Goal: Task Accomplishment & Management: Use online tool/utility

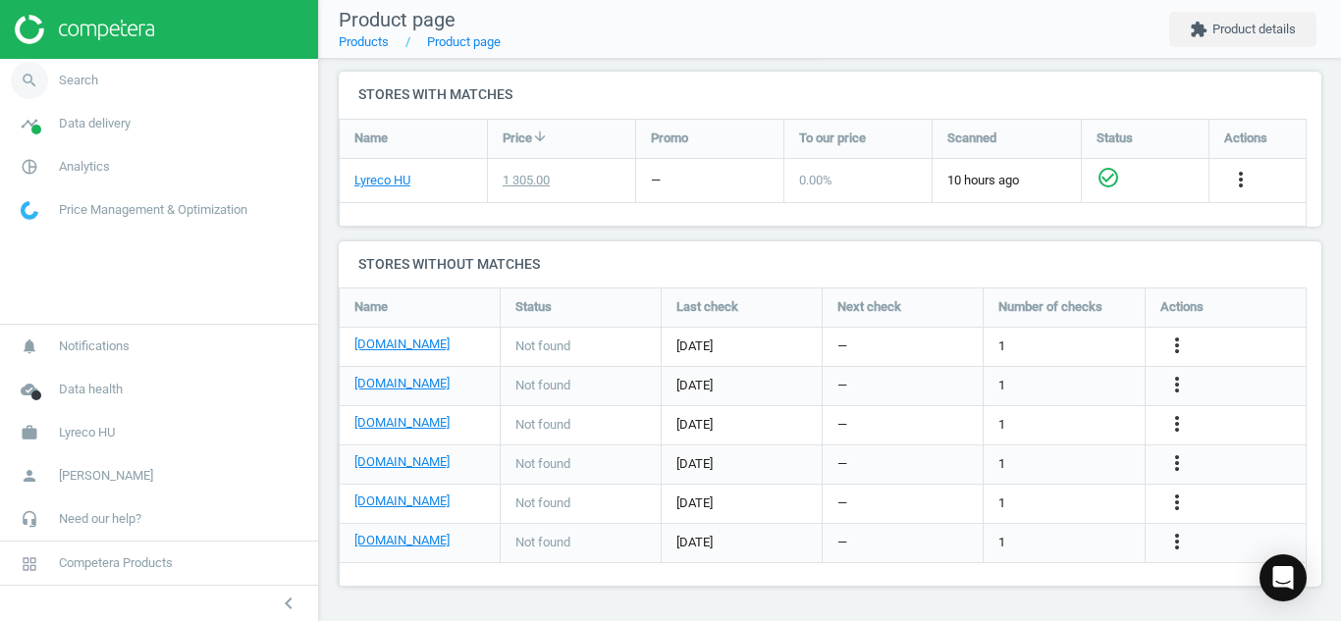
scroll to position [330, 998]
click at [34, 78] on icon "search" at bounding box center [29, 80] width 37 height 37
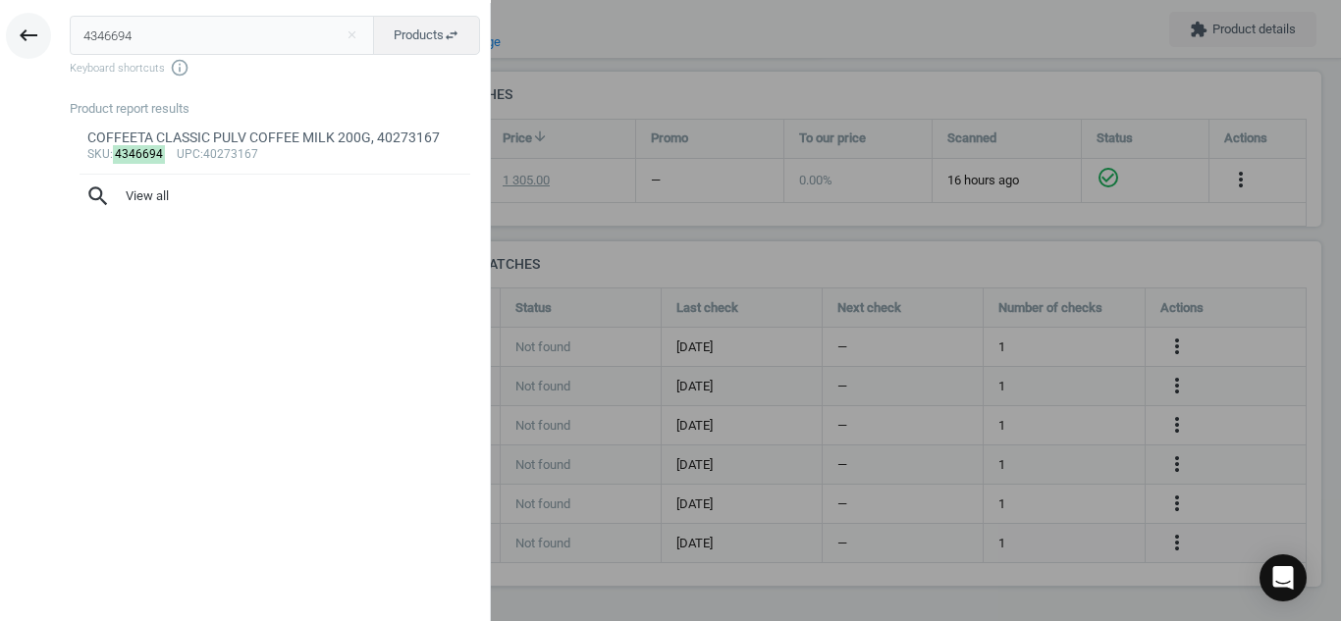
drag, startPoint x: 158, startPoint y: 31, endPoint x: 26, endPoint y: 16, distance: 132.4
click at [26, 16] on div "keyboard_backspace 4346694 close Products swap_horiz Keyboard shortcuts info_ou…" at bounding box center [245, 313] width 491 height 621
type input "143355"
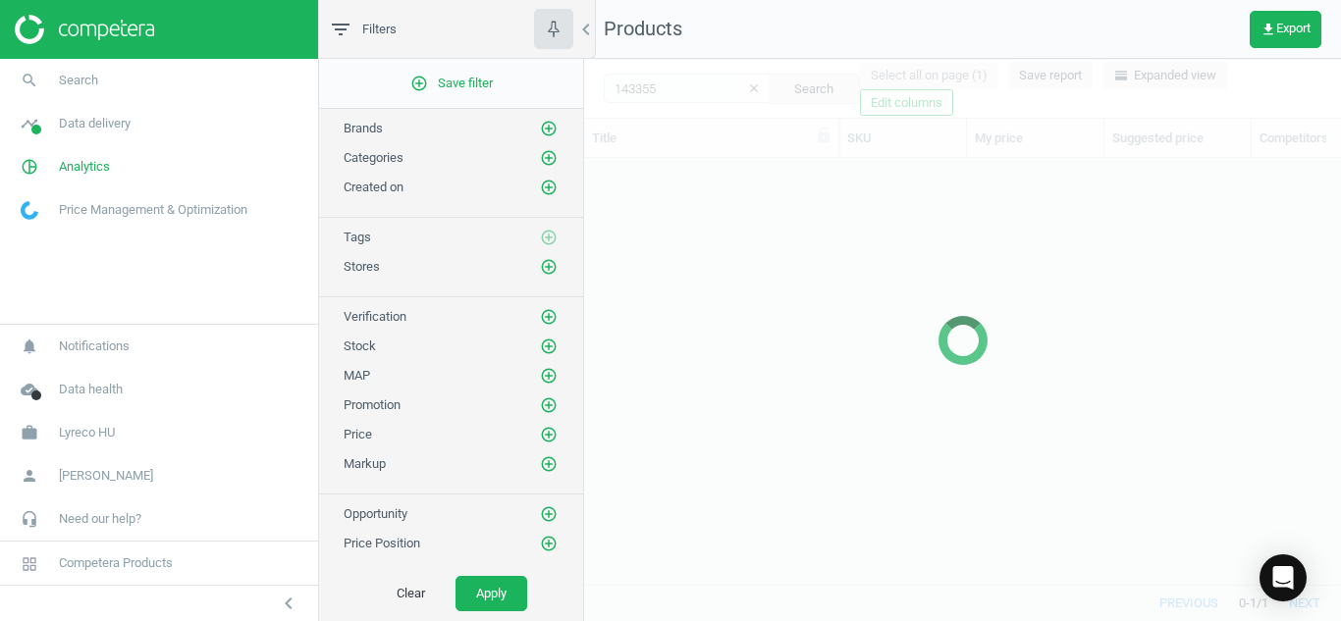
scroll to position [397, 742]
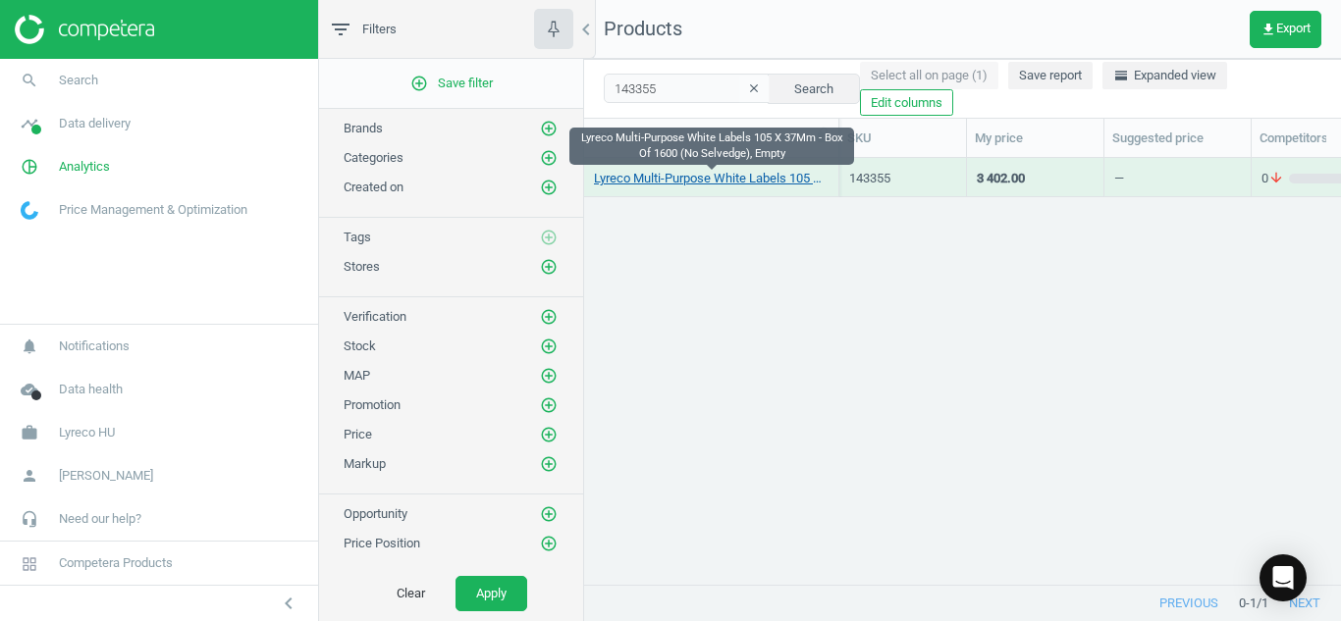
click at [709, 183] on link "Lyreco Multi-Purpose White Labels 105 X 37Mm - Box Of 1600 (No Selvedge), Empty" at bounding box center [711, 179] width 235 height 18
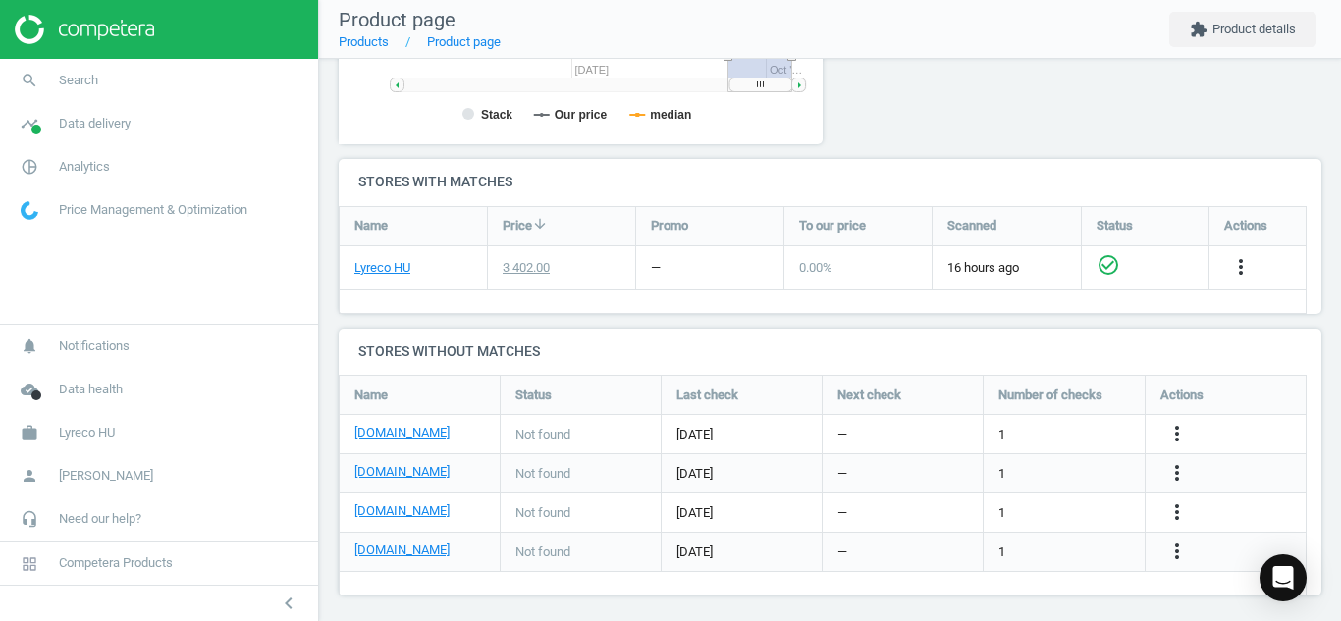
scroll to position [605, 0]
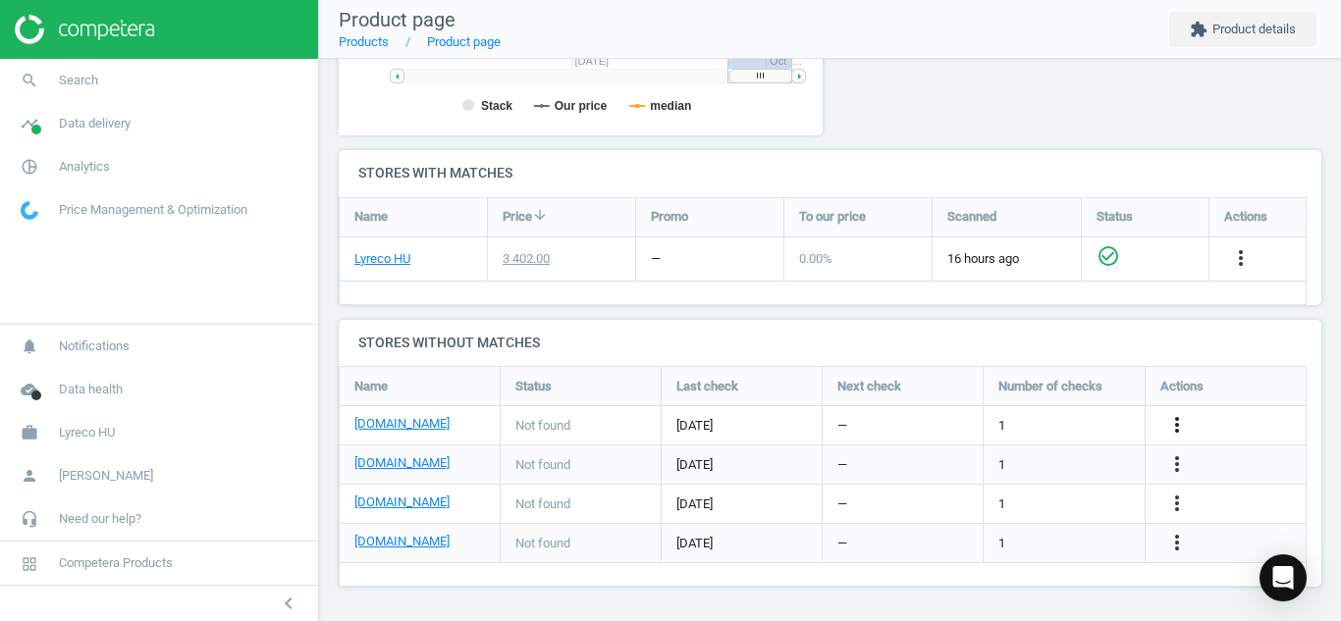
click at [1182, 418] on icon "more_vert" at bounding box center [1177, 425] width 24 height 24
click at [1092, 421] on link "Edit URL/product option" at bounding box center [1023, 426] width 269 height 30
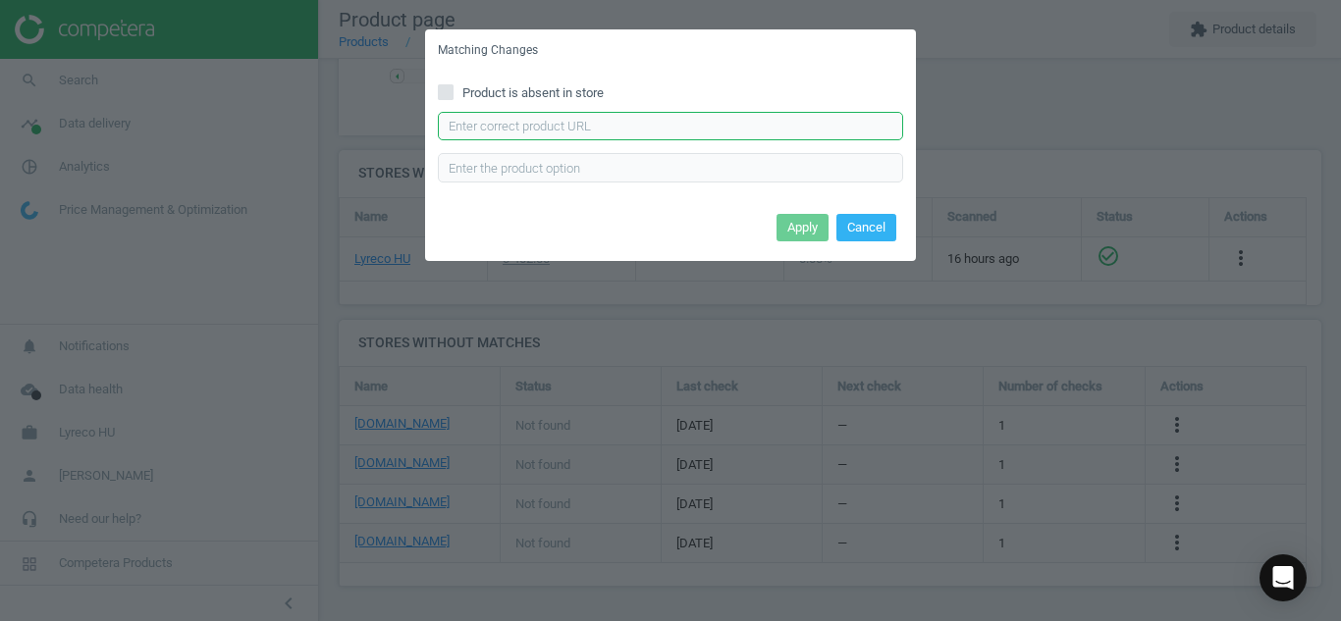
click at [804, 138] on input "text" at bounding box center [670, 126] width 465 height 29
paste input "https://pbs-shop.hu/Product/8698/1401305/label-universal-3484-105x37mm-100sheet…"
type input "https://pbs-shop.hu/Product/8698/1401305/label-universal-3484-105x37mm-100sheet…"
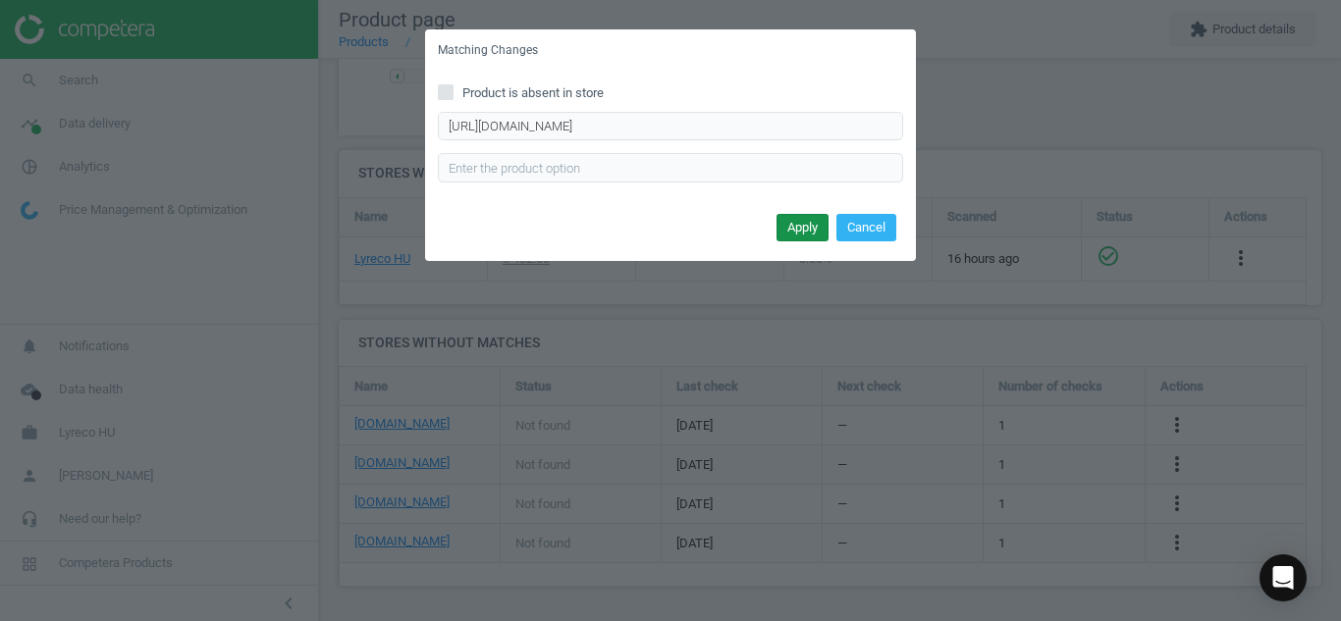
click at [805, 223] on button "Apply" at bounding box center [802, 227] width 52 height 27
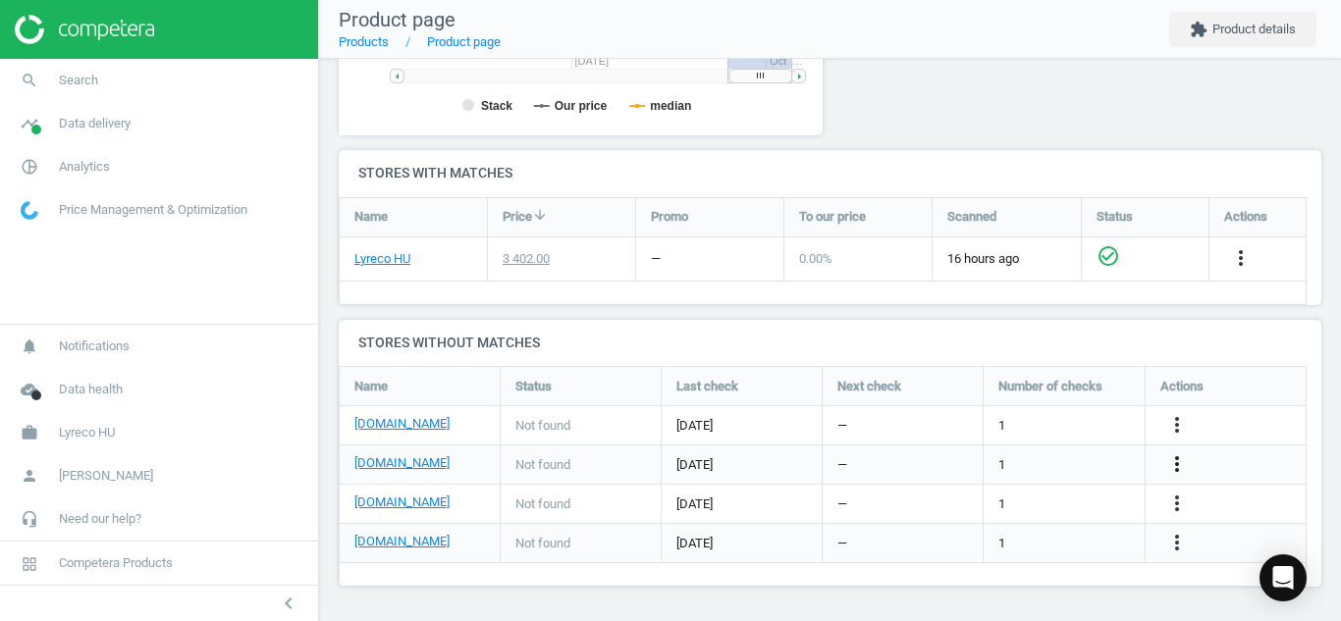
click at [1173, 460] on icon "more_vert" at bounding box center [1177, 464] width 24 height 24
click at [1093, 467] on link "Edit URL/product option" at bounding box center [1023, 465] width 269 height 30
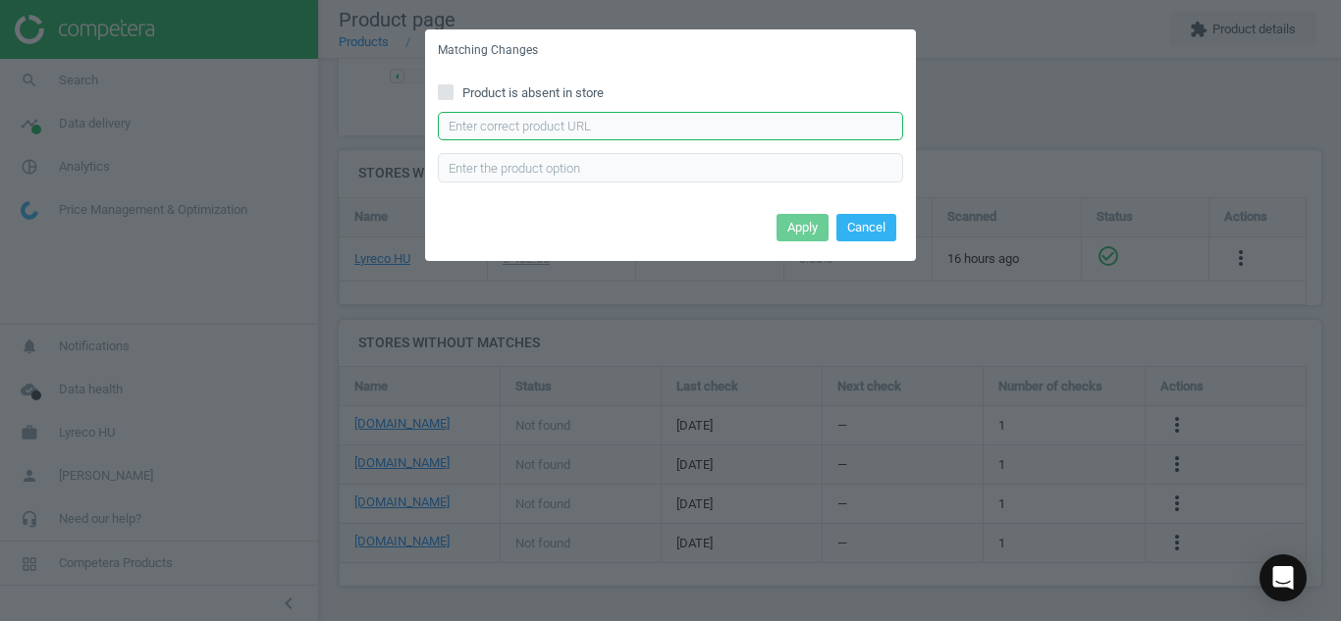
paste input "https://vectraline.hu/Etikettek/Etikett-FORTUNA-105x37mm-univerzalis-1600-cimke…"
click at [854, 116] on input "https://vectraline.hu/Etikettek/Etikett-FORTUNA-105x37mm-univerzalis-1600-cimke…" at bounding box center [670, 126] width 465 height 29
type input "https://vectraline.hu/Etikettek/Etikett-FORTUNA-105x37mm-univerzalis-1600-cimke…"
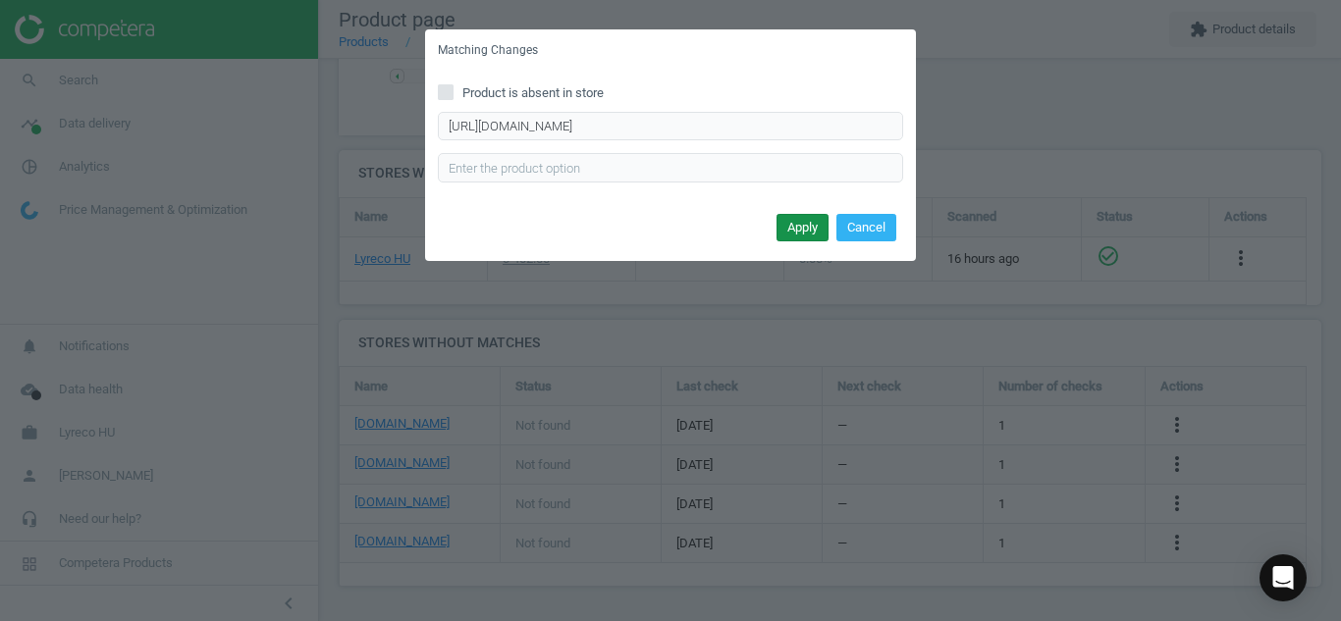
click at [802, 237] on button "Apply" at bounding box center [802, 227] width 52 height 27
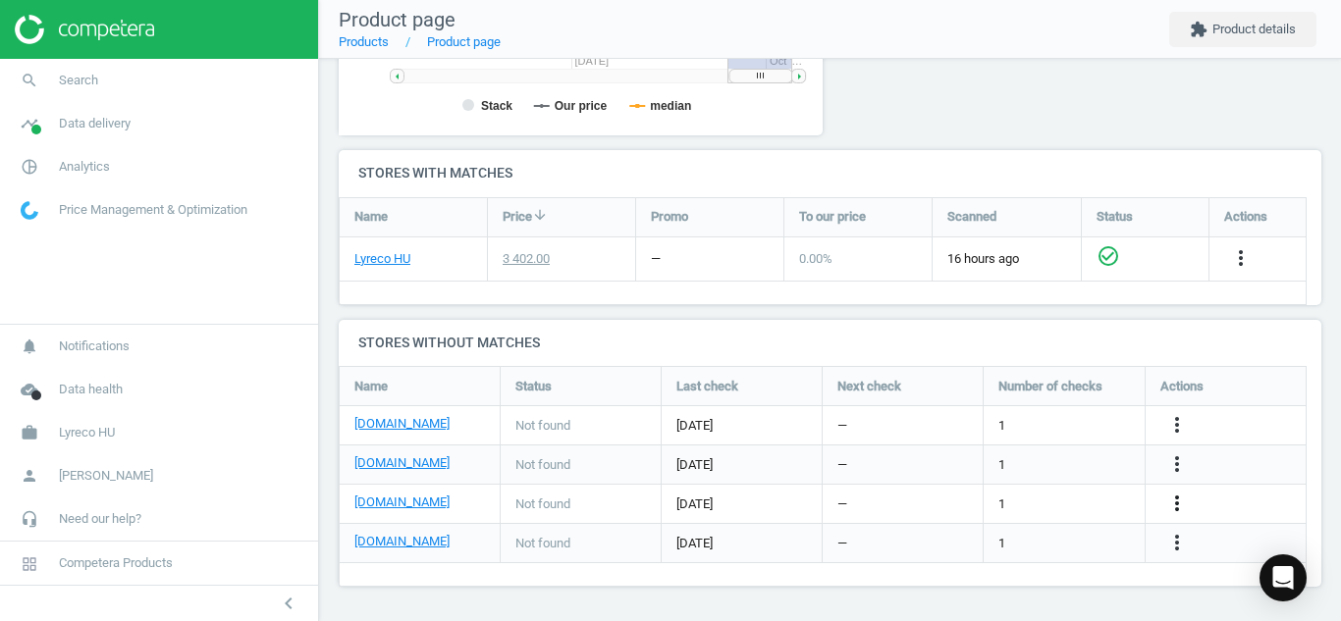
click at [1179, 502] on icon "more_vert" at bounding box center [1177, 504] width 24 height 24
click at [1088, 505] on link "Edit URL/product option" at bounding box center [1023, 505] width 269 height 30
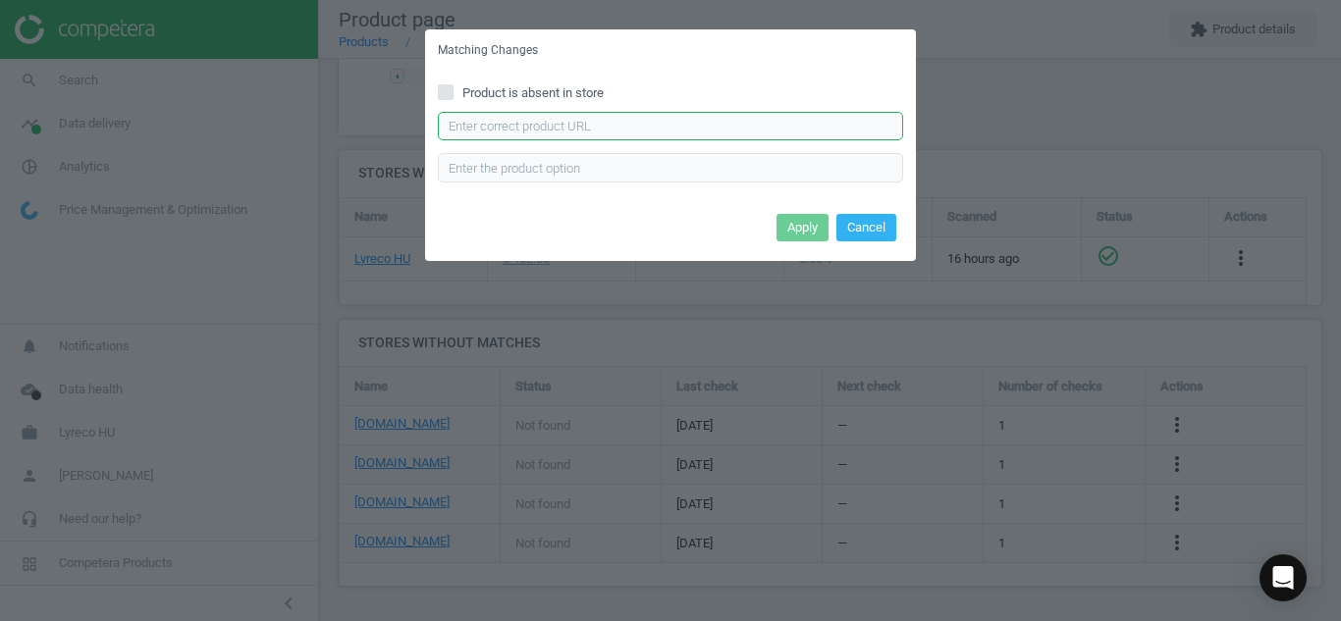
click at [636, 114] on input "text" at bounding box center [670, 126] width 465 height 29
paste input "https://web24.hu/etikett-cimke-105x37mm-16-cimkelap-bluering?keyword=etiket"
type input "https://web24.hu/etikett-cimke-105x37mm-16-cimkelap-bluering?keyword=etiket"
click at [784, 237] on button "Apply" at bounding box center [802, 227] width 52 height 27
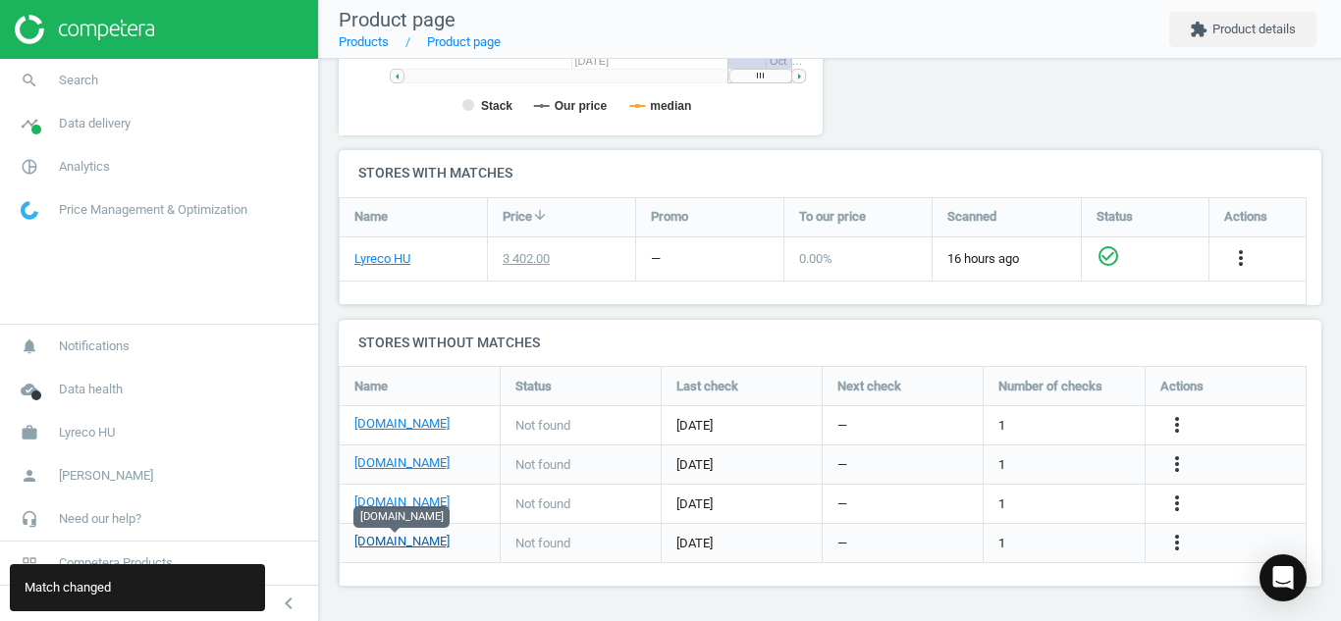
click at [412, 535] on link "[DOMAIN_NAME]" at bounding box center [401, 542] width 95 height 18
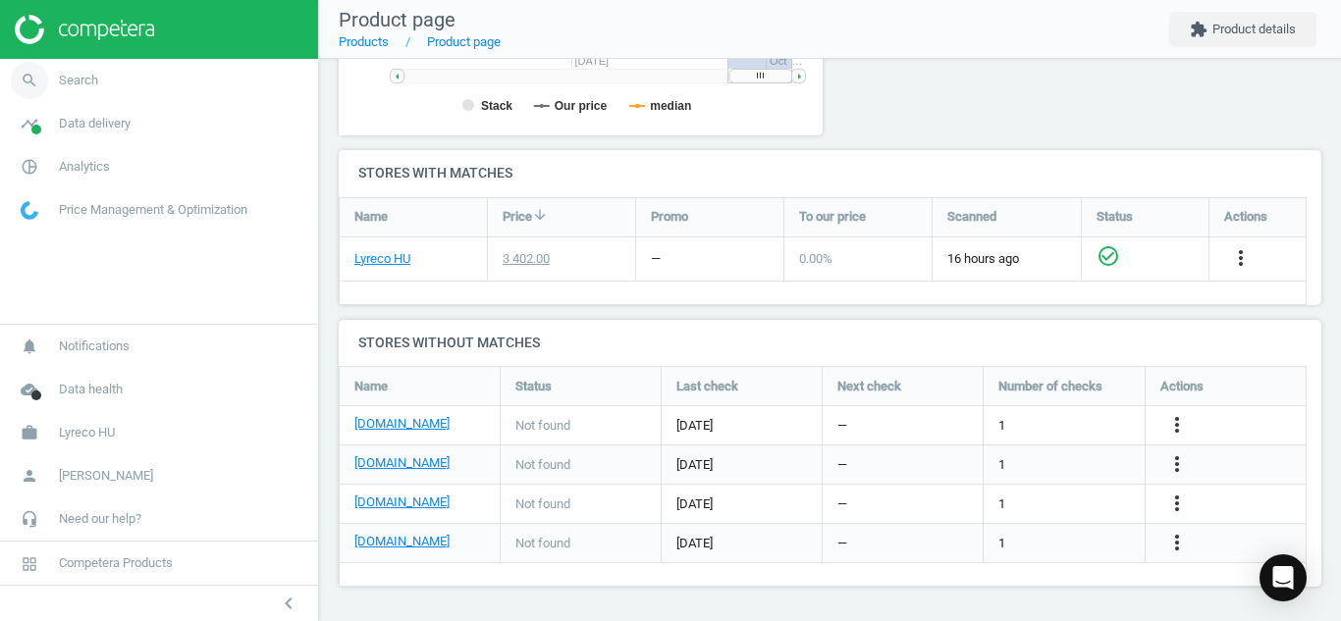
click at [18, 70] on icon "search" at bounding box center [29, 80] width 37 height 37
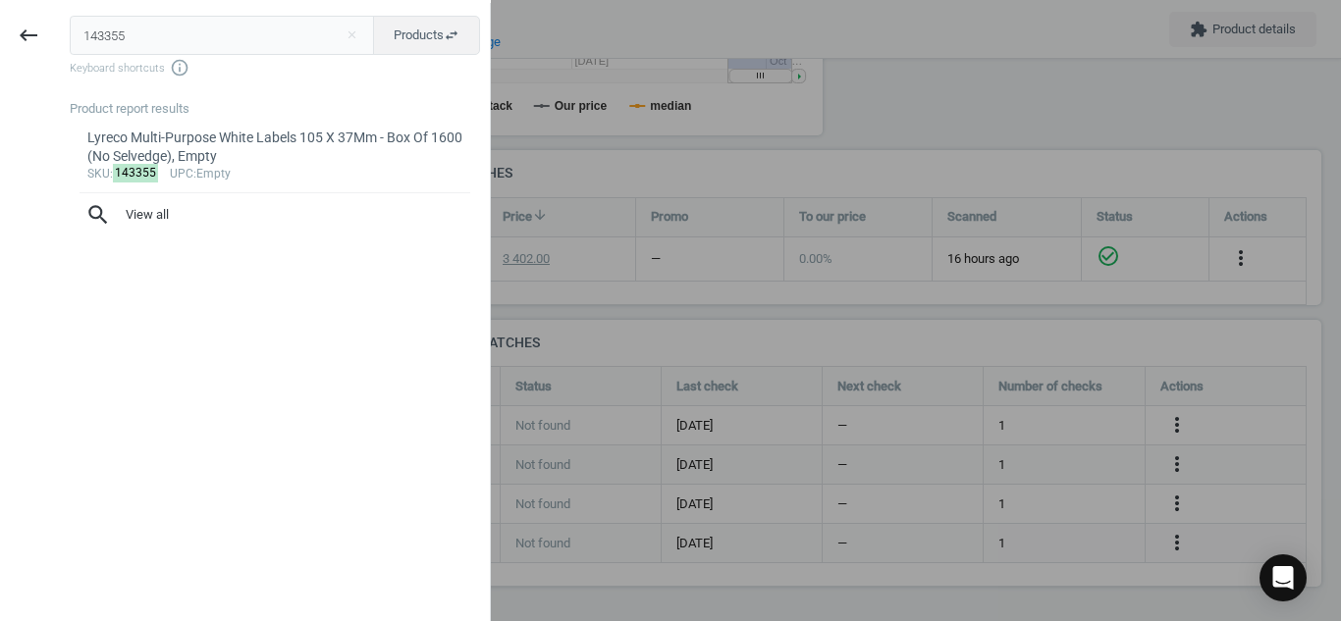
drag, startPoint x: 208, startPoint y: 21, endPoint x: 1, endPoint y: 59, distance: 210.6
click at [1, 59] on div "keyboard_backspace 143355 close Products swap_horiz Keyboard shortcuts info_out…" at bounding box center [245, 313] width 491 height 621
type input "7430638"
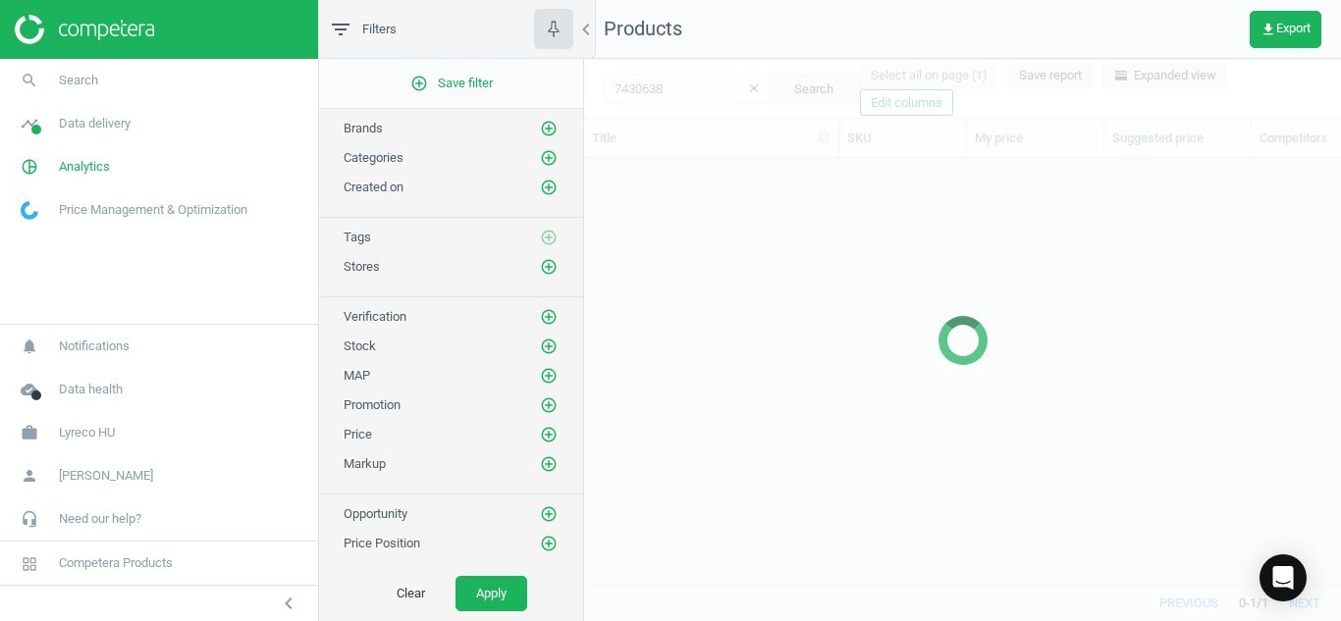
scroll to position [397, 742]
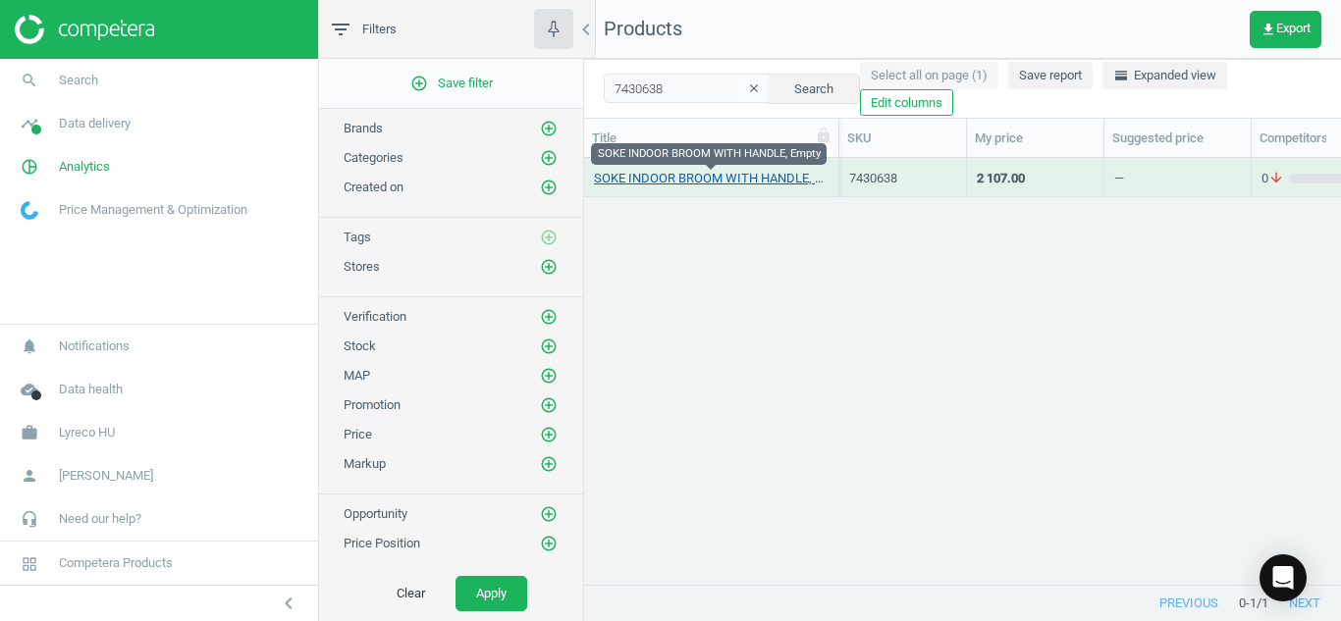
click at [642, 179] on link "SOKE INDOOR BROOM WITH HANDLE, Empty" at bounding box center [711, 179] width 235 height 18
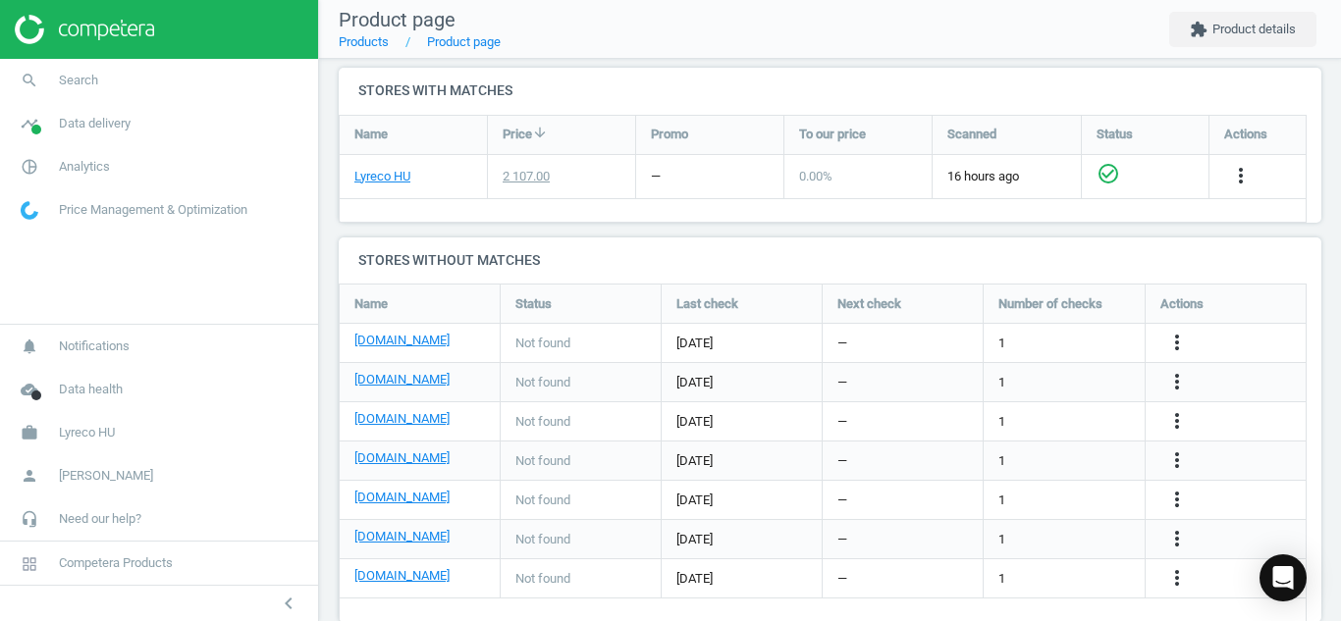
scroll to position [690, 0]
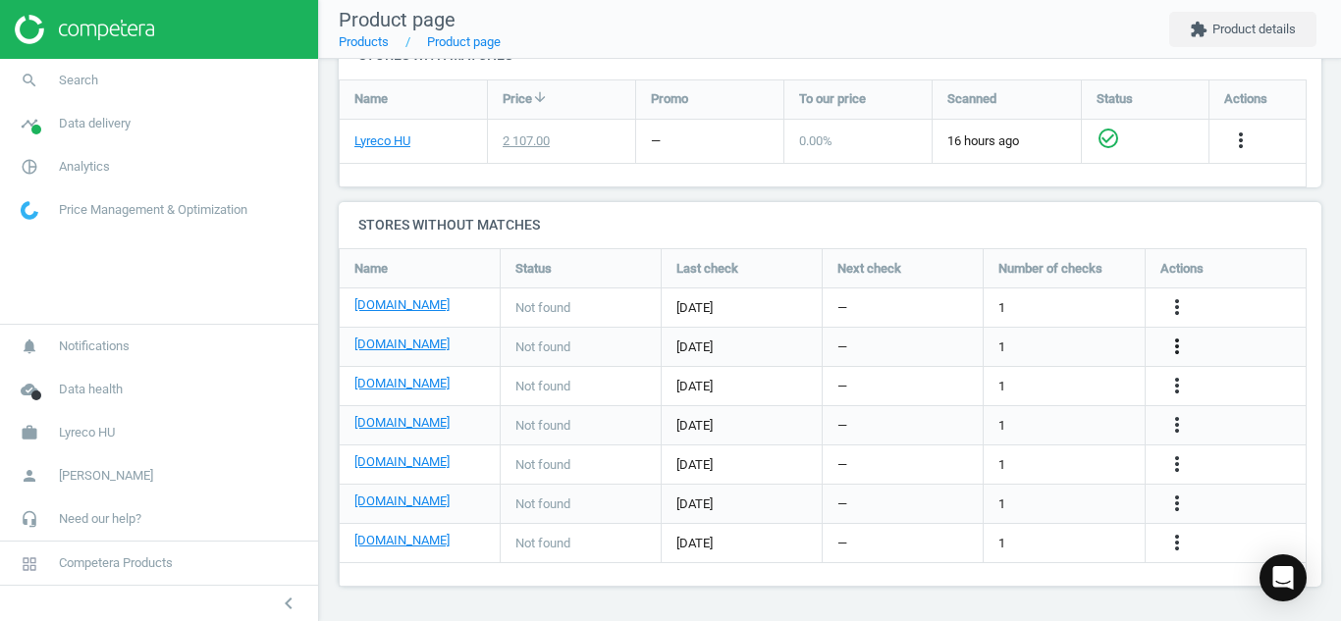
click at [1176, 347] on icon "more_vert" at bounding box center [1177, 347] width 24 height 24
click at [1074, 339] on link "Edit URL/product option" at bounding box center [1023, 347] width 269 height 30
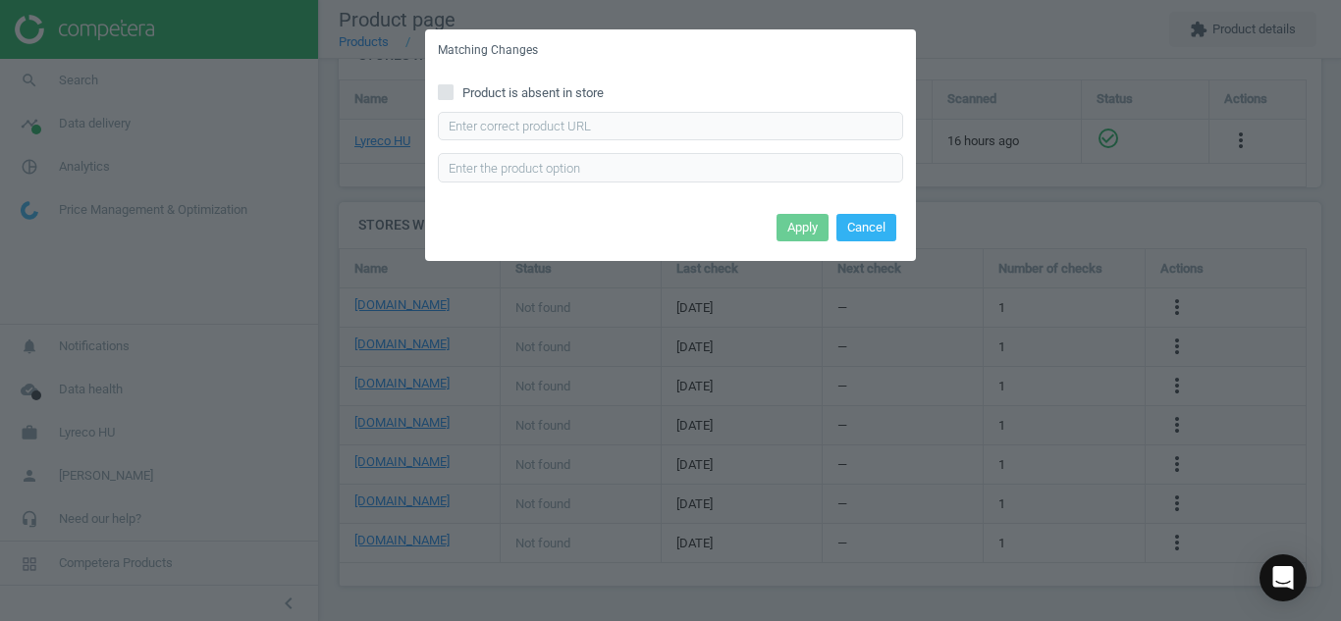
click at [443, 80] on div "Product is absent in store Enter correct product url" at bounding box center [670, 140] width 491 height 136
click at [446, 89] on input "Product is absent in store" at bounding box center [446, 91] width 13 height 13
checkbox input "true"
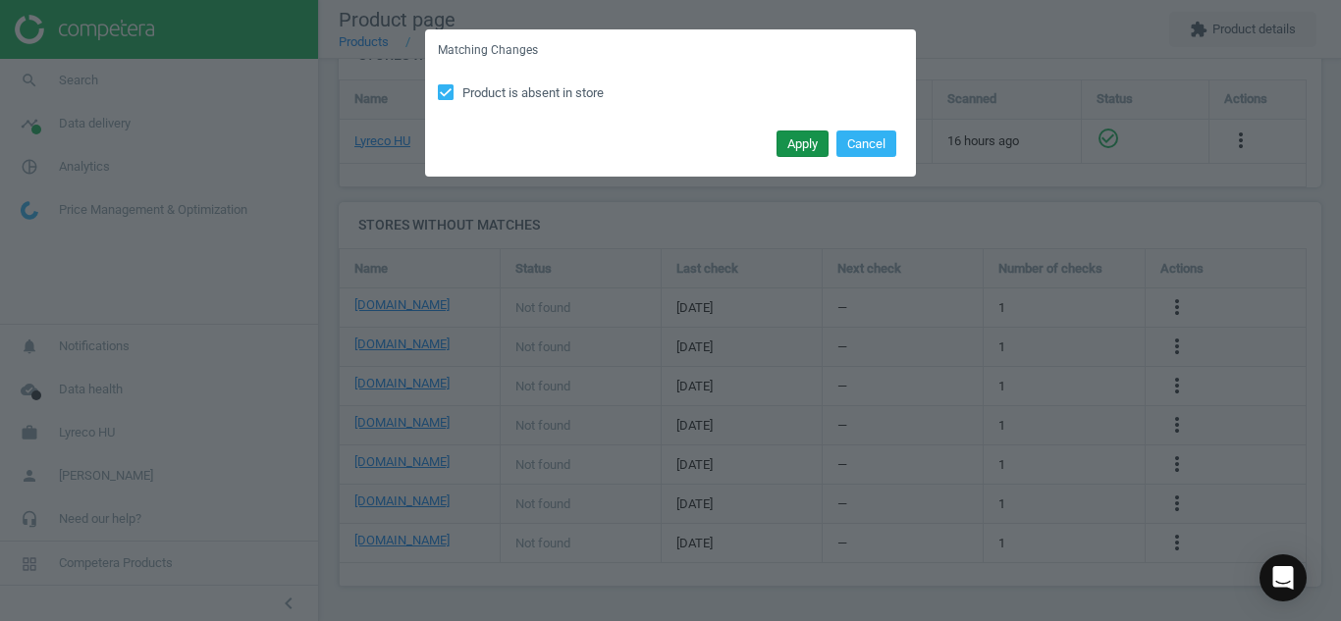
click at [793, 141] on button "Apply" at bounding box center [802, 144] width 52 height 27
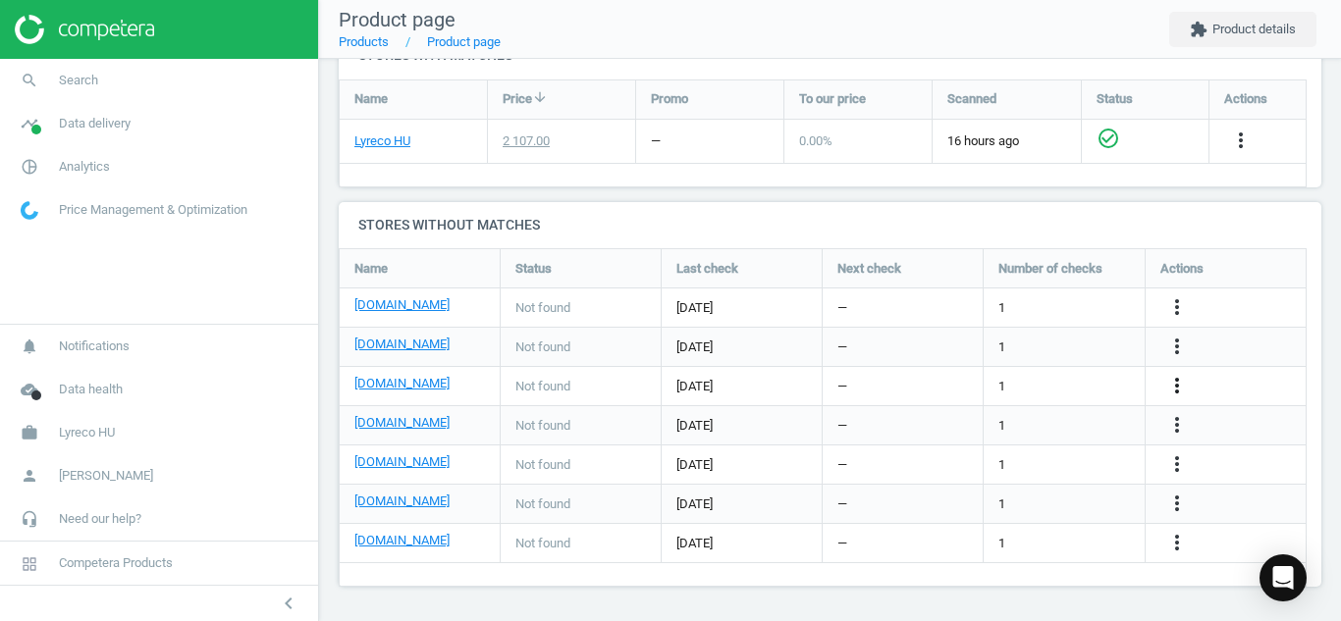
click at [1179, 383] on icon "more_vert" at bounding box center [1177, 386] width 24 height 24
click at [1024, 393] on link "Edit URL/product option" at bounding box center [1023, 386] width 269 height 30
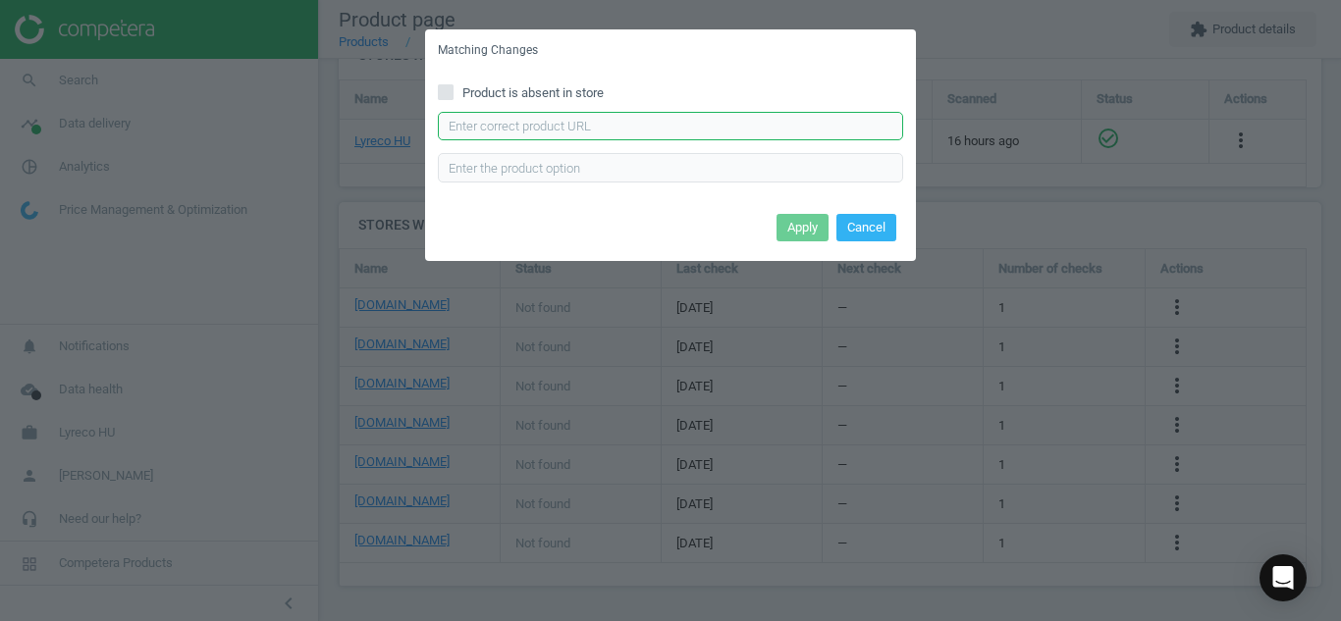
paste input "https://termekek.metro.hu/shop/pv/BTY-X176250/0032/0021/aro-Partvis-Ny%C3%A9llel"
click at [674, 117] on input "text" at bounding box center [670, 126] width 465 height 29
type input "https://termekek.metro.hu/shop/pv/BTY-X176250/0032/0021/aro-Partvis-Ny%C3%A9llel"
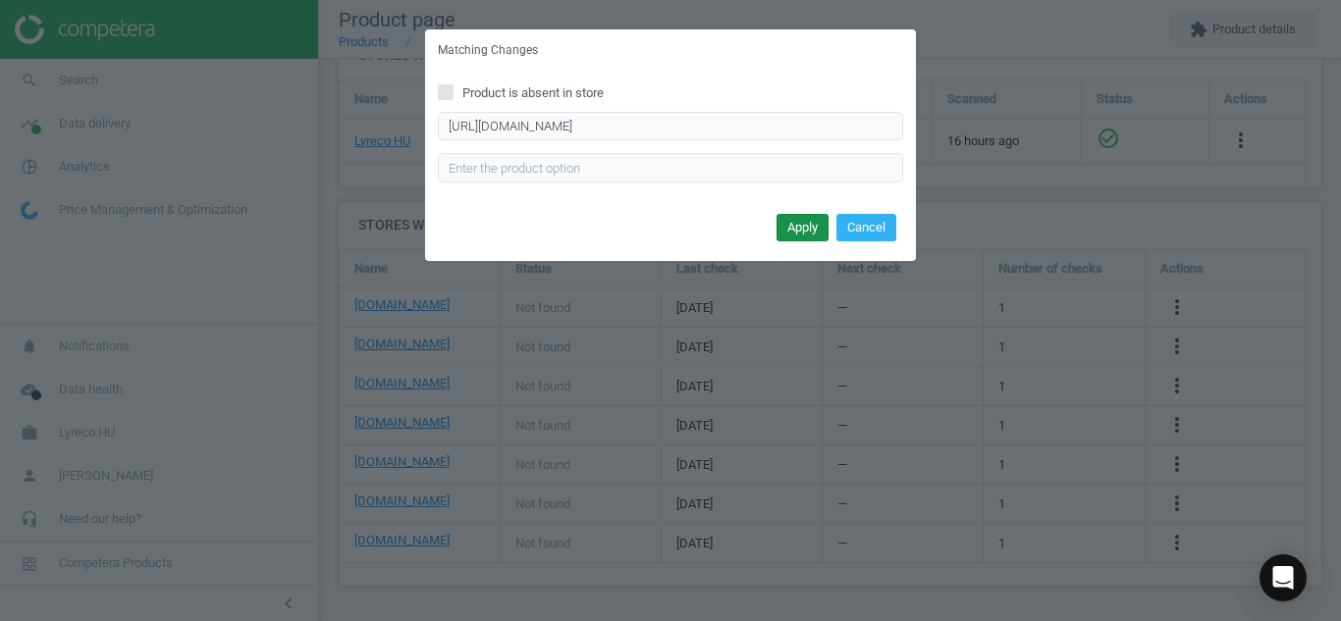
click at [804, 227] on button "Apply" at bounding box center [802, 227] width 52 height 27
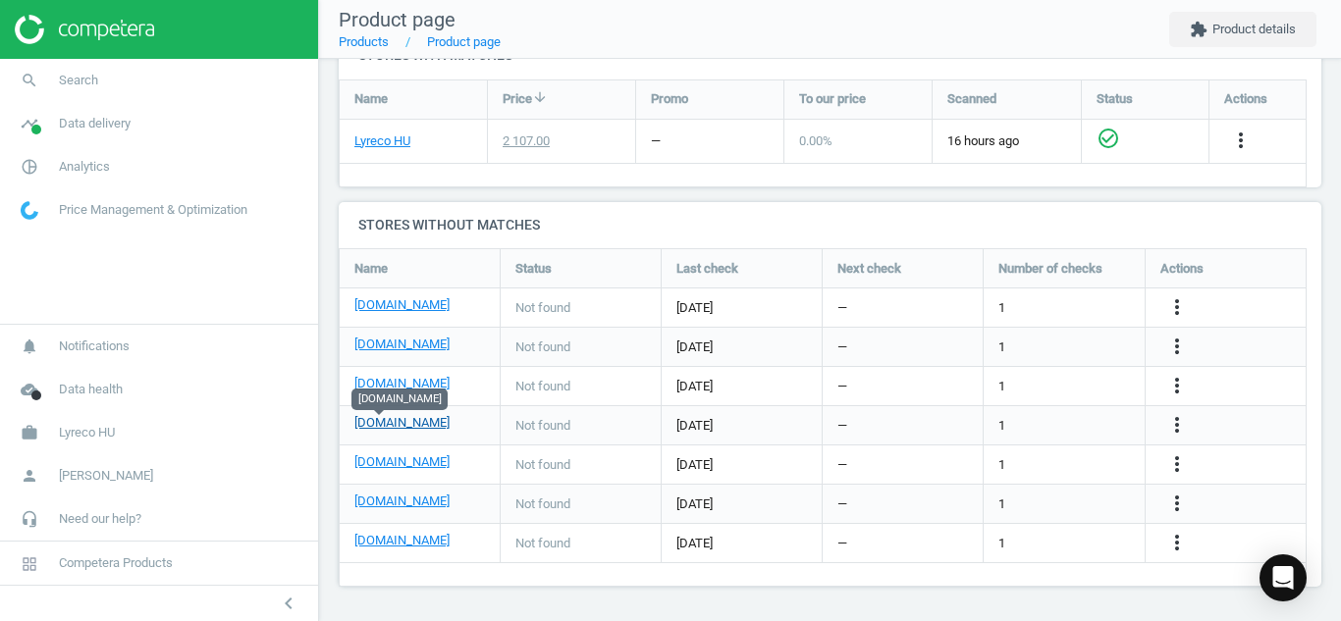
click at [379, 418] on link "[DOMAIN_NAME]" at bounding box center [401, 423] width 95 height 18
click at [1170, 432] on icon "more_vert" at bounding box center [1177, 425] width 24 height 24
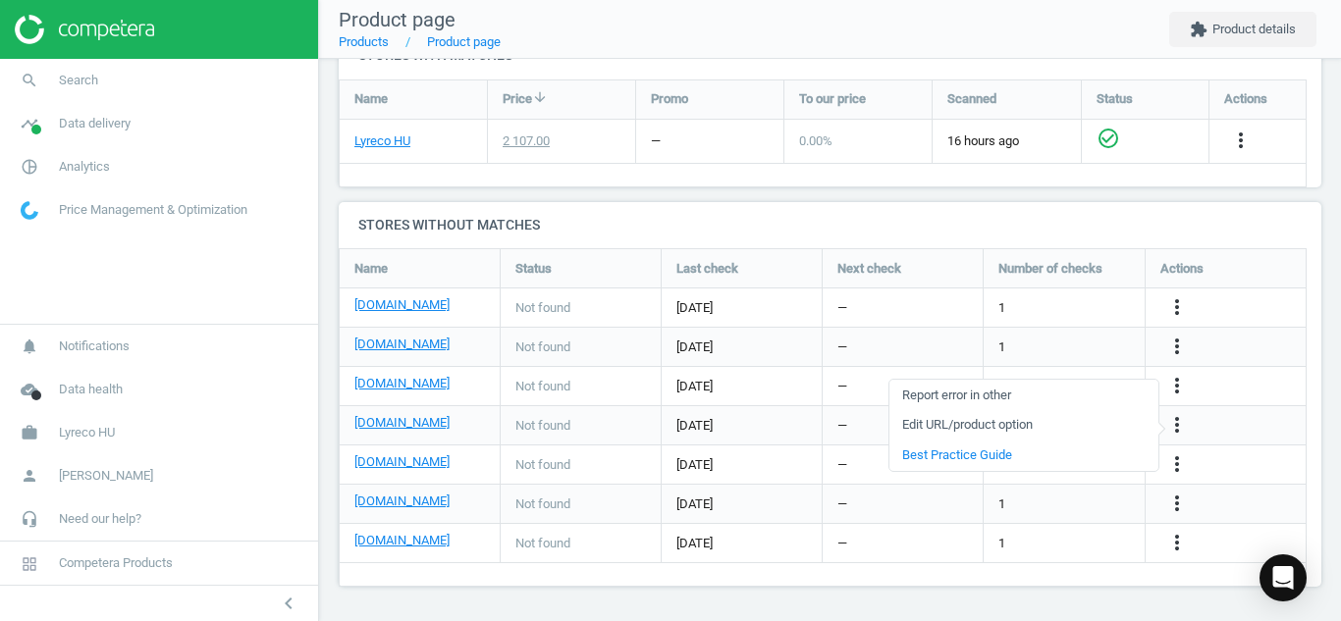
click at [1102, 428] on link "Edit URL/product option" at bounding box center [1023, 425] width 269 height 30
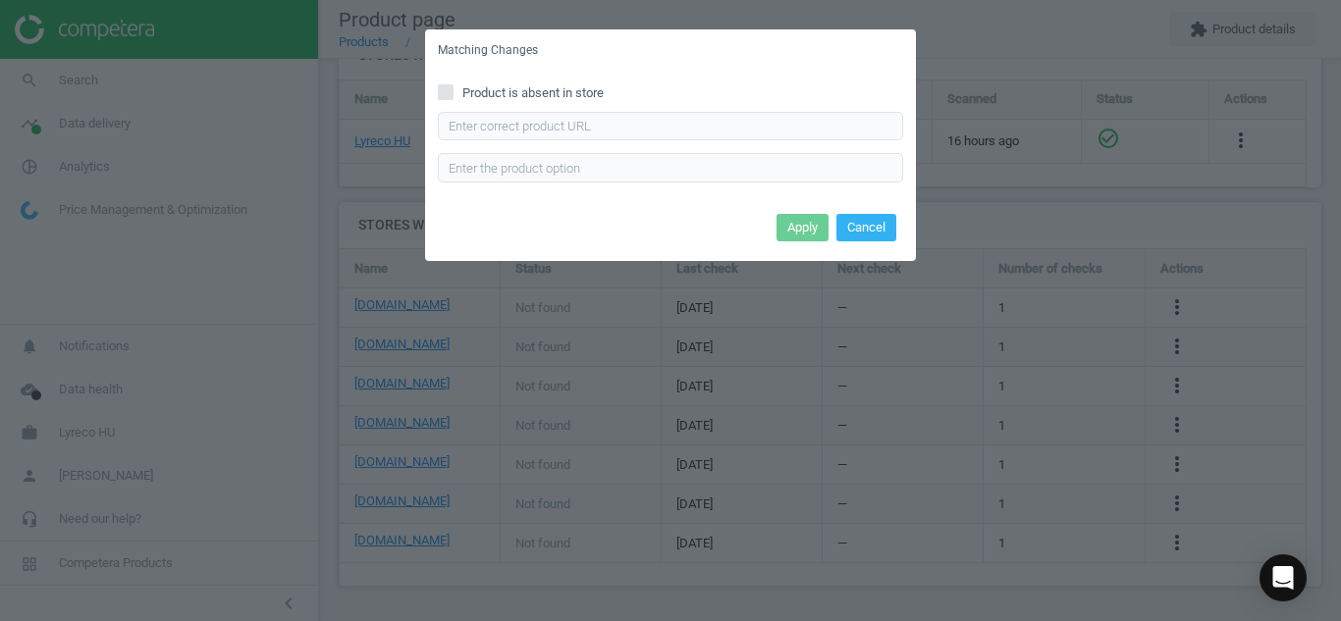
click at [455, 90] on label "Product is absent in store" at bounding box center [670, 93] width 465 height 18
click at [452, 90] on input "Product is absent in store" at bounding box center [446, 91] width 13 height 13
checkbox input "true"
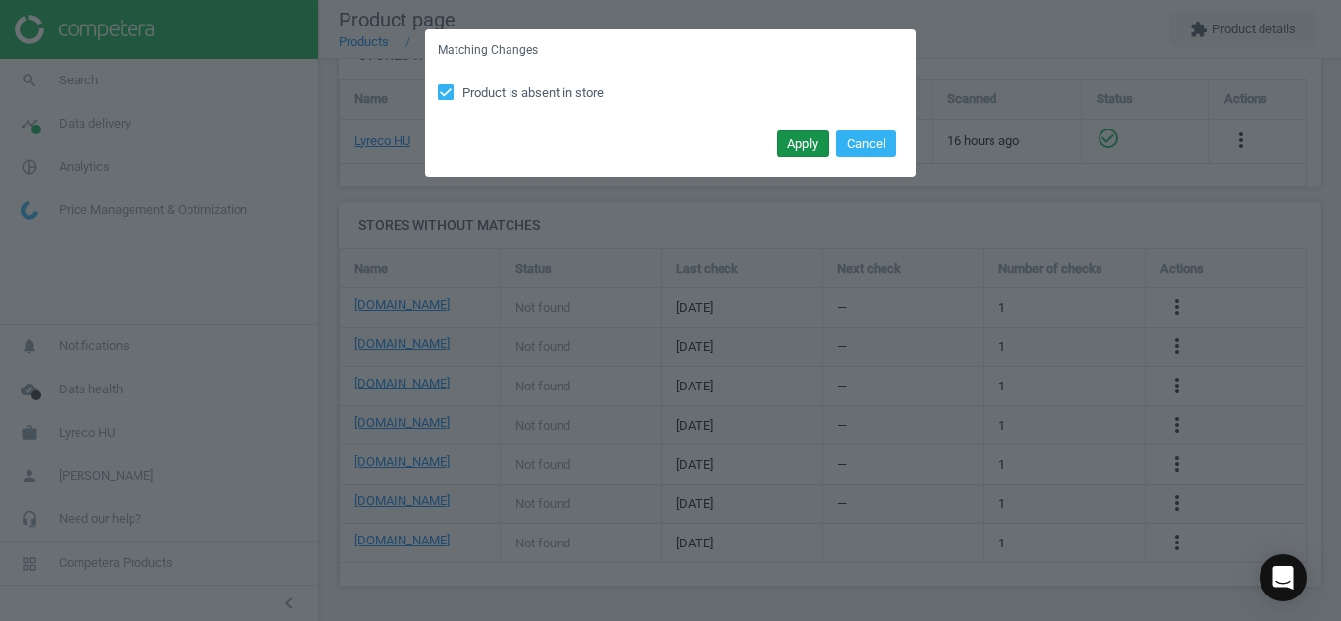
click at [794, 139] on button "Apply" at bounding box center [802, 144] width 52 height 27
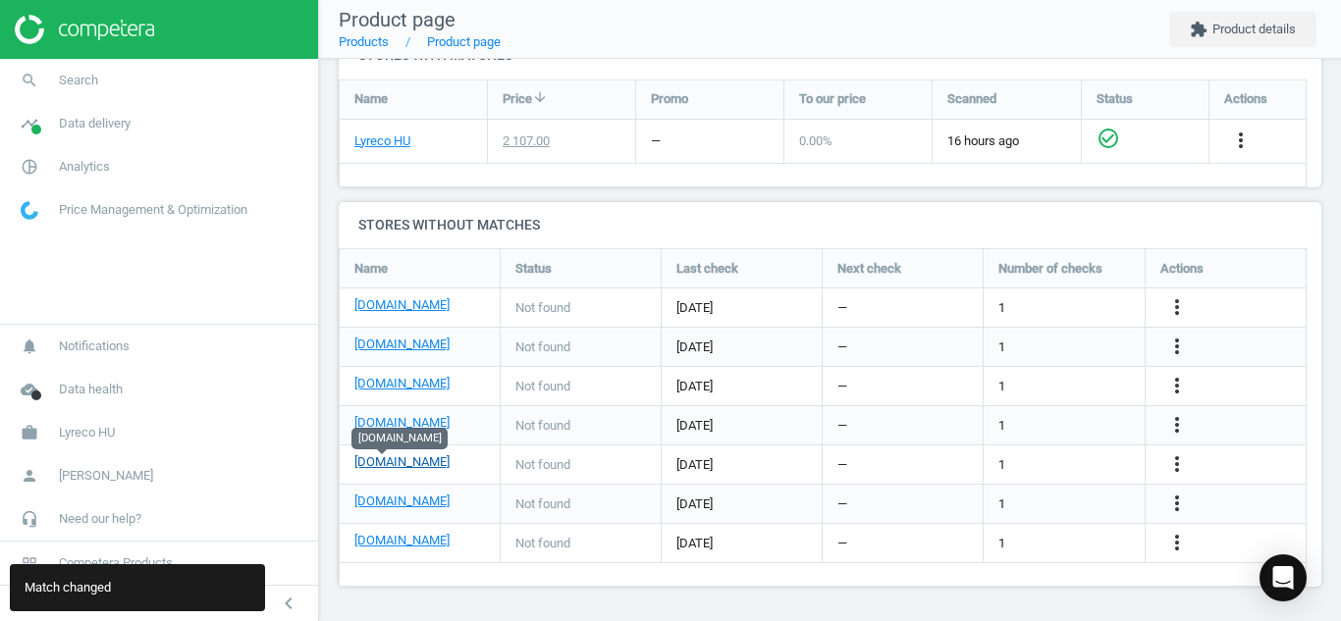
click at [375, 455] on link "[DOMAIN_NAME]" at bounding box center [401, 462] width 95 height 18
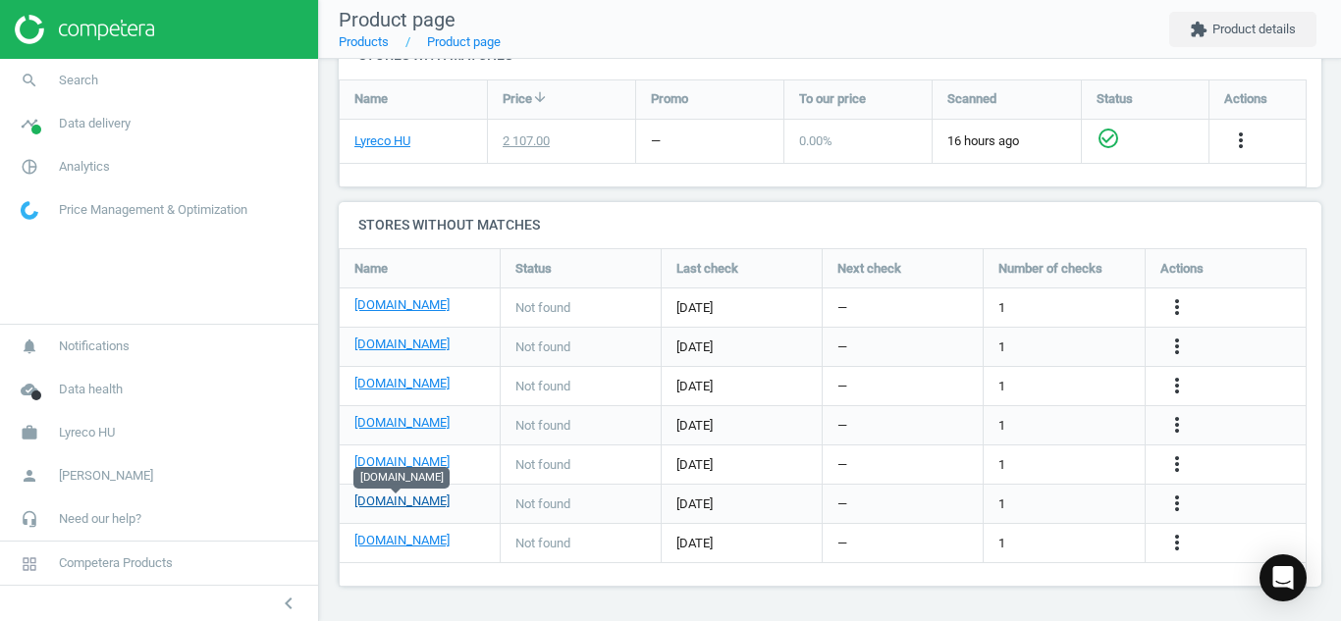
click at [403, 503] on link "[DOMAIN_NAME]" at bounding box center [401, 502] width 95 height 18
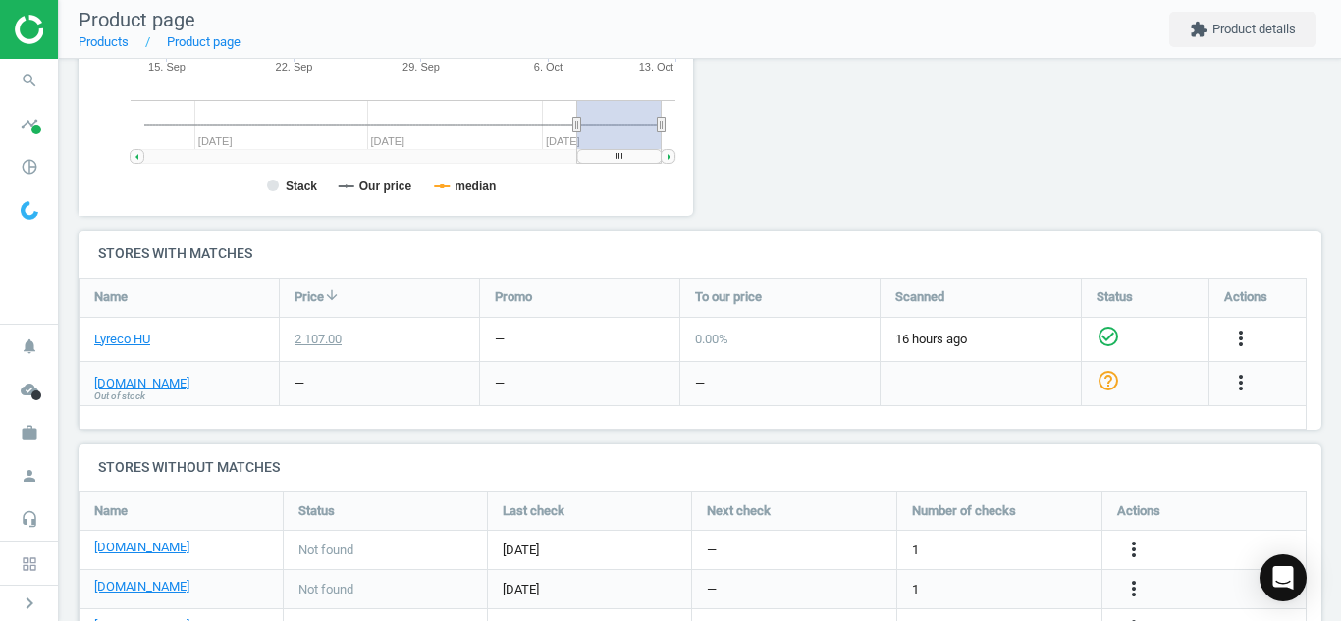
scroll to position [695, 0]
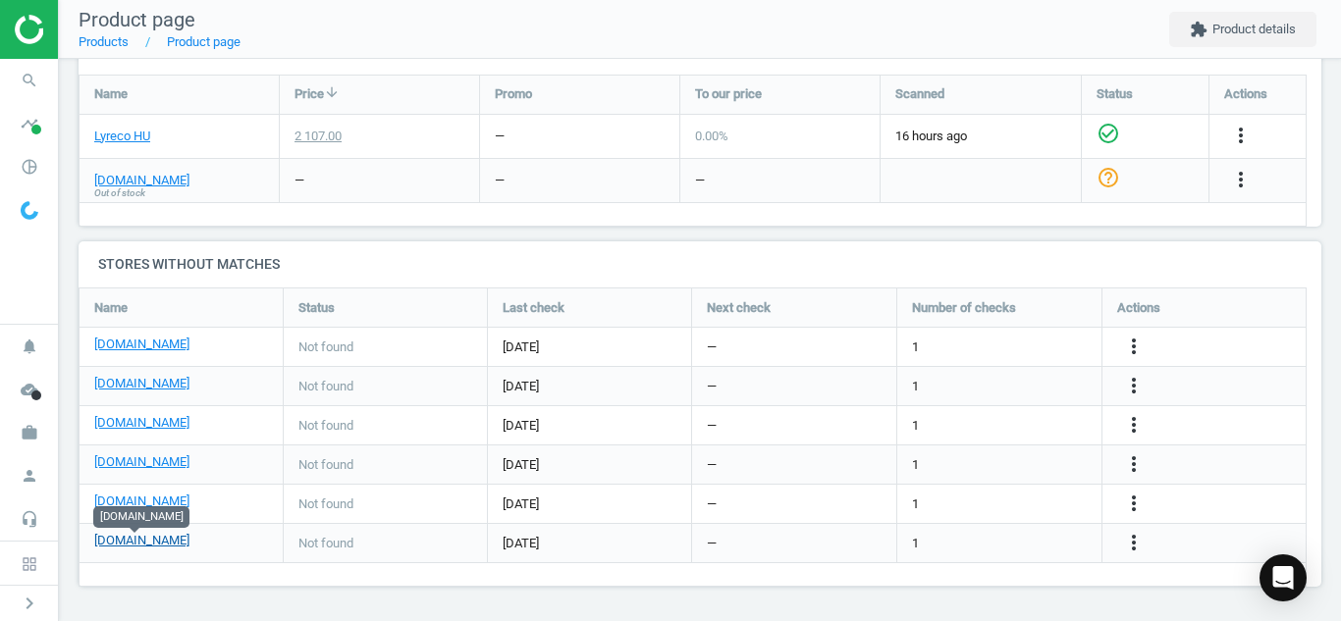
click at [111, 534] on link "[DOMAIN_NAME]" at bounding box center [141, 541] width 95 height 18
click at [1137, 546] on icon "more_vert" at bounding box center [1134, 543] width 24 height 24
click at [1003, 547] on link "Edit URL/product option" at bounding box center [980, 543] width 269 height 30
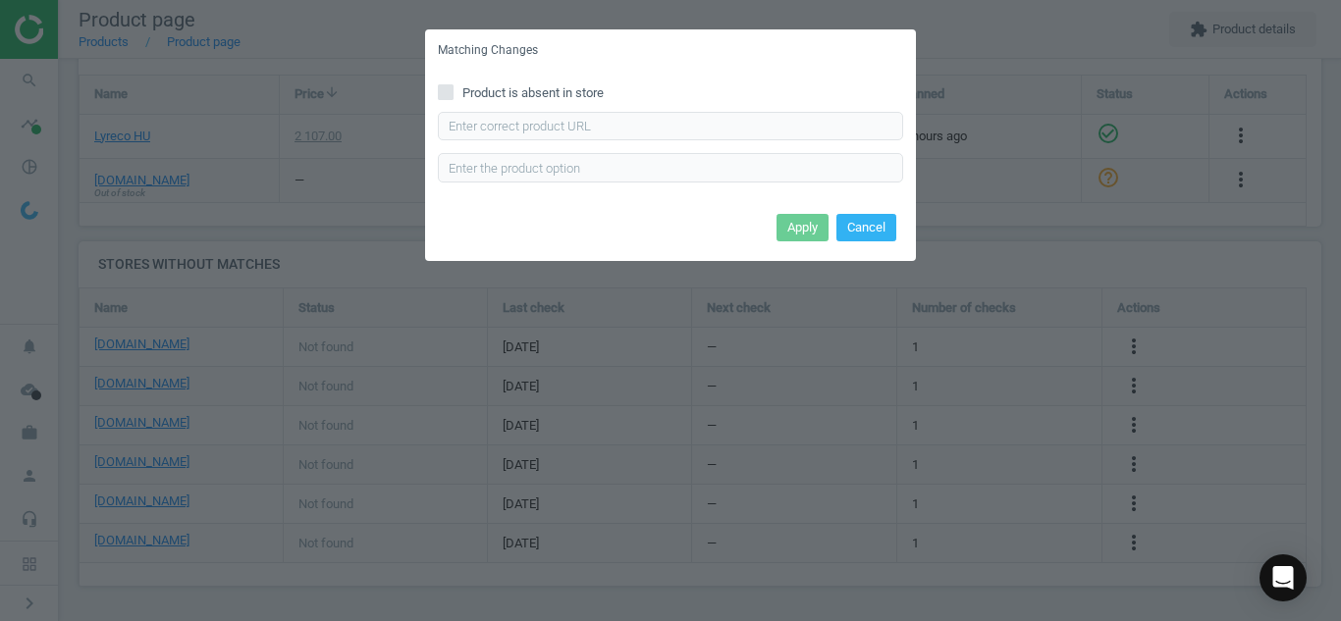
click at [442, 96] on input "Product is absent in store" at bounding box center [446, 91] width 13 height 13
checkbox input "true"
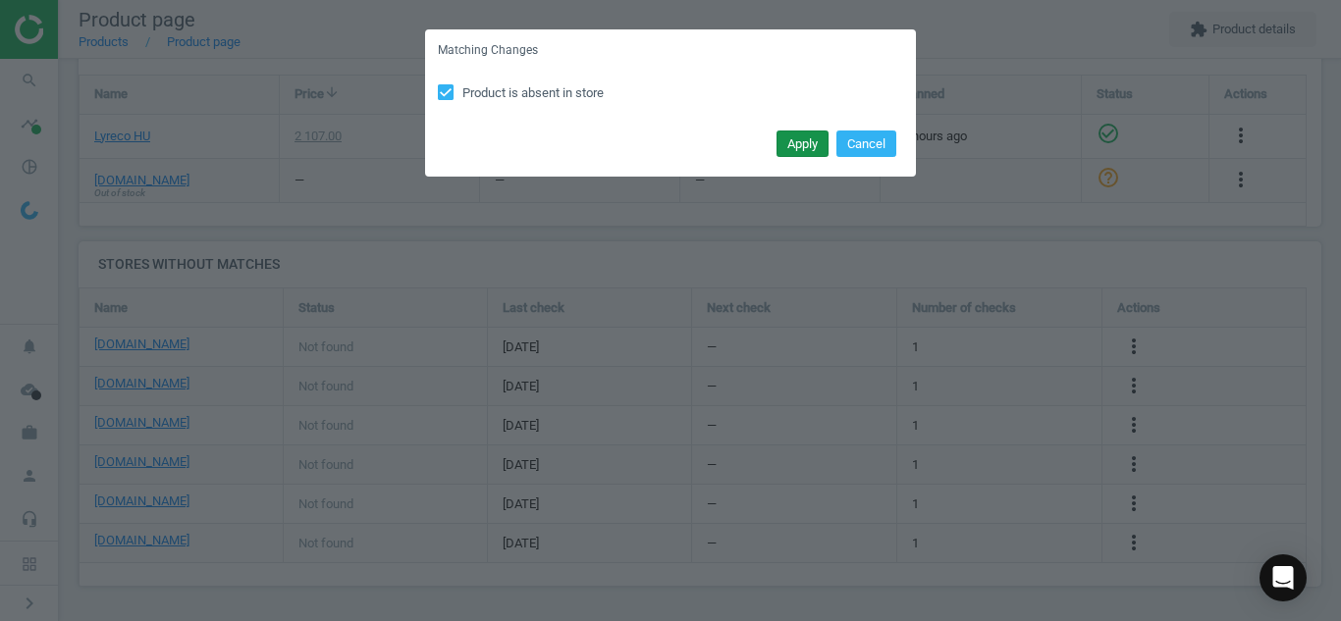
click at [804, 156] on button "Apply" at bounding box center [802, 144] width 52 height 27
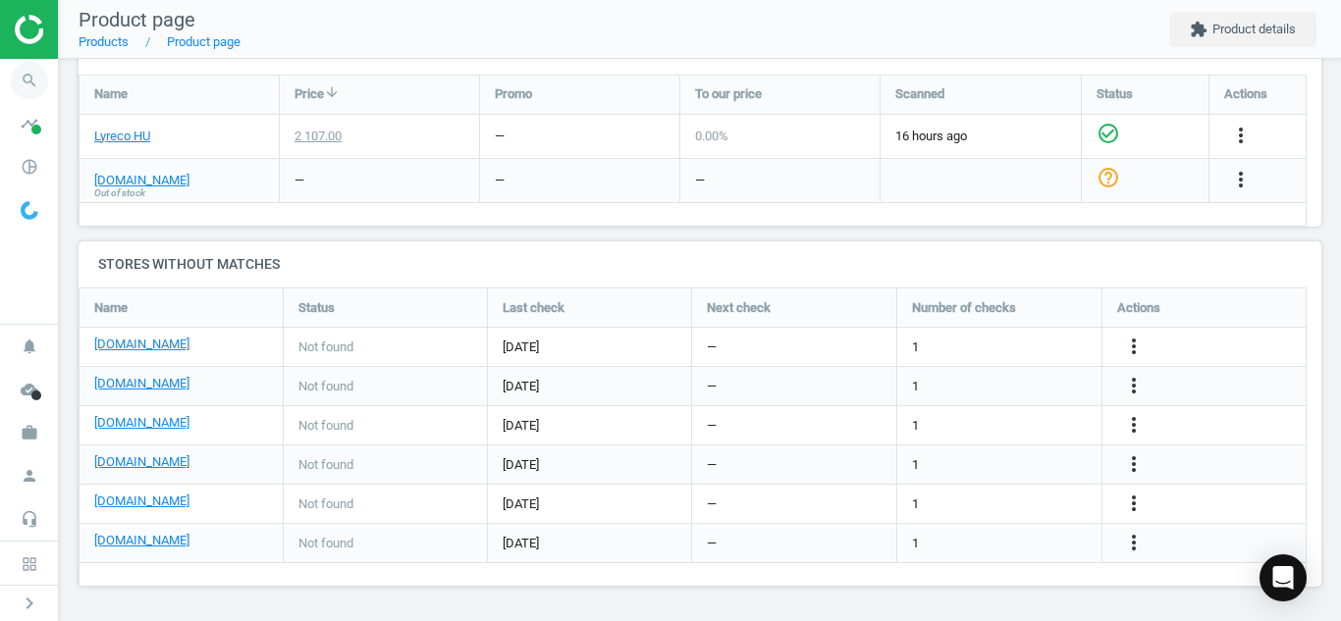
click at [28, 69] on icon "search" at bounding box center [29, 80] width 37 height 37
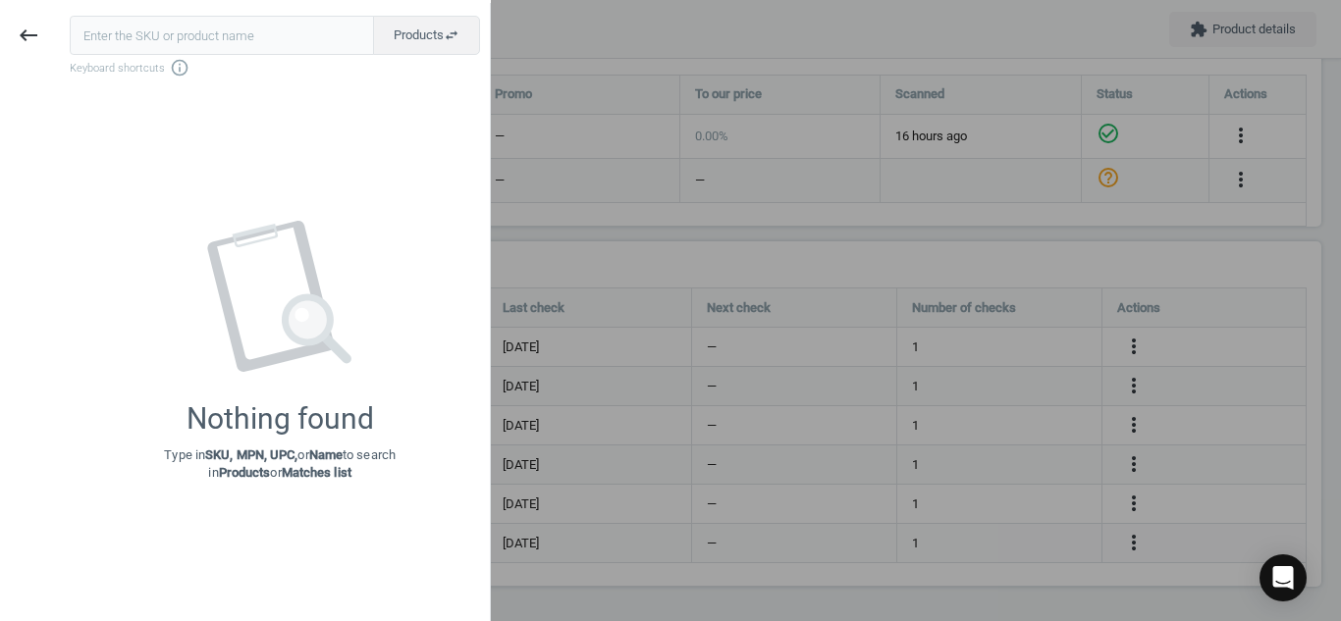
type input "7189838"
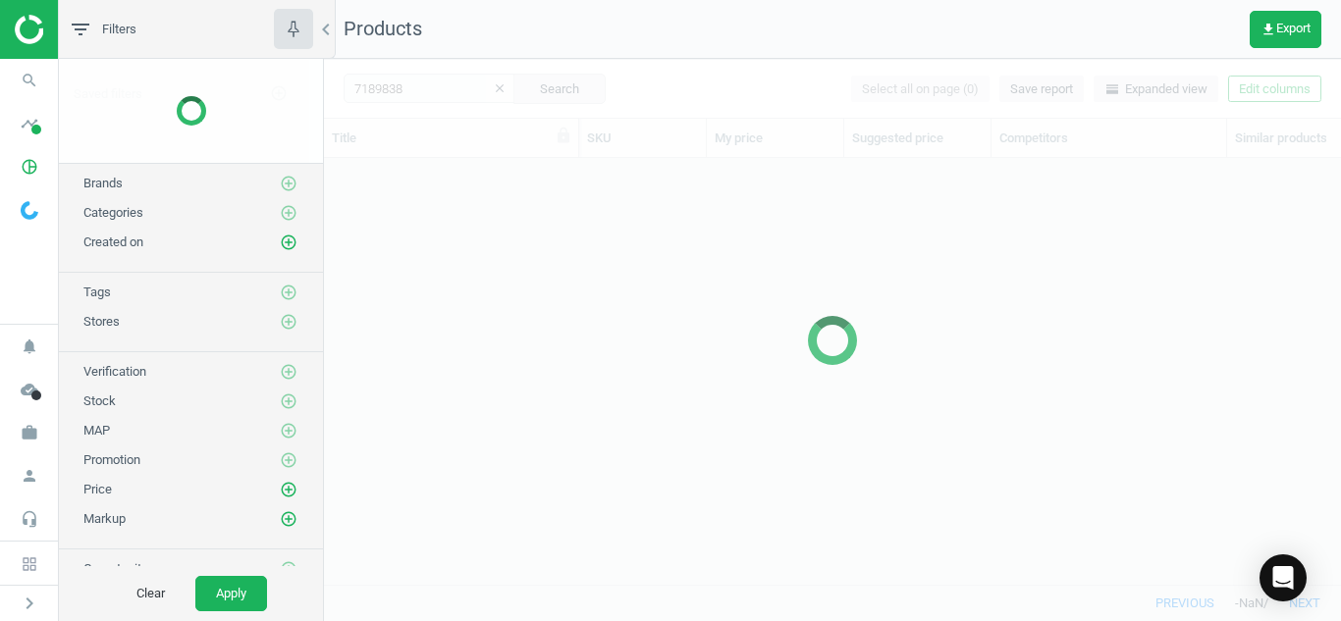
scroll to position [397, 1002]
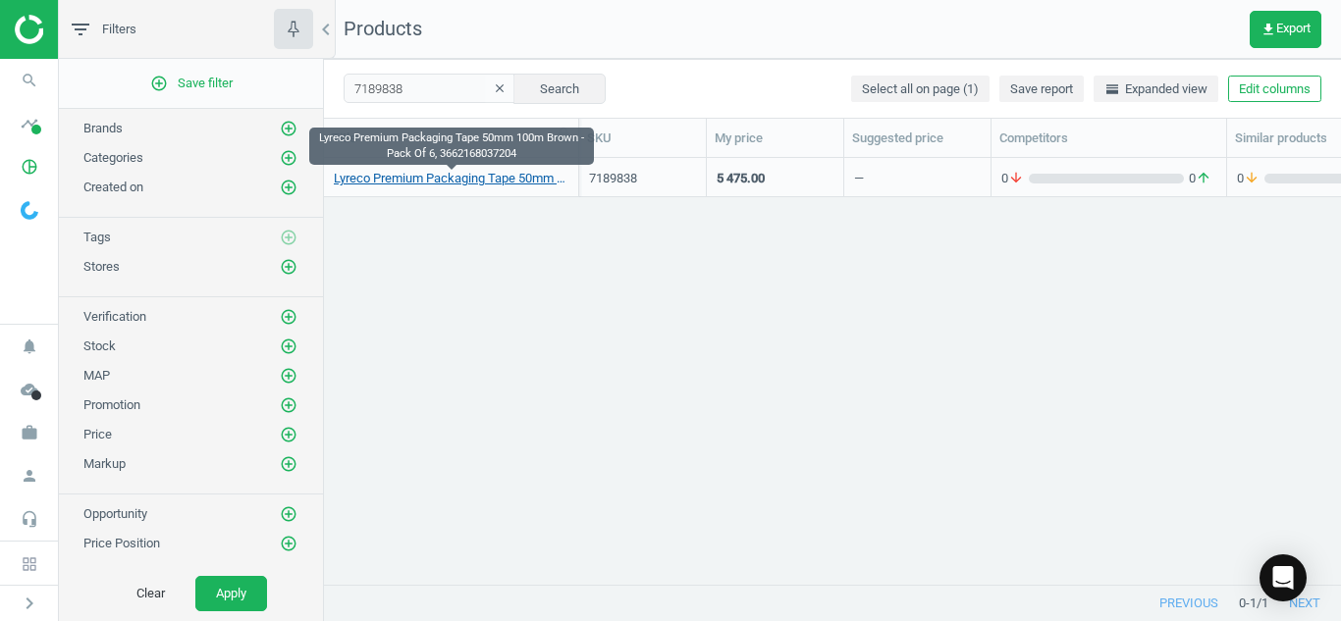
click at [489, 183] on link "Lyreco Premium Packaging Tape 50mm 100m Brown - Pack Of 6, 3662168037204" at bounding box center [451, 179] width 235 height 18
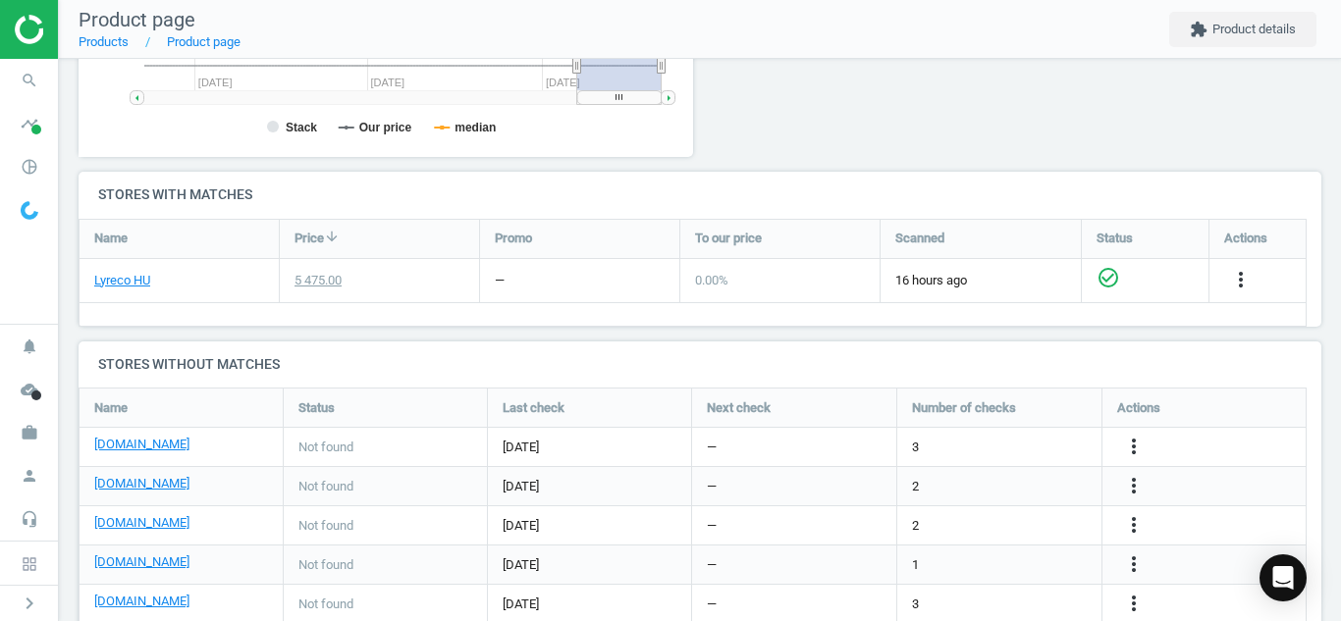
scroll to position [611, 0]
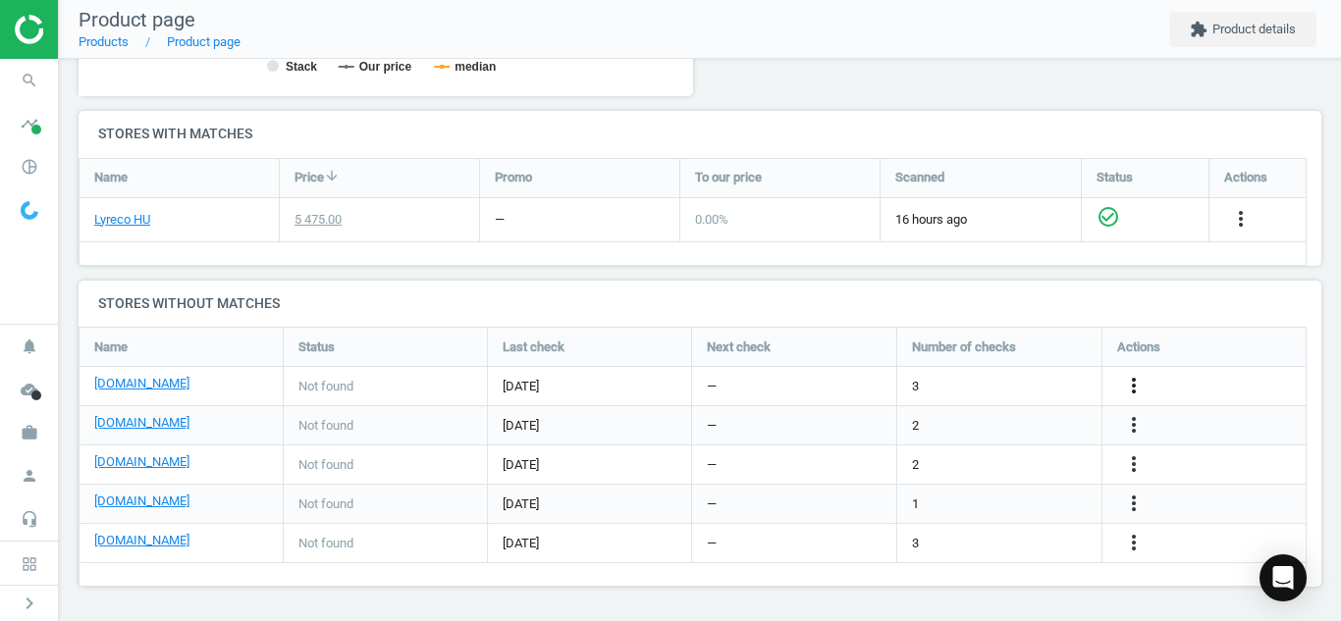
click at [1129, 394] on icon "more_vert" at bounding box center [1134, 386] width 24 height 24
click at [996, 393] on link "Edit URL/product option" at bounding box center [980, 386] width 269 height 30
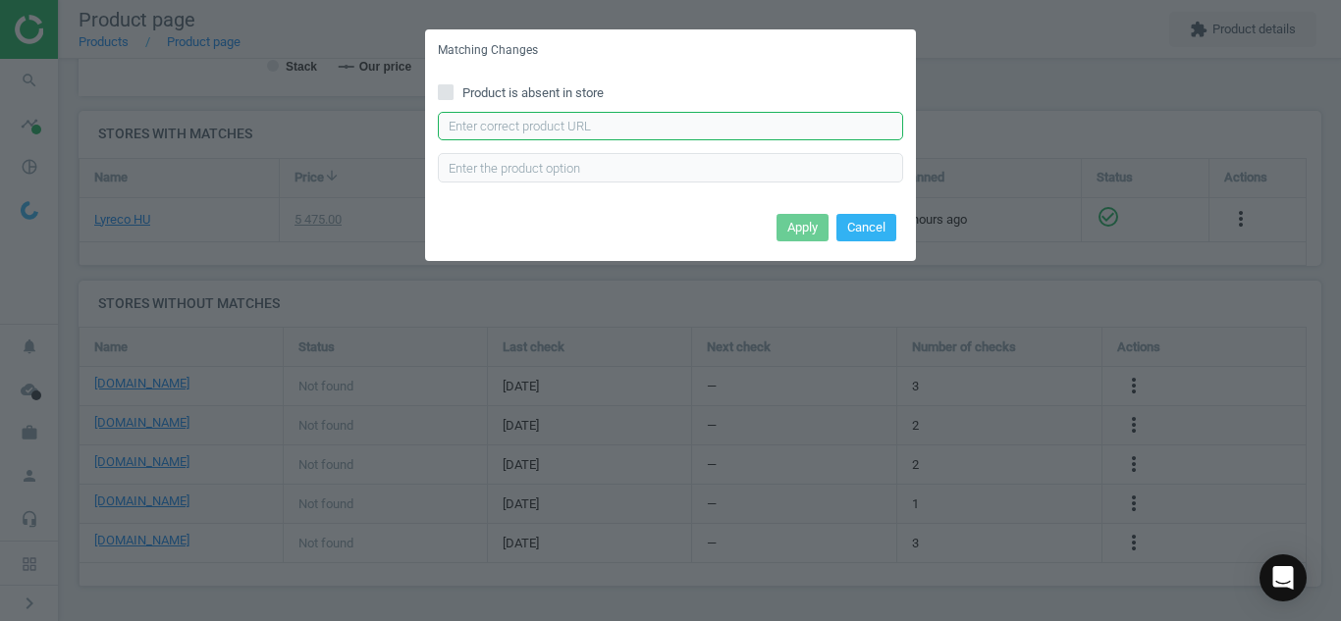
paste input "[URL][DOMAIN_NAME]"
click at [709, 127] on input "[URL][DOMAIN_NAME]" at bounding box center [670, 126] width 465 height 29
type input "[URL][DOMAIN_NAME]"
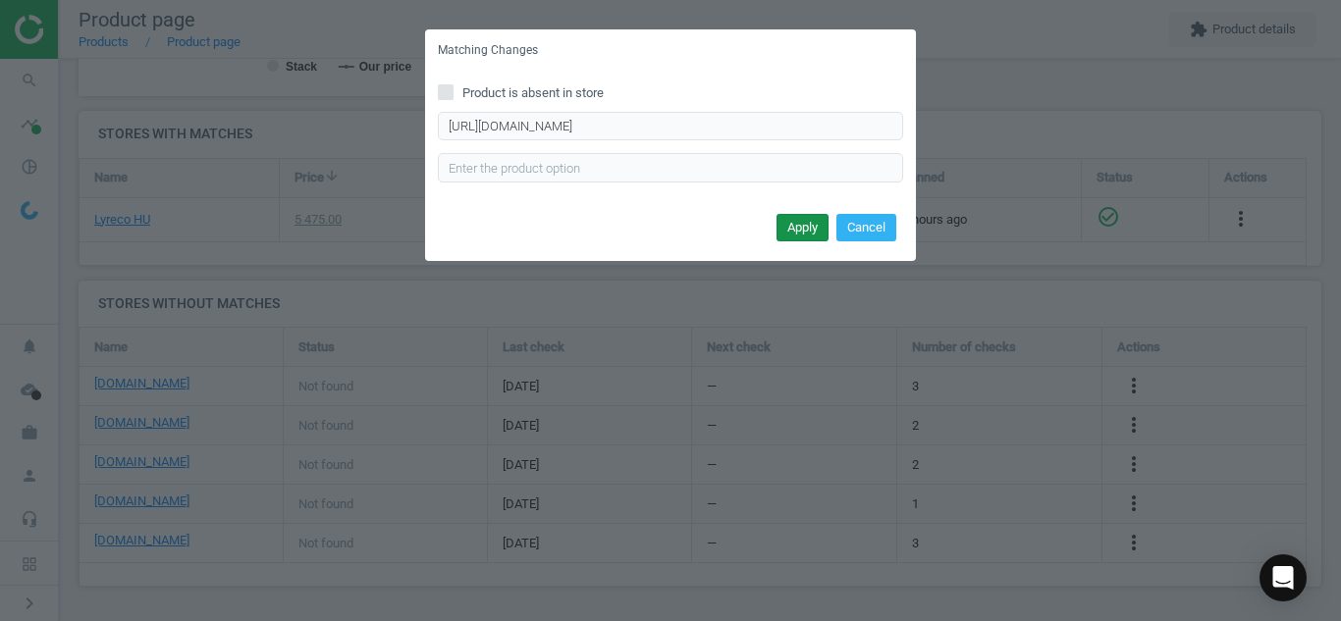
click at [807, 227] on button "Apply" at bounding box center [802, 227] width 52 height 27
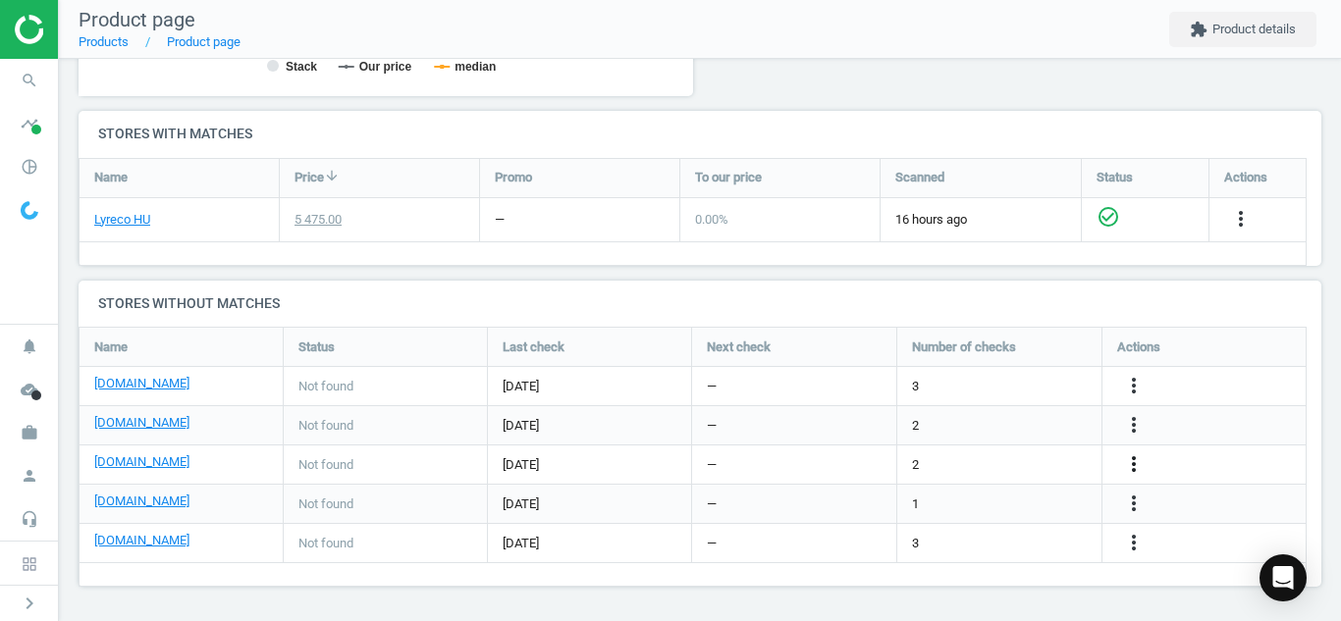
click at [1135, 462] on icon "more_vert" at bounding box center [1134, 464] width 24 height 24
click at [918, 455] on link "Edit URL/product option" at bounding box center [980, 465] width 269 height 30
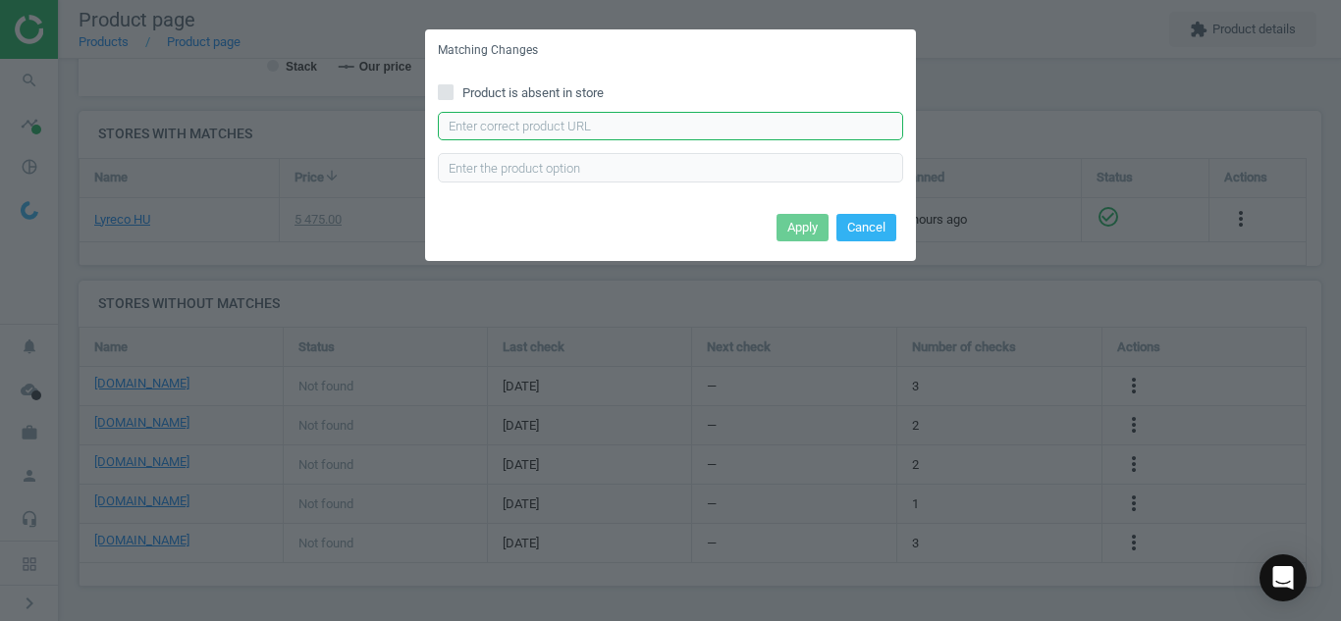
click at [611, 132] on input "text" at bounding box center [670, 126] width 465 height 29
paste input "[URL][DOMAIN_NAME][PERSON_NAME]"
type input "[URL][DOMAIN_NAME][PERSON_NAME]"
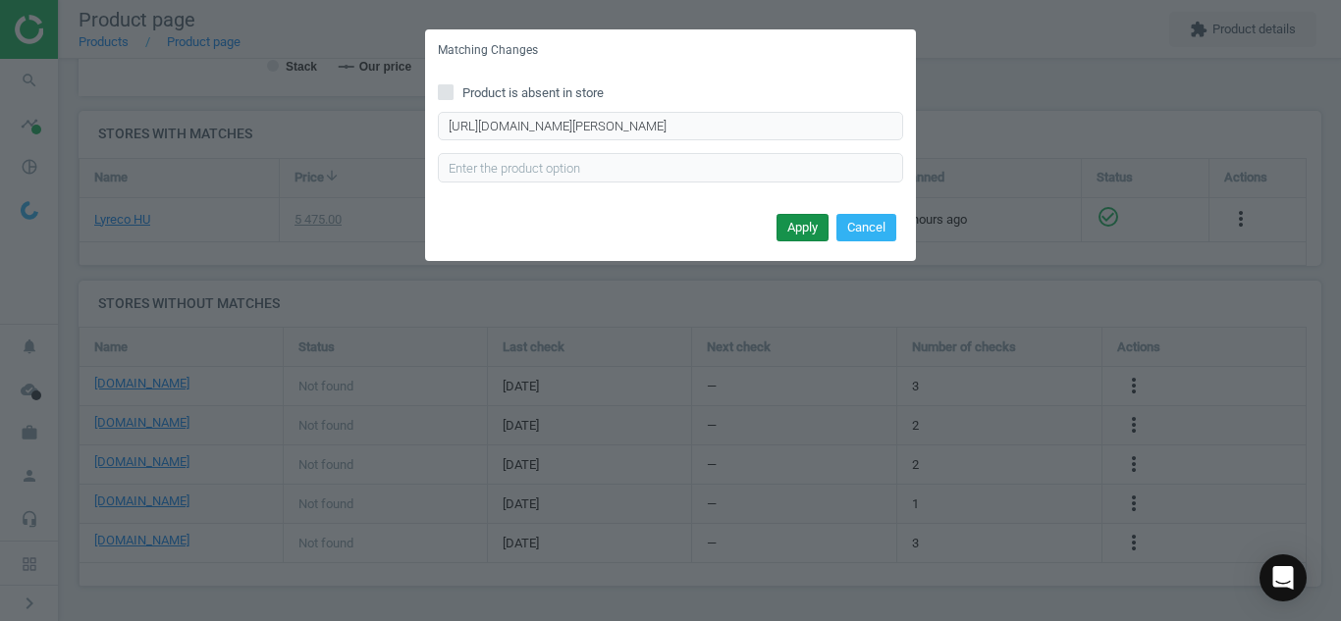
click at [792, 220] on button "Apply" at bounding box center [802, 227] width 52 height 27
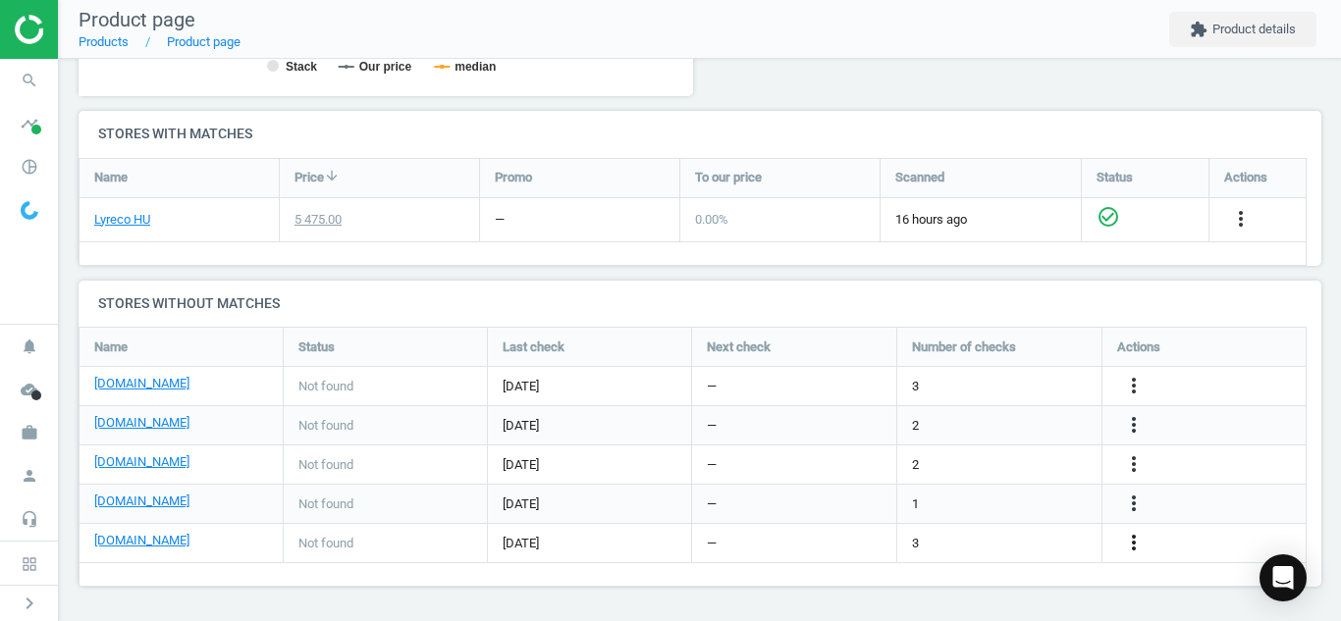
click at [1132, 548] on icon "more_vert" at bounding box center [1134, 543] width 24 height 24
click at [1050, 531] on link "Edit URL/product option" at bounding box center [980, 543] width 269 height 30
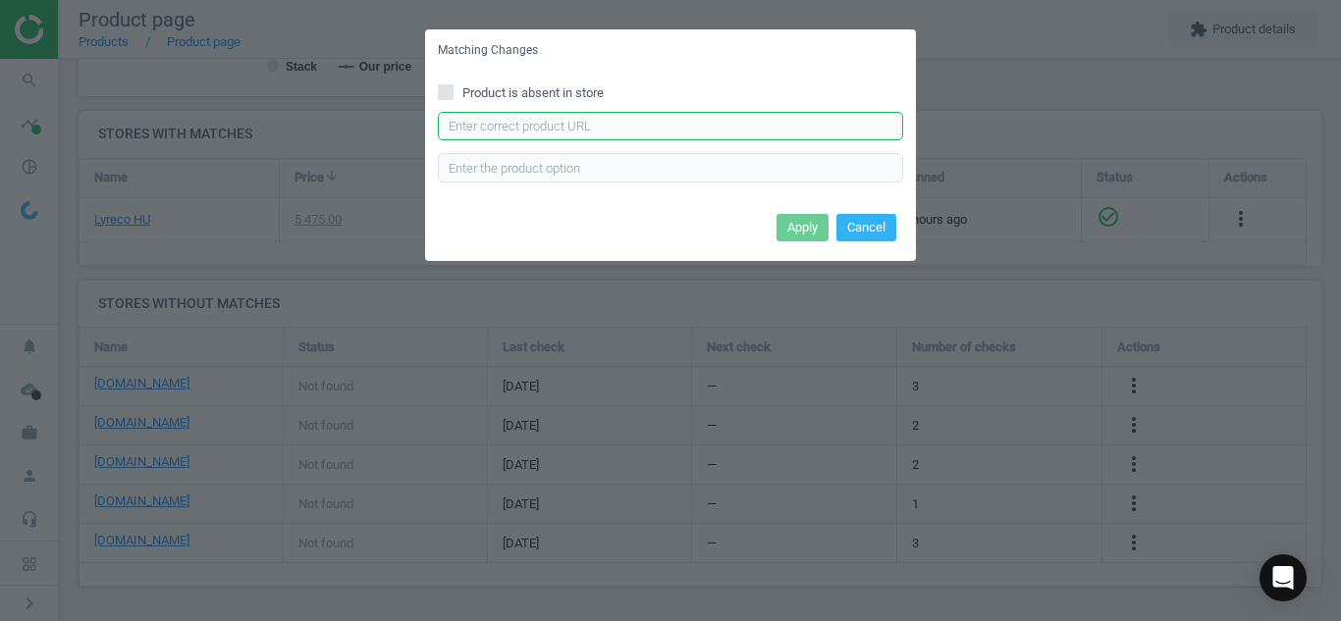
click at [837, 124] on input "text" at bounding box center [670, 126] width 465 height 29
paste input "[URL][DOMAIN_NAME][PERSON_NAME]"
type input "[URL][DOMAIN_NAME][PERSON_NAME]"
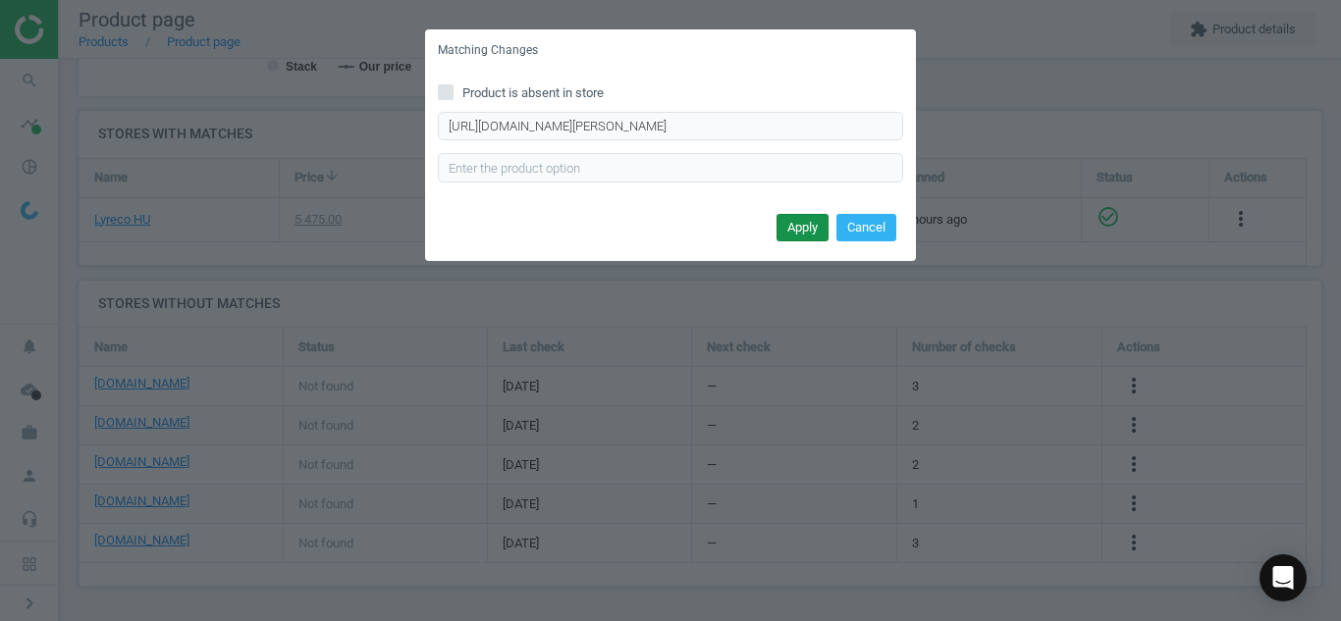
click at [801, 229] on button "Apply" at bounding box center [802, 227] width 52 height 27
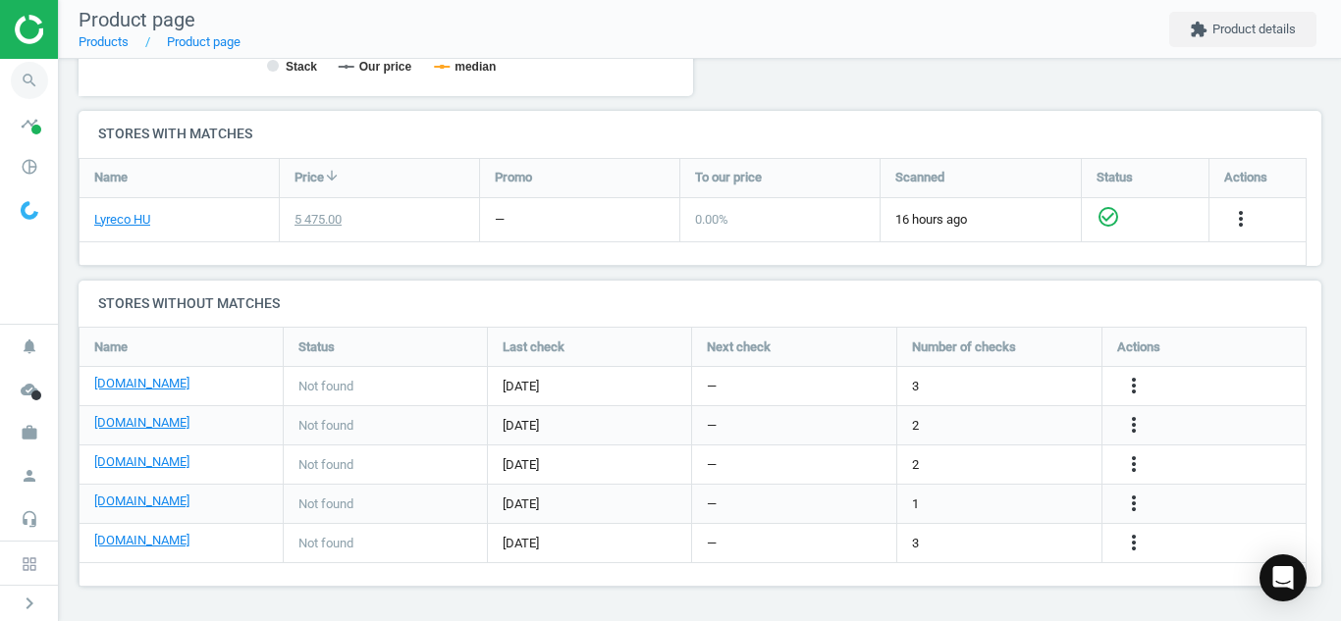
click at [31, 76] on icon "search" at bounding box center [29, 80] width 37 height 37
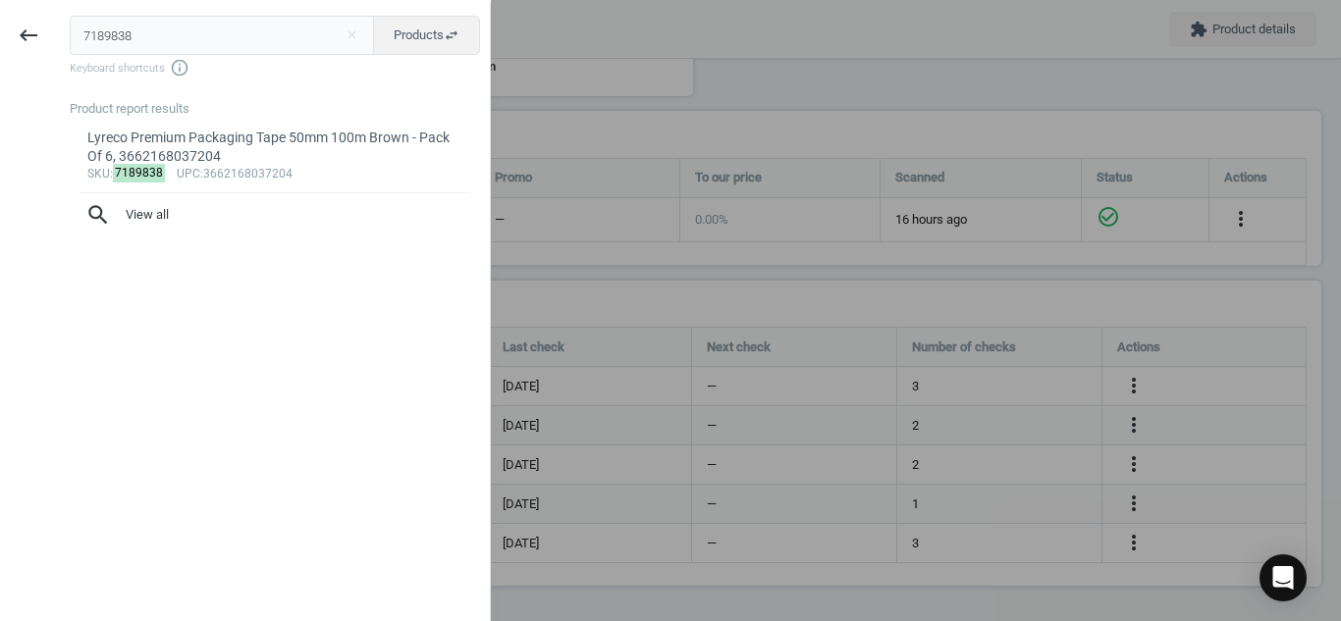
drag, startPoint x: 171, startPoint y: 29, endPoint x: 0, endPoint y: 57, distance: 173.0
click at [0, 57] on div "keyboard_backspace 7189838 close Products swap_horiz Keyboard shortcuts info_ou…" at bounding box center [245, 313] width 491 height 621
type input "11906106"
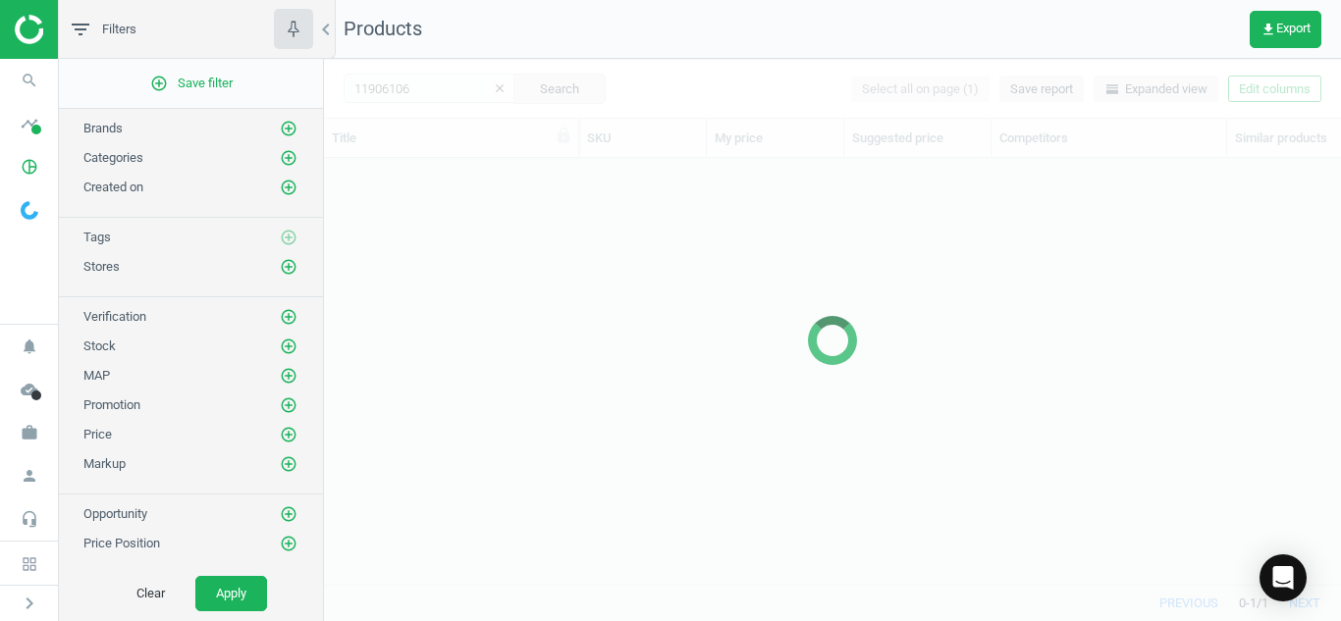
scroll to position [397, 1002]
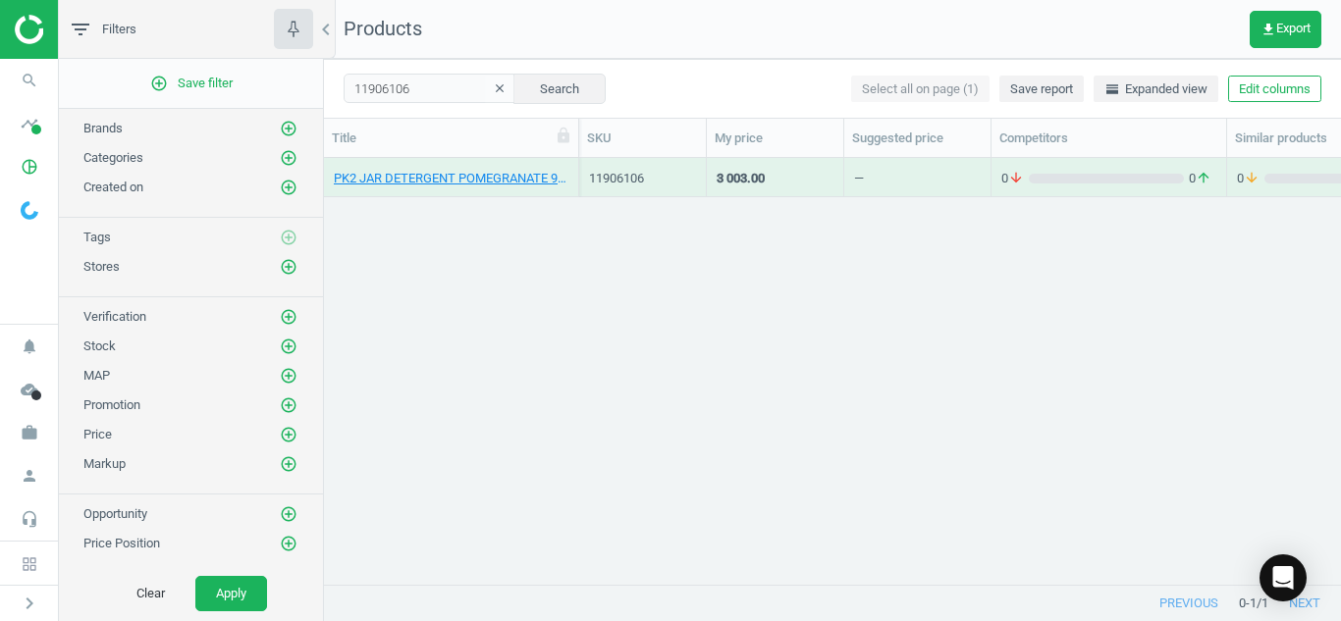
click at [428, 191] on div "PK2 JAR DETERGENT POMEGRANATE 900ML, 8001090643124" at bounding box center [451, 182] width 235 height 25
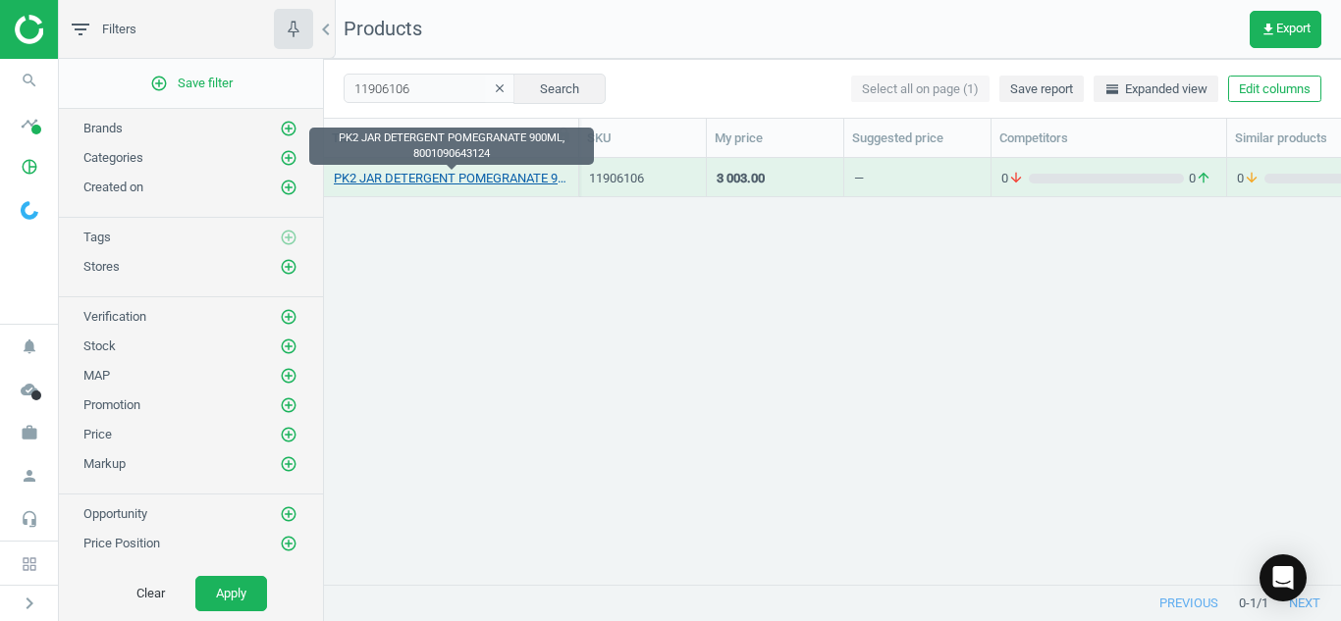
click at [428, 183] on link "PK2 JAR DETERGENT POMEGRANATE 900ML, 8001090643124" at bounding box center [451, 179] width 235 height 18
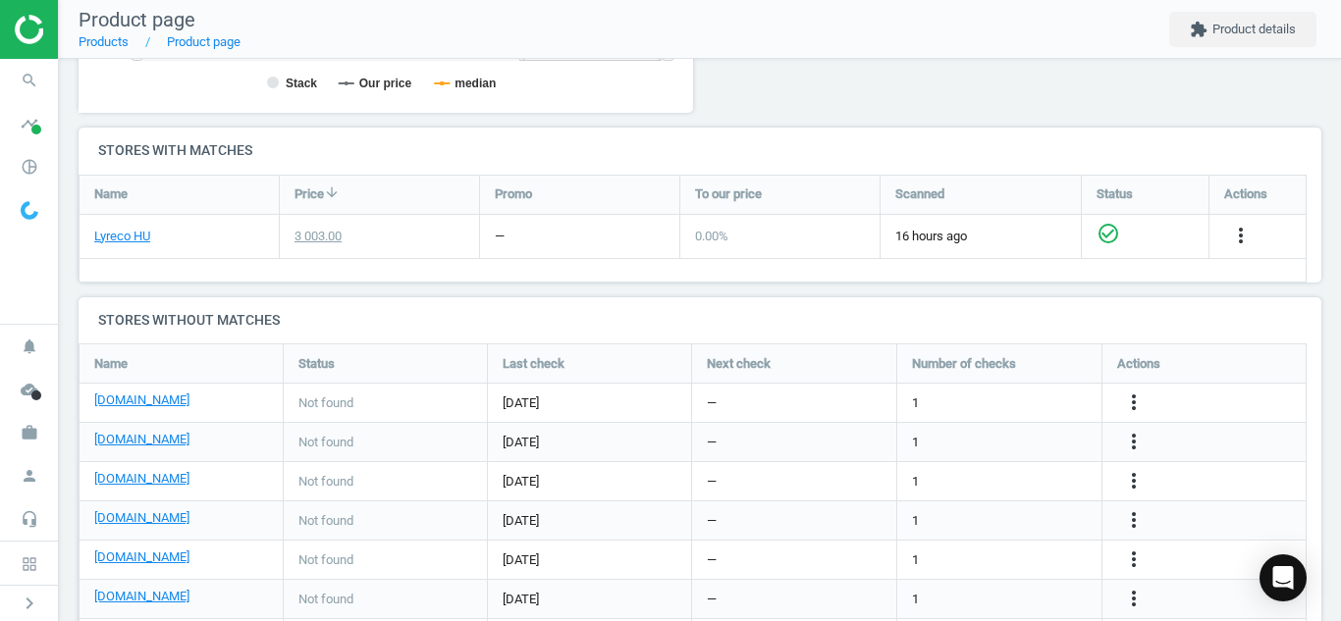
scroll to position [615, 0]
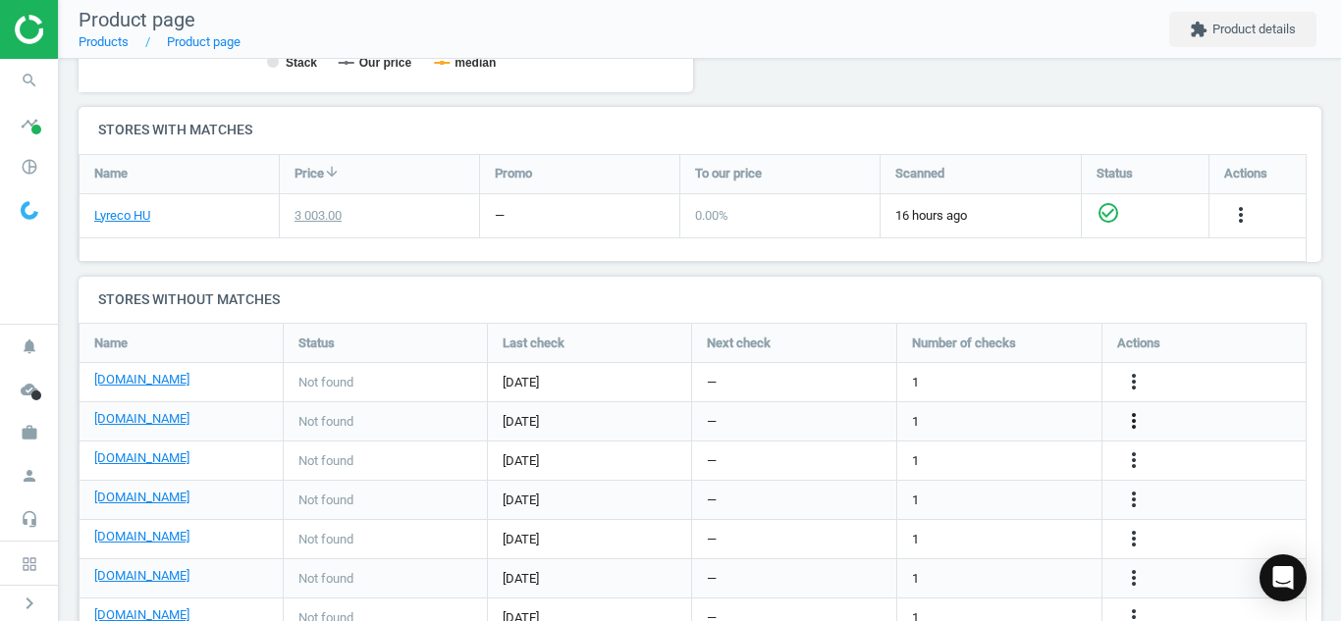
click at [1131, 422] on icon "more_vert" at bounding box center [1134, 421] width 24 height 24
click at [1006, 422] on link "Edit URL/product option" at bounding box center [980, 421] width 269 height 30
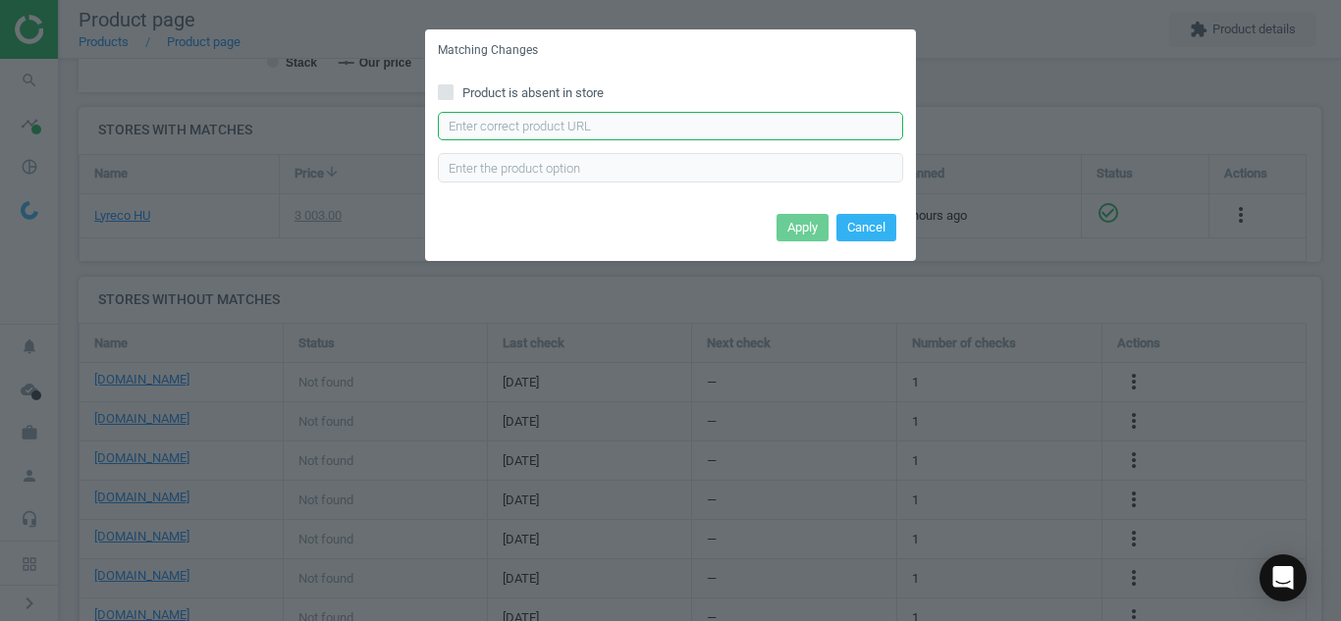
click at [745, 138] on input "text" at bounding box center [670, 126] width 465 height 29
paste input "[URL][DOMAIN_NAME]"
type input "[URL][DOMAIN_NAME]"
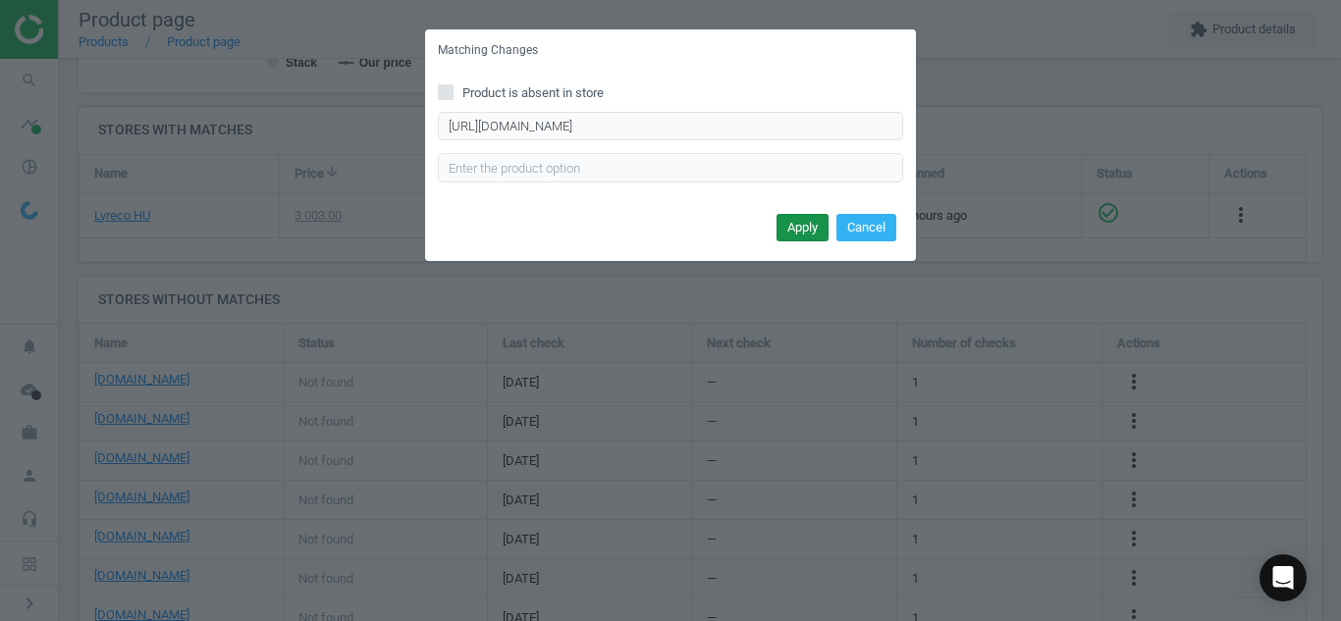
click at [786, 236] on button "Apply" at bounding box center [802, 227] width 52 height 27
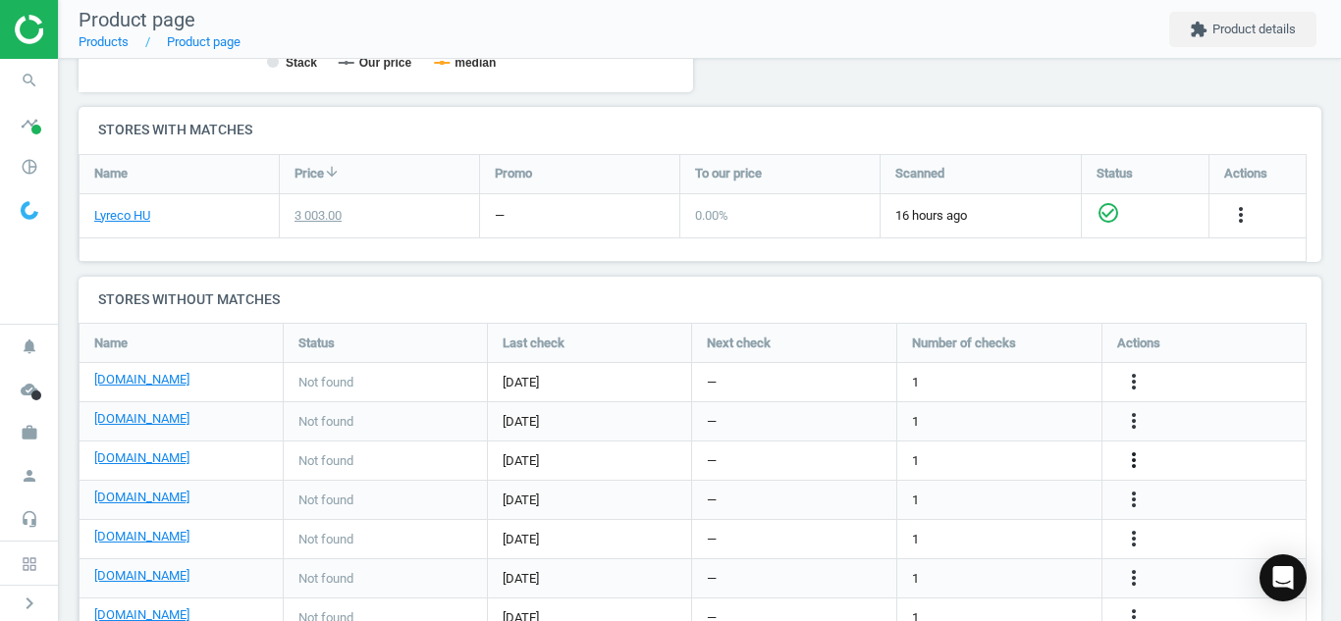
click at [1138, 465] on icon "more_vert" at bounding box center [1134, 461] width 24 height 24
click at [980, 459] on link "Edit URL/product option" at bounding box center [980, 461] width 269 height 30
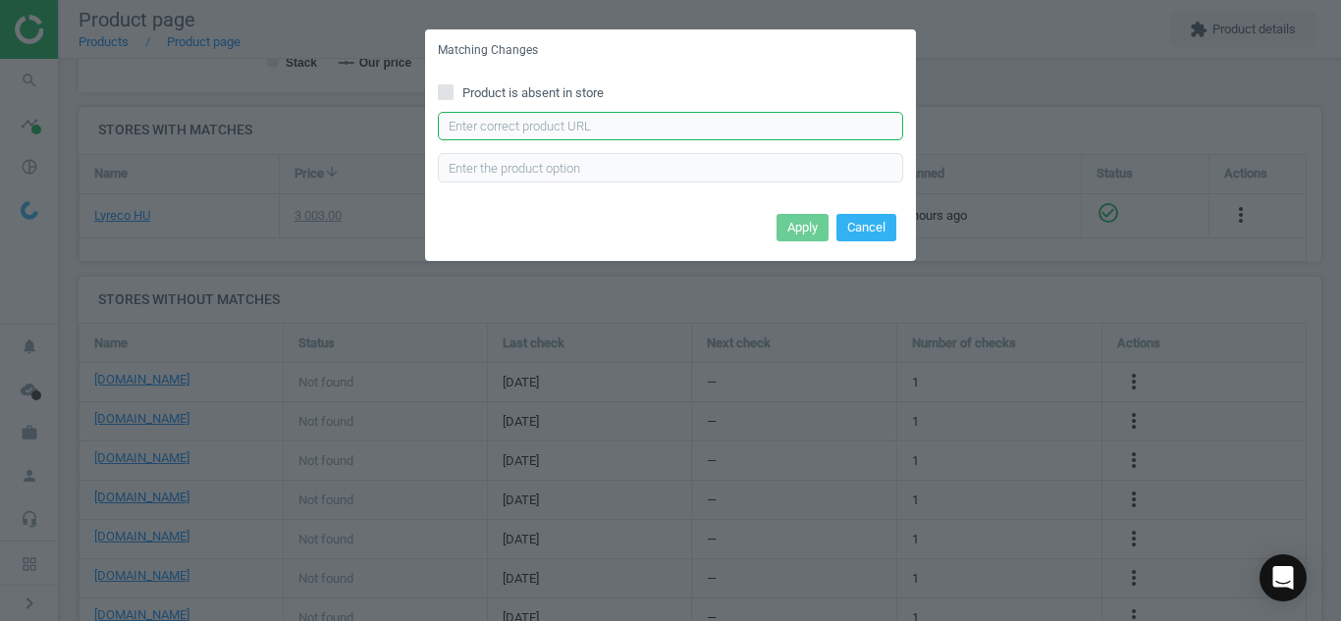
paste input "[URL][DOMAIN_NAME]"
click at [725, 122] on input "[URL][DOMAIN_NAME]" at bounding box center [670, 126] width 465 height 29
type input "[URL][DOMAIN_NAME]"
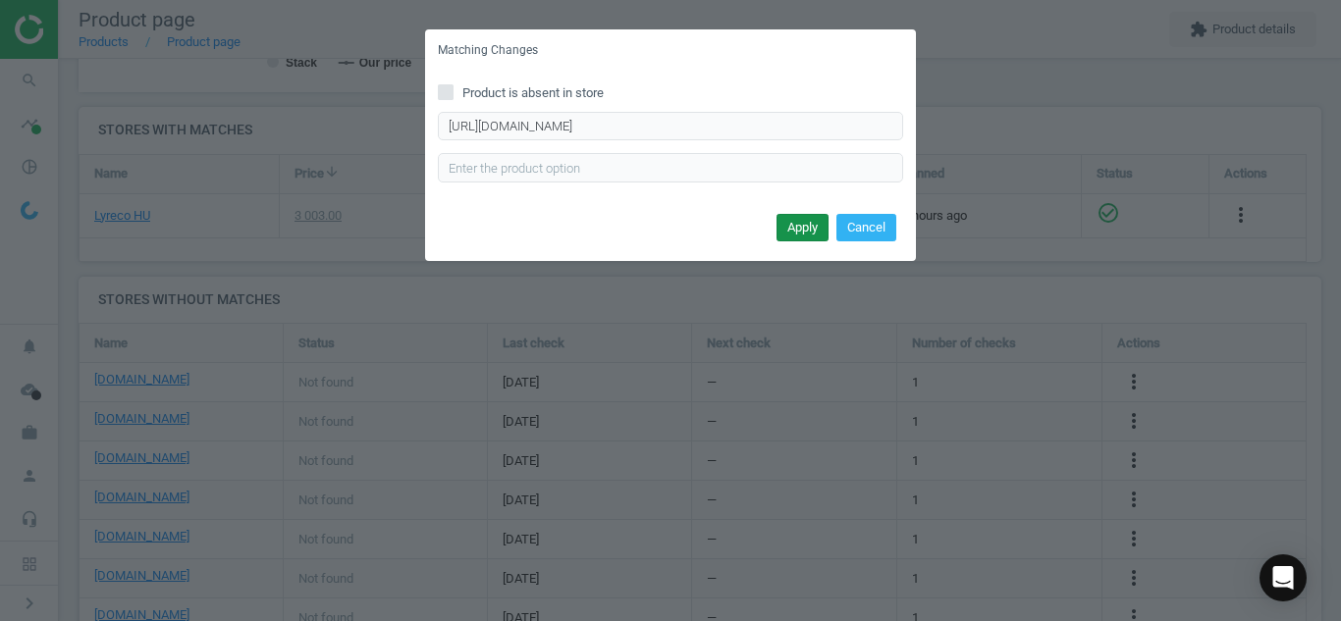
click at [790, 221] on button "Apply" at bounding box center [802, 227] width 52 height 27
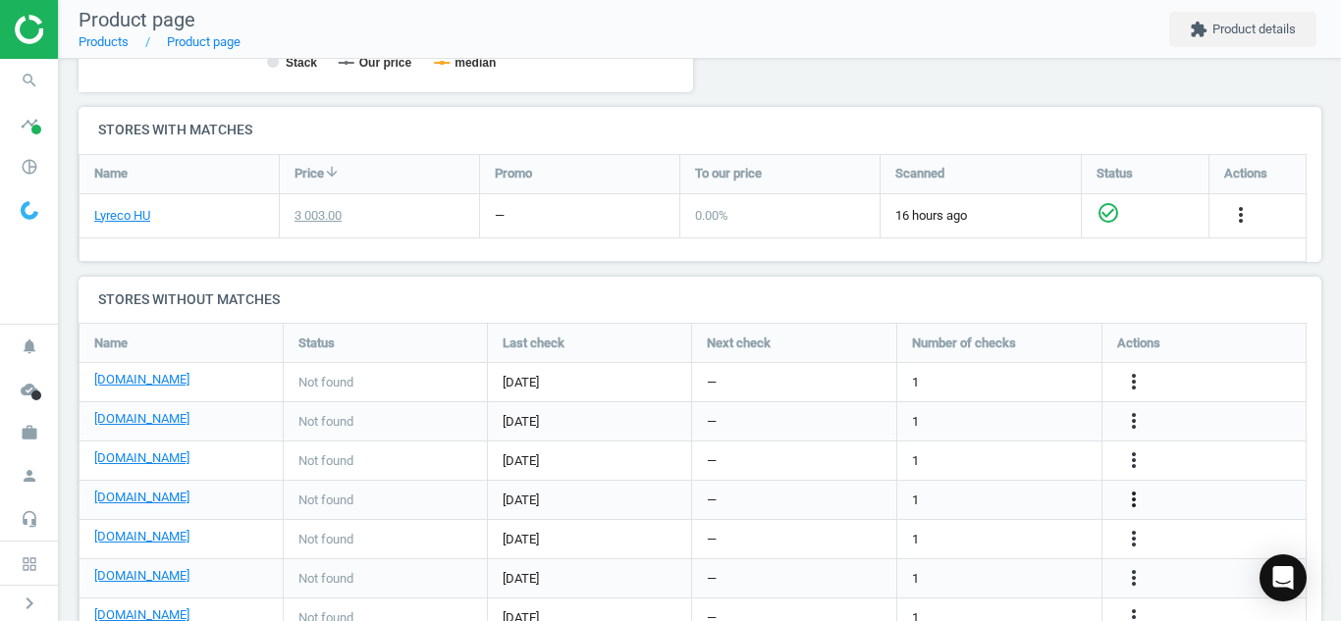
click at [1138, 497] on icon "more_vert" at bounding box center [1134, 500] width 24 height 24
click at [936, 498] on link "Edit URL/product option" at bounding box center [980, 500] width 269 height 30
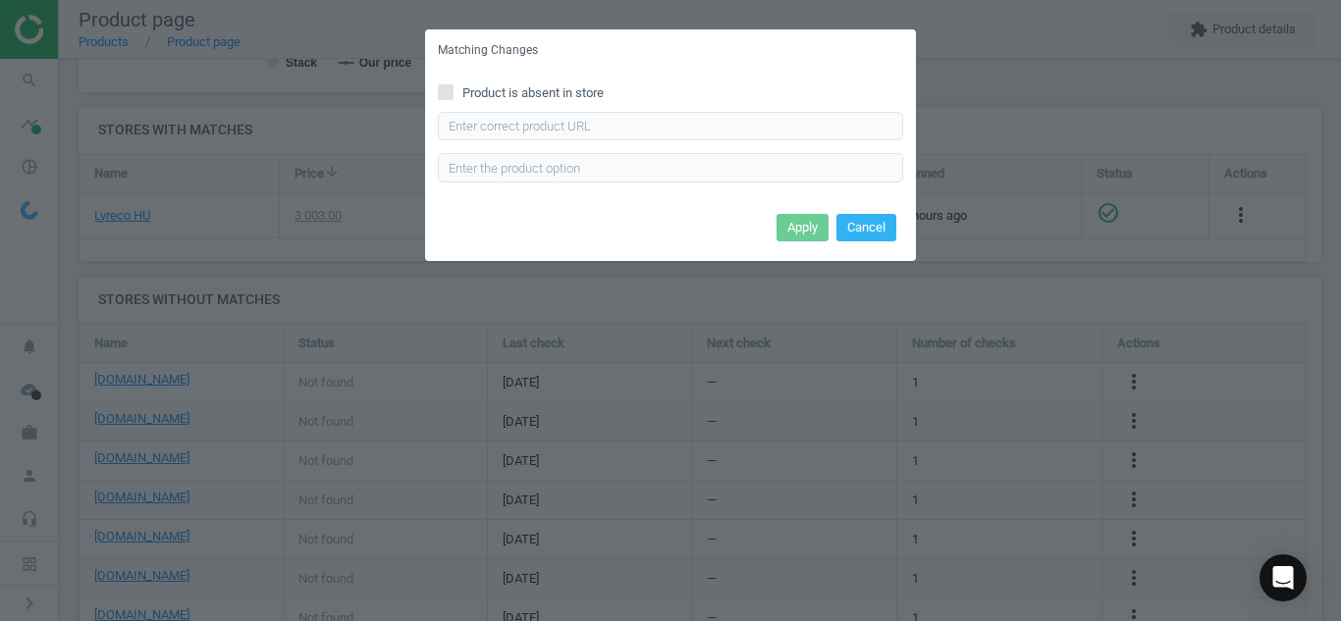
click at [430, 89] on div "Product is absent in store Enter correct product url" at bounding box center [670, 140] width 491 height 136
click at [444, 88] on input "Product is absent in store" at bounding box center [446, 91] width 13 height 13
checkbox input "true"
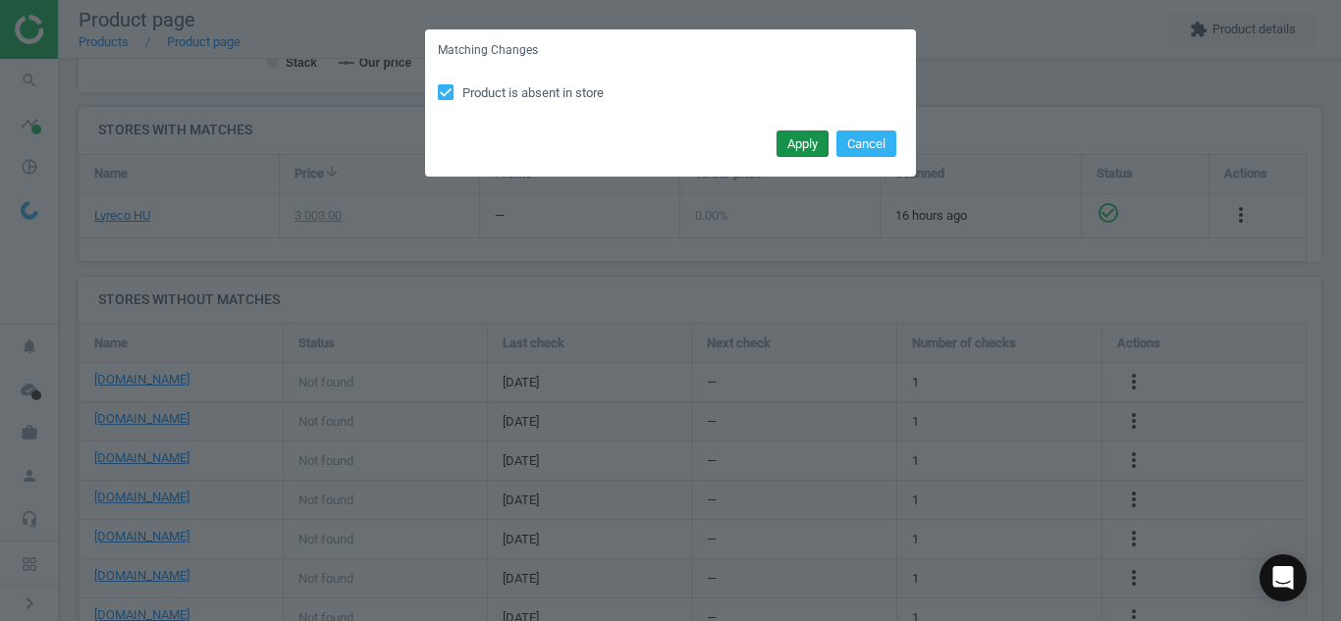
click at [792, 141] on button "Apply" at bounding box center [802, 144] width 52 height 27
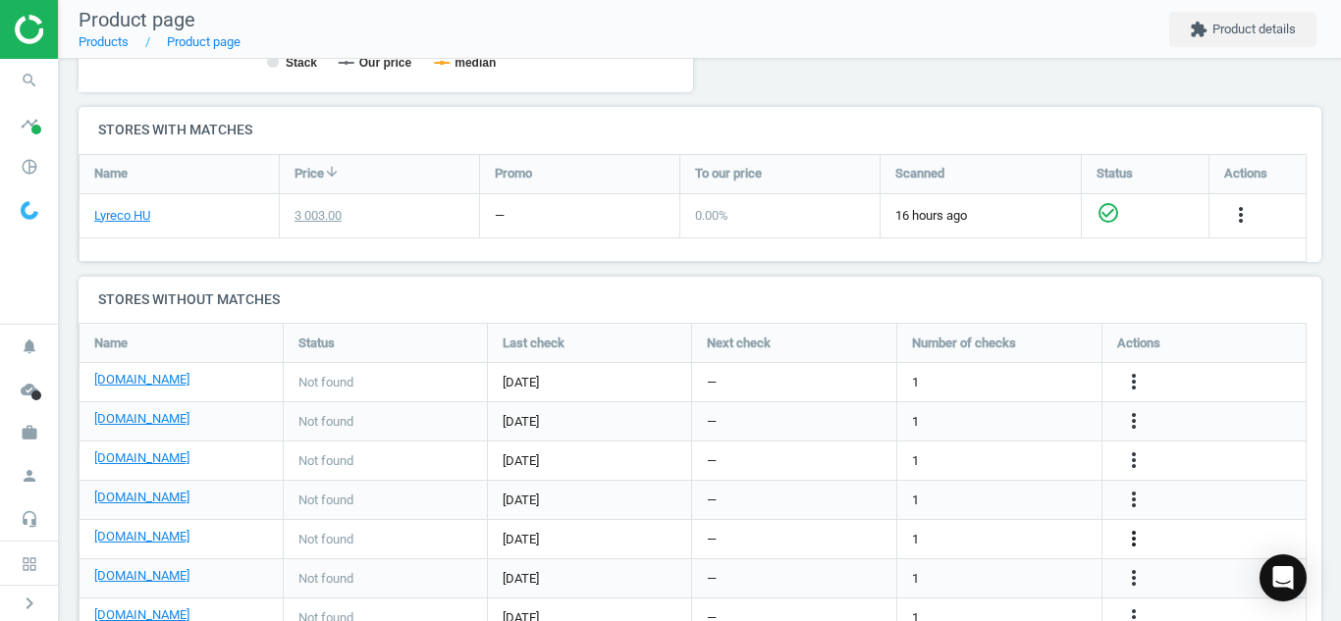
click at [1136, 538] on icon "more_vert" at bounding box center [1134, 539] width 24 height 24
click at [1029, 531] on link "Edit URL/product option" at bounding box center [980, 539] width 269 height 30
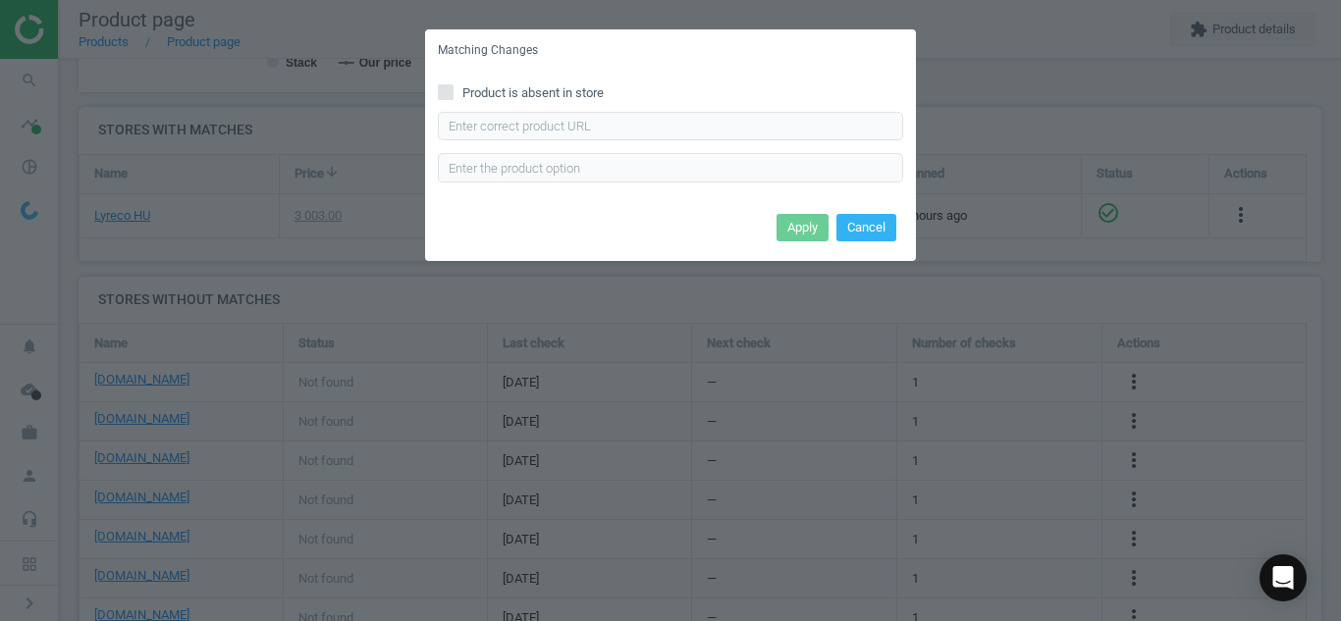
click at [451, 92] on input "Product is absent in store" at bounding box center [446, 91] width 13 height 13
checkbox input "true"
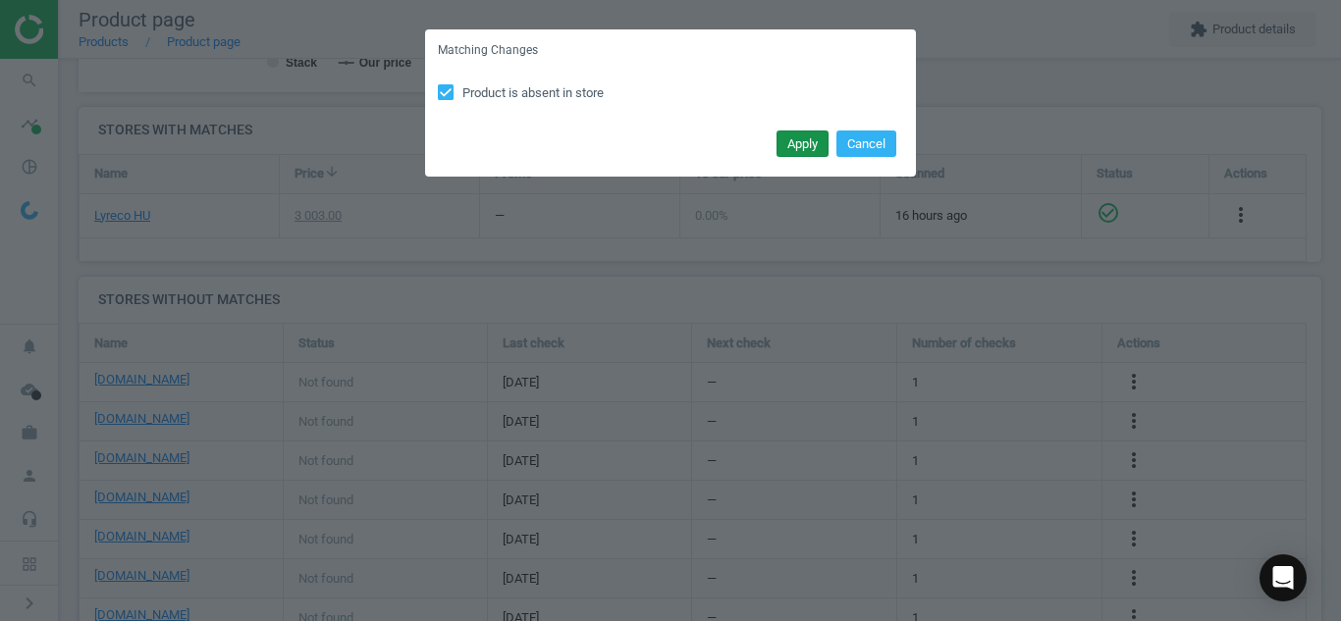
click at [799, 156] on button "Apply" at bounding box center [802, 144] width 52 height 27
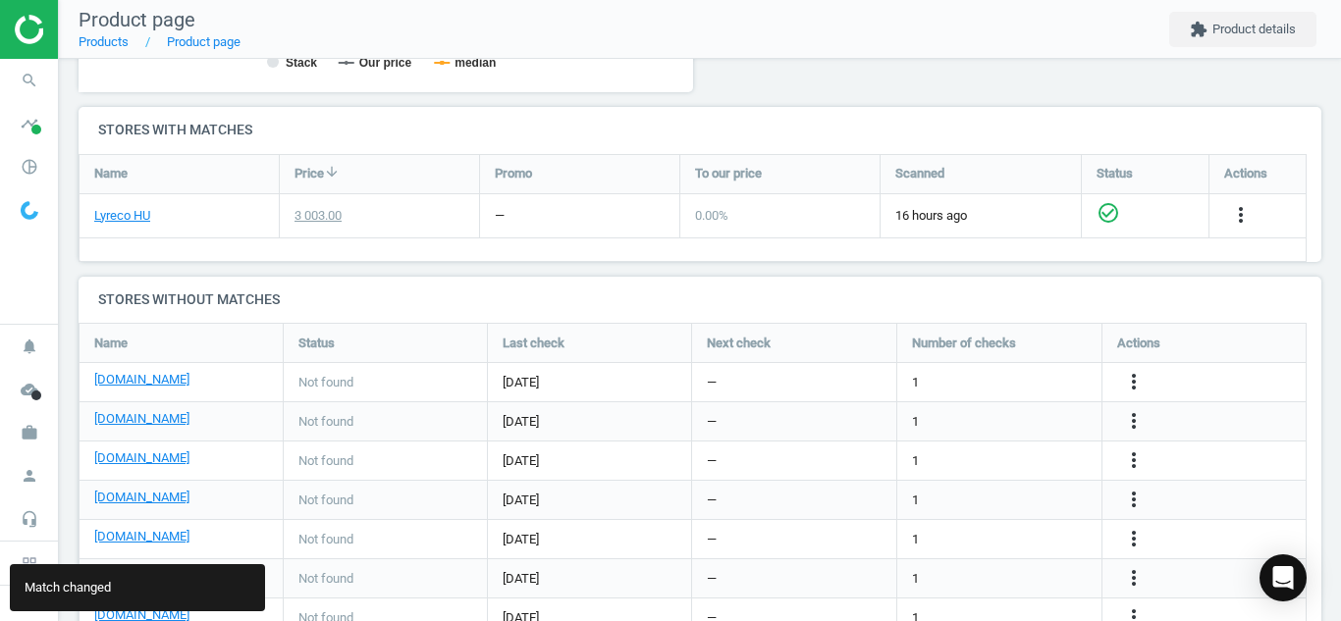
scroll to position [690, 0]
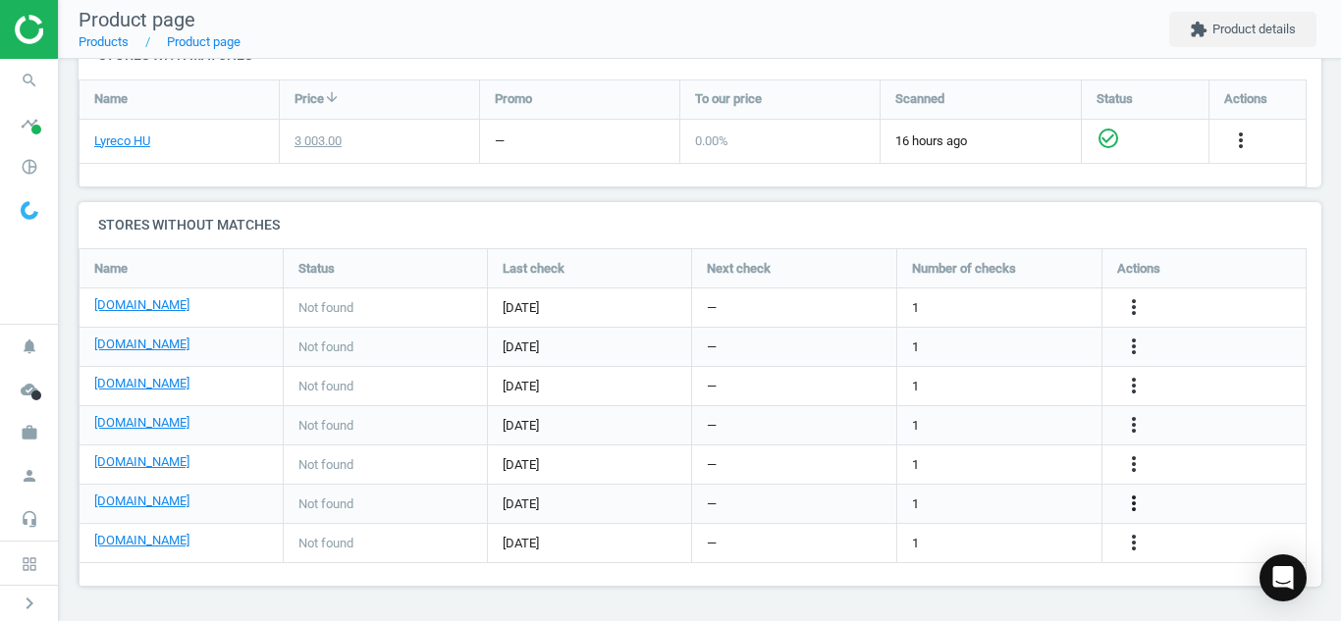
click at [1129, 509] on icon "more_vert" at bounding box center [1134, 504] width 24 height 24
click at [997, 504] on link "Edit URL/product option" at bounding box center [980, 504] width 269 height 30
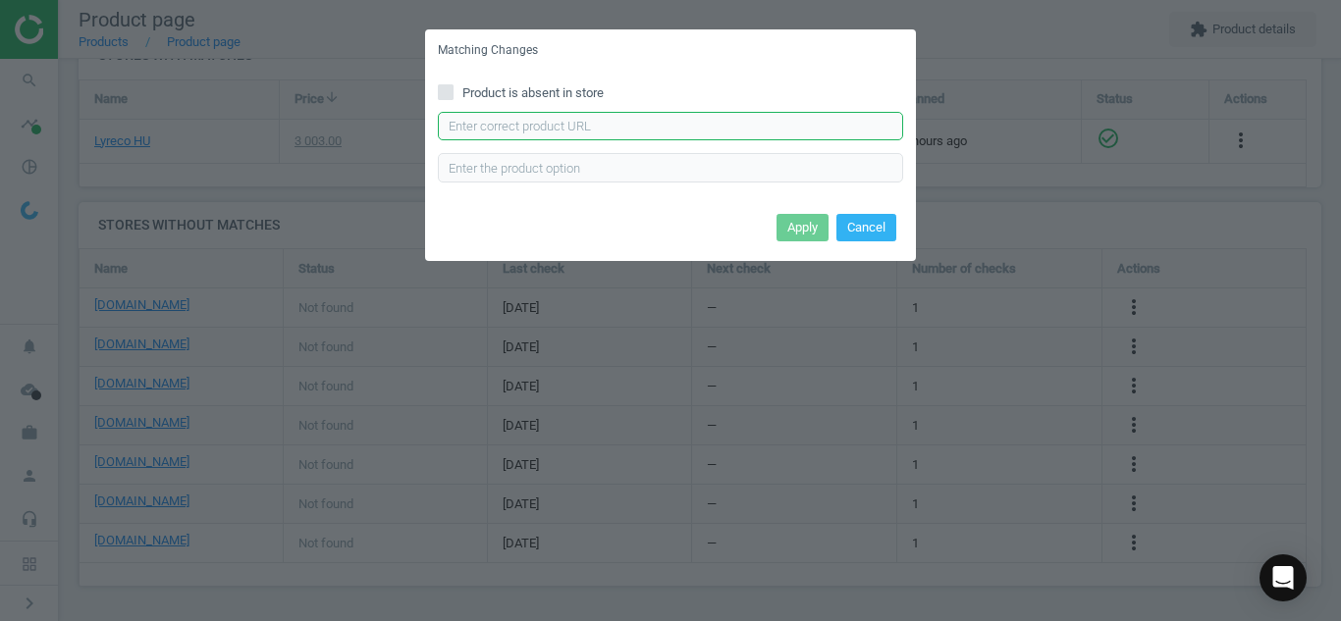
paste input "szer-900ml-6231?keyword=jar"
click at [643, 117] on input "szer-900ml-6231?keyword=jar" at bounding box center [670, 126] width 465 height 29
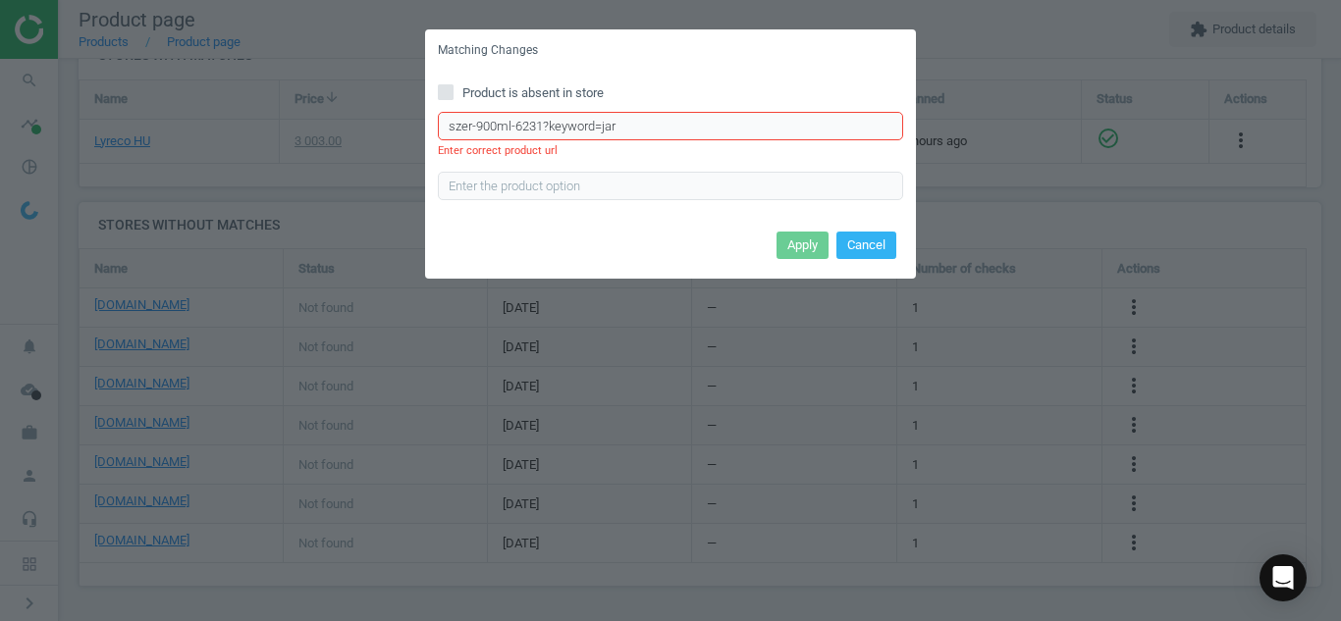
drag, startPoint x: 624, startPoint y: 128, endPoint x: 337, endPoint y: 137, distance: 287.7
click at [337, 137] on div "Matching Changes Product is absent in store szer-900ml-6231?keyword=jar Enter c…" at bounding box center [670, 310] width 1341 height 621
paste input "[URL][DOMAIN_NAME]"
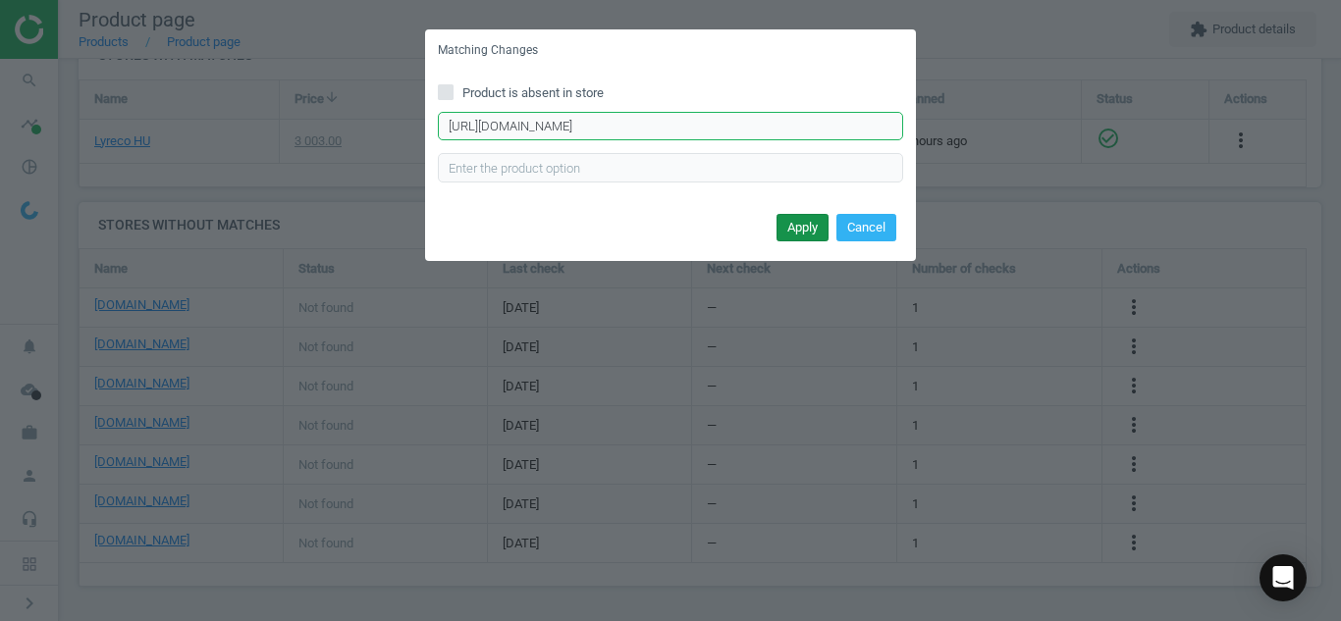
type input "[URL][DOMAIN_NAME]"
click at [791, 223] on button "Apply" at bounding box center [802, 227] width 52 height 27
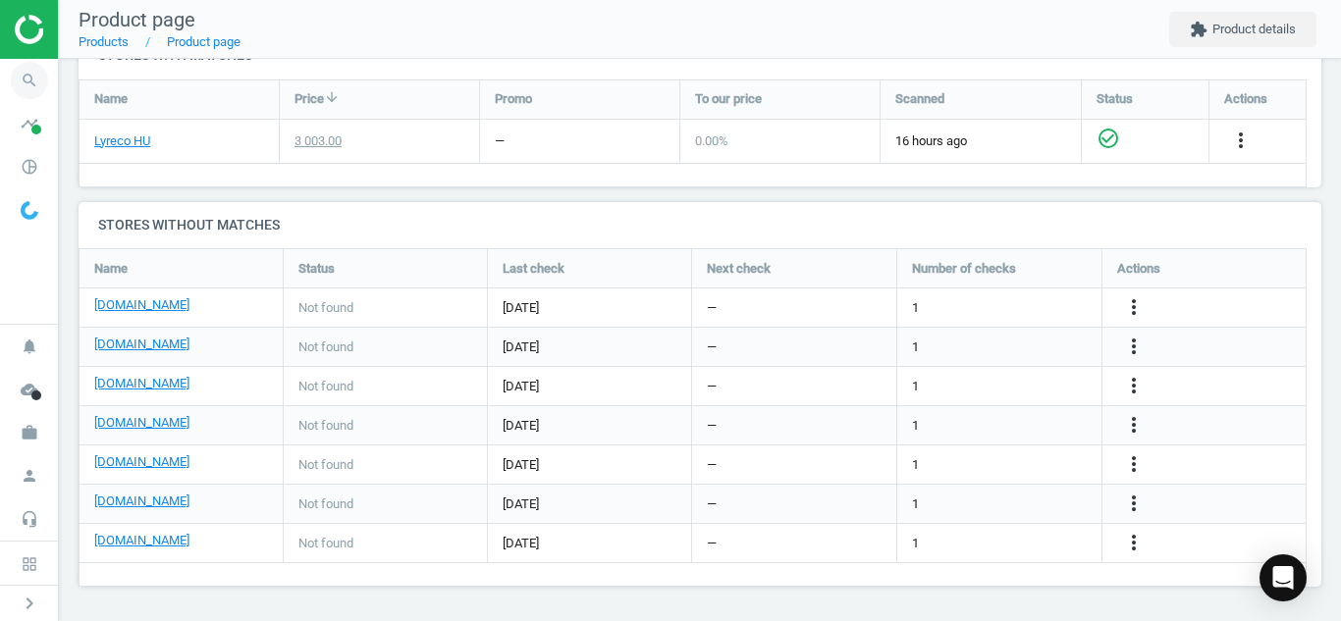
click at [24, 69] on icon "search" at bounding box center [29, 80] width 37 height 37
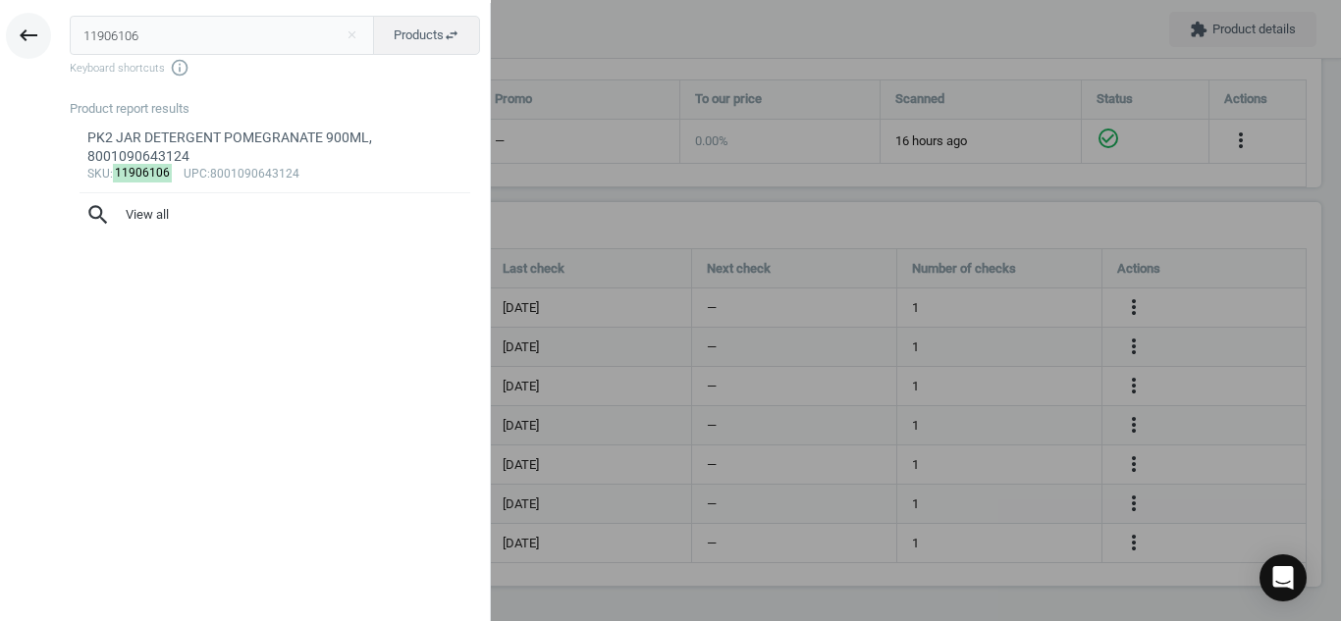
drag, startPoint x: 208, startPoint y: 20, endPoint x: 17, endPoint y: 32, distance: 191.8
click at [17, 32] on div "keyboard_backspace 11906106 close Products swap_horiz Keyboard shortcuts info_o…" at bounding box center [245, 313] width 491 height 621
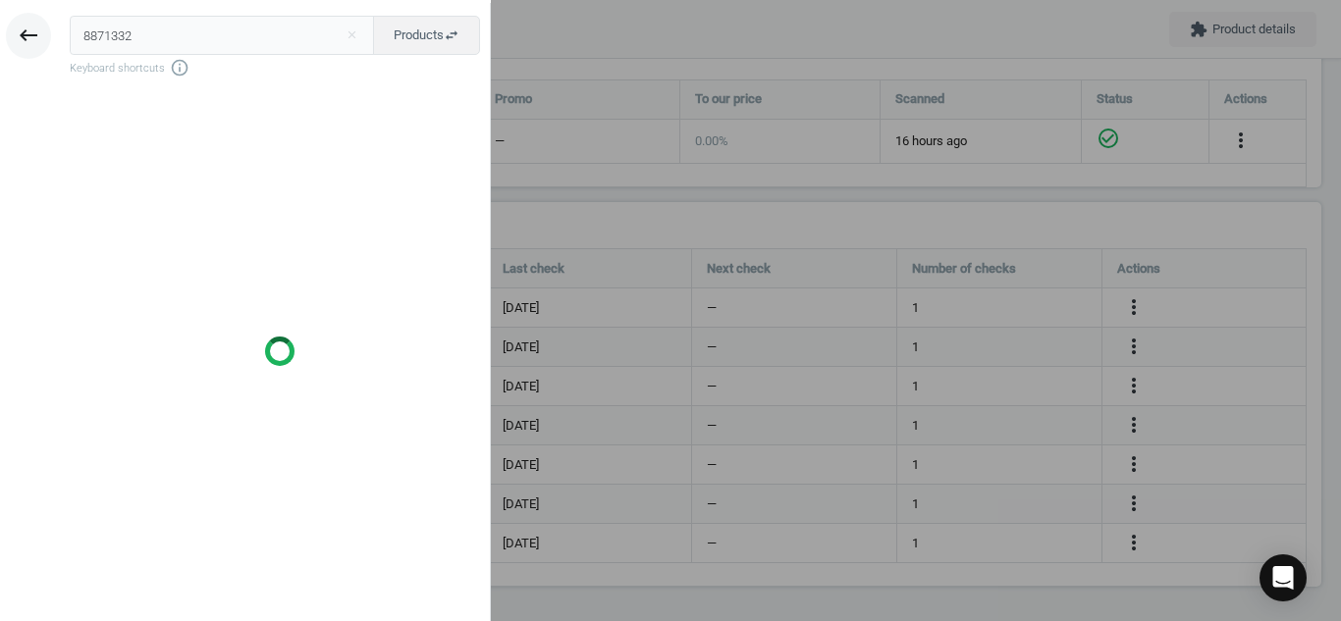
type input "8871332"
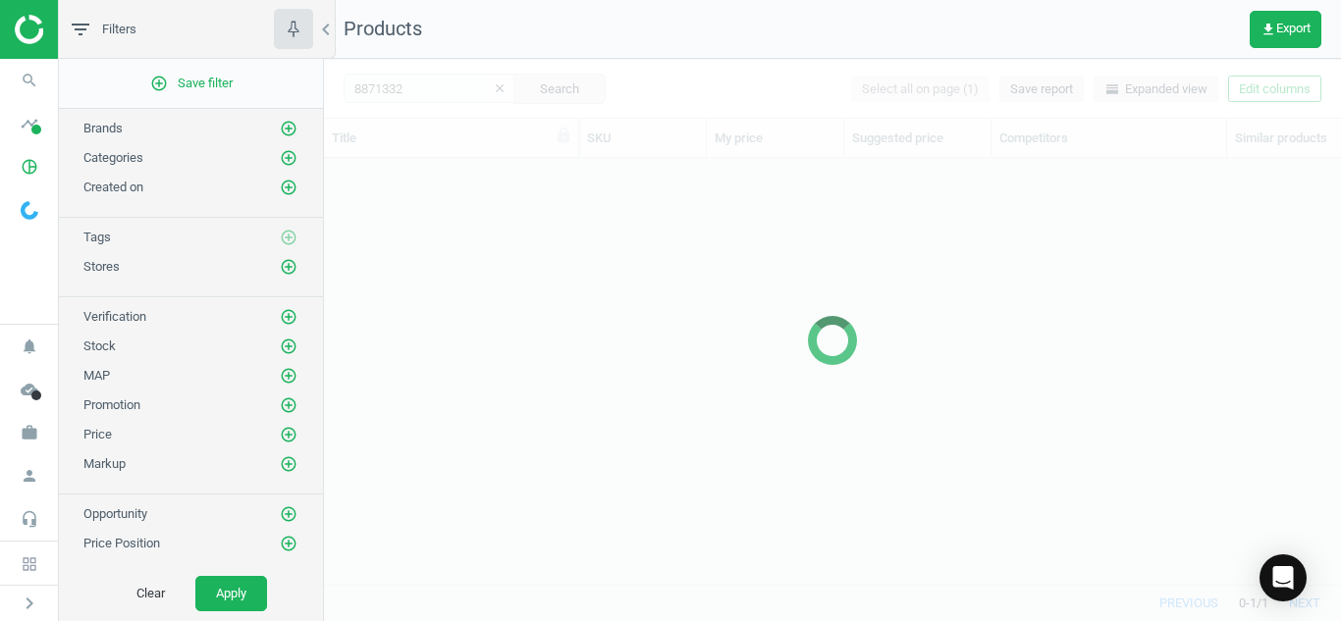
scroll to position [397, 1002]
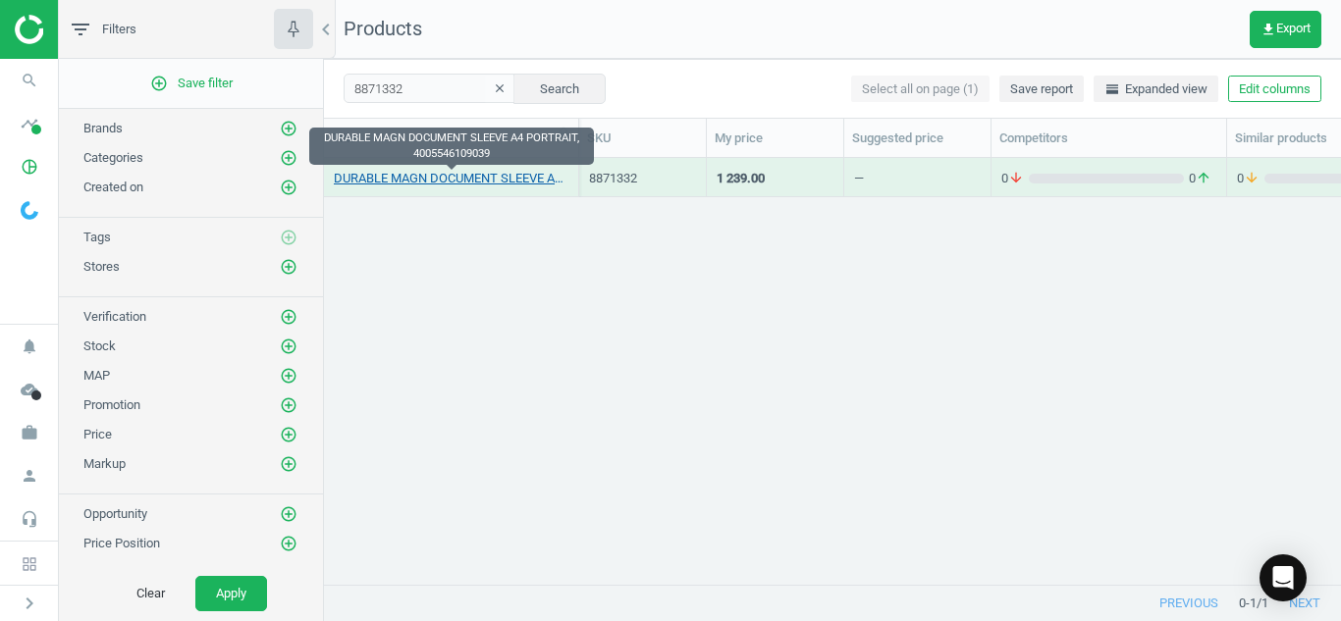
click at [496, 175] on link "DURABLE MAGN DOCUMENT SLEEVE A4 PORTRAIT, 4005546109039" at bounding box center [451, 179] width 235 height 18
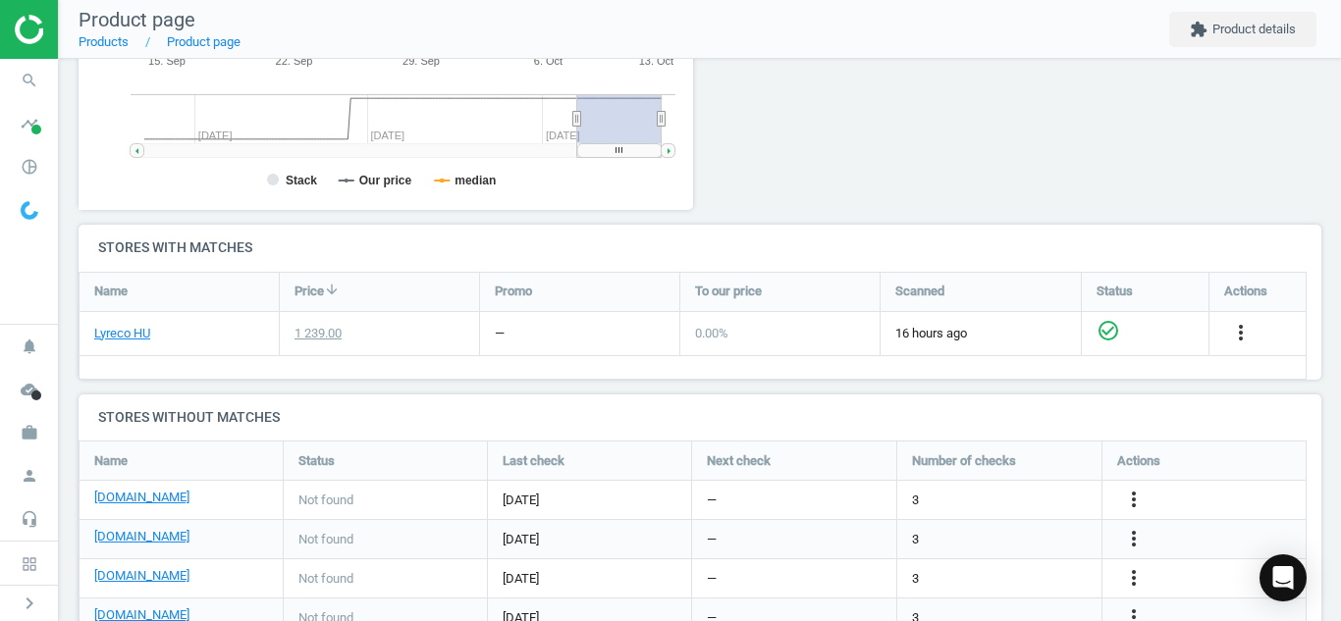
scroll to position [504, 0]
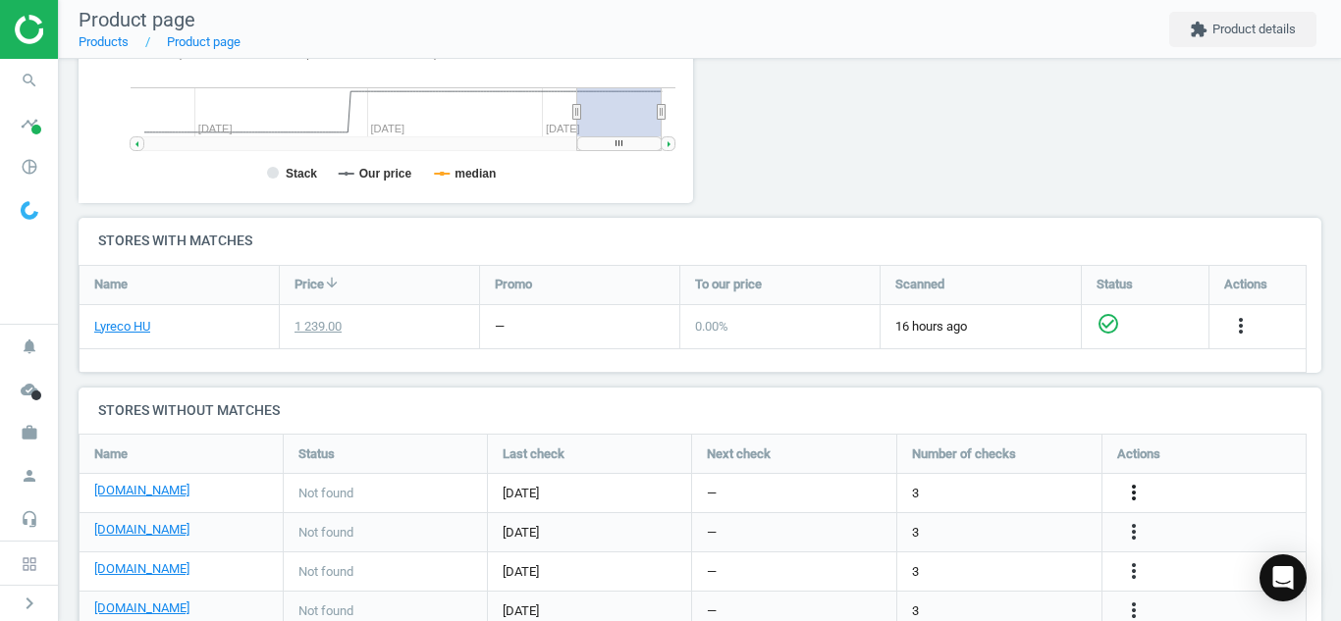
click at [1140, 487] on icon "more_vert" at bounding box center [1134, 493] width 24 height 24
click at [1014, 488] on link "Edit URL/product option" at bounding box center [980, 493] width 269 height 30
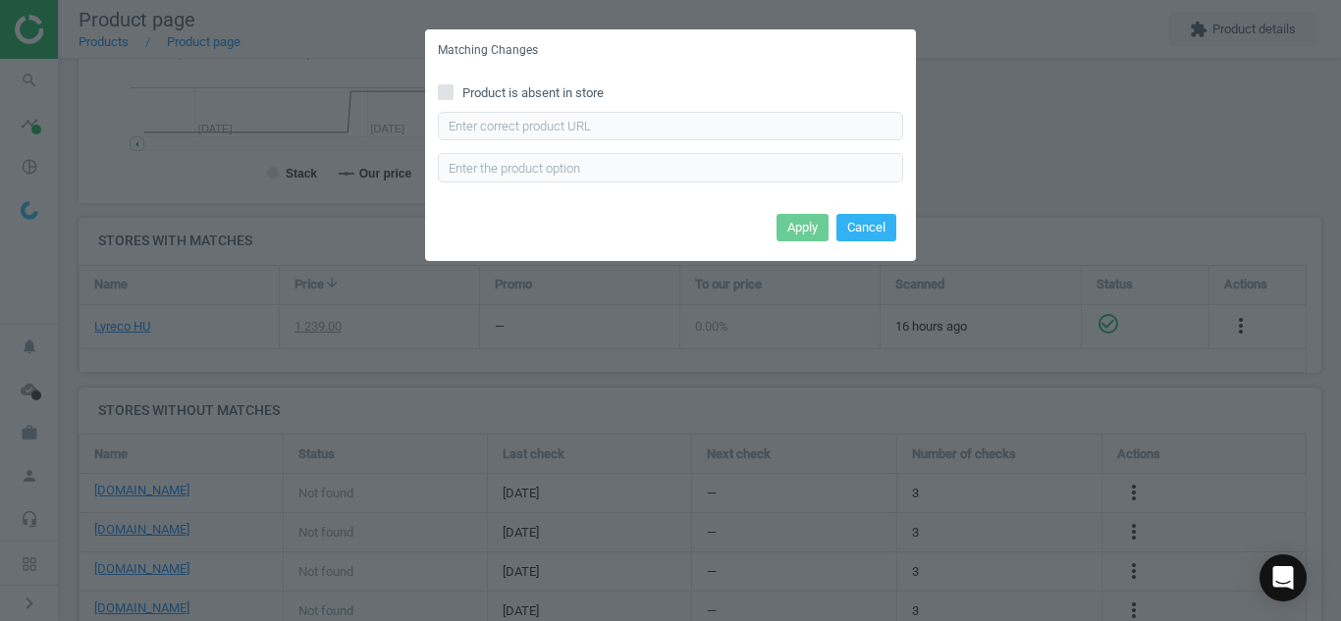
click at [443, 92] on input "Product is absent in store" at bounding box center [446, 91] width 13 height 13
checkbox input "true"
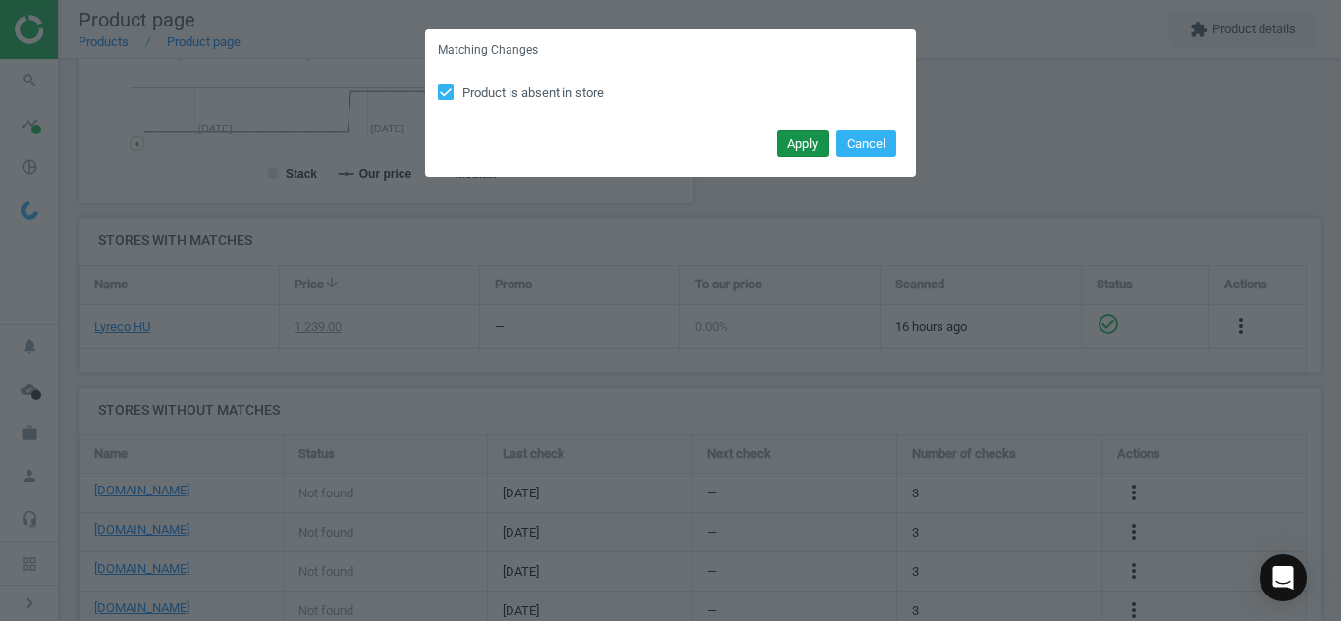
click at [793, 152] on button "Apply" at bounding box center [802, 144] width 52 height 27
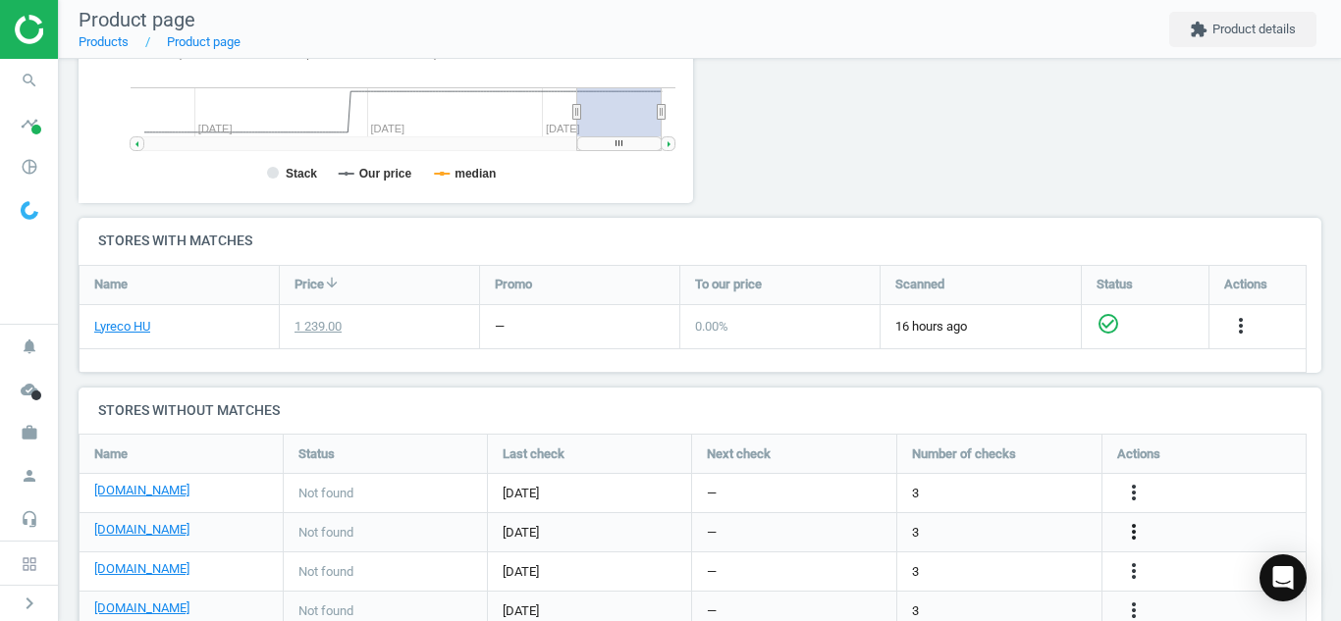
click at [1139, 529] on icon "more_vert" at bounding box center [1134, 532] width 24 height 24
click at [1172, 553] on div "more_vert" at bounding box center [1204, 572] width 204 height 38
click at [1142, 561] on icon "more_vert" at bounding box center [1134, 571] width 24 height 24
click at [1061, 558] on link "Edit URL/product option" at bounding box center [980, 571] width 269 height 30
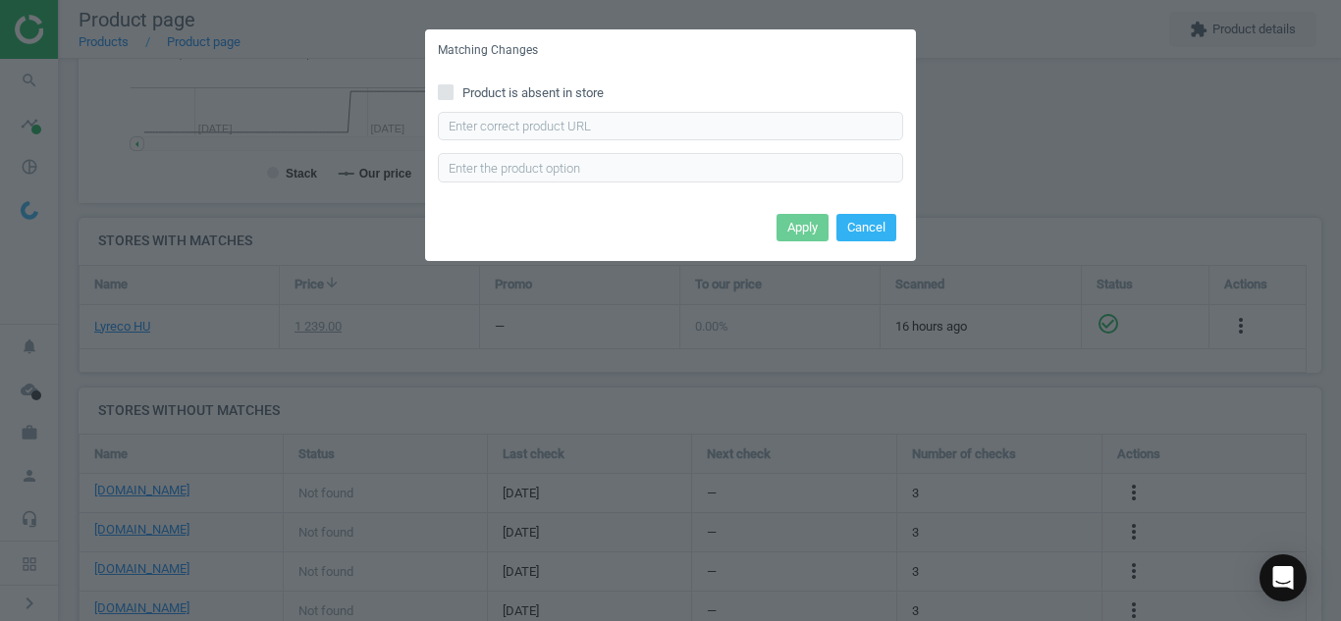
click at [445, 100] on span at bounding box center [446, 95] width 16 height 15
click at [445, 98] on input "Product is absent in store" at bounding box center [446, 91] width 13 height 13
checkbox input "true"
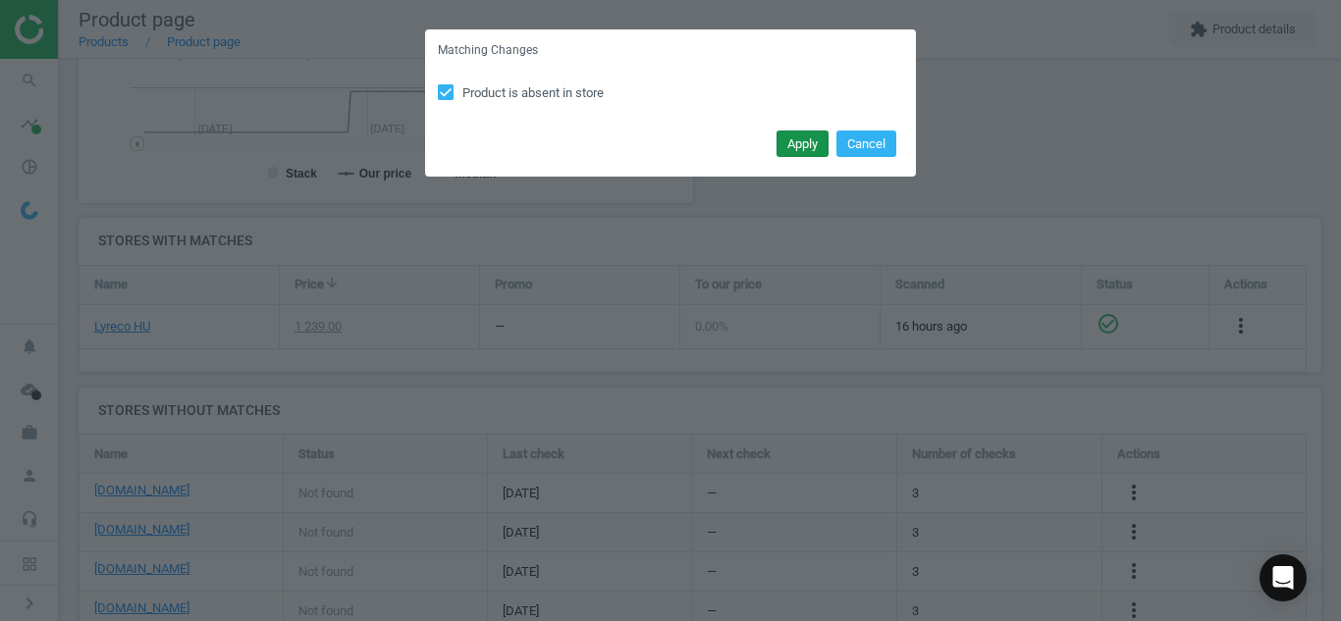
click at [790, 150] on button "Apply" at bounding box center [802, 144] width 52 height 27
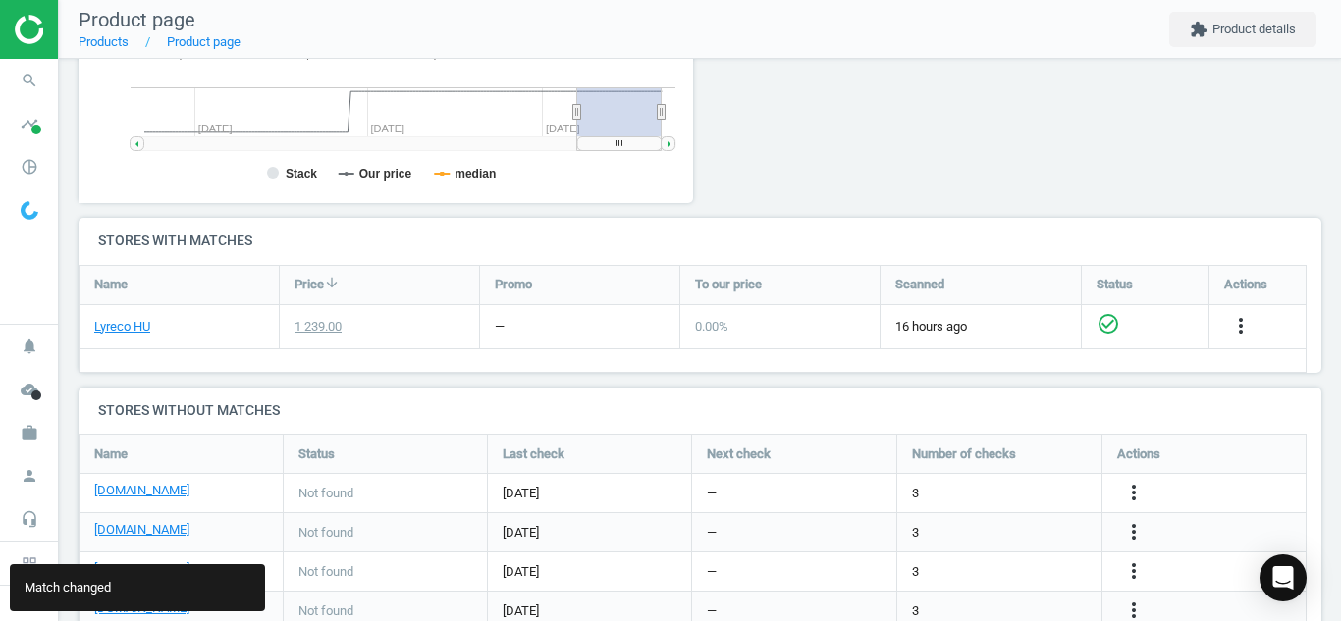
scroll to position [611, 0]
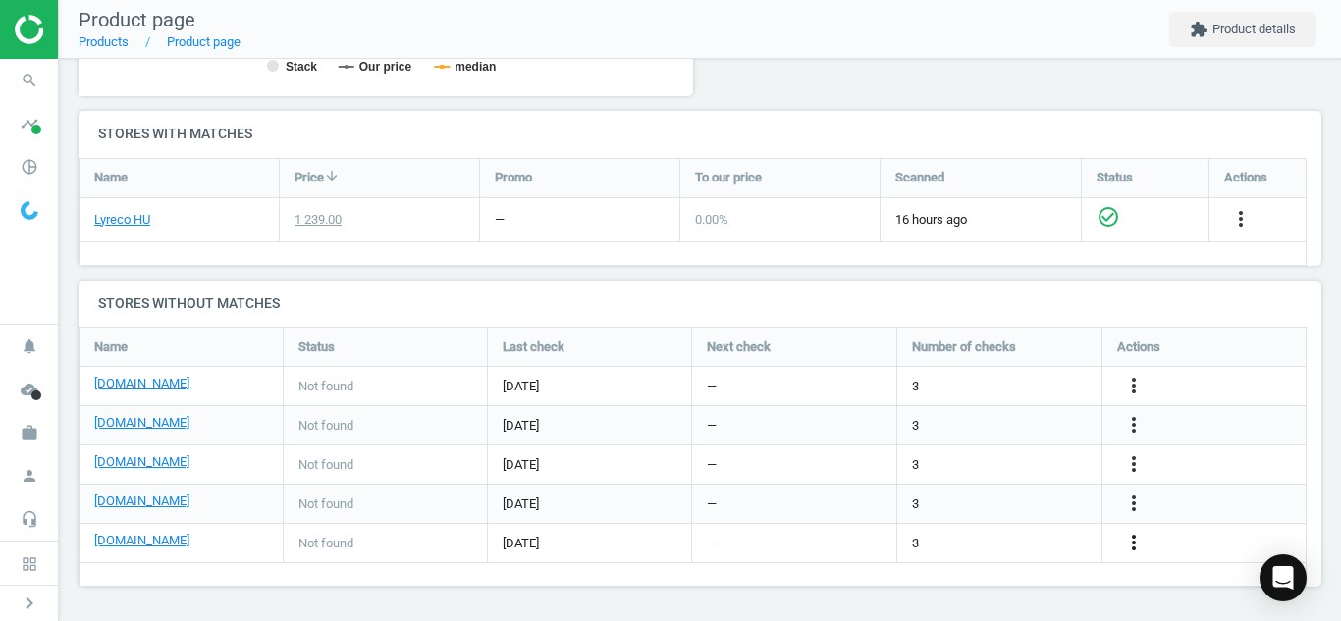
click at [1132, 544] on icon "more_vert" at bounding box center [1134, 543] width 24 height 24
click at [1018, 538] on link "Edit URL/product option" at bounding box center [980, 543] width 269 height 30
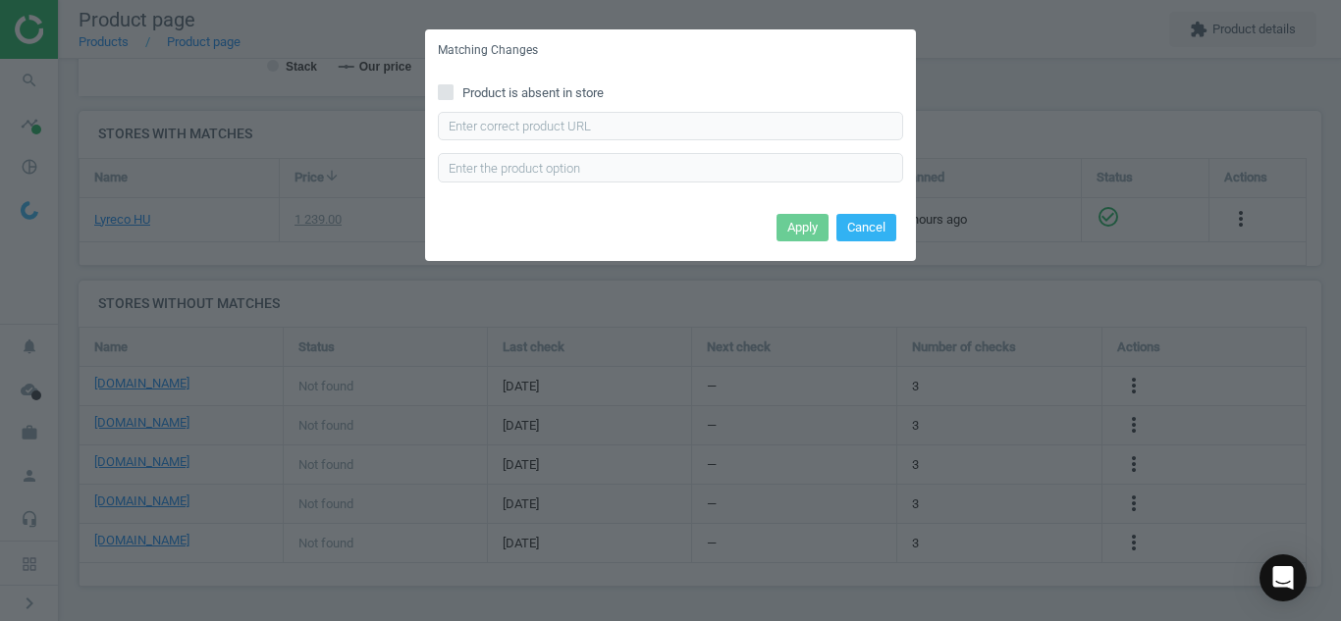
click at [450, 95] on input "Product is absent in store" at bounding box center [446, 91] width 13 height 13
checkbox input "true"
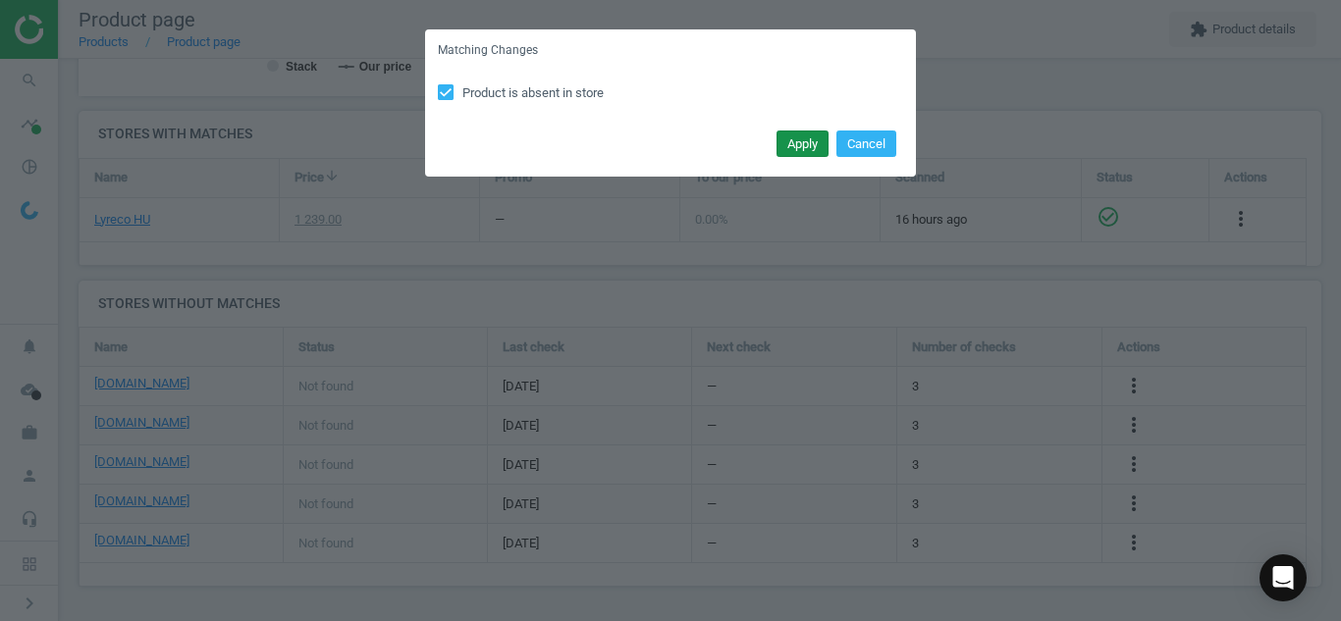
click at [787, 147] on button "Apply" at bounding box center [802, 144] width 52 height 27
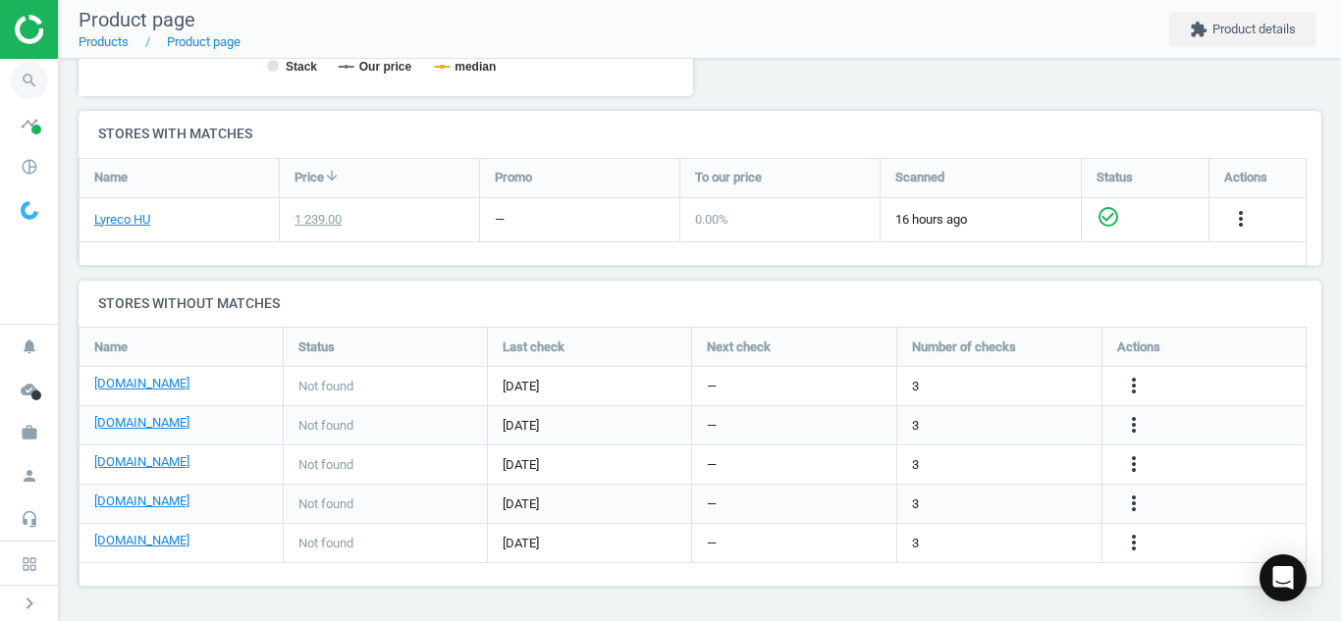
click at [27, 78] on icon "search" at bounding box center [29, 80] width 37 height 37
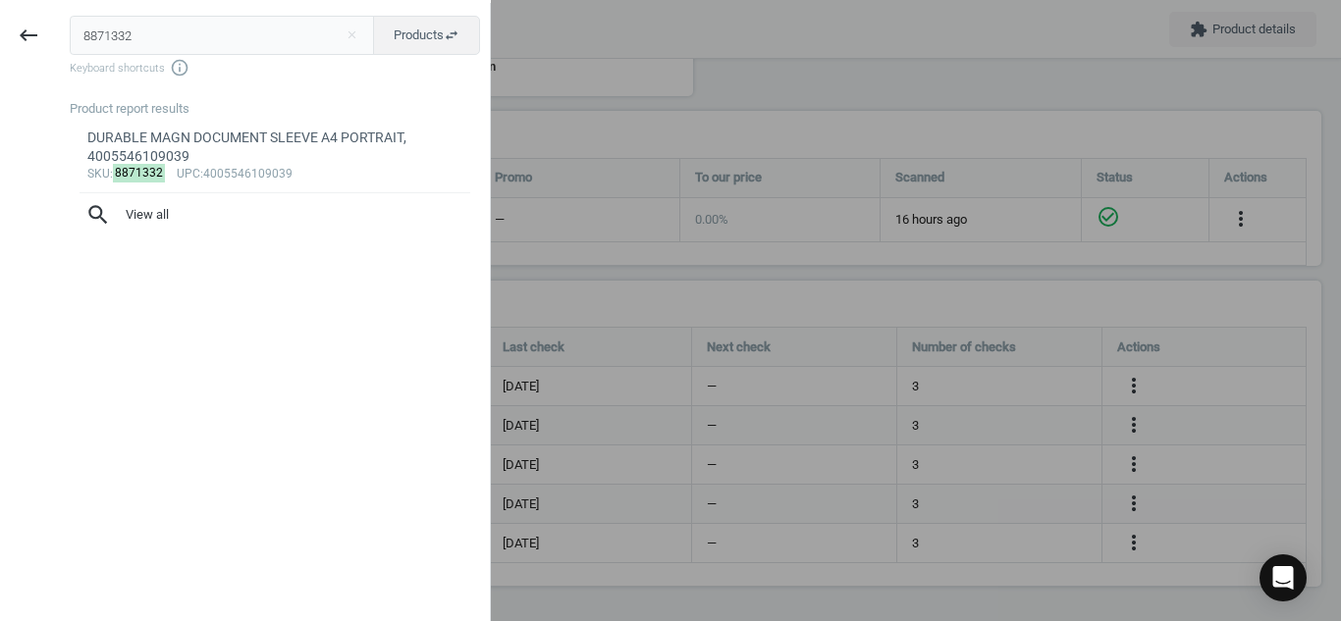
drag, startPoint x: 185, startPoint y: 39, endPoint x: 0, endPoint y: 36, distance: 184.5
click at [0, 36] on div "keyboard_backspace 8871332 close Products swap_horiz Keyboard shortcuts info_ou…" at bounding box center [245, 313] width 491 height 621
type input "3788604"
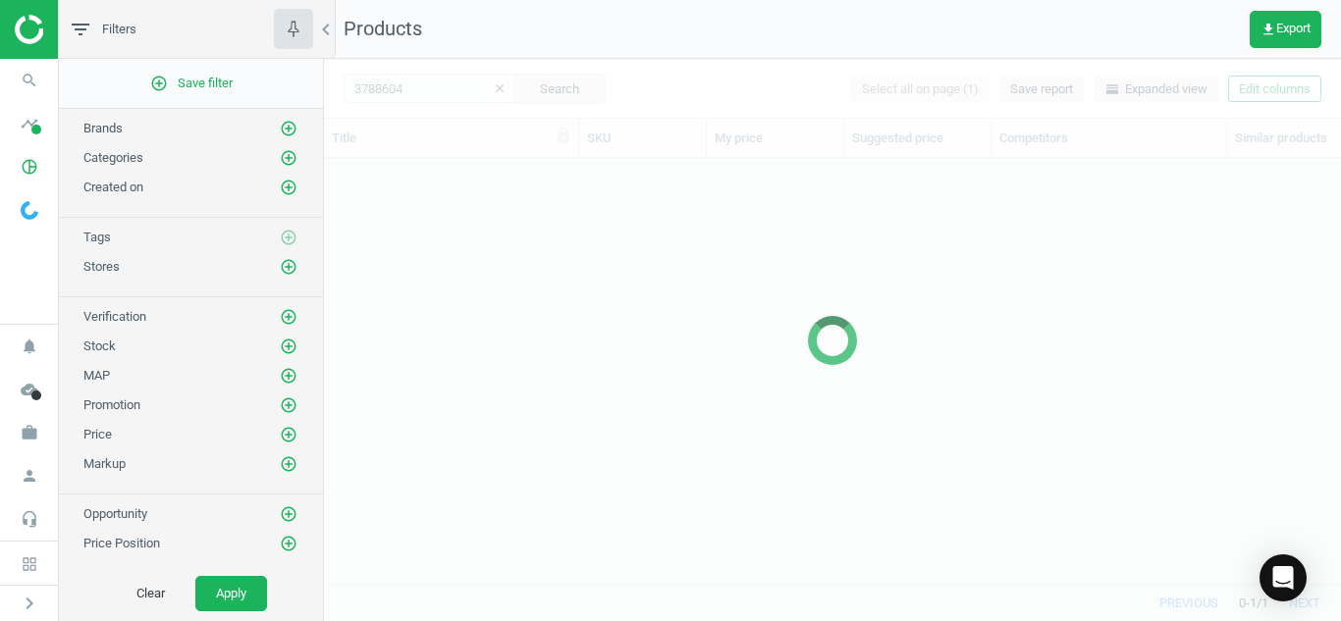
scroll to position [397, 1002]
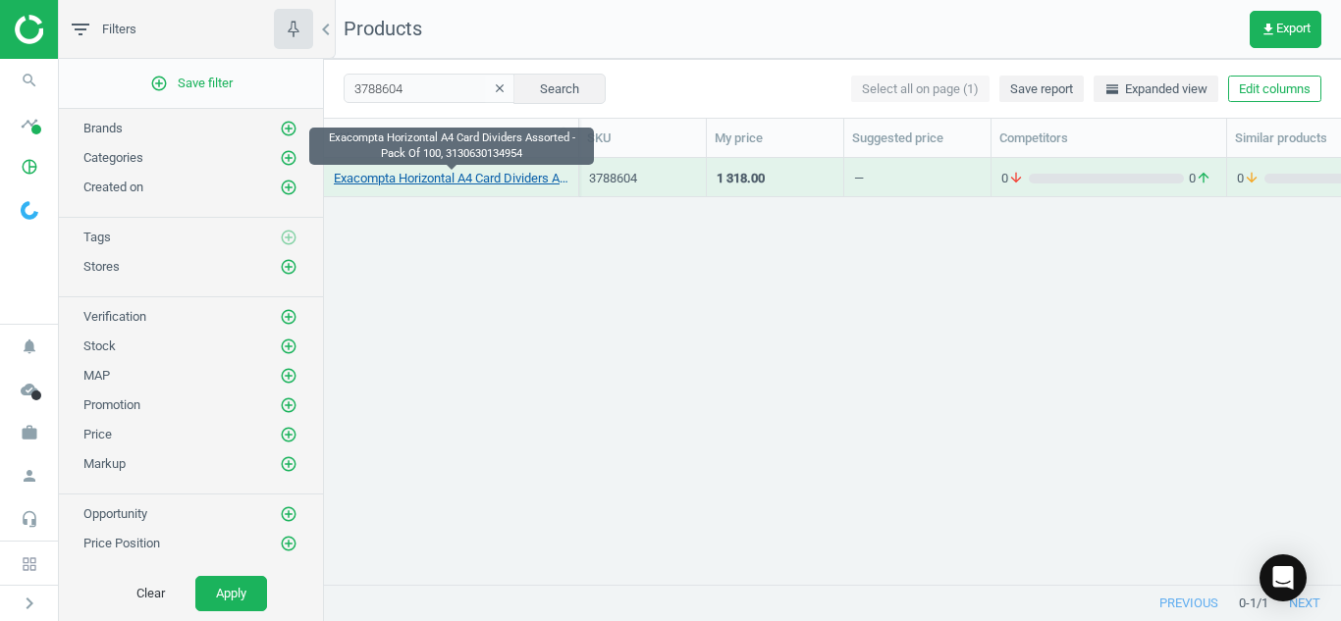
click at [420, 175] on link "Exacompta Horizontal A4 Card Dividers Assorted - Pack Of 100, 3130630134954" at bounding box center [451, 179] width 235 height 18
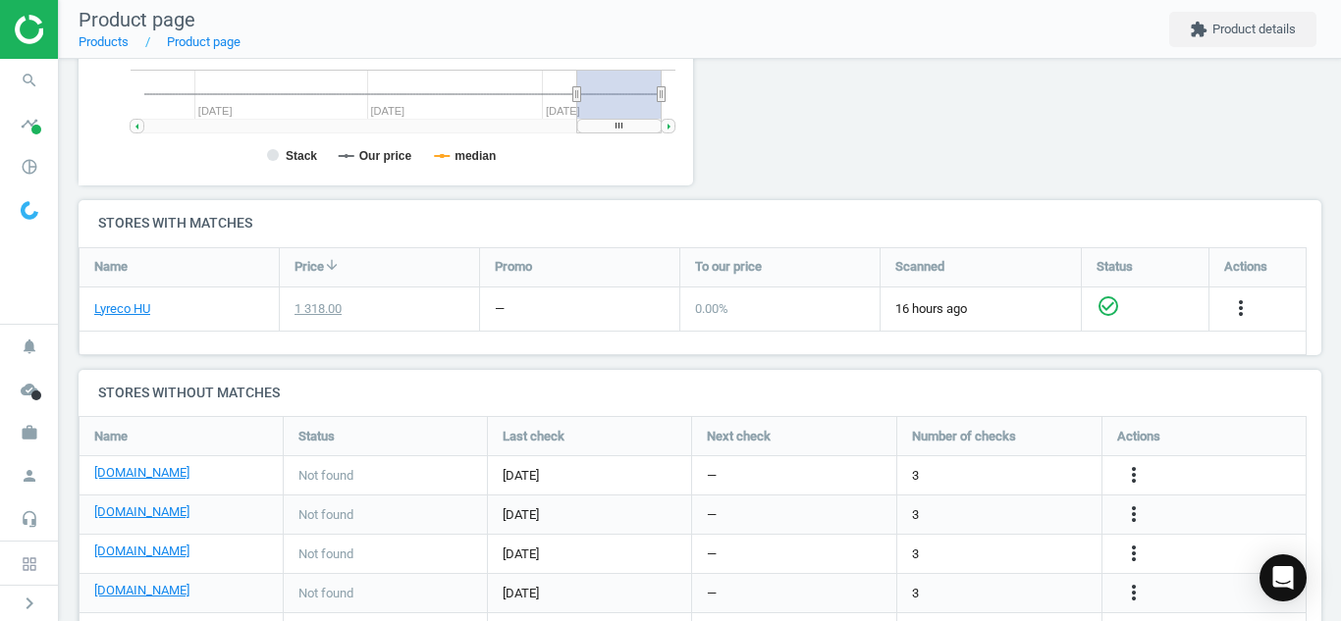
scroll to position [611, 0]
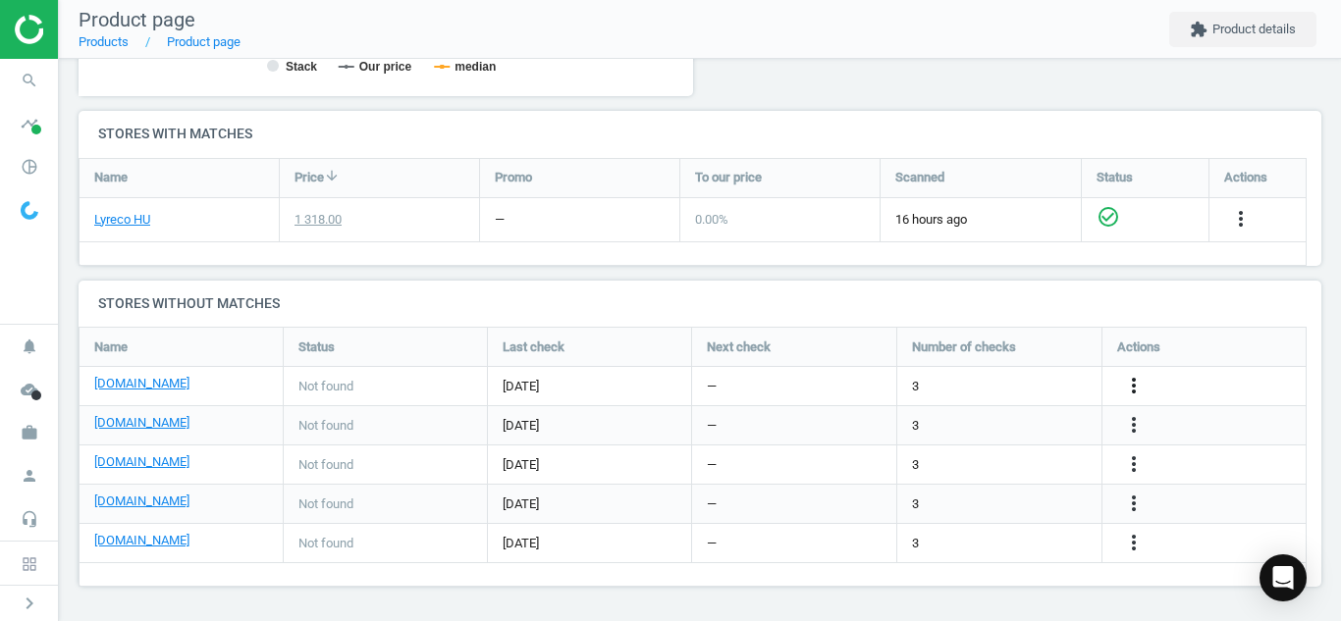
click at [1141, 374] on icon "more_vert" at bounding box center [1134, 386] width 24 height 24
click at [1032, 366] on link "Report error in other" at bounding box center [980, 356] width 269 height 30
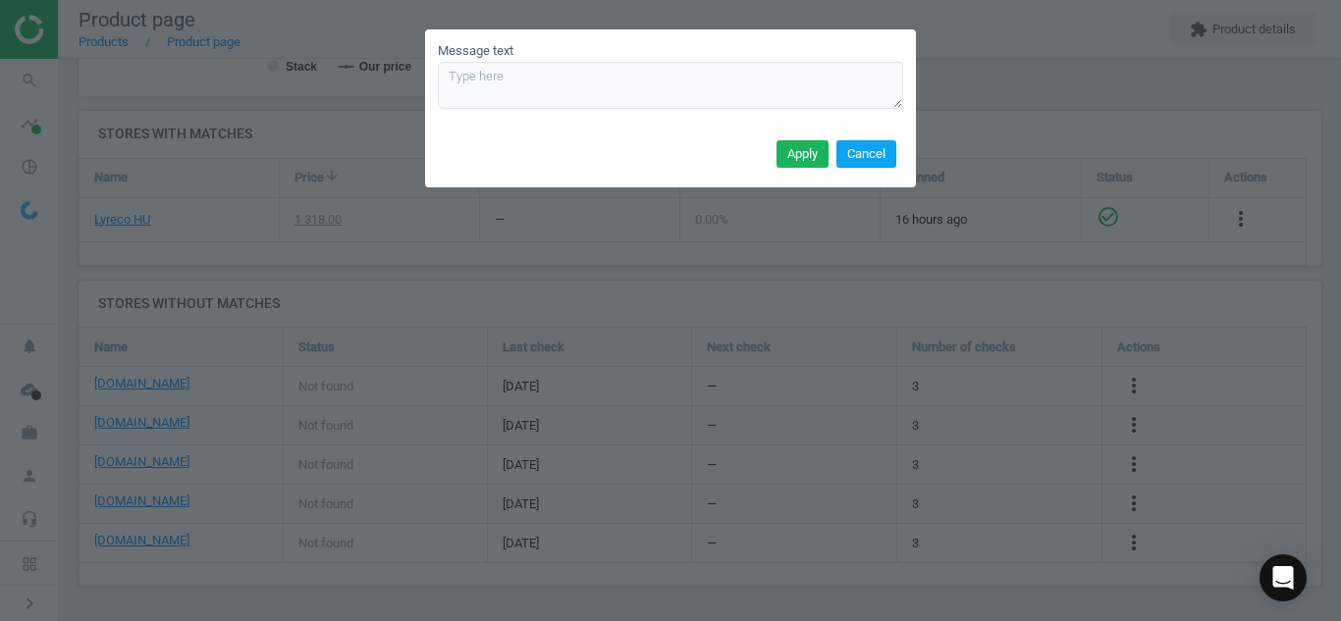
click at [882, 166] on button "Cancel" at bounding box center [866, 153] width 60 height 27
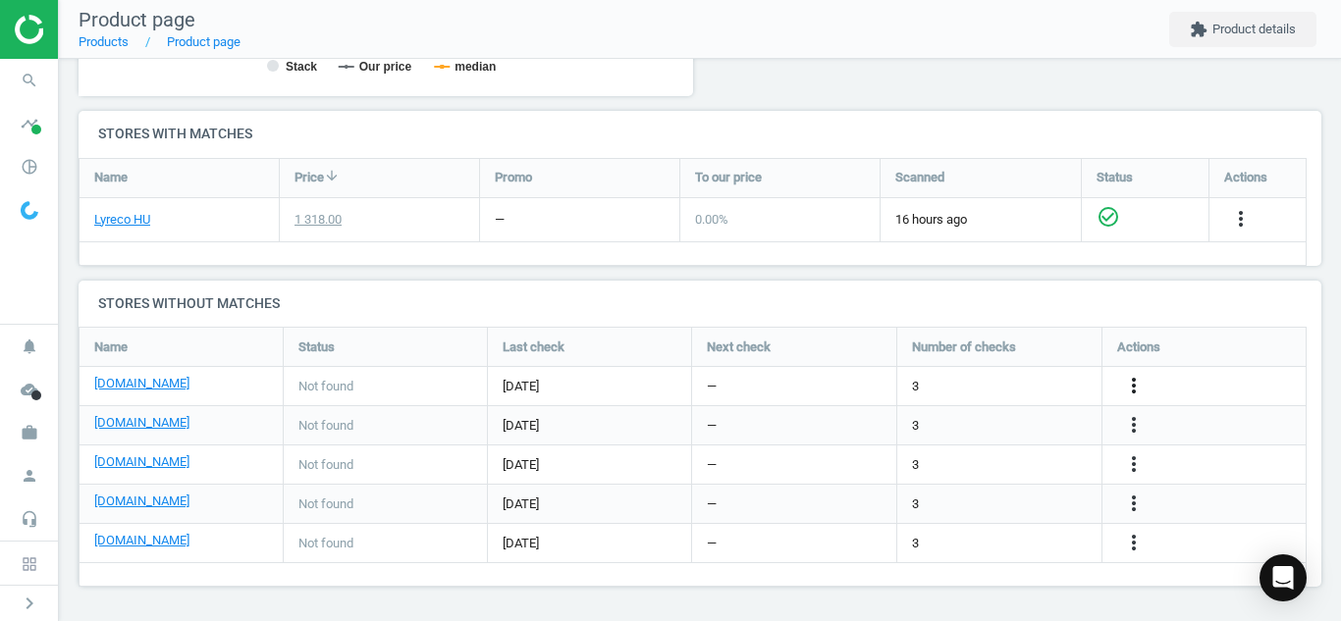
click at [1137, 397] on icon "more_vert" at bounding box center [1134, 386] width 24 height 24
click at [982, 374] on link "Edit URL/product option" at bounding box center [980, 386] width 269 height 30
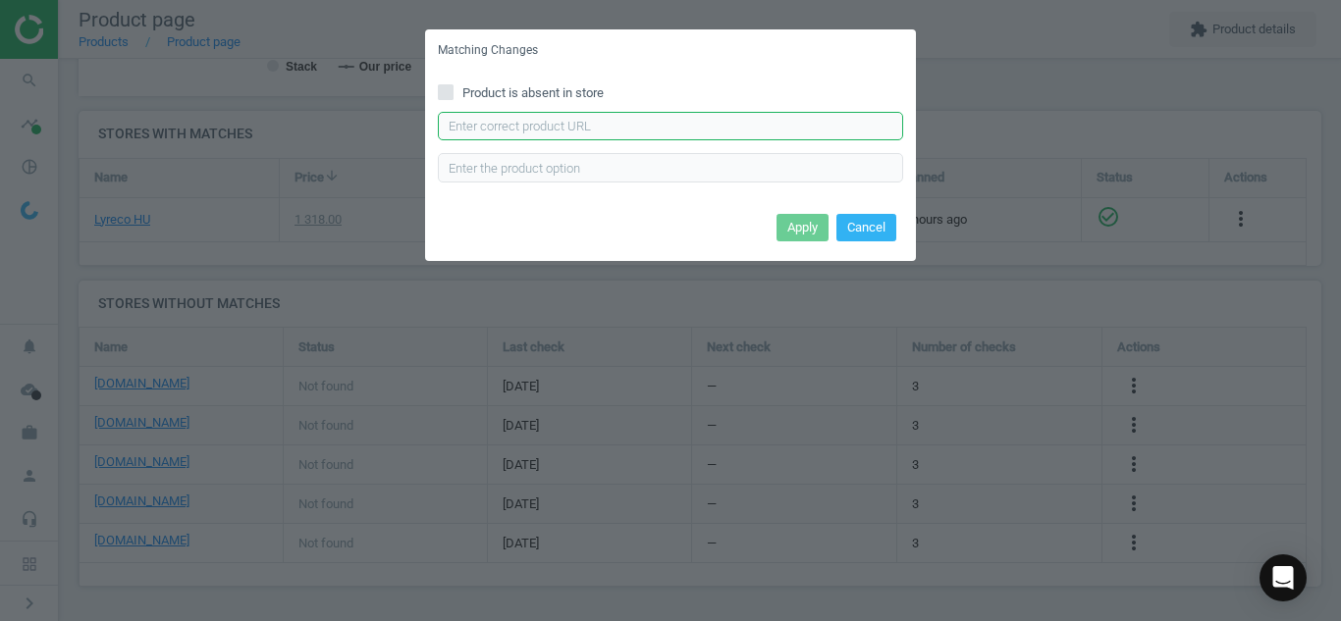
click at [671, 128] on input "text" at bounding box center [670, 126] width 465 height 29
paste input "[URL][DOMAIN_NAME]"
type input "[URL][DOMAIN_NAME]"
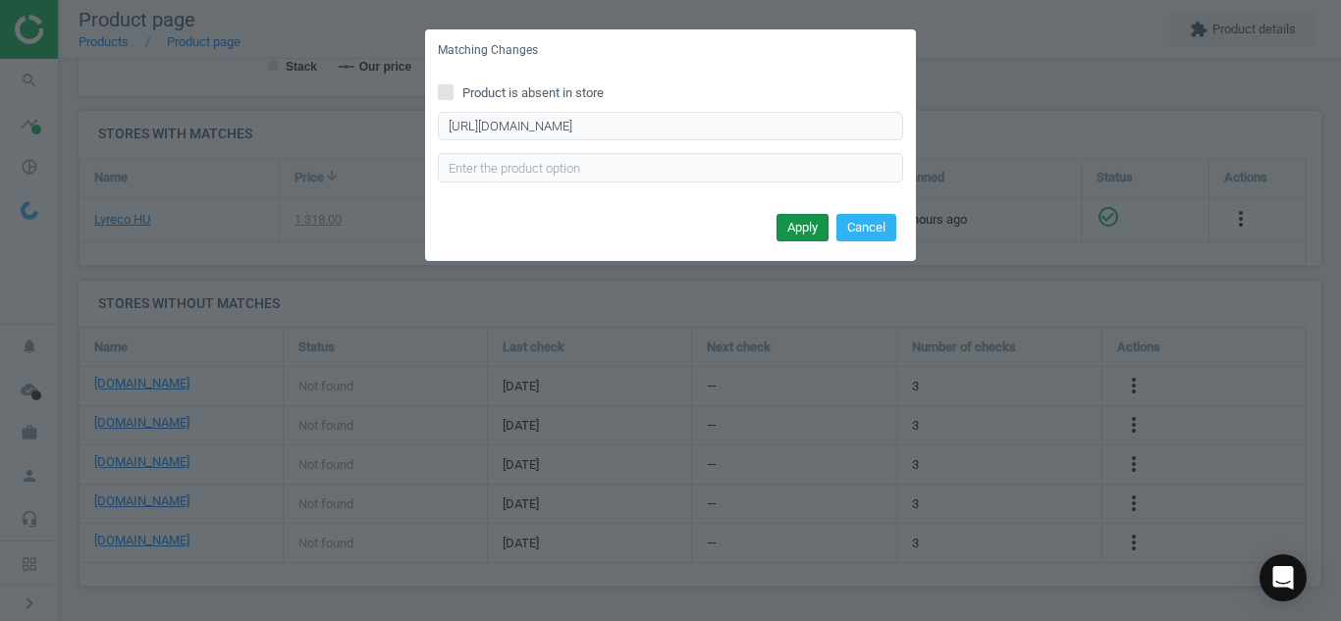
click at [798, 229] on button "Apply" at bounding box center [802, 227] width 52 height 27
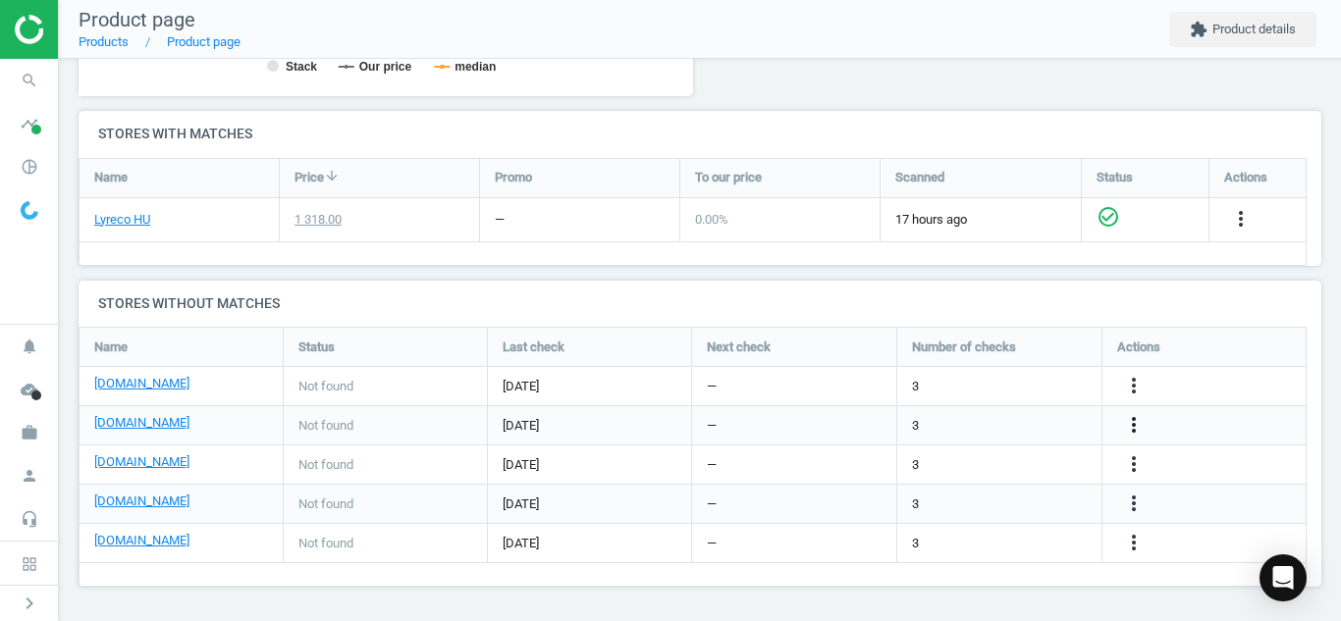
click at [1137, 421] on icon "more_vert" at bounding box center [1134, 425] width 24 height 24
click at [1033, 420] on link "Edit URL/product option" at bounding box center [980, 425] width 269 height 30
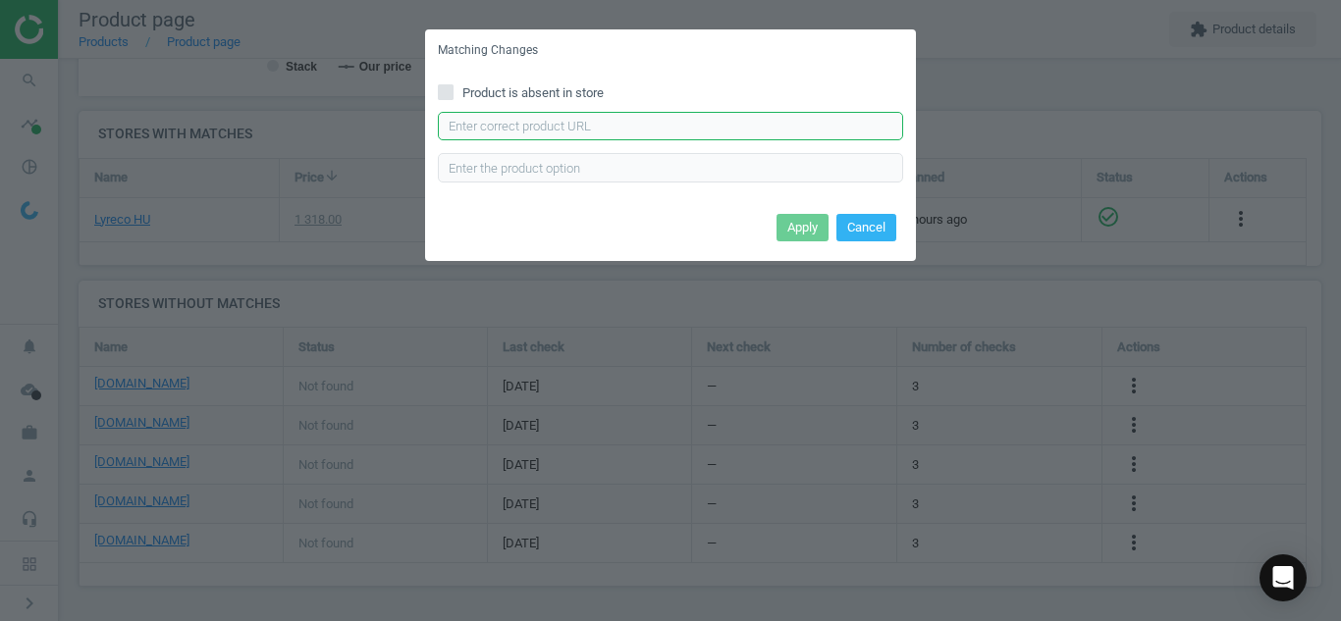
paste input "[URL][DOMAIN_NAME]"
click at [780, 129] on input "text" at bounding box center [670, 126] width 465 height 29
type input "[URL][DOMAIN_NAME]"
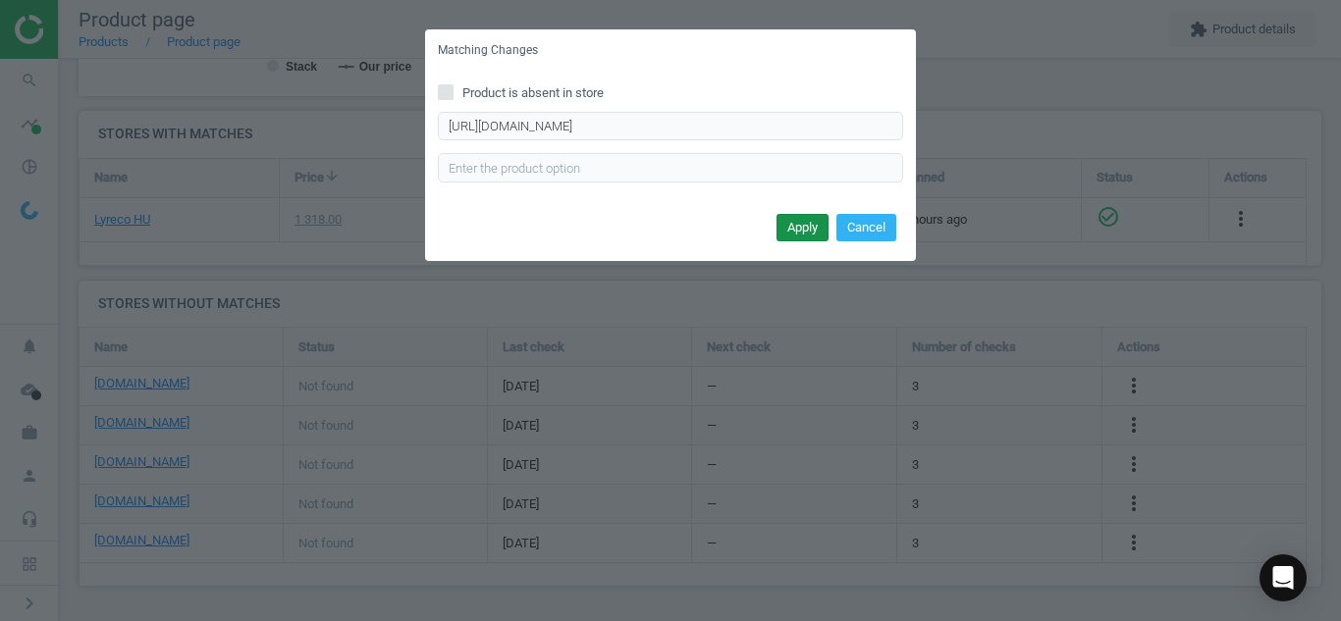
click at [793, 228] on button "Apply" at bounding box center [802, 227] width 52 height 27
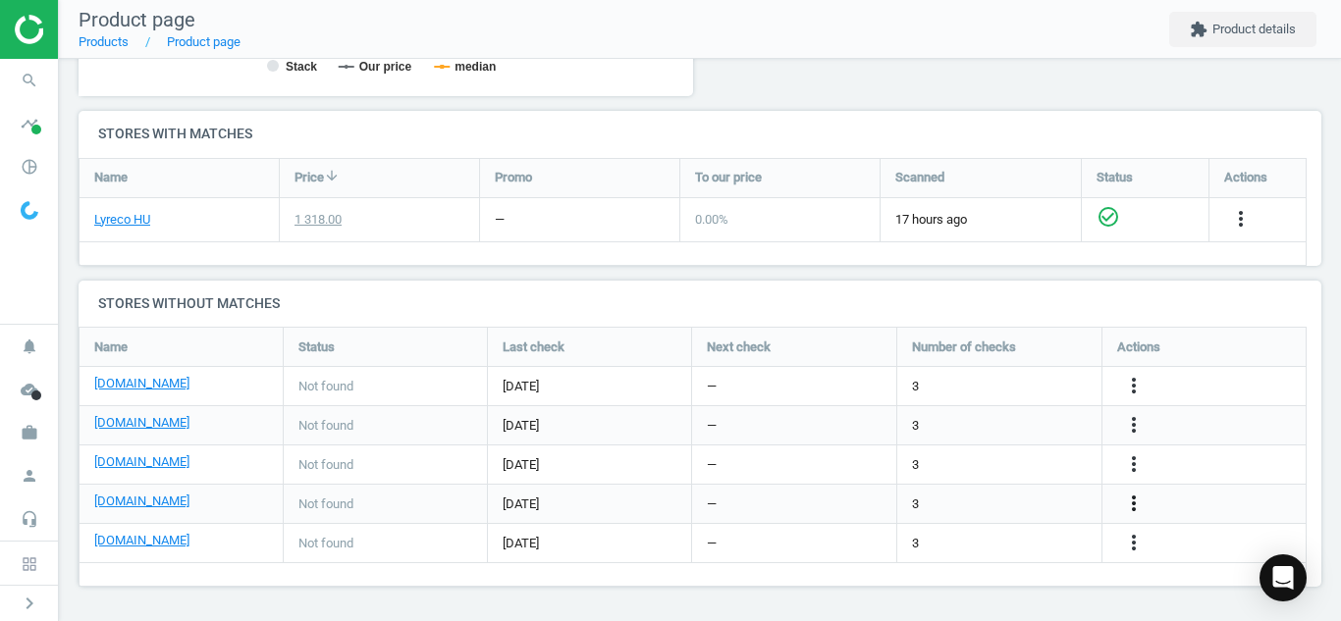
click at [1135, 513] on icon "more_vert" at bounding box center [1134, 504] width 24 height 24
click at [1134, 464] on icon "more_vert" at bounding box center [1134, 464] width 24 height 24
click at [1067, 464] on link "Edit URL/product option" at bounding box center [980, 465] width 269 height 30
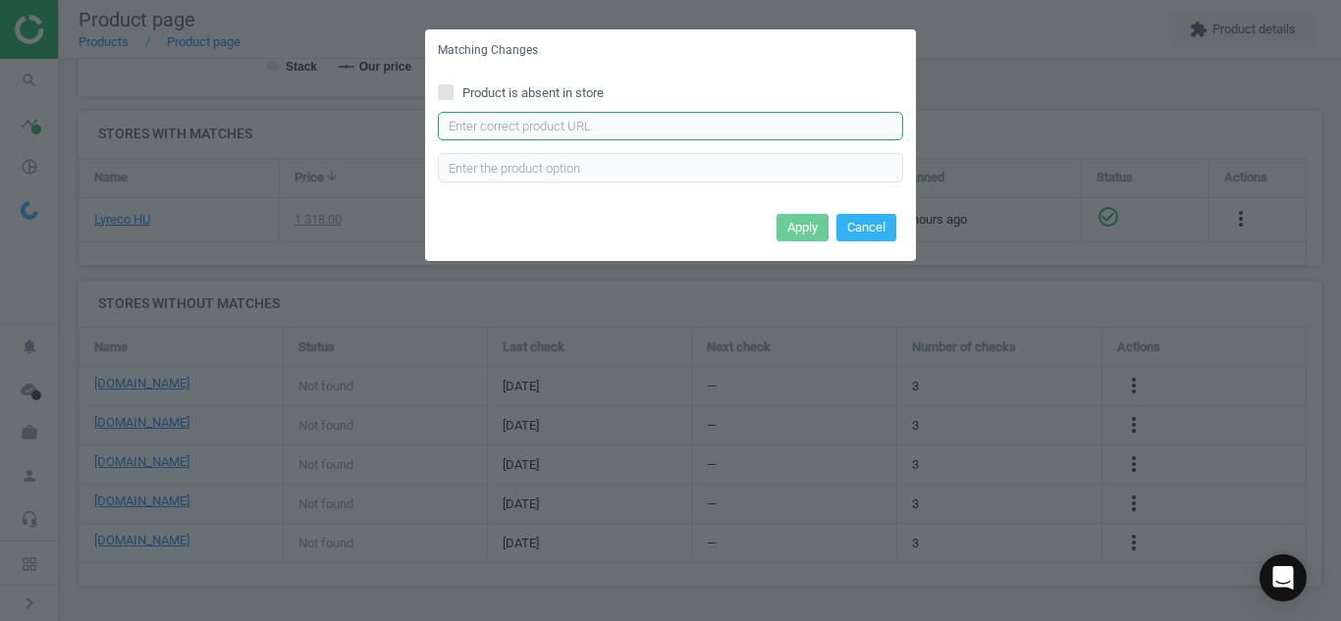
click at [740, 124] on input "text" at bounding box center [670, 126] width 465 height 29
paste input "[URL][DOMAIN_NAME]"
type input "[URL][DOMAIN_NAME]"
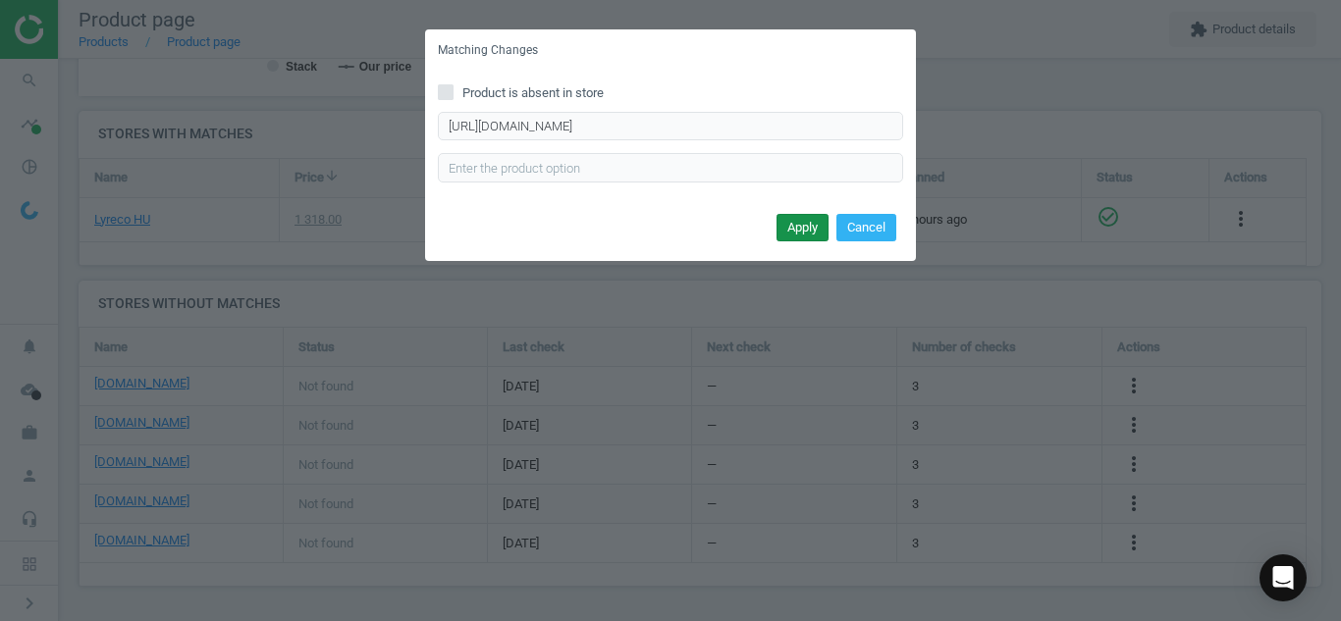
click at [804, 224] on button "Apply" at bounding box center [802, 227] width 52 height 27
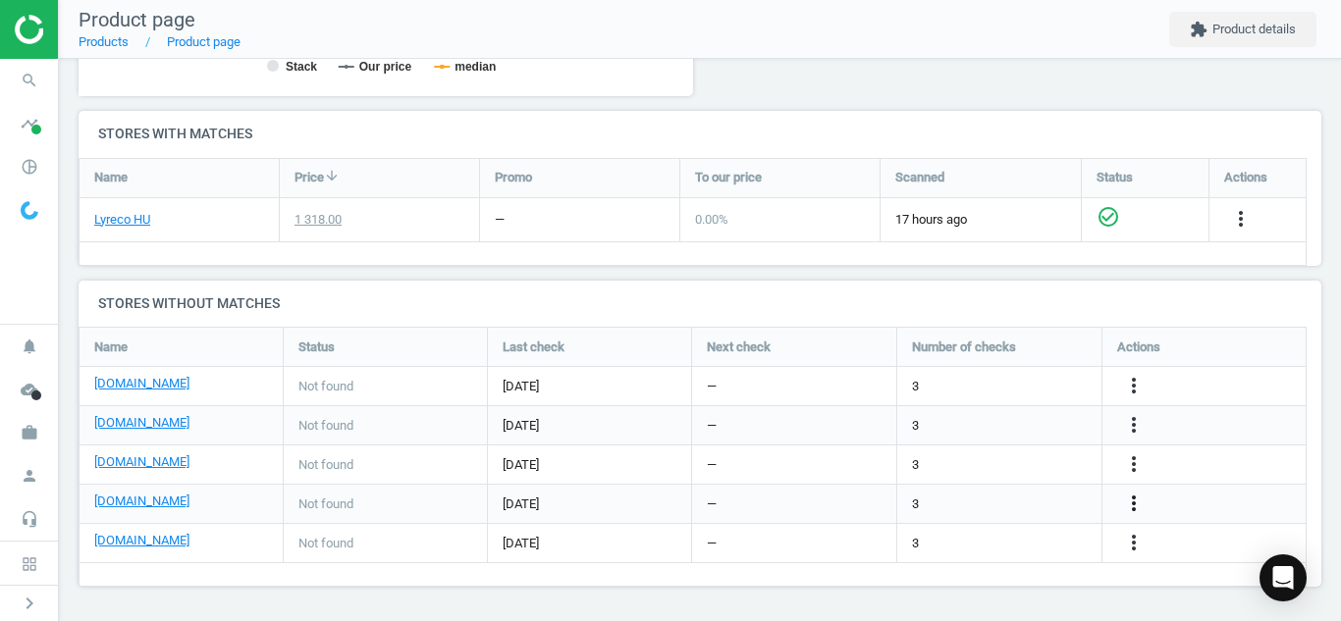
click at [1132, 499] on icon "more_vert" at bounding box center [1134, 504] width 24 height 24
click at [979, 502] on link "Edit URL/product option" at bounding box center [980, 504] width 269 height 30
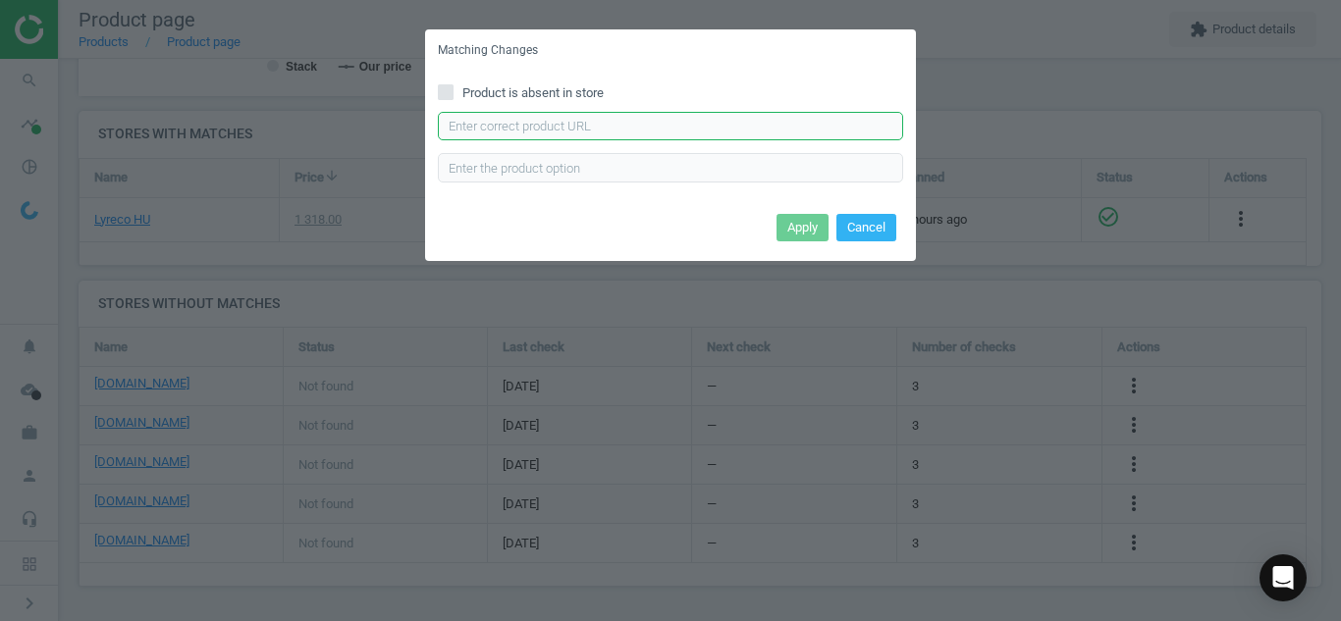
paste input "[URL][DOMAIN_NAME]"
click at [661, 117] on input "[URL][DOMAIN_NAME]" at bounding box center [670, 126] width 465 height 29
type input "[URL][DOMAIN_NAME]"
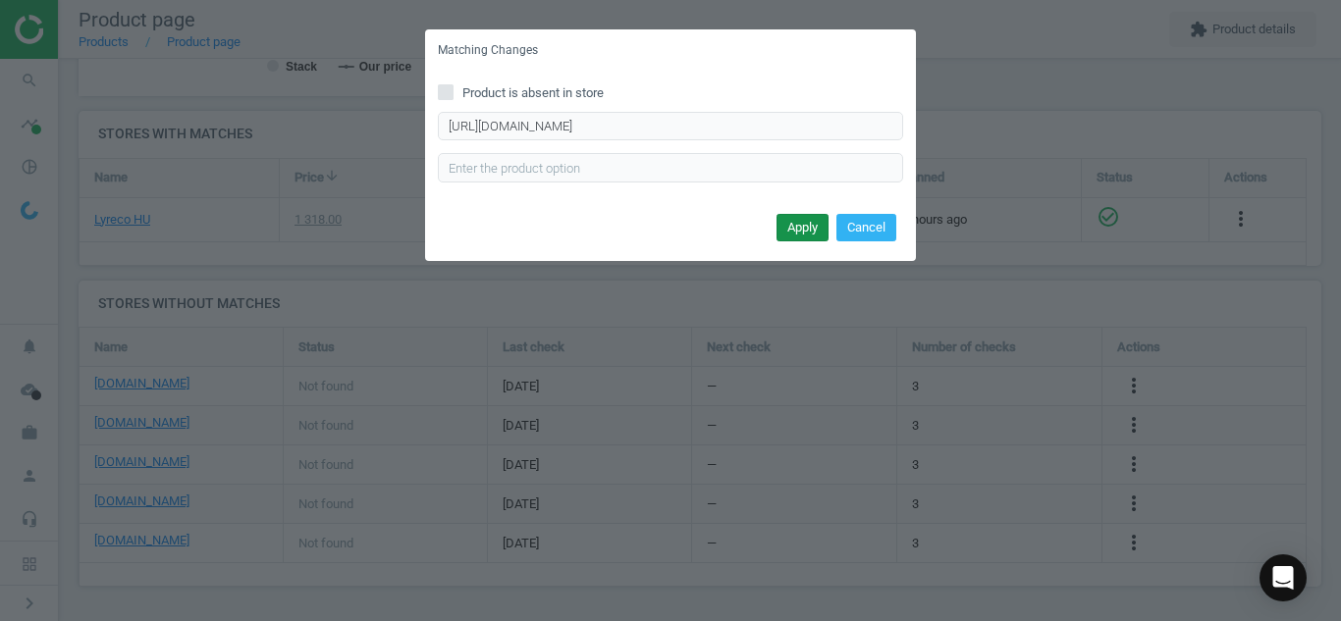
click at [797, 227] on button "Apply" at bounding box center [802, 227] width 52 height 27
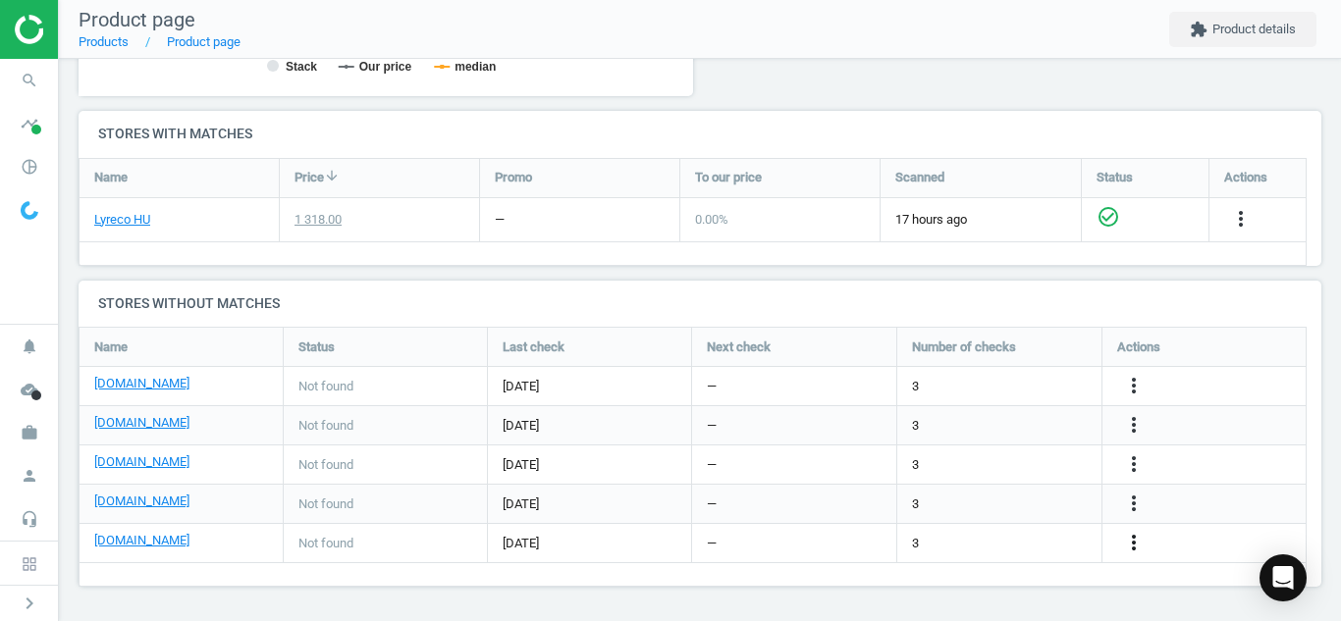
click at [1134, 534] on icon "more_vert" at bounding box center [1134, 543] width 24 height 24
click at [1022, 525] on link "Report error in other" at bounding box center [980, 513] width 269 height 30
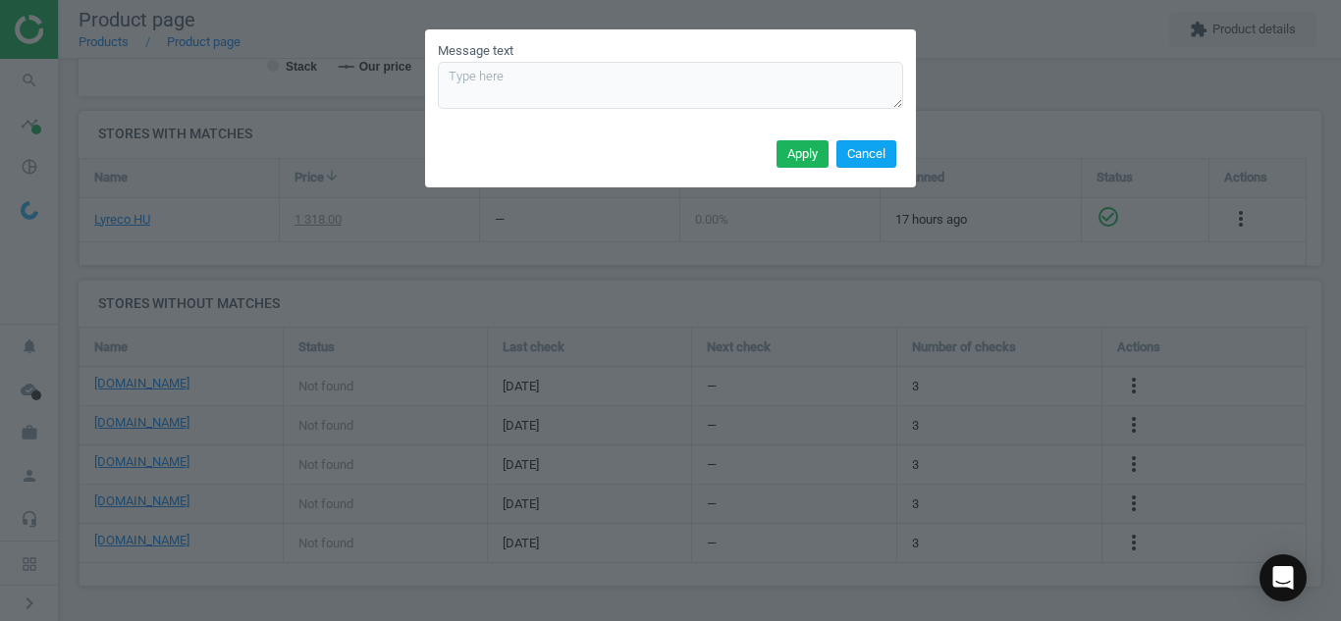
click at [861, 157] on button "Cancel" at bounding box center [866, 153] width 60 height 27
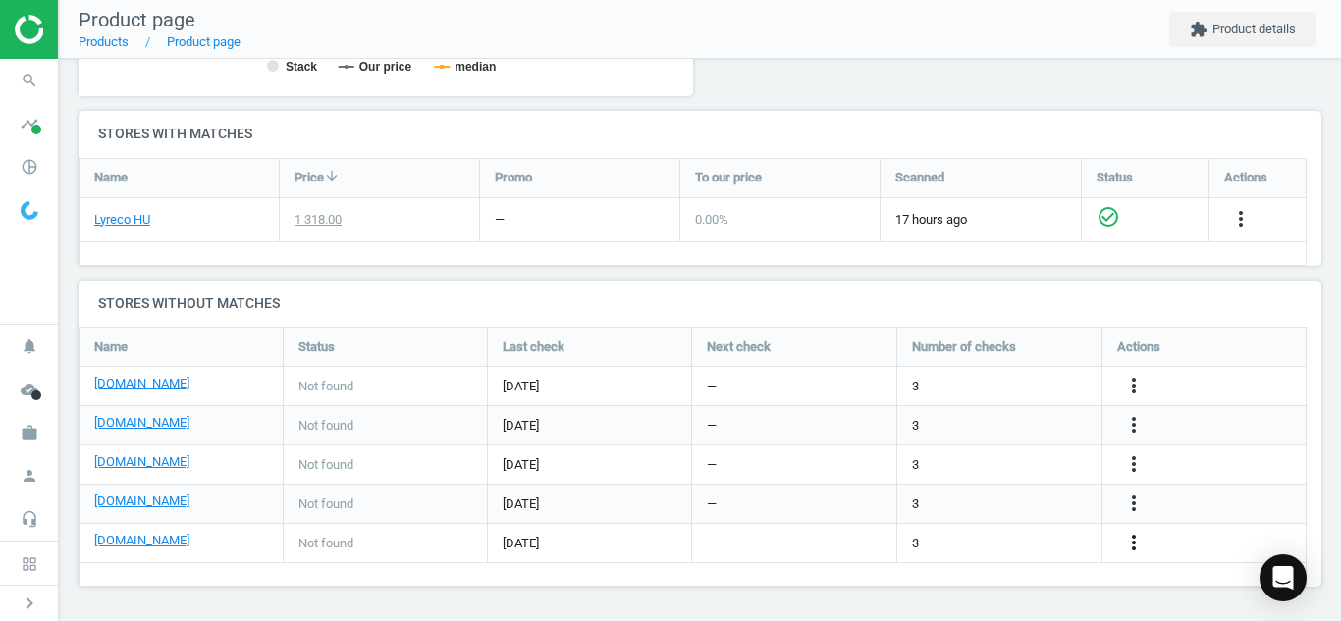
click at [1134, 553] on icon "more_vert" at bounding box center [1134, 543] width 24 height 24
click at [1004, 544] on link "Edit URL/product option" at bounding box center [980, 543] width 269 height 30
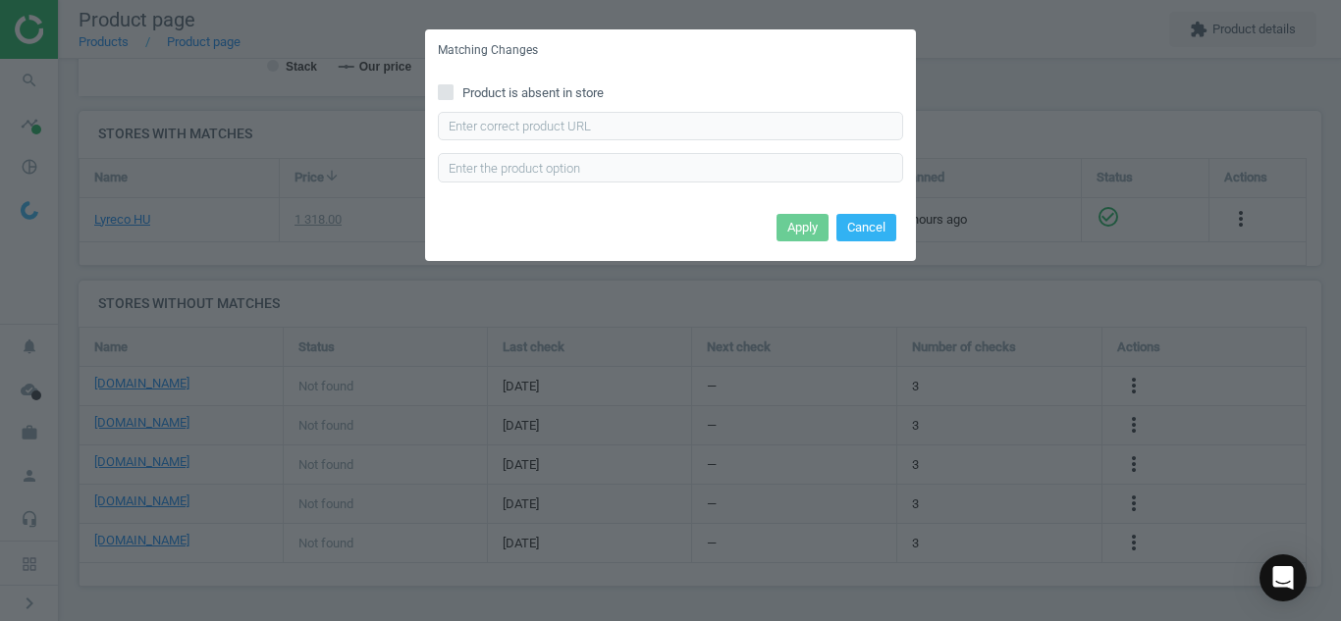
click at [443, 93] on input "Product is absent in store" at bounding box center [446, 91] width 13 height 13
checkbox input "true"
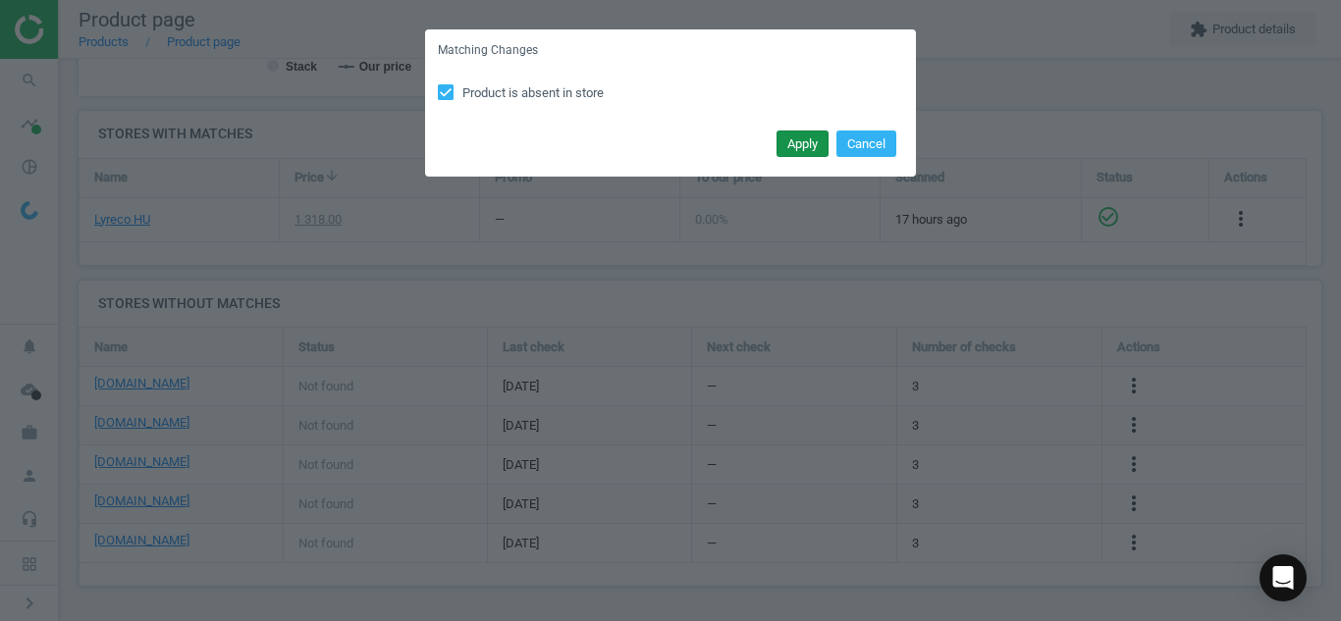
click at [805, 143] on button "Apply" at bounding box center [802, 144] width 52 height 27
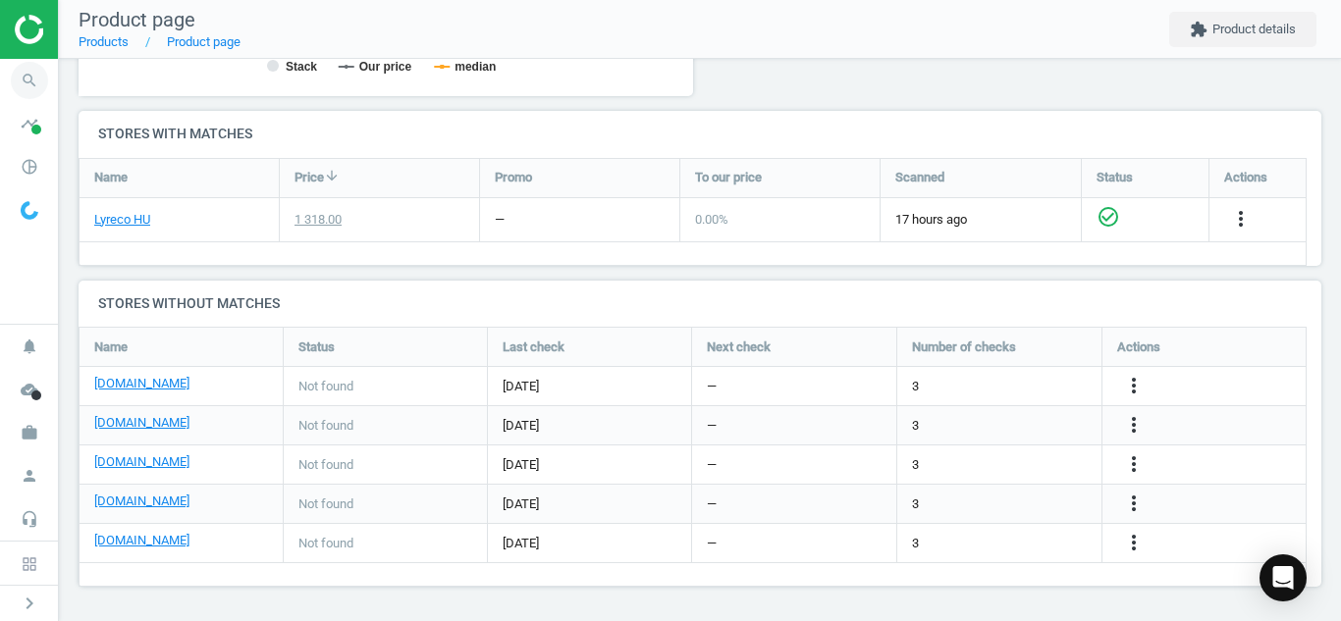
click at [25, 70] on icon "search" at bounding box center [29, 80] width 37 height 37
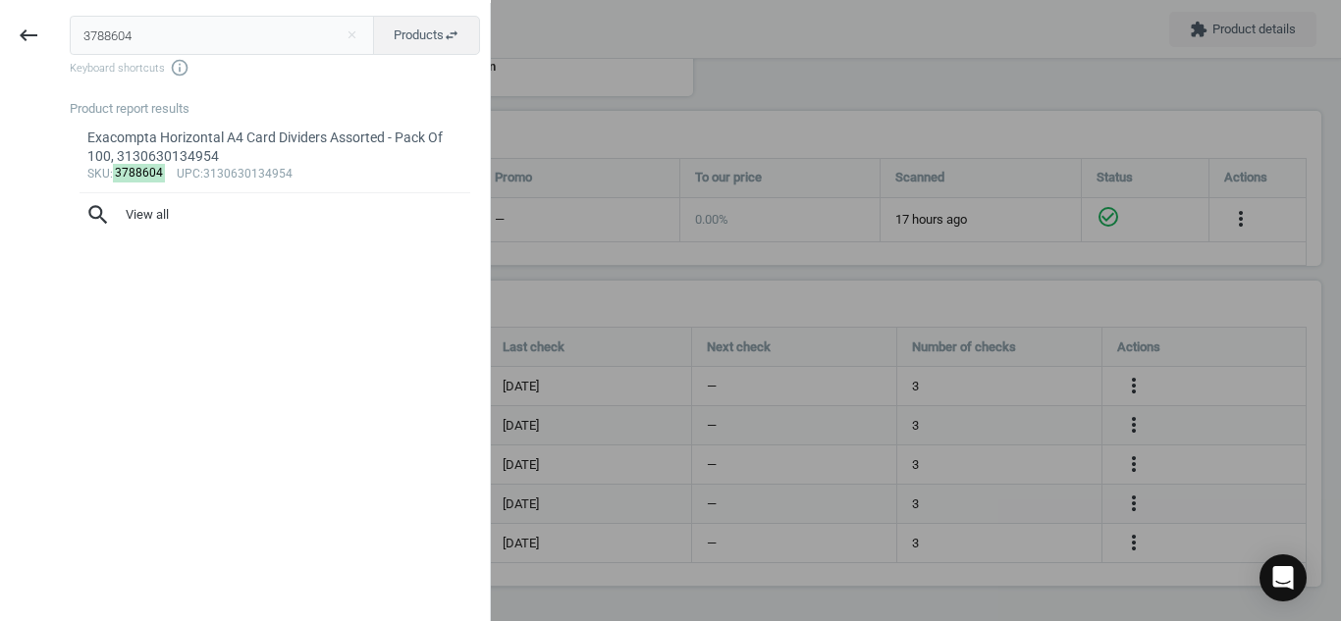
drag, startPoint x: 167, startPoint y: 44, endPoint x: 0, endPoint y: 44, distance: 166.8
click at [0, 44] on div "keyboard_backspace 3788604 close Products swap_horiz Keyboard shortcuts info_ou…" at bounding box center [245, 313] width 491 height 621
type input "11176397"
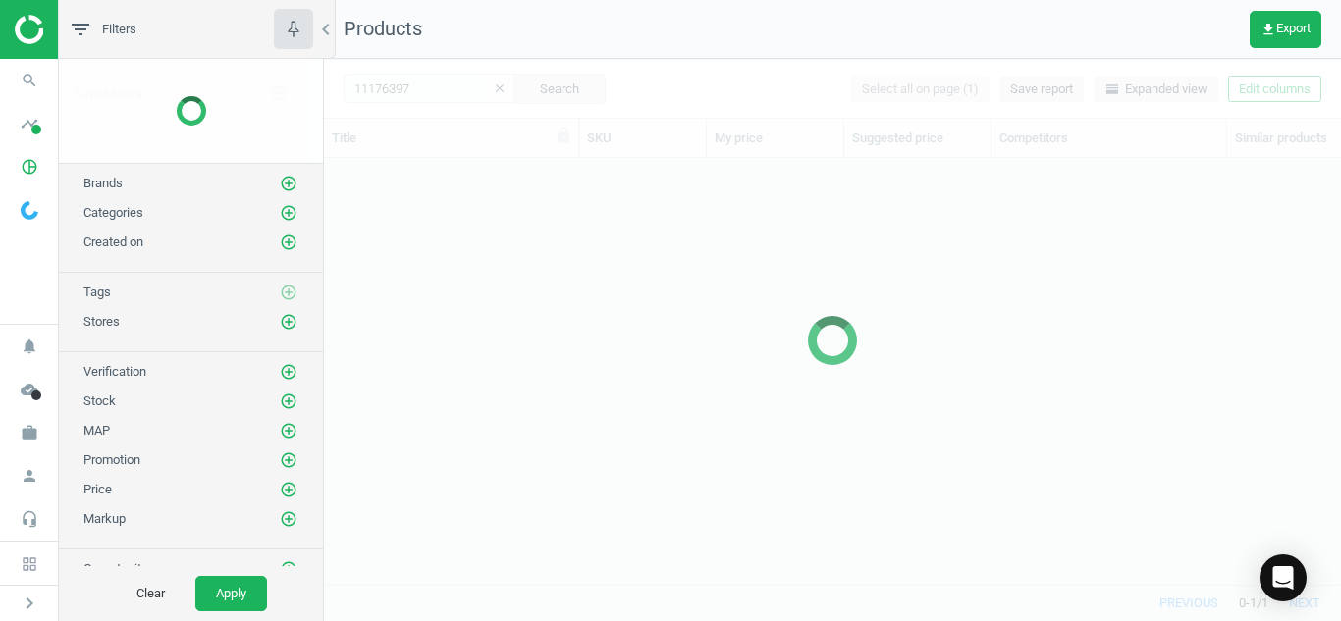
scroll to position [397, 1002]
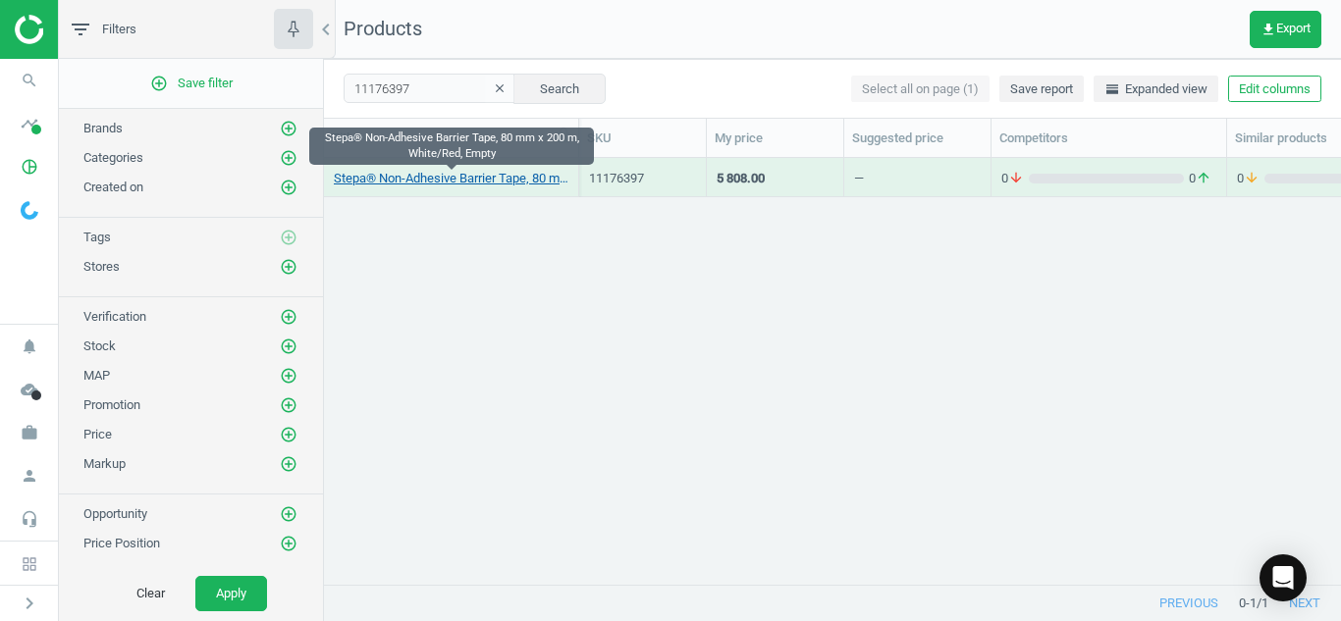
click at [416, 178] on link "Stepa® Non-Adhesive Barrier Tape, 80 mm x 200 m, White/Red, Empty" at bounding box center [451, 179] width 235 height 18
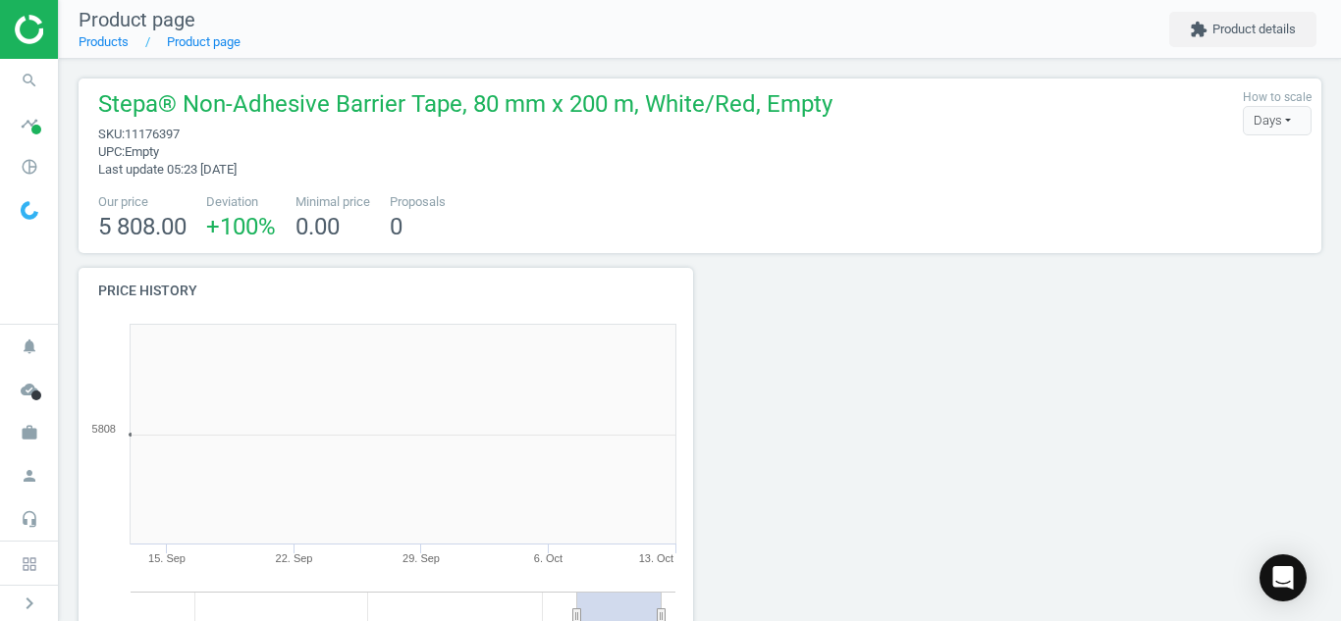
scroll to position [423, 637]
click at [21, 87] on icon "search" at bounding box center [29, 80] width 37 height 37
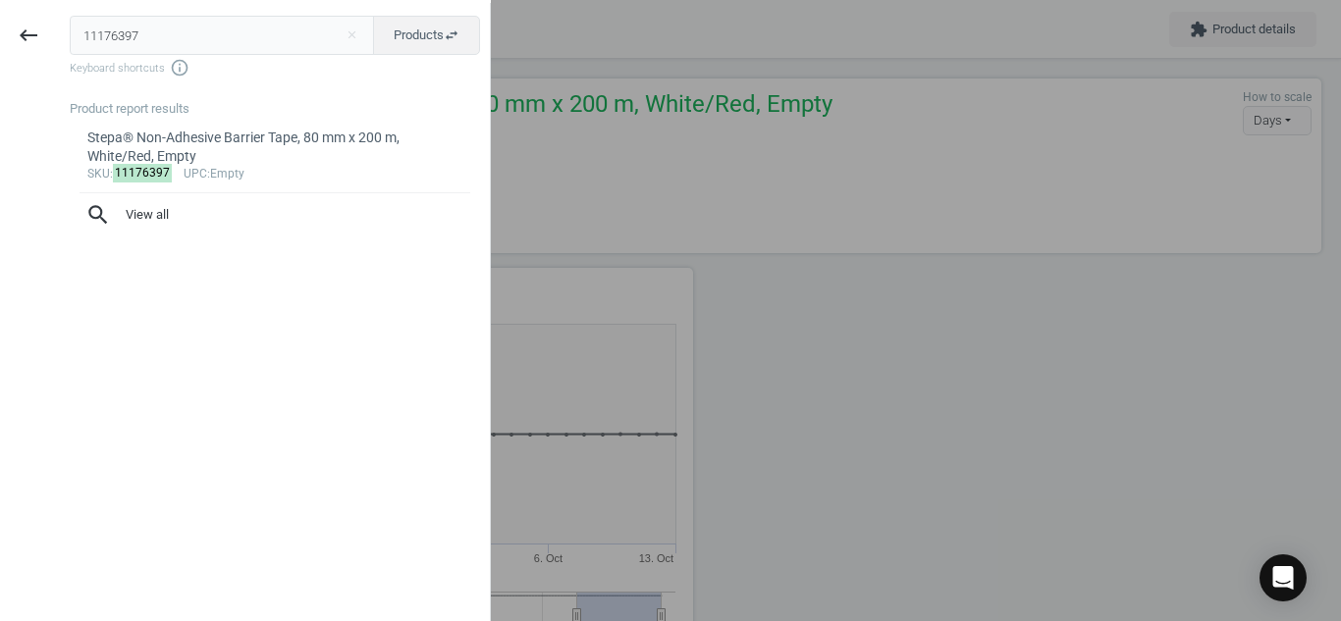
drag, startPoint x: 165, startPoint y: 43, endPoint x: 0, endPoint y: 86, distance: 170.4
click at [0, 86] on div "keyboard_backspace 11176397 close Products swap_horiz Keyboard shortcuts info_o…" at bounding box center [245, 313] width 491 height 621
type input "318166"
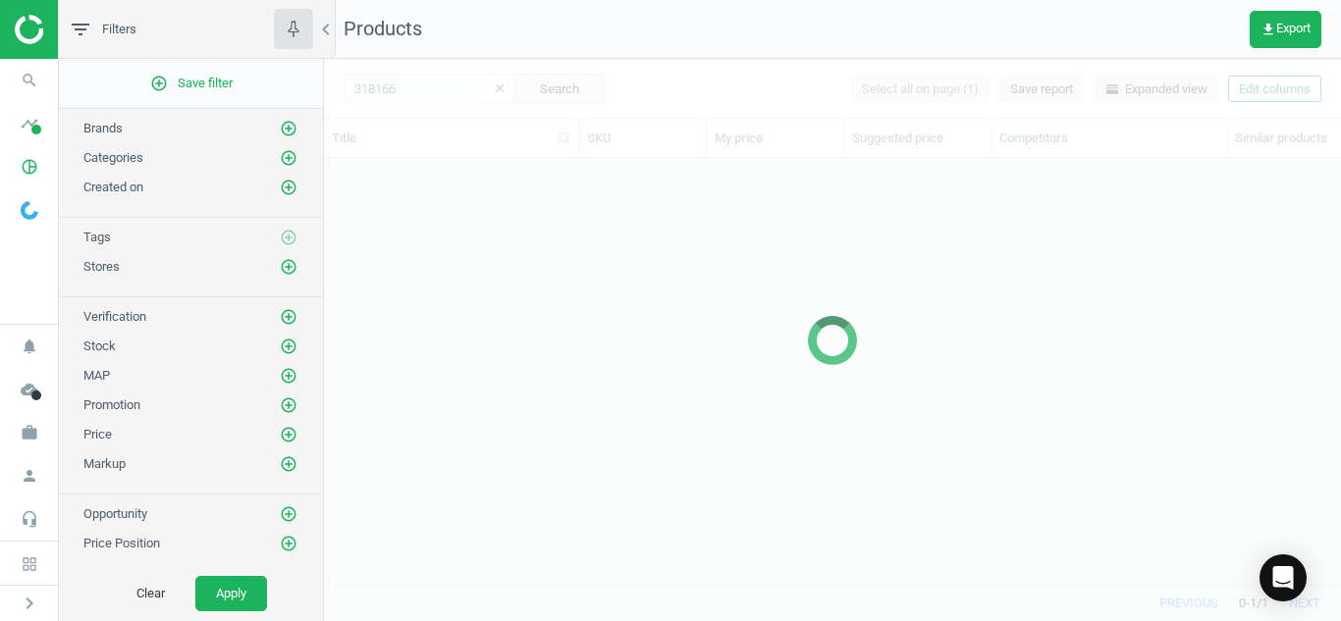
scroll to position [397, 1002]
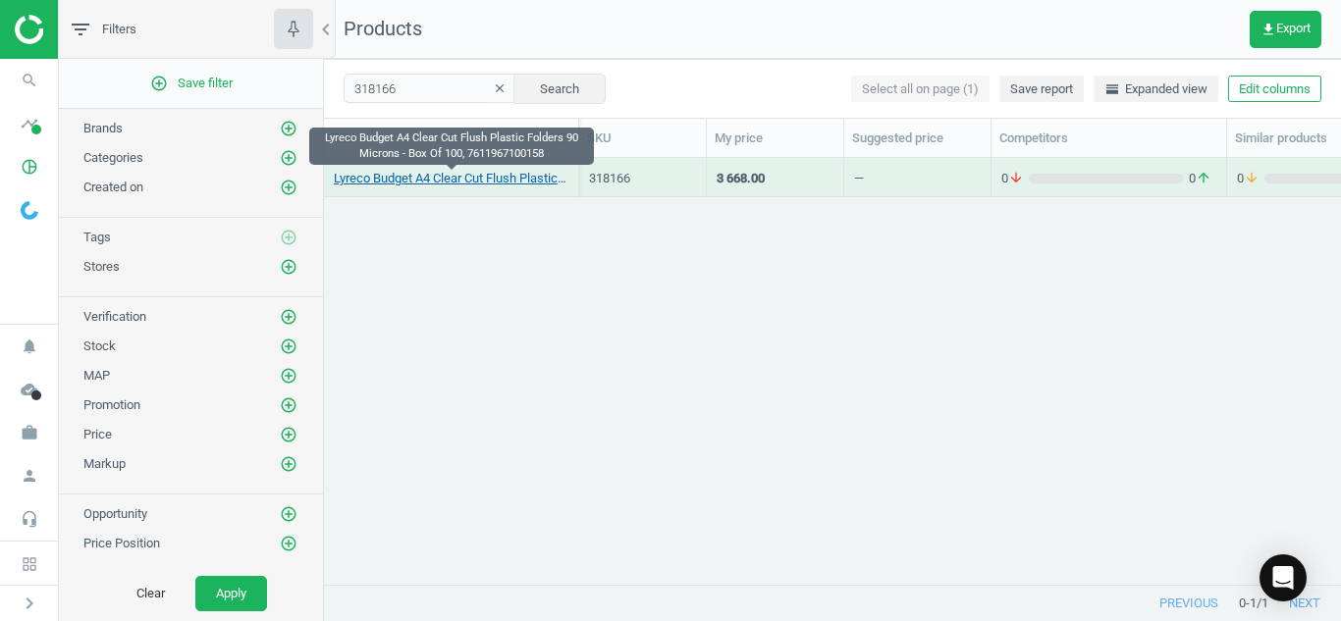
click at [451, 180] on link "Lyreco Budget A4 Clear Cut Flush Plastic Folders 90 Microns - Box Of 100, 76119…" at bounding box center [451, 179] width 235 height 18
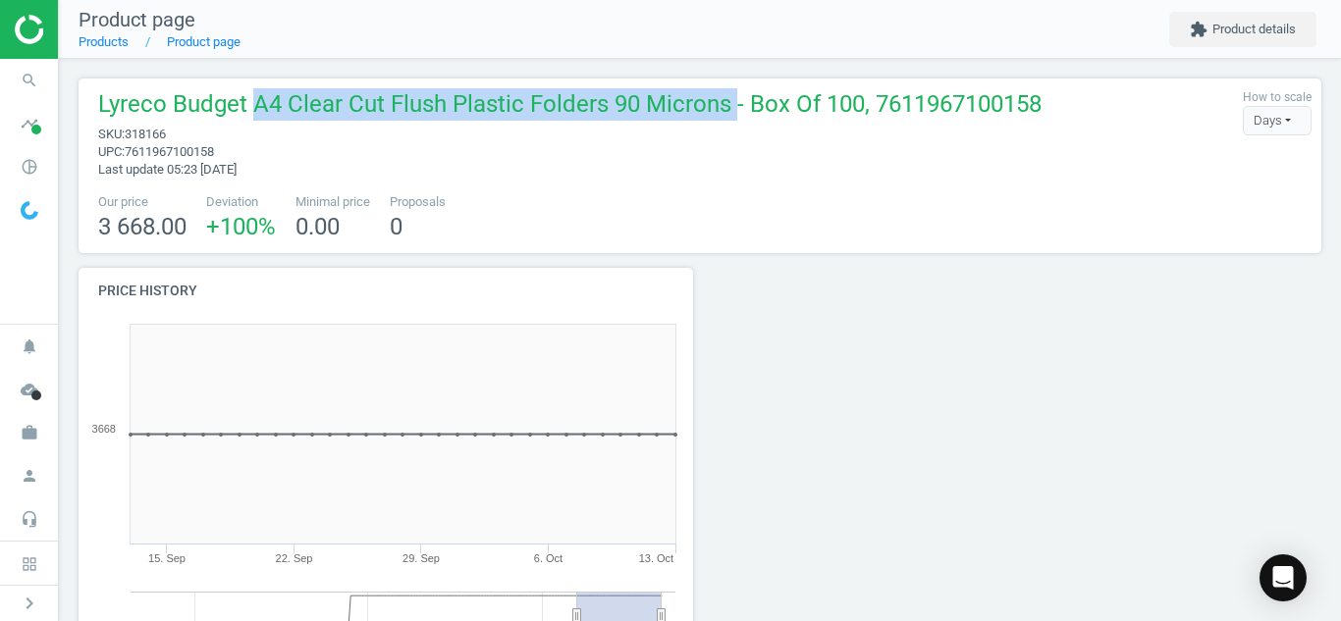
drag, startPoint x: 249, startPoint y: 97, endPoint x: 722, endPoint y: 101, distance: 473.1
click at [722, 101] on span "Lyreco Budget A4 Clear Cut Flush Plastic Folders 90 Microns - Box Of 100, 76119…" at bounding box center [569, 106] width 943 height 37
copy span "A4 Clear Cut Flush Plastic Folders 90 Microns"
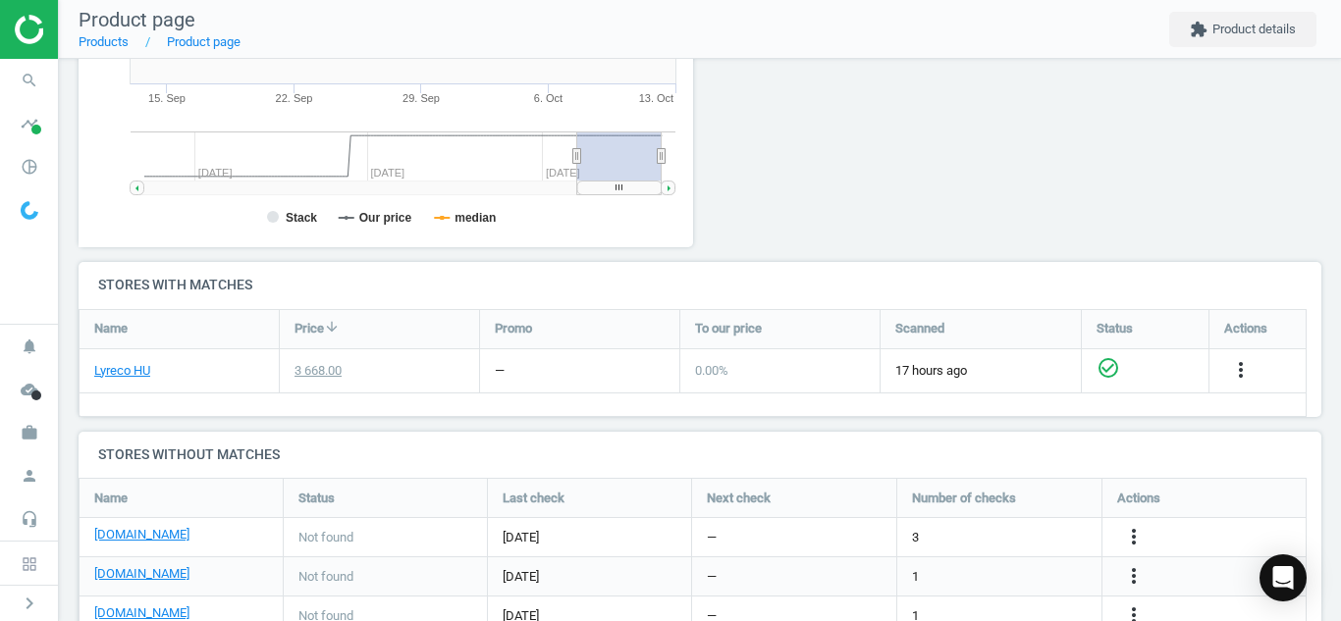
scroll to position [521, 0]
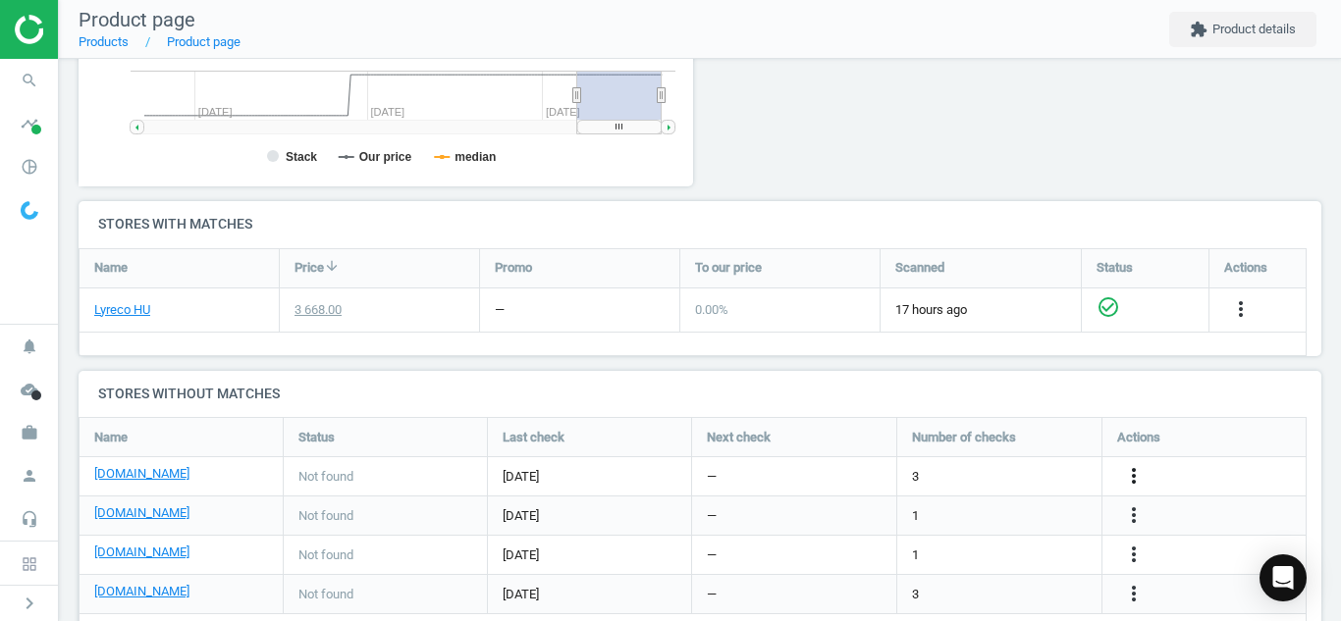
click at [1137, 479] on icon "more_vert" at bounding box center [1134, 476] width 24 height 24
click at [1059, 485] on link "Edit URL/product option" at bounding box center [980, 476] width 269 height 30
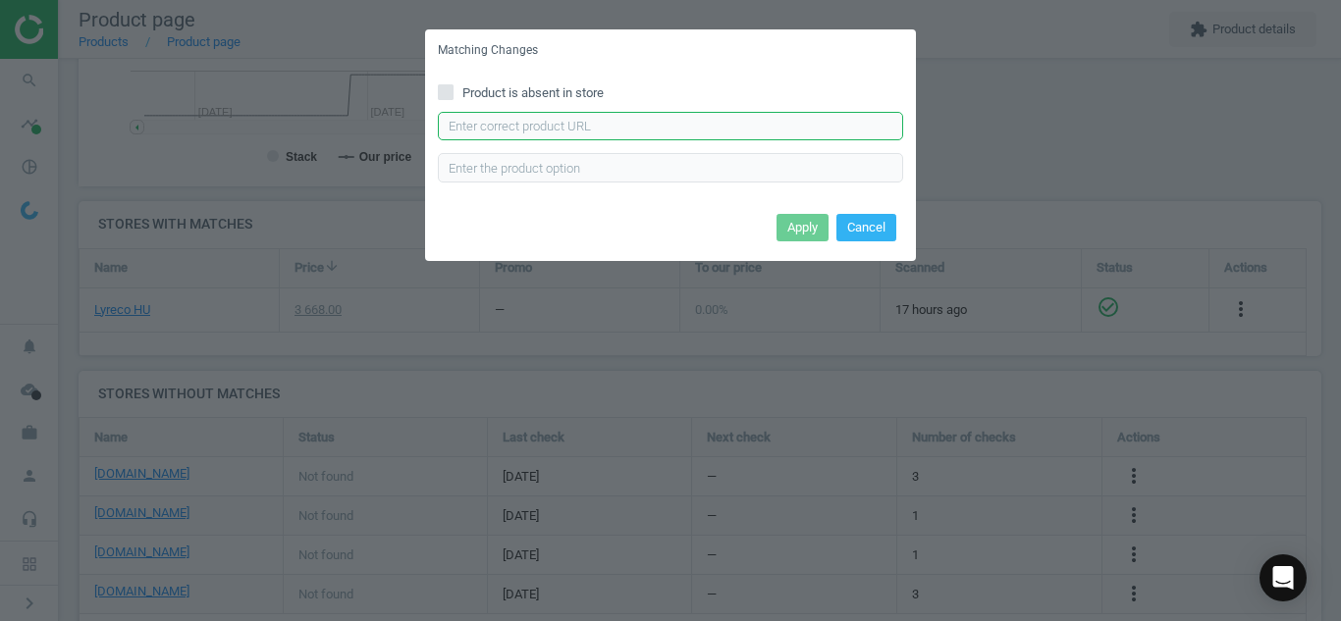
paste input "[URL][DOMAIN_NAME]"
click at [833, 134] on input "text" at bounding box center [670, 126] width 465 height 29
type input "[URL][DOMAIN_NAME]"
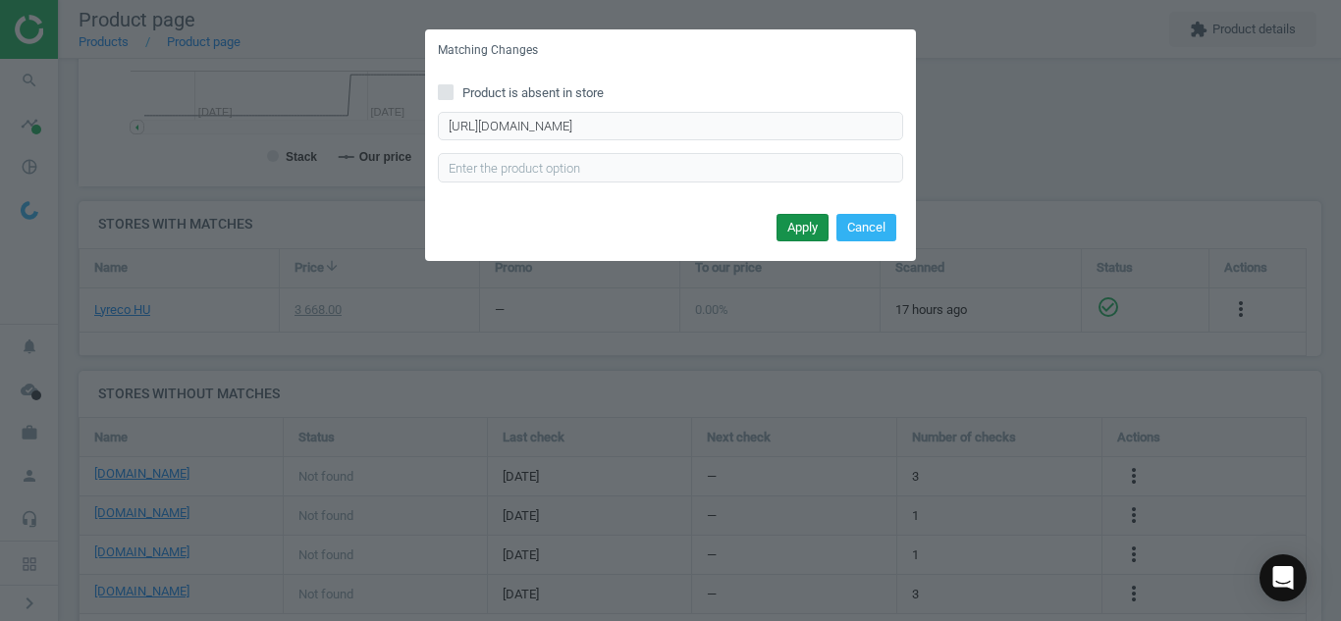
click at [791, 224] on button "Apply" at bounding box center [802, 227] width 52 height 27
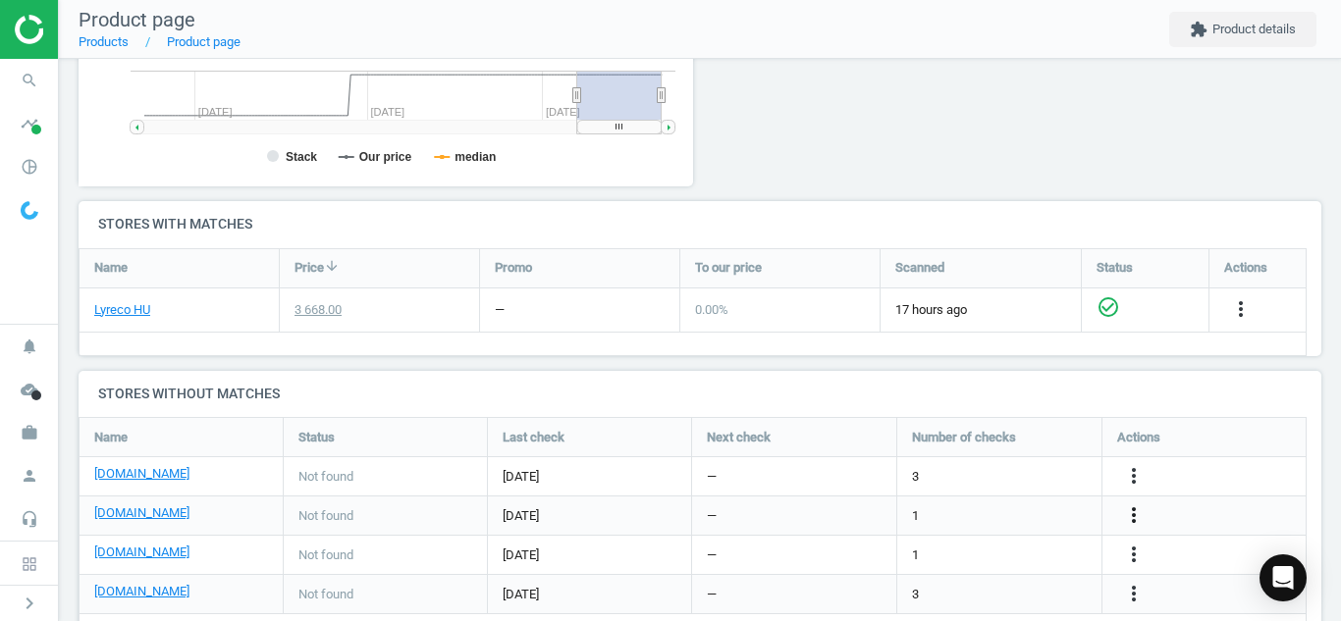
click at [1132, 511] on icon "more_vert" at bounding box center [1134, 515] width 24 height 24
click at [987, 508] on link "Edit URL/product option" at bounding box center [980, 516] width 269 height 30
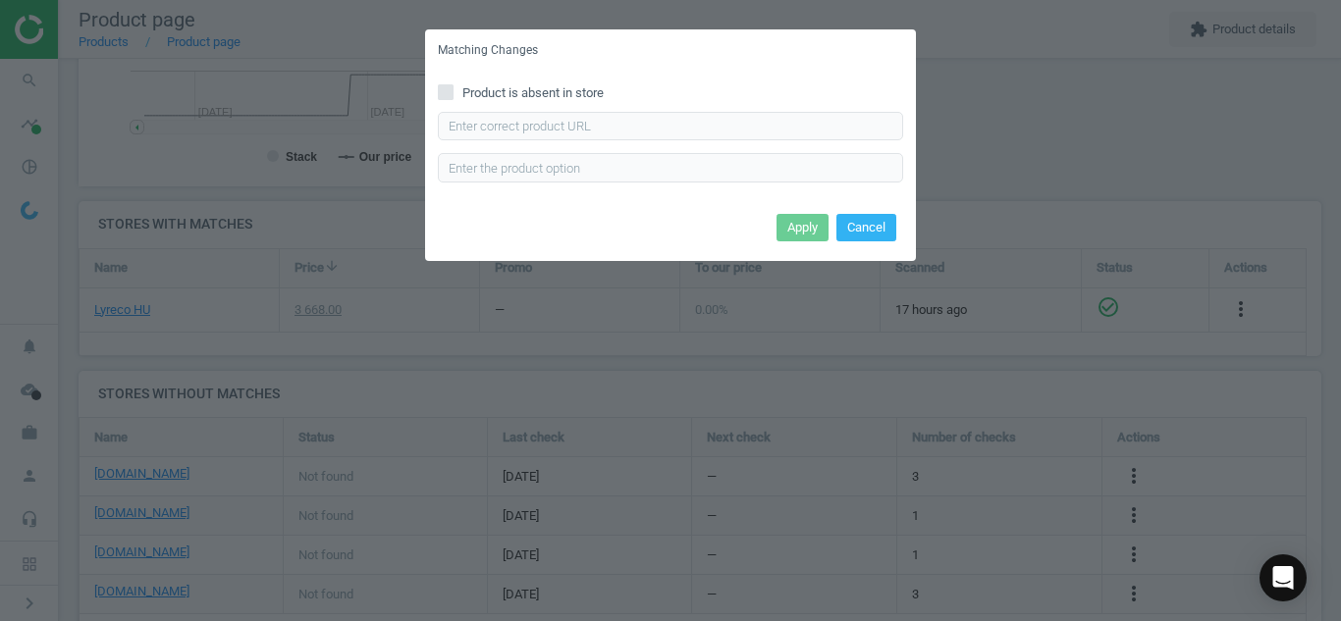
click at [1138, 513] on div "Matching Changes Product is absent in store Enter correct product url Apply Can…" at bounding box center [670, 310] width 1341 height 621
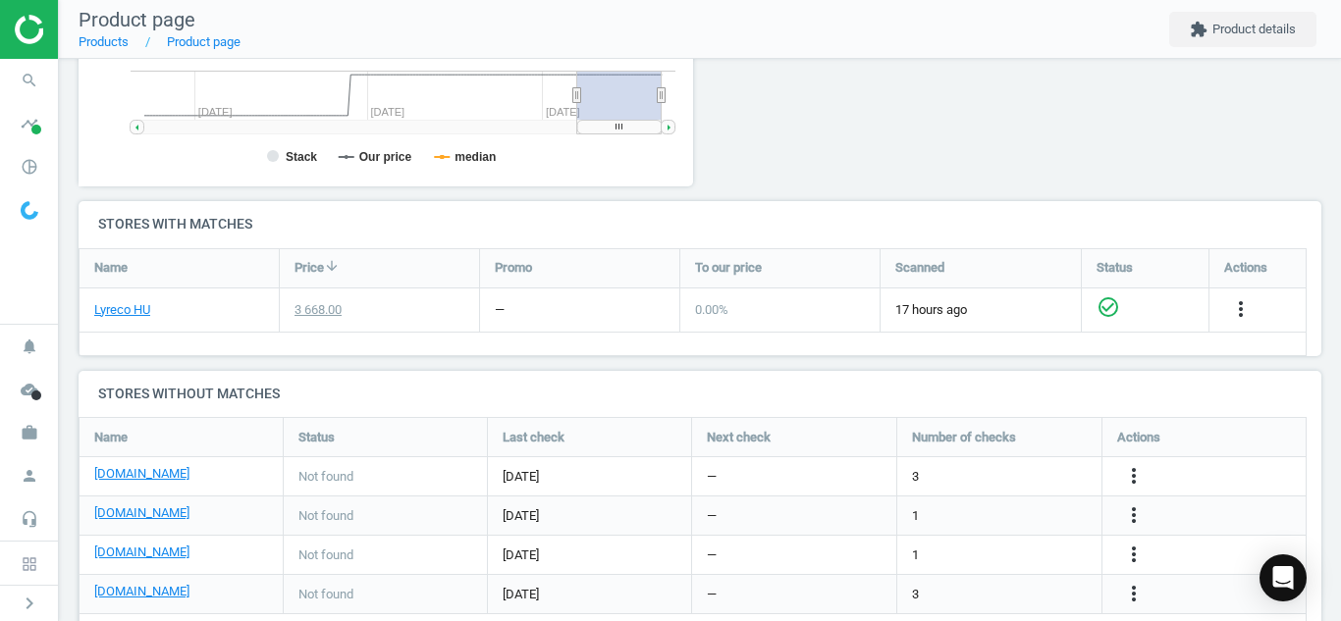
click at [1131, 514] on icon "more_vert" at bounding box center [1134, 515] width 24 height 24
click at [992, 510] on link "Edit URL/product option" at bounding box center [980, 516] width 269 height 30
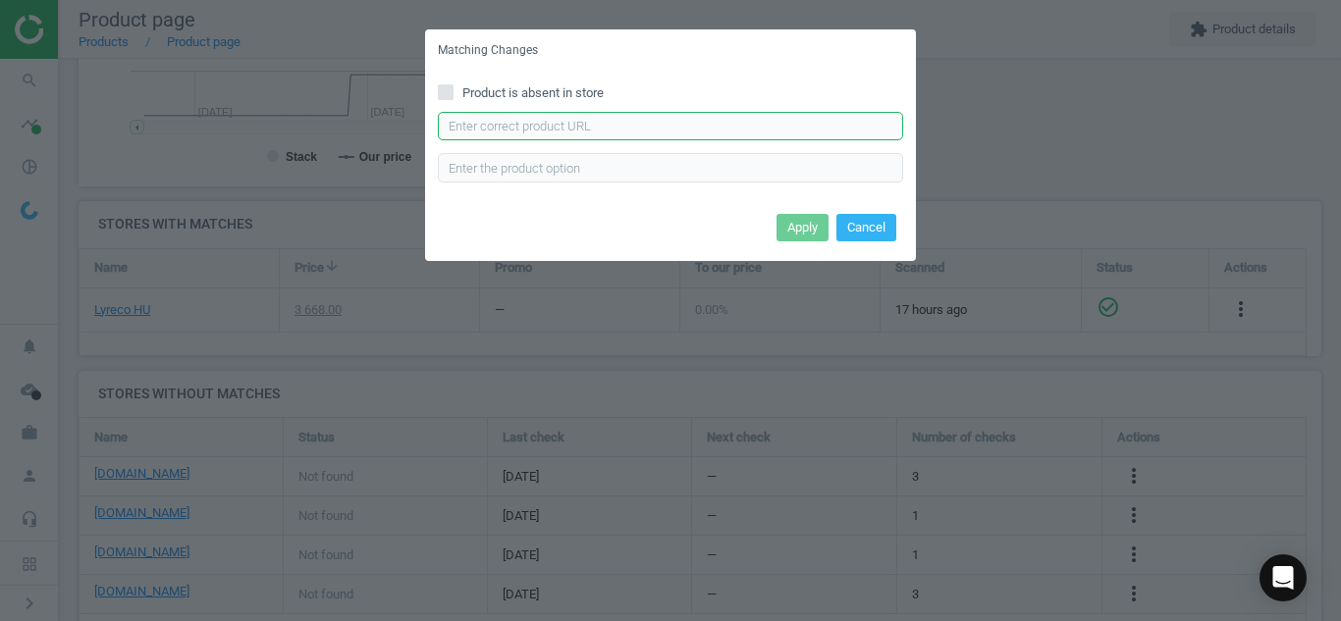
click at [702, 131] on input "text" at bounding box center [670, 126] width 465 height 29
paste input "[URL][DOMAIN_NAME]"
type input "[URL][DOMAIN_NAME]"
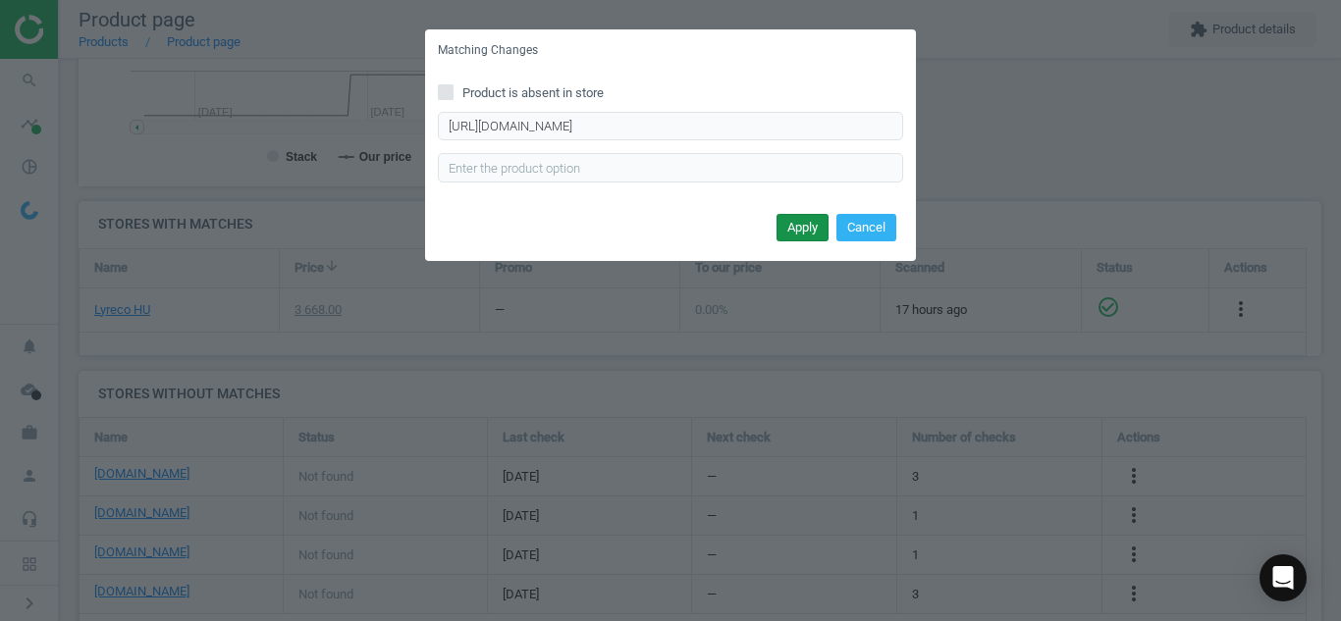
click at [796, 235] on button "Apply" at bounding box center [802, 227] width 52 height 27
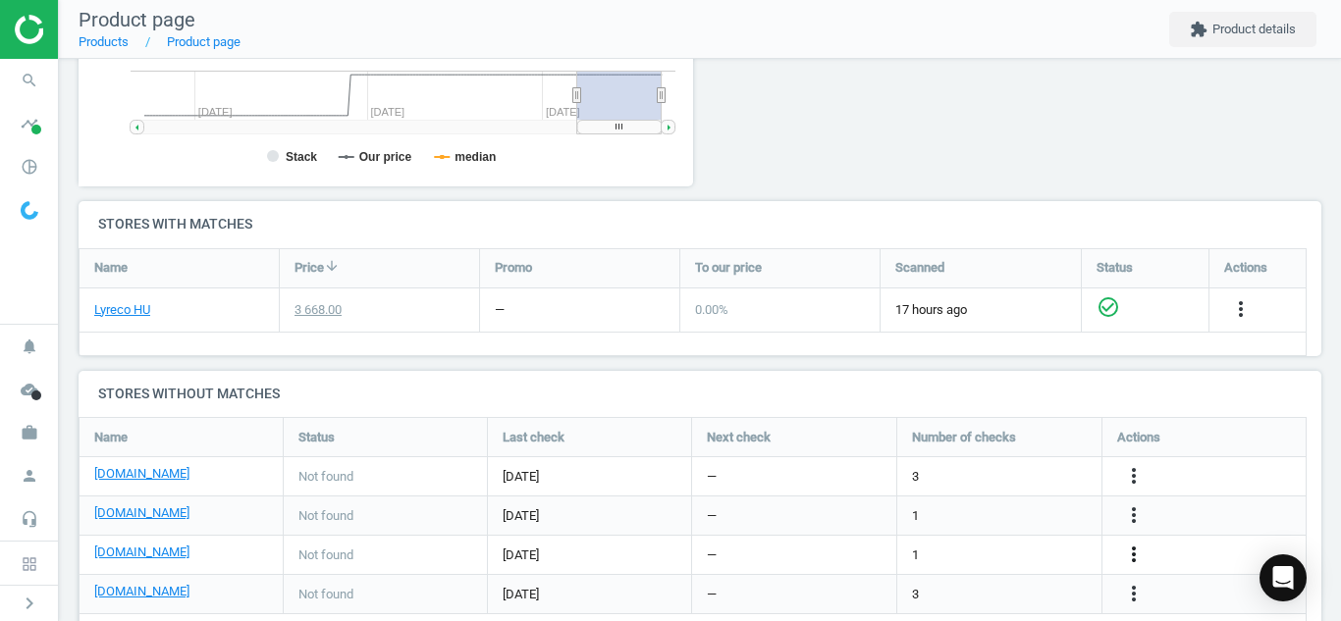
click at [1132, 556] on icon "more_vert" at bounding box center [1134, 555] width 24 height 24
click at [1011, 553] on link "Edit URL/product option" at bounding box center [980, 555] width 269 height 30
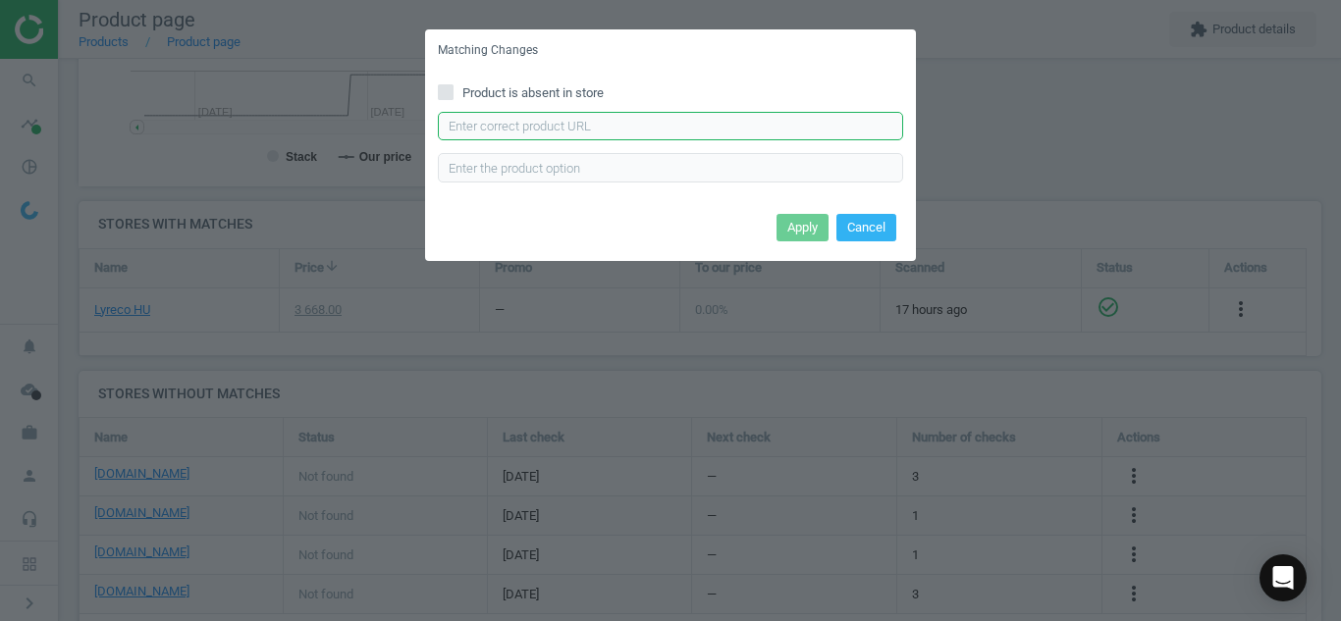
click at [799, 123] on input "text" at bounding box center [670, 126] width 465 height 29
paste input "[URL][DOMAIN_NAME]"
type input "[URL][DOMAIN_NAME]"
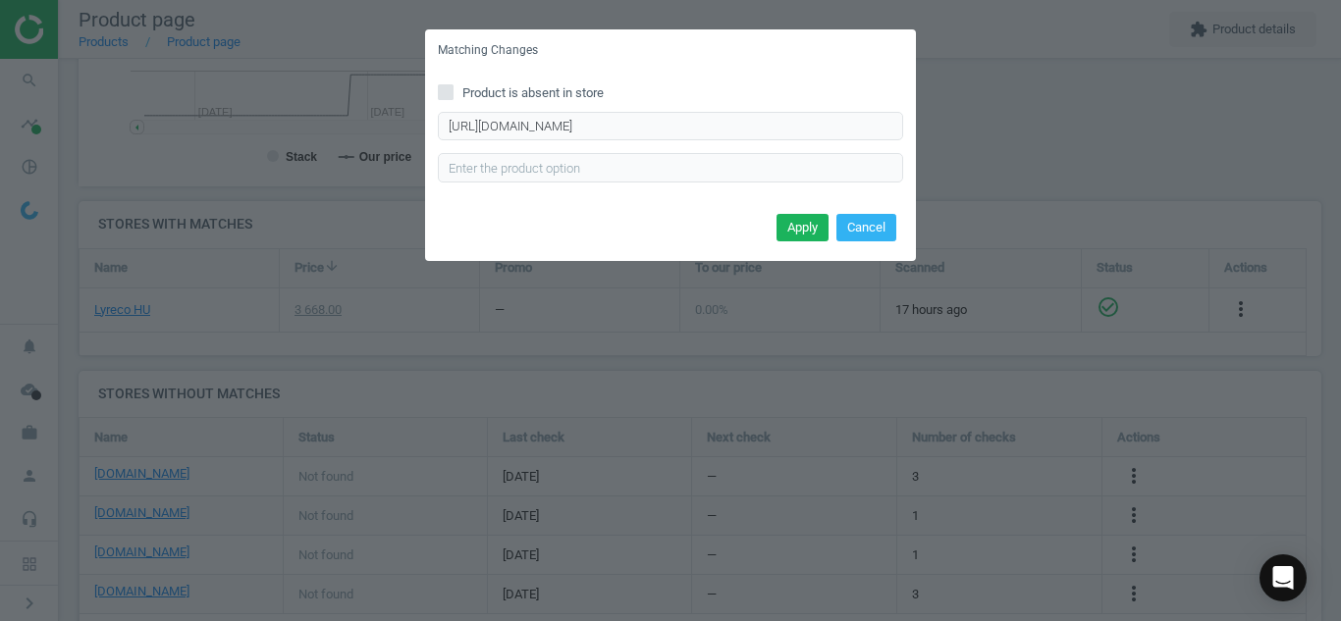
click at [799, 242] on div "Apply Cancel" at bounding box center [670, 234] width 491 height 53
click at [796, 237] on button "Apply" at bounding box center [802, 227] width 52 height 27
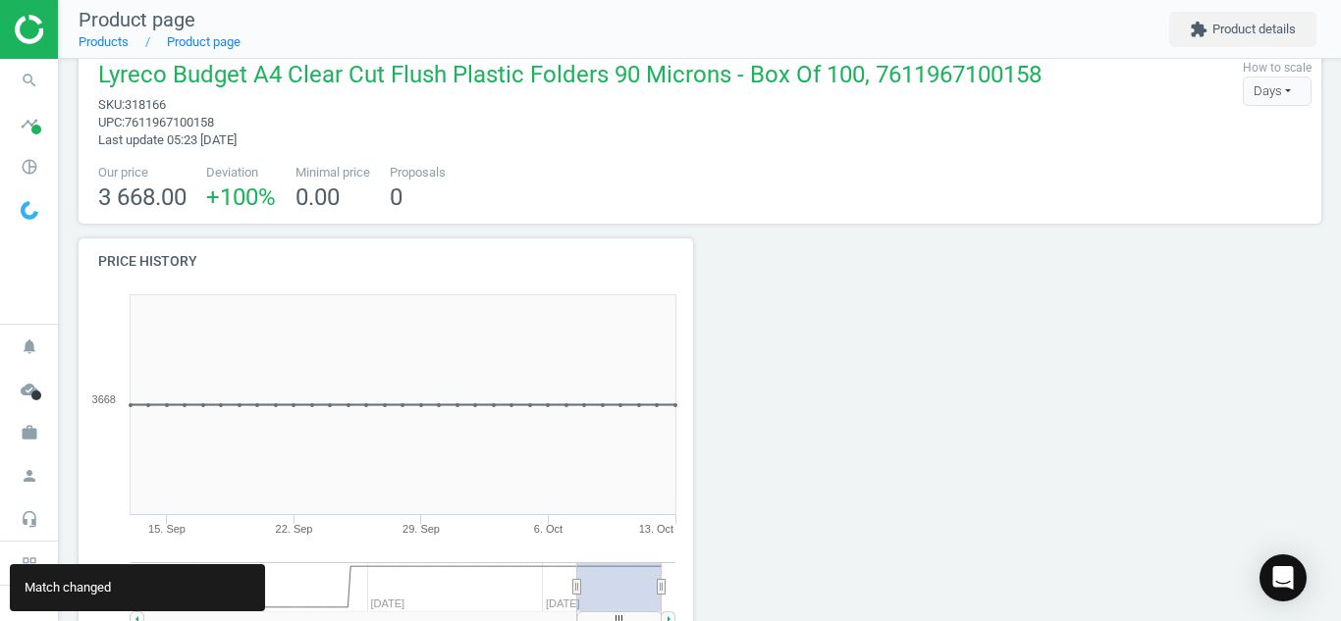
scroll to position [572, 0]
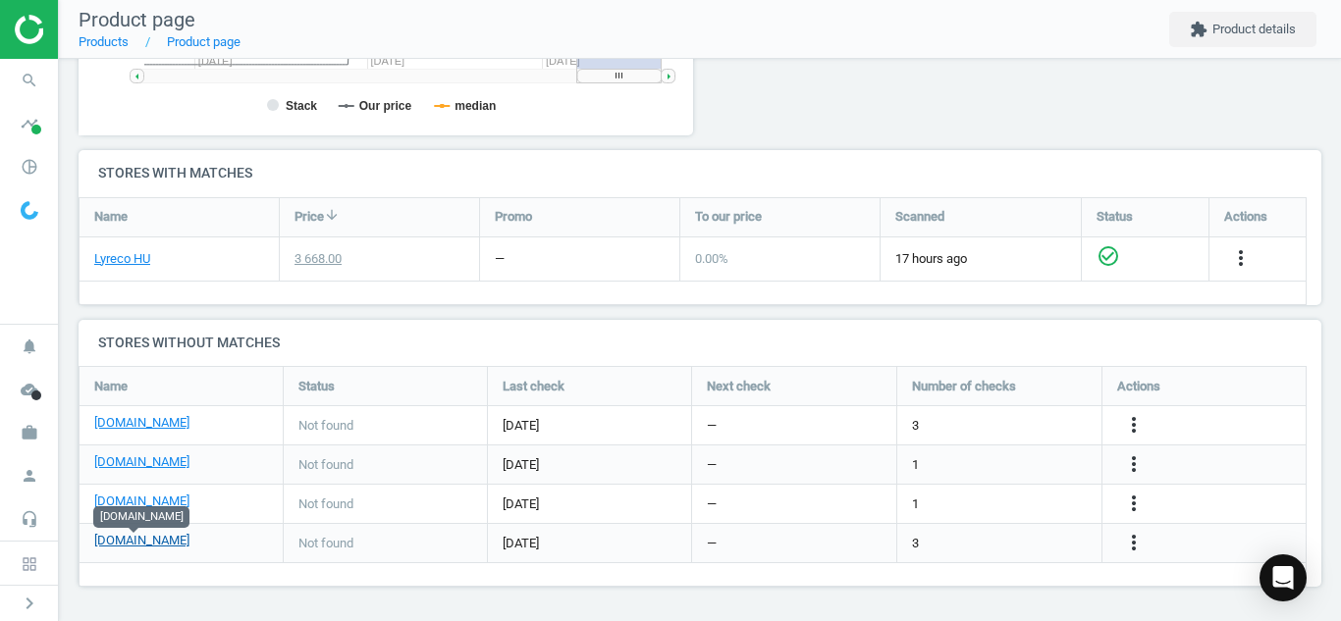
click at [141, 542] on link "[DOMAIN_NAME]" at bounding box center [141, 541] width 95 height 18
click at [1129, 549] on icon "more_vert" at bounding box center [1134, 543] width 24 height 24
click at [999, 548] on link "Edit URL/product option" at bounding box center [980, 543] width 269 height 30
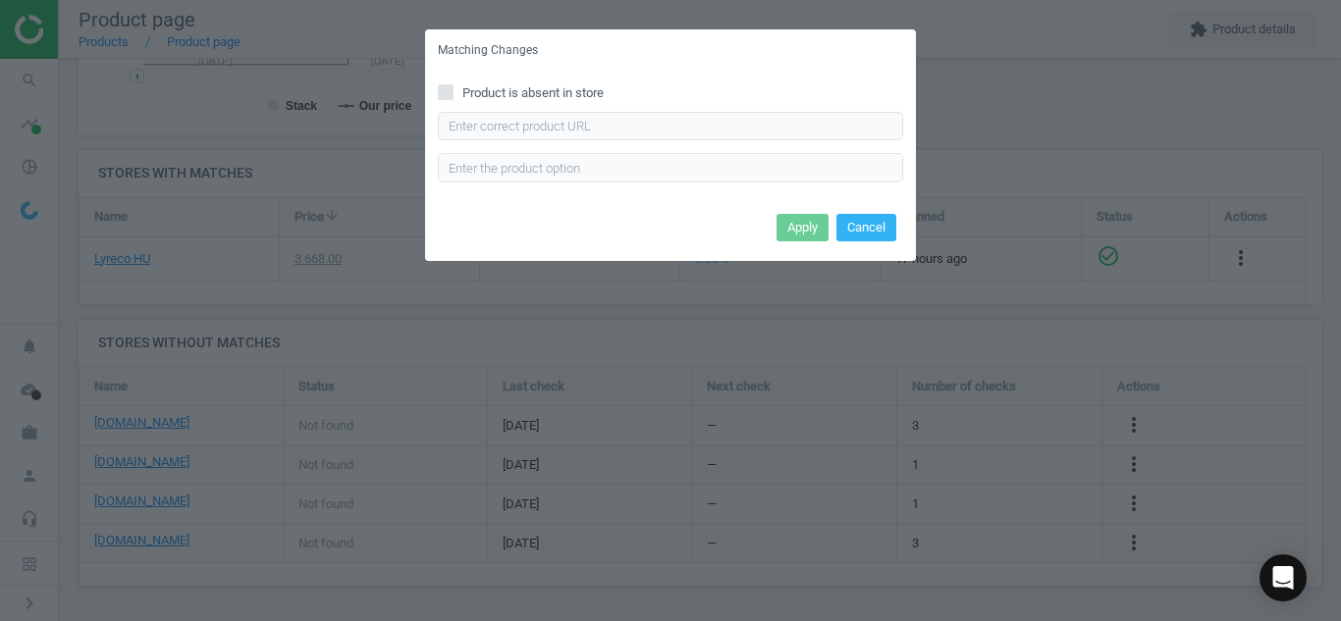
click at [445, 101] on span at bounding box center [446, 95] width 16 height 15
click at [445, 98] on input "Product is absent in store" at bounding box center [446, 91] width 13 height 13
checkbox input "true"
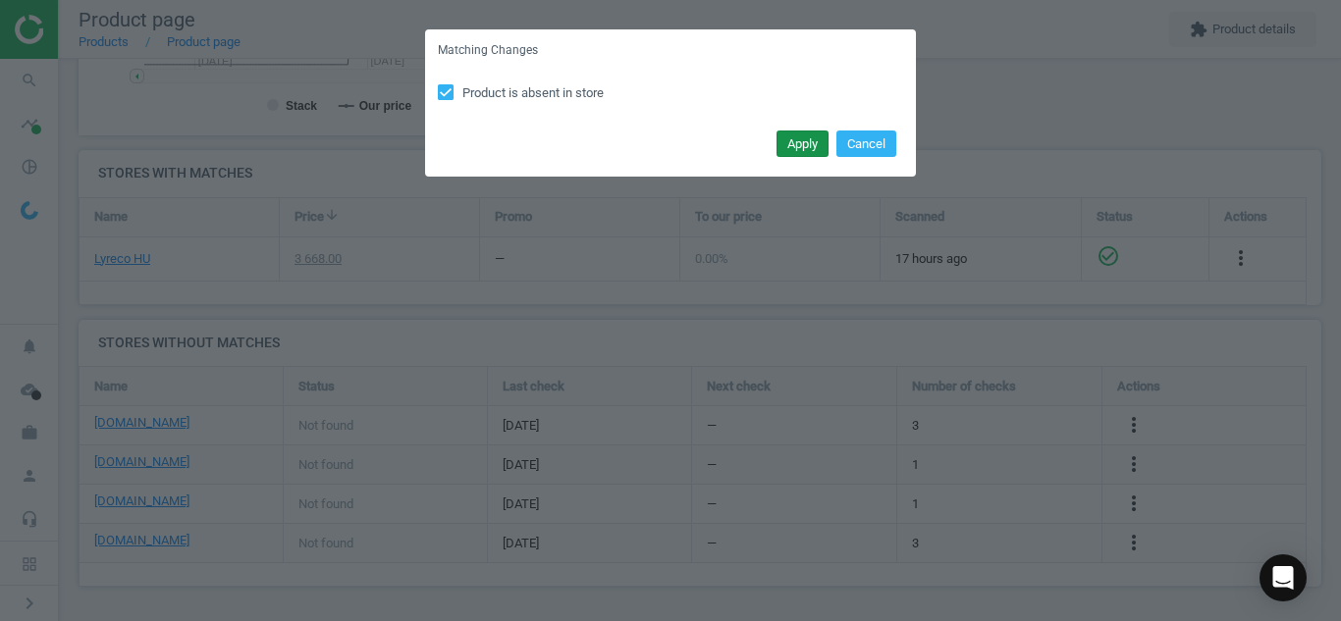
click at [795, 145] on button "Apply" at bounding box center [802, 144] width 52 height 27
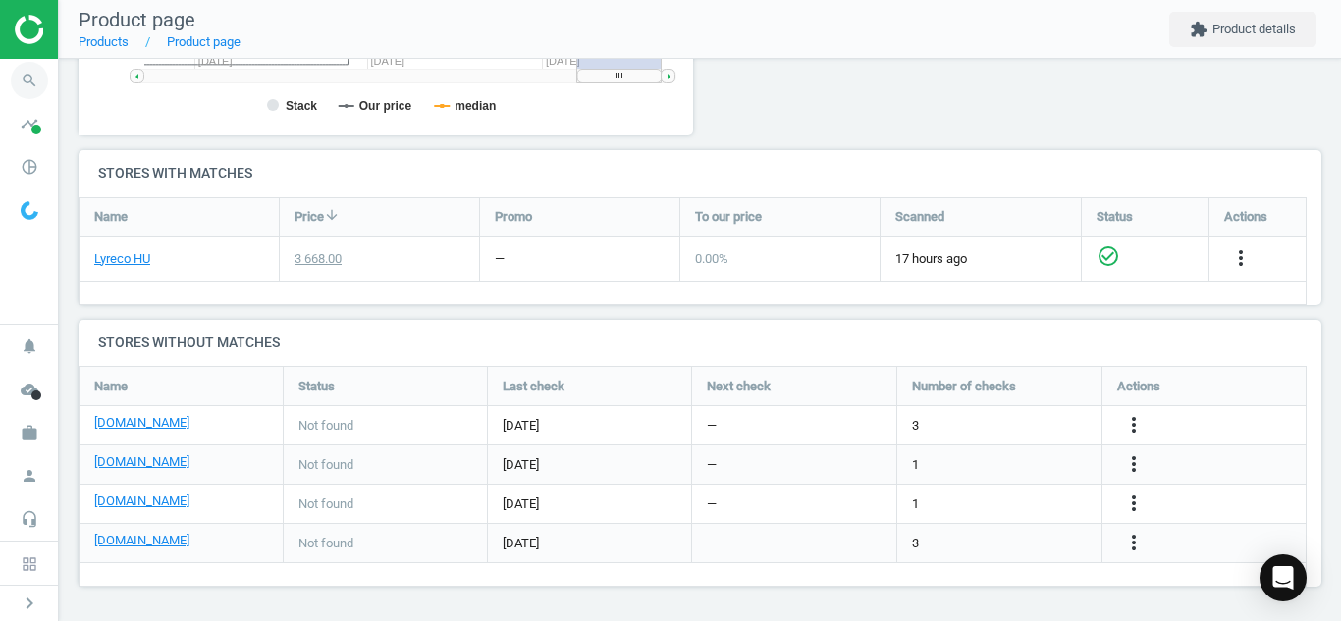
click at [24, 93] on icon "search" at bounding box center [29, 80] width 37 height 37
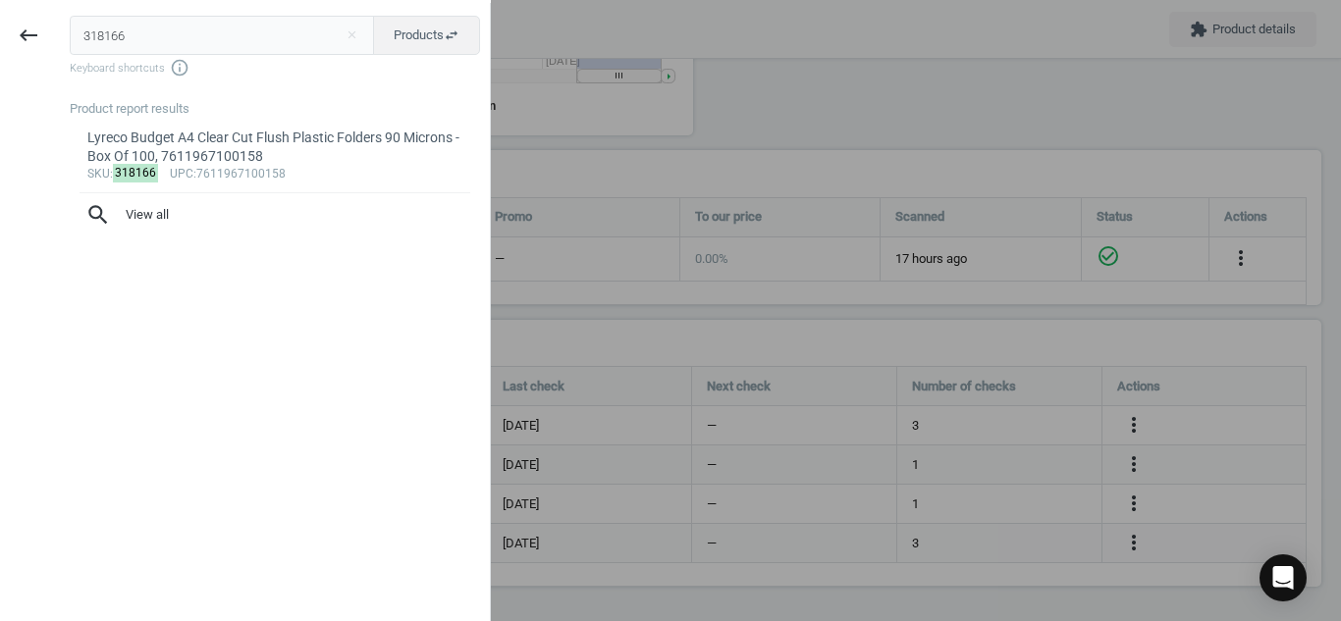
drag, startPoint x: 172, startPoint y: 38, endPoint x: 0, endPoint y: 36, distance: 171.8
click at [0, 36] on div "keyboard_backspace 318166 close Products swap_horiz Keyboard shortcuts info_out…" at bounding box center [245, 313] width 491 height 621
type input "1070268"
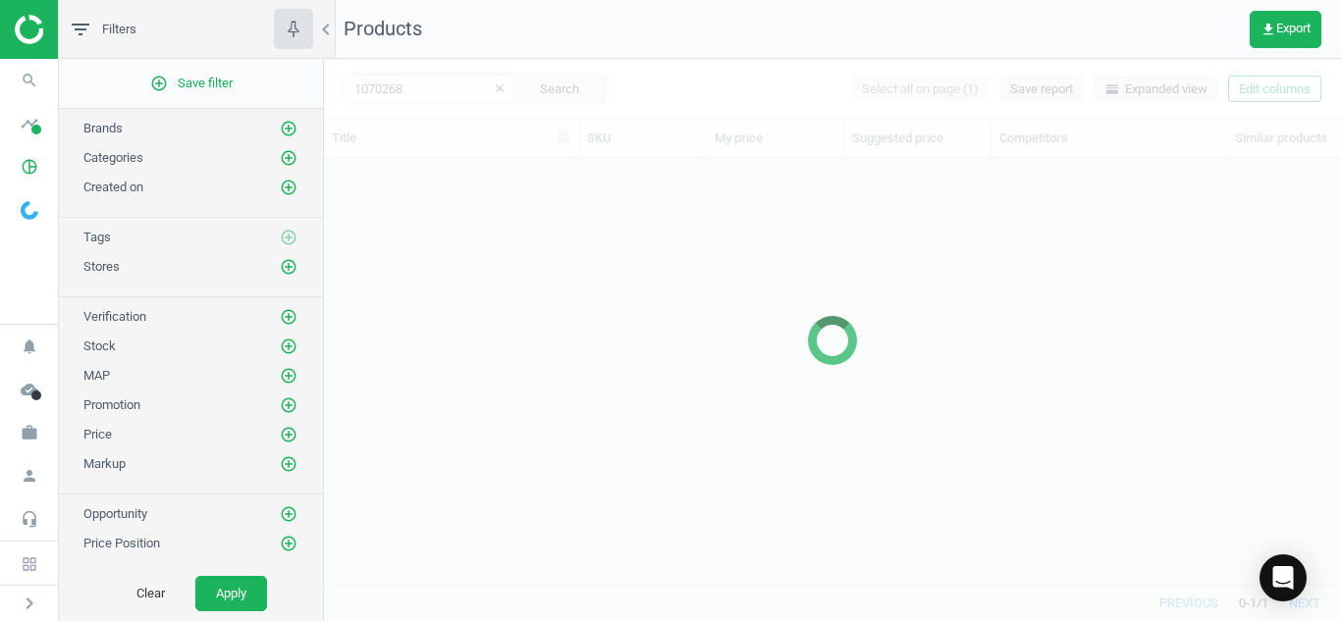
scroll to position [397, 1002]
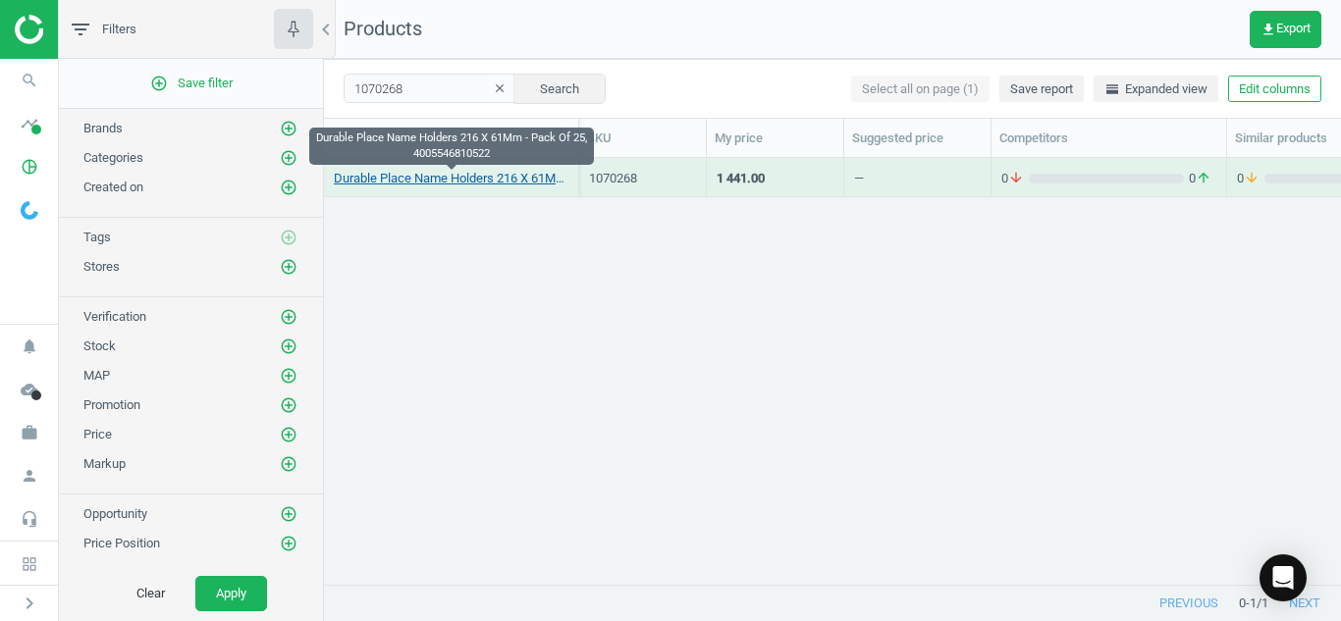
drag, startPoint x: 346, startPoint y: 146, endPoint x: 365, endPoint y: 177, distance: 35.7
click at [365, 177] on link "Durable Place Name Holders 216 X 61Mm - Pack Of 25, 4005546810522" at bounding box center [451, 179] width 235 height 18
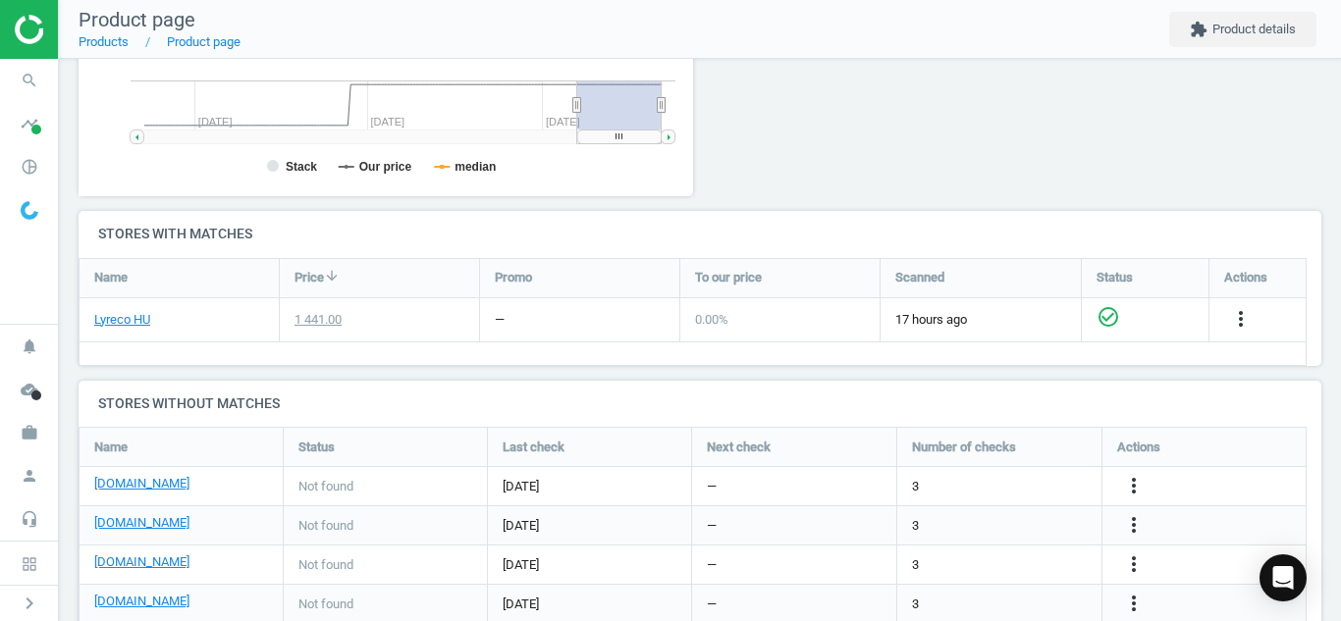
scroll to position [572, 0]
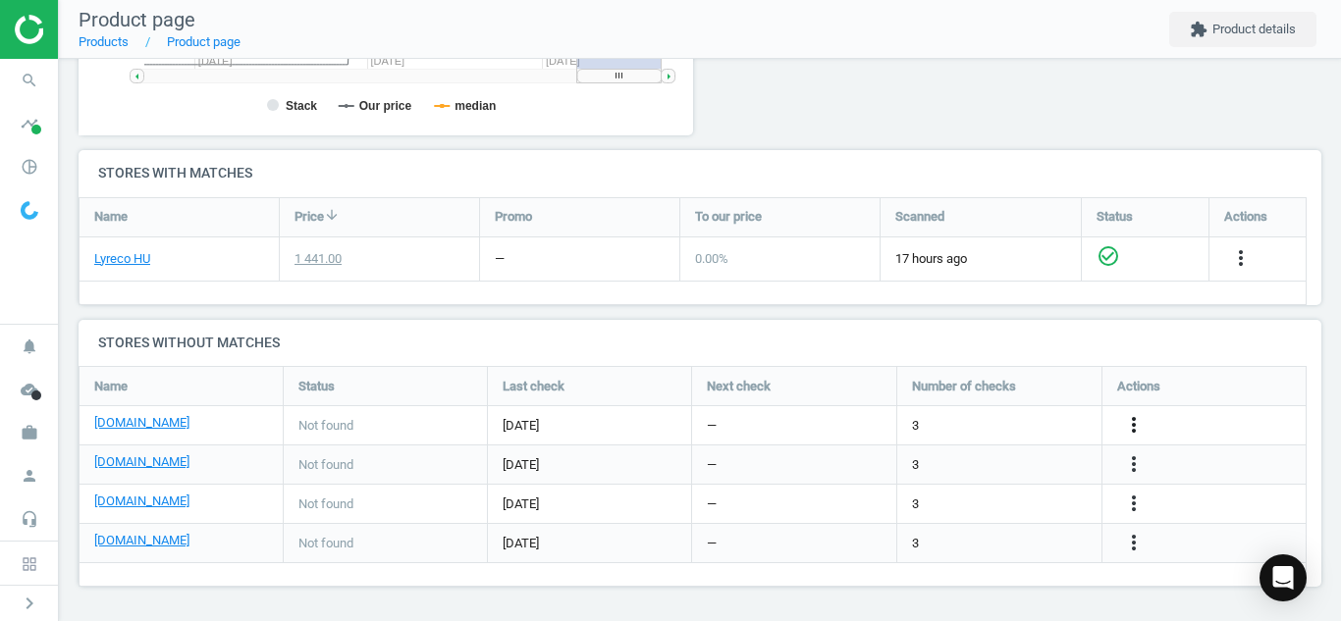
click at [1137, 431] on icon "more_vert" at bounding box center [1134, 425] width 24 height 24
click at [1027, 426] on link "Edit URL/product option" at bounding box center [980, 425] width 269 height 30
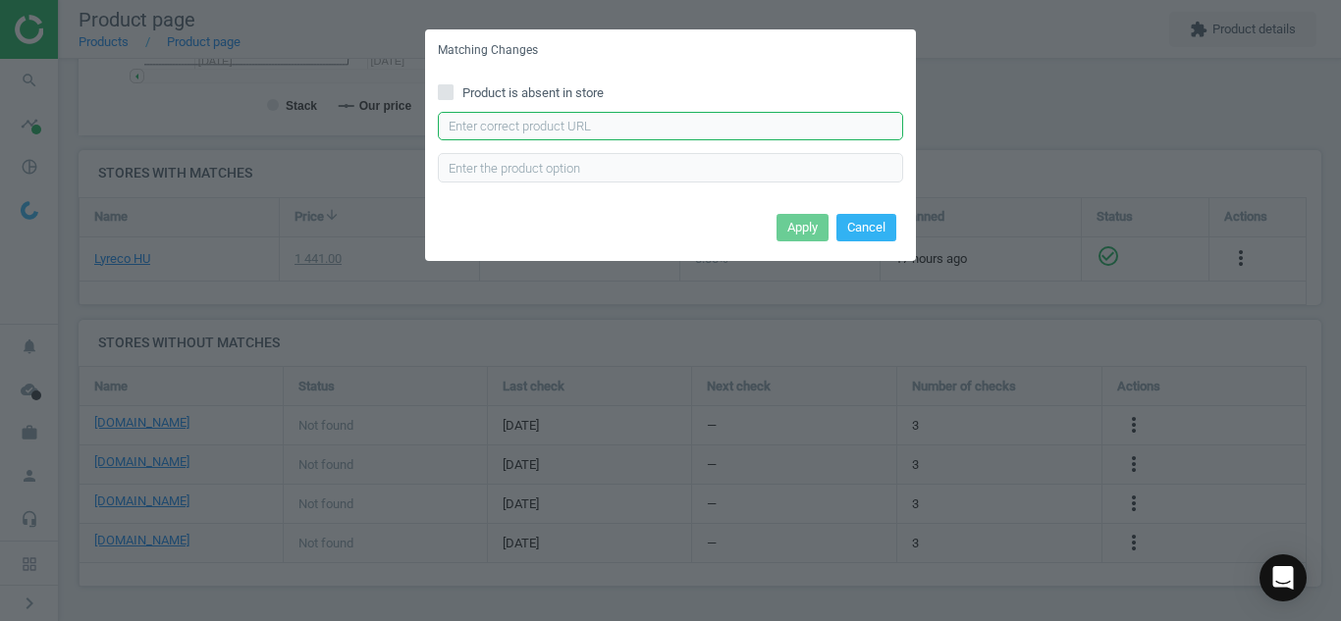
click at [785, 113] on input "text" at bounding box center [670, 126] width 465 height 29
paste input "[URL][DOMAIN_NAME]"
type input "[URL][DOMAIN_NAME]"
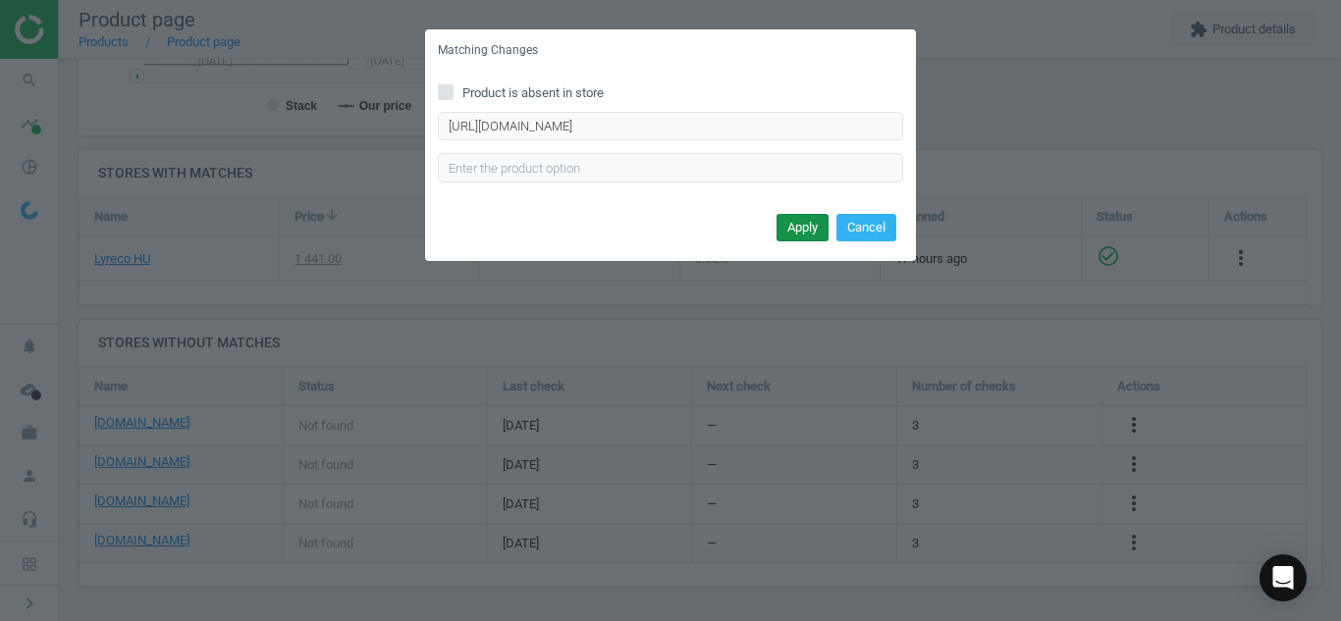
click at [796, 223] on button "Apply" at bounding box center [802, 227] width 52 height 27
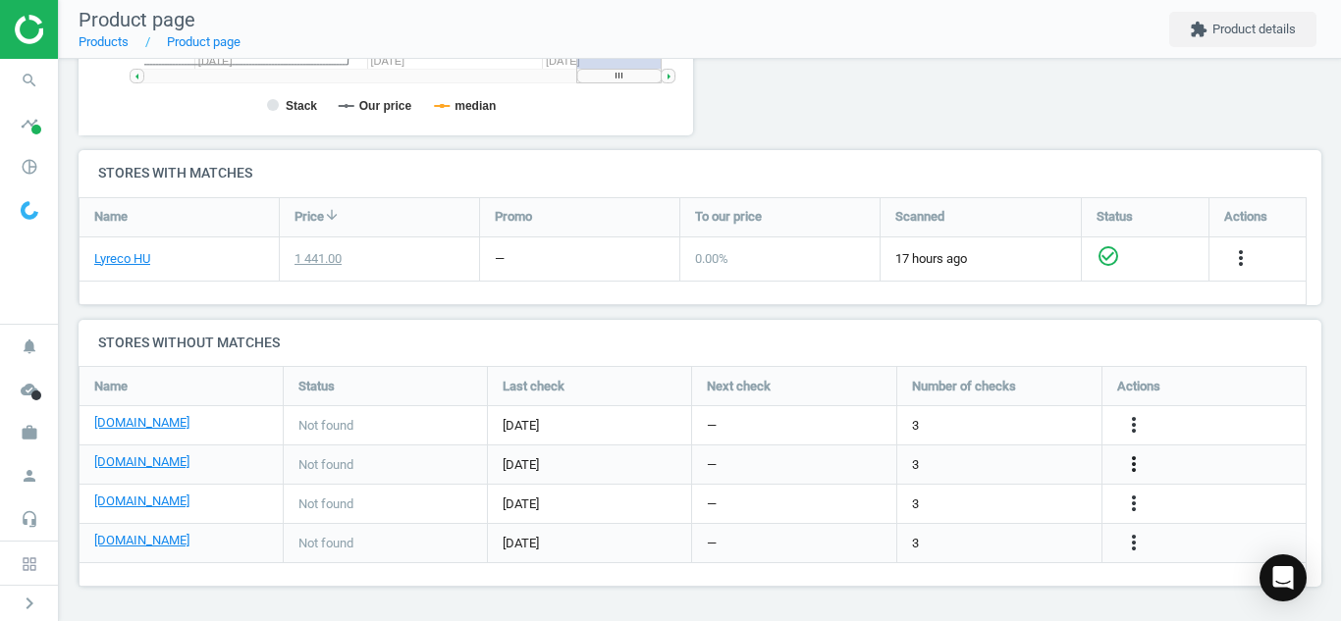
click at [1138, 471] on icon "more_vert" at bounding box center [1134, 464] width 24 height 24
click at [1034, 474] on link "Edit URL/product option" at bounding box center [980, 465] width 269 height 30
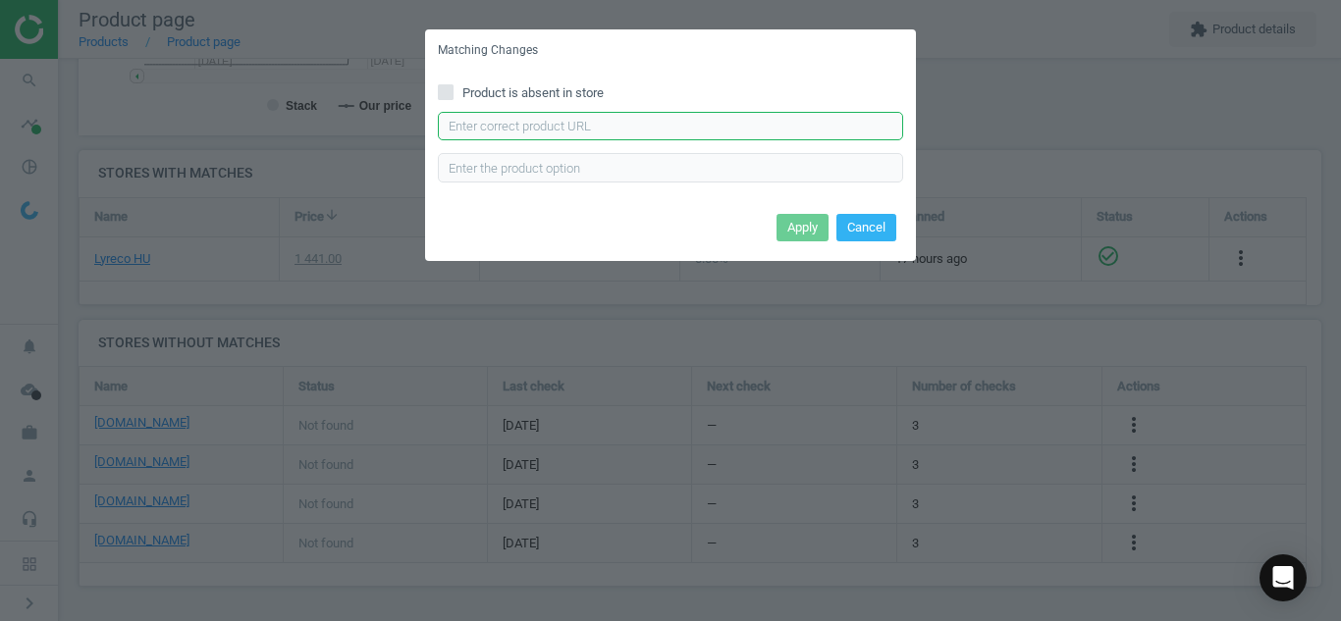
paste input "[URL][DOMAIN_NAME]"
click at [746, 126] on input "[URL][DOMAIN_NAME]" at bounding box center [670, 126] width 465 height 29
type input "[URL][DOMAIN_NAME]"
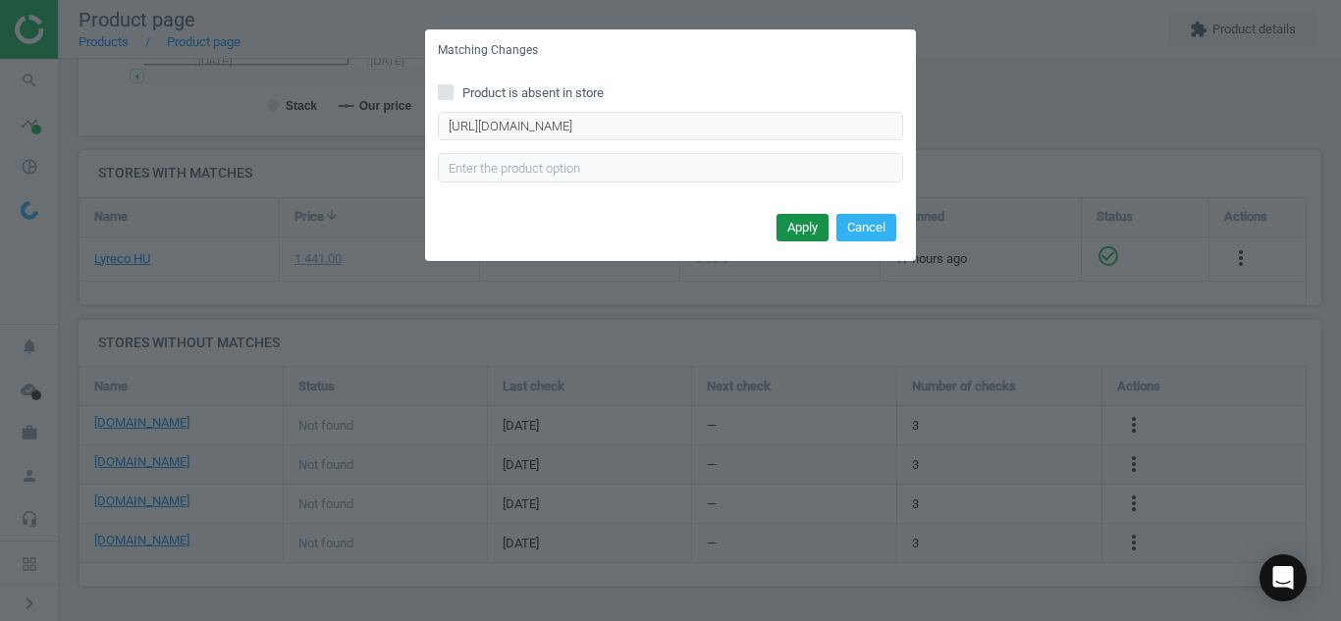
click at [795, 227] on button "Apply" at bounding box center [802, 227] width 52 height 27
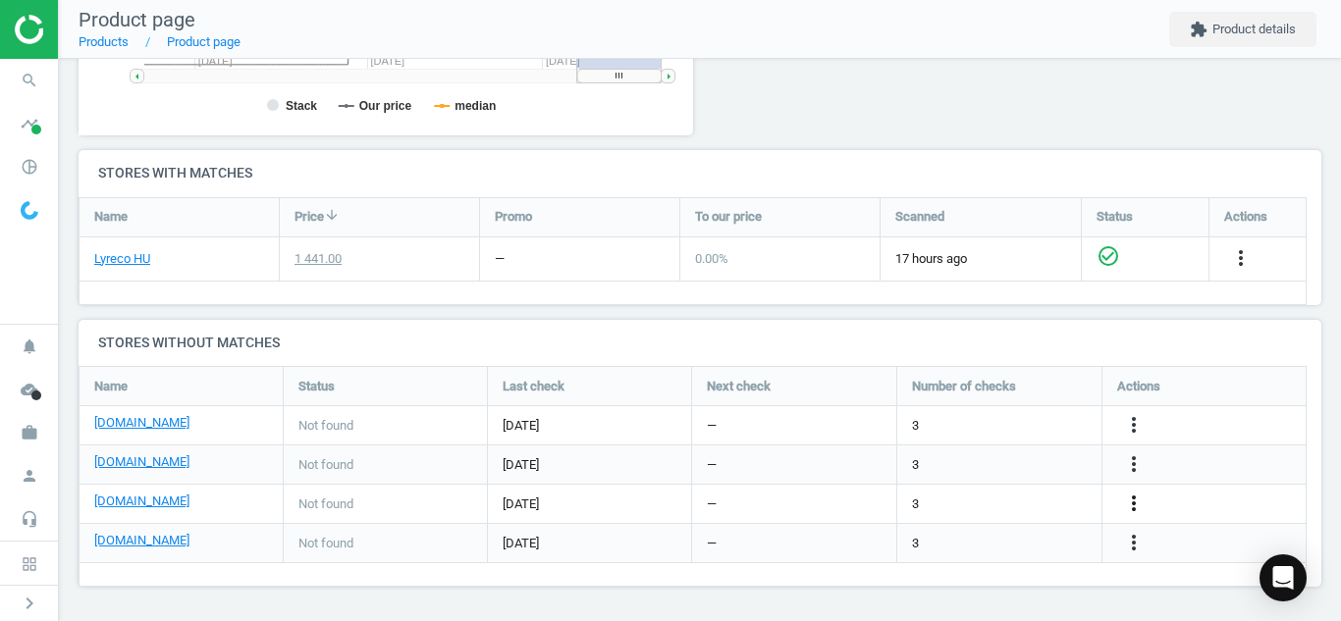
click at [1127, 506] on icon "more_vert" at bounding box center [1134, 504] width 24 height 24
click at [1023, 506] on link "Edit URL/product option" at bounding box center [980, 504] width 269 height 30
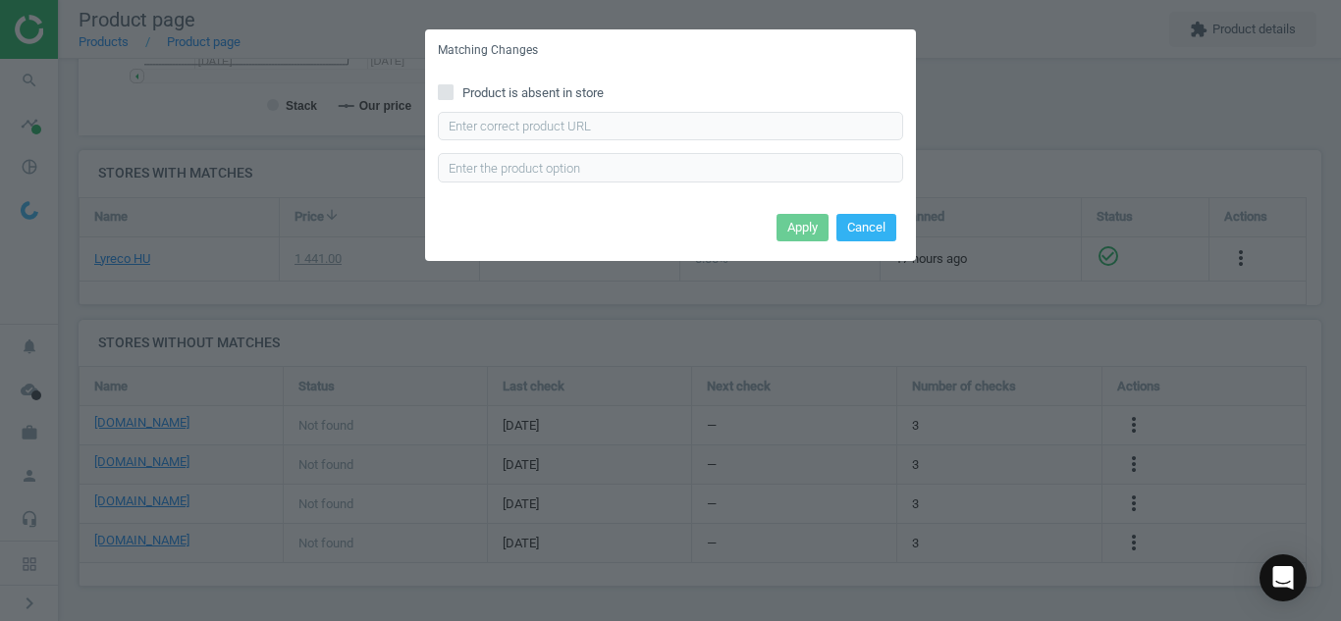
click at [449, 84] on icon at bounding box center [446, 92] width 16 height 16
click at [449, 85] on input "Product is absent in store" at bounding box center [446, 91] width 13 height 13
checkbox input "true"
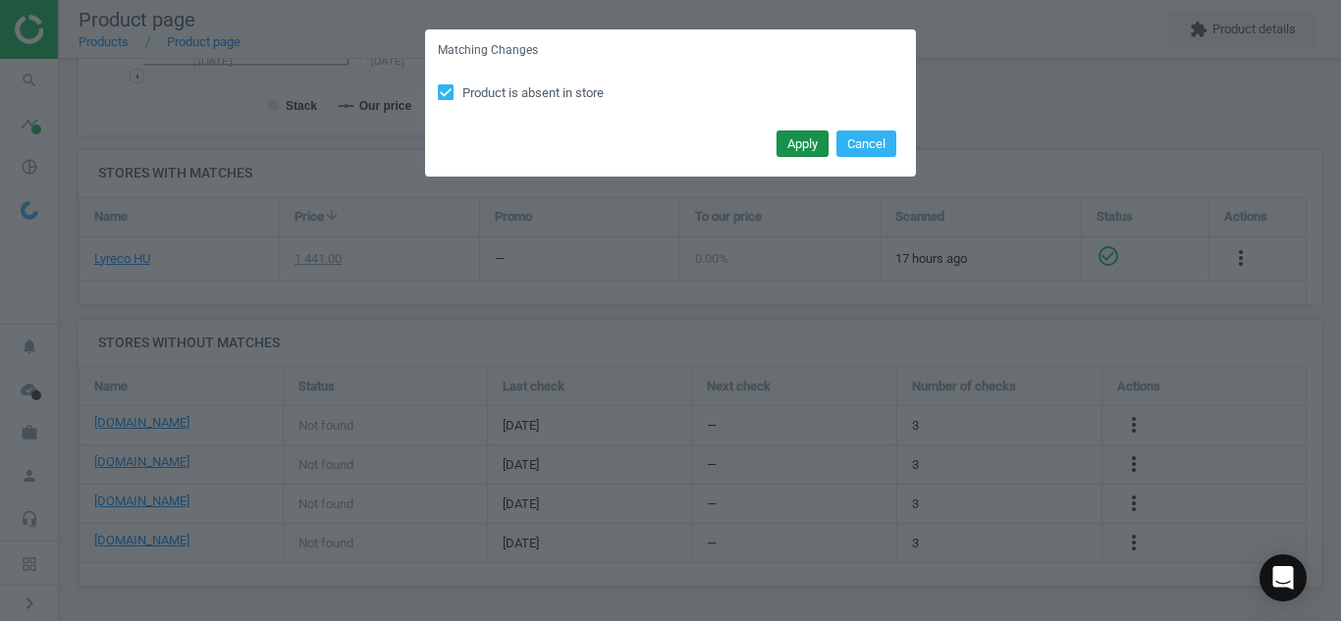
click at [794, 150] on button "Apply" at bounding box center [802, 144] width 52 height 27
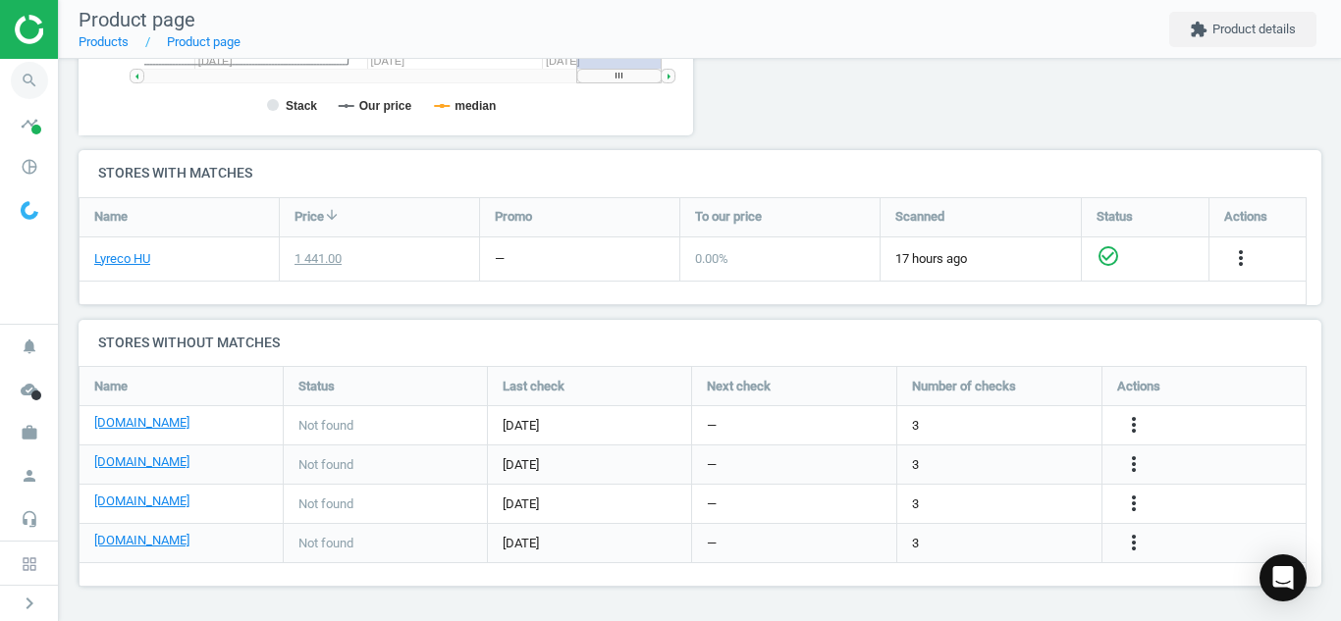
click at [34, 90] on icon "search" at bounding box center [29, 80] width 37 height 37
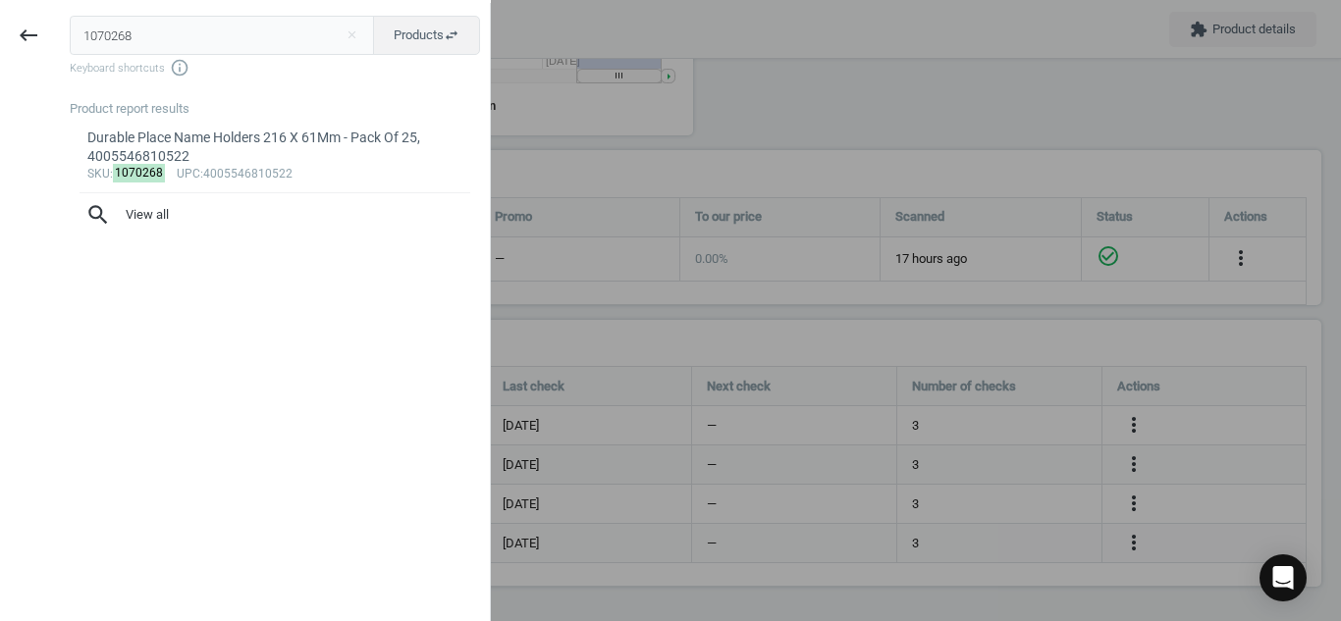
drag, startPoint x: 196, startPoint y: 41, endPoint x: 0, endPoint y: 84, distance: 201.0
click at [0, 84] on div "keyboard_backspace 1070268 close Products swap_horiz Keyboard shortcuts info_ou…" at bounding box center [245, 313] width 491 height 621
type input "125568"
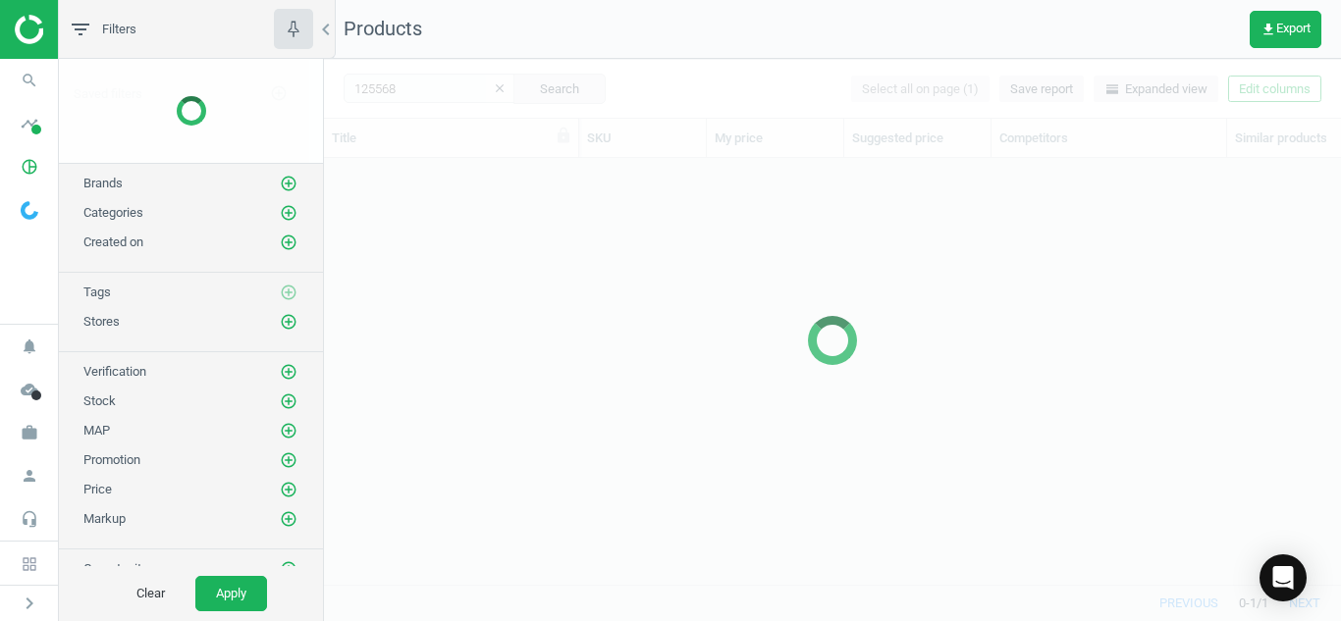
scroll to position [397, 1002]
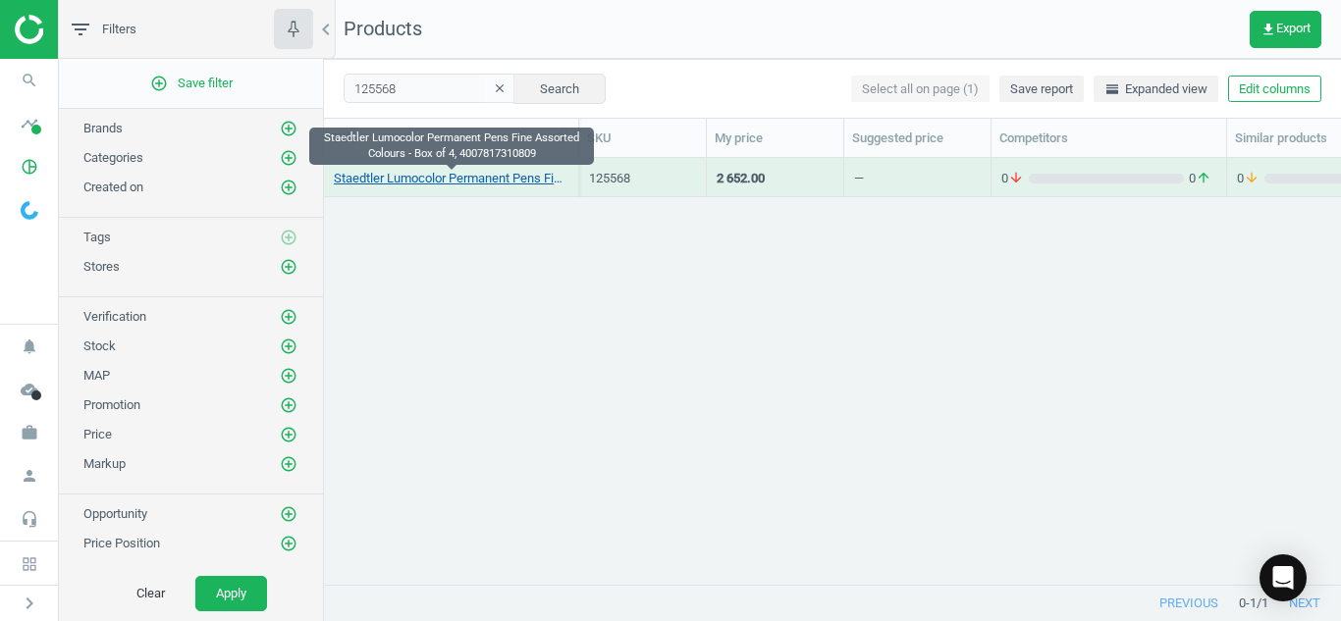
click at [400, 173] on link "Staedtler Lumocolor Permanent Pens Fine Assorted Colours - Box of 4, 4007817310…" at bounding box center [451, 179] width 235 height 18
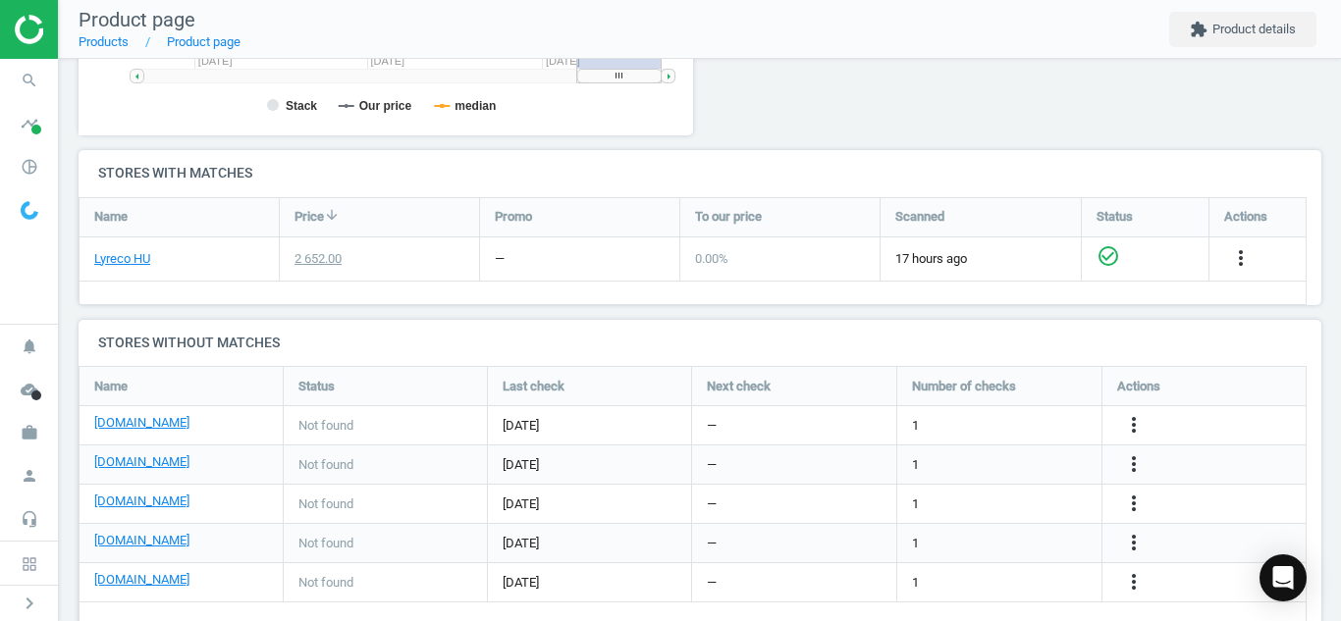
scroll to position [611, 0]
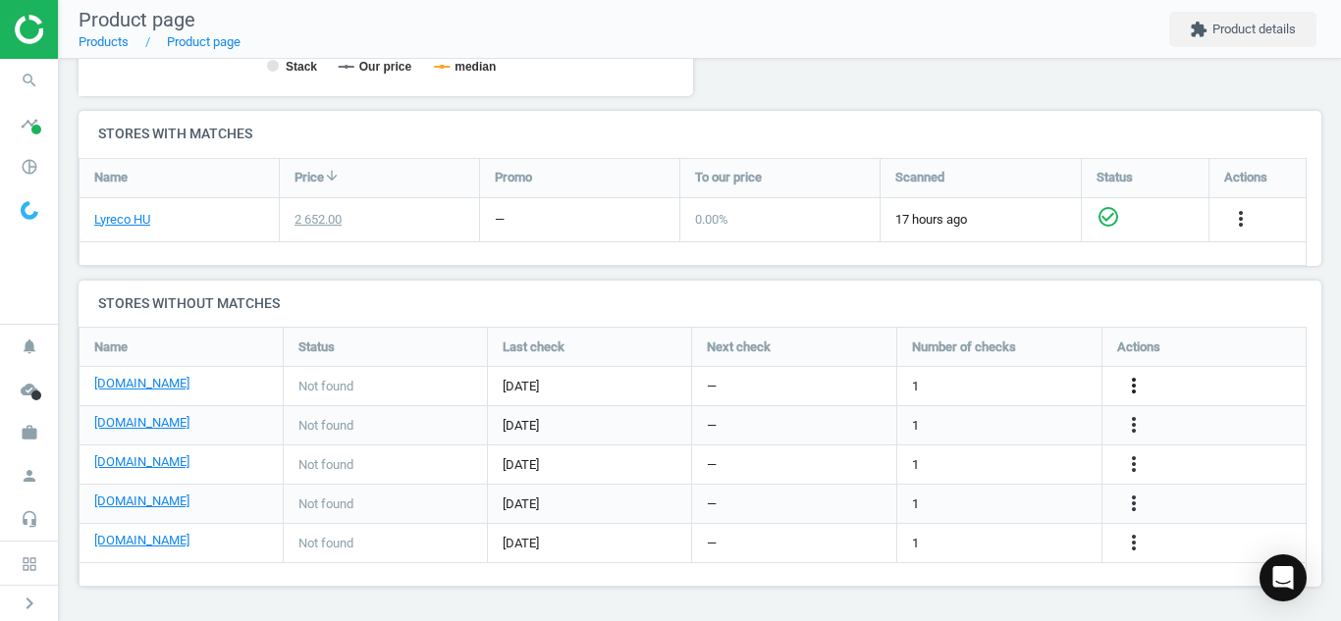
click at [1137, 384] on icon "more_vert" at bounding box center [1134, 386] width 24 height 24
click at [1052, 388] on link "Edit URL/product option" at bounding box center [980, 386] width 269 height 30
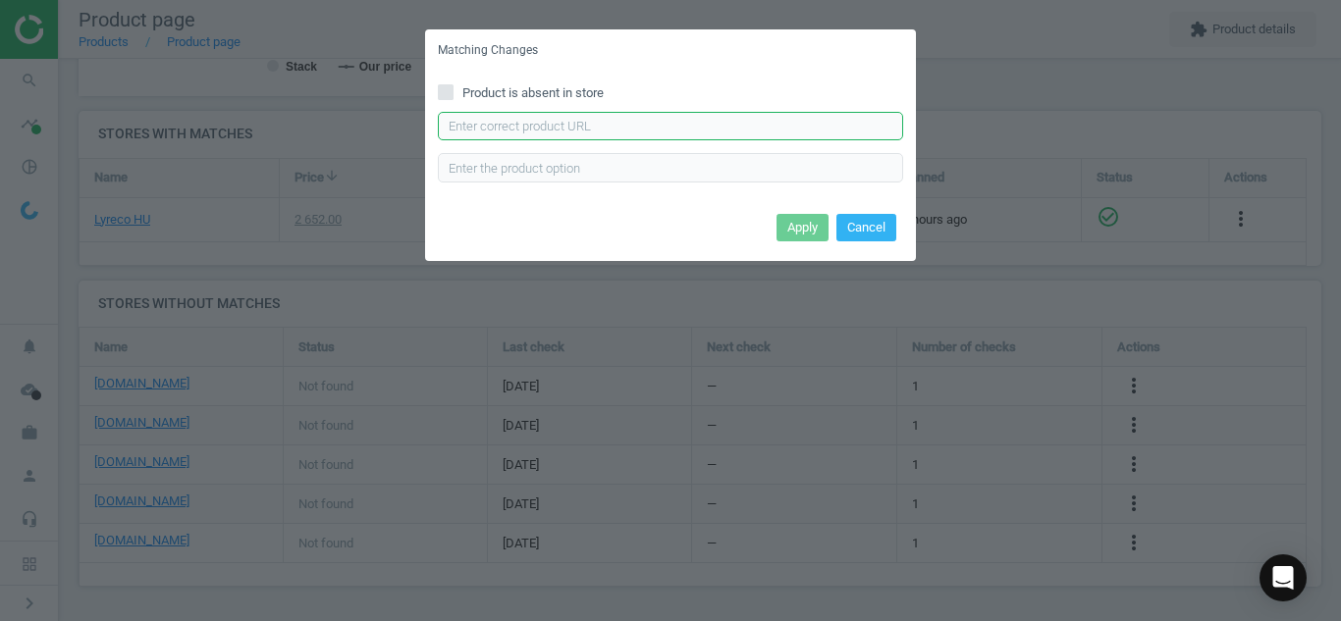
paste input "[URL][DOMAIN_NAME]"
click at [783, 125] on input "[URL][DOMAIN_NAME]" at bounding box center [670, 126] width 465 height 29
type input "[URL][DOMAIN_NAME]"
click at [791, 231] on button "Apply" at bounding box center [802, 227] width 52 height 27
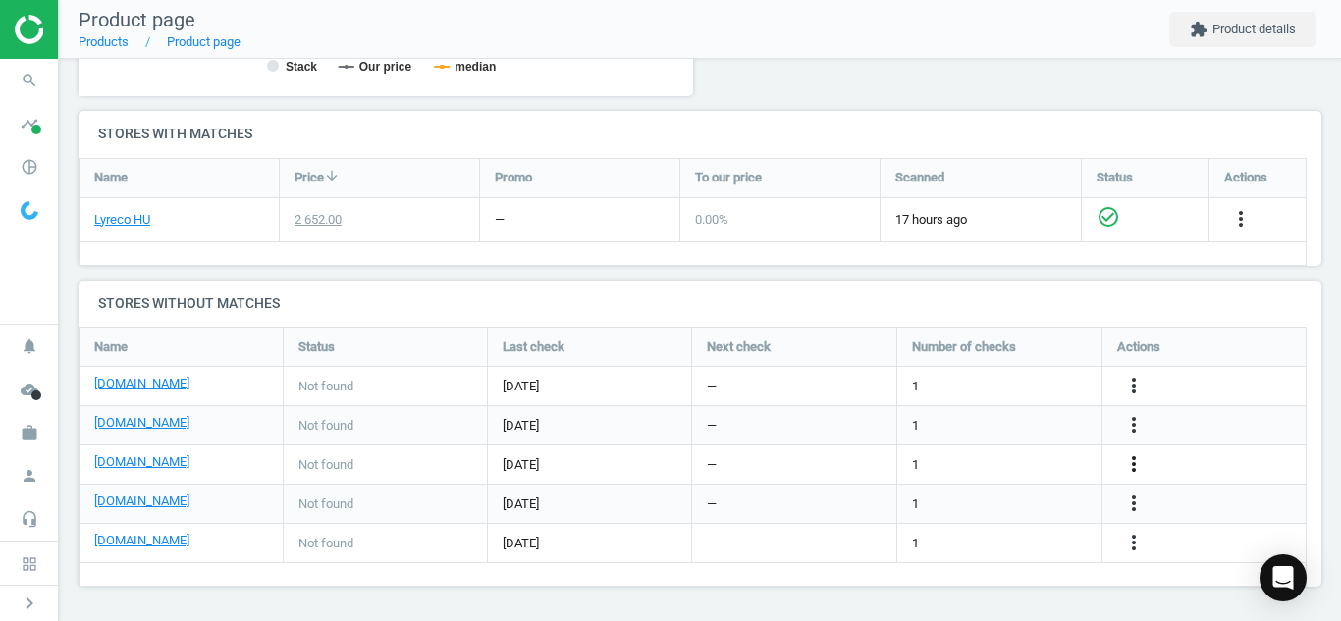
click at [1138, 464] on div "more_vert" at bounding box center [1136, 465] width 38 height 26
click at [1138, 464] on icon "more_vert" at bounding box center [1134, 464] width 24 height 24
click at [953, 456] on link "Edit URL/product option" at bounding box center [980, 465] width 269 height 30
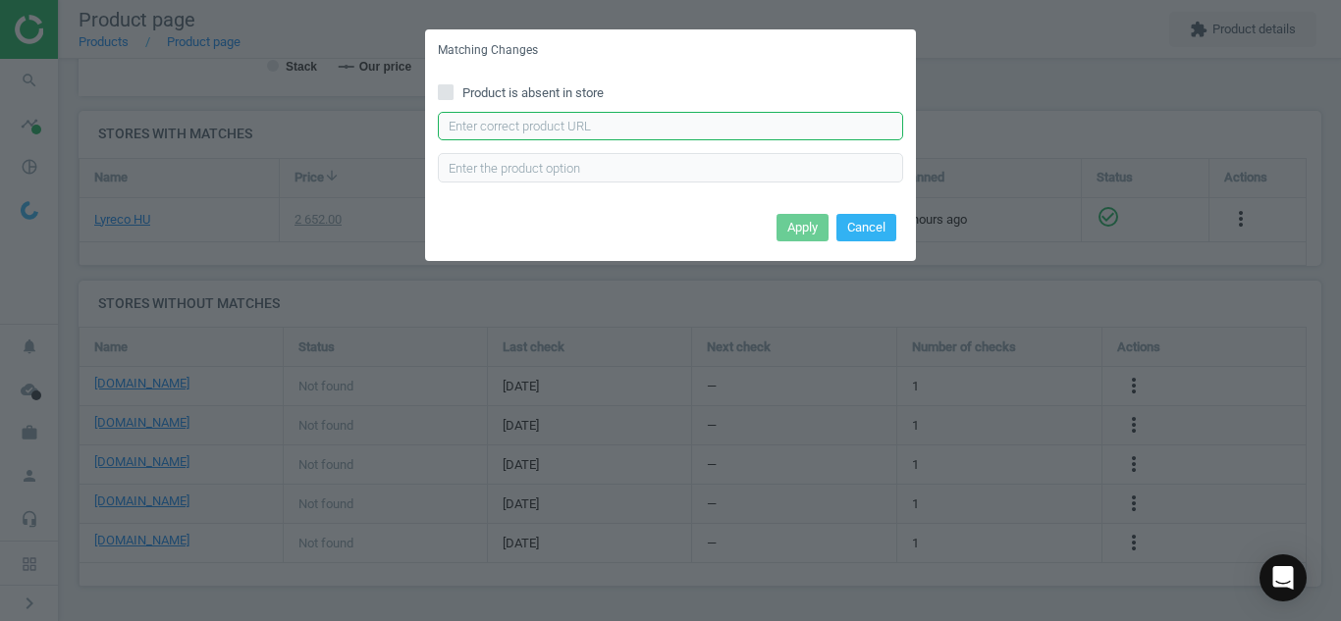
click at [724, 123] on input "text" at bounding box center [670, 126] width 465 height 29
paste input "[URL][DOMAIN_NAME]"
type input "[URL][DOMAIN_NAME]"
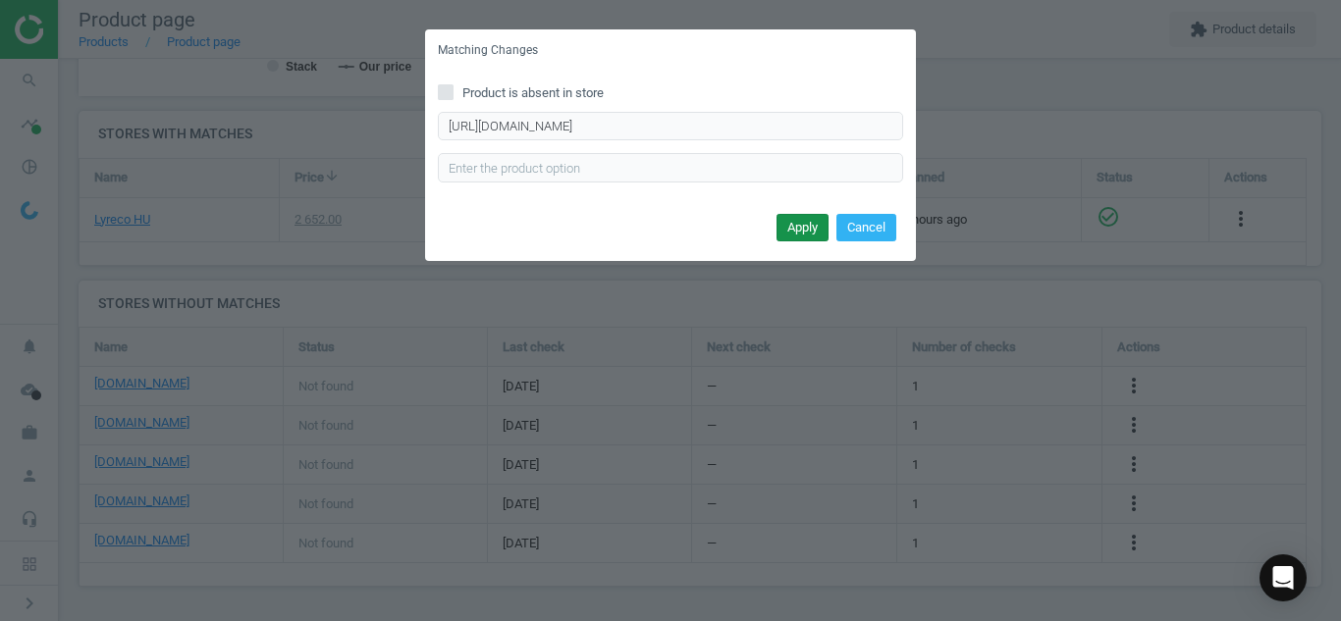
click at [796, 225] on button "Apply" at bounding box center [802, 227] width 52 height 27
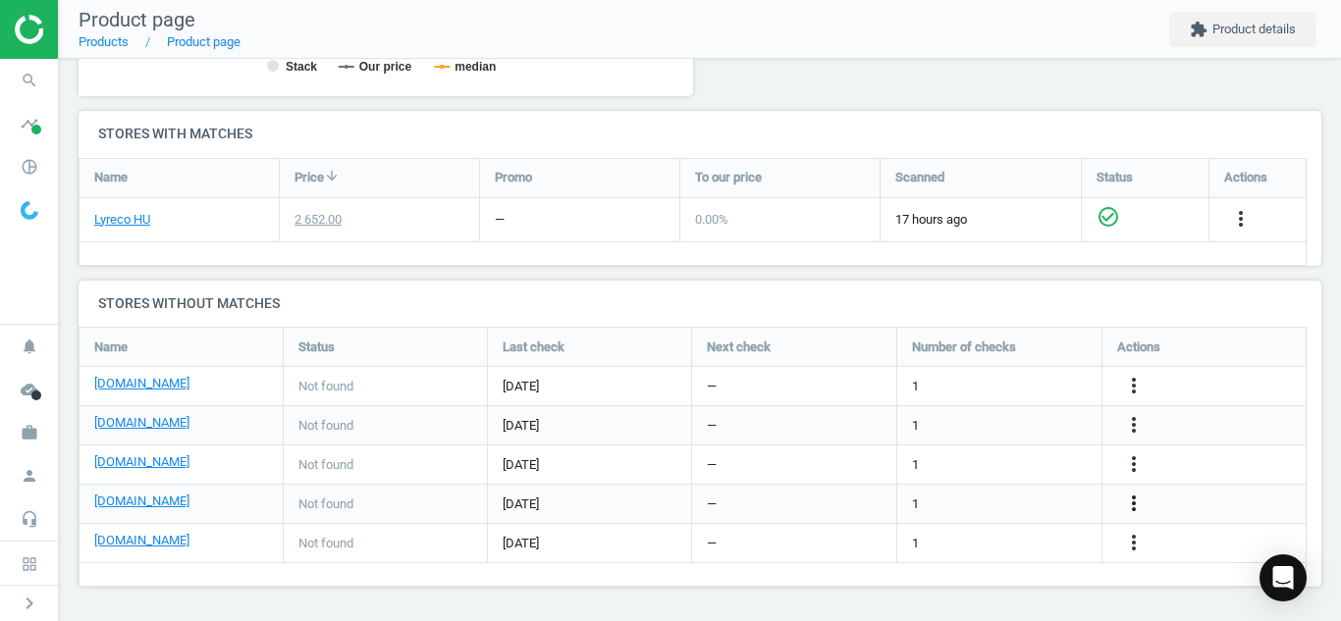
click at [1123, 505] on icon "more_vert" at bounding box center [1134, 504] width 24 height 24
click at [1044, 498] on link "Edit URL/product option" at bounding box center [980, 504] width 269 height 30
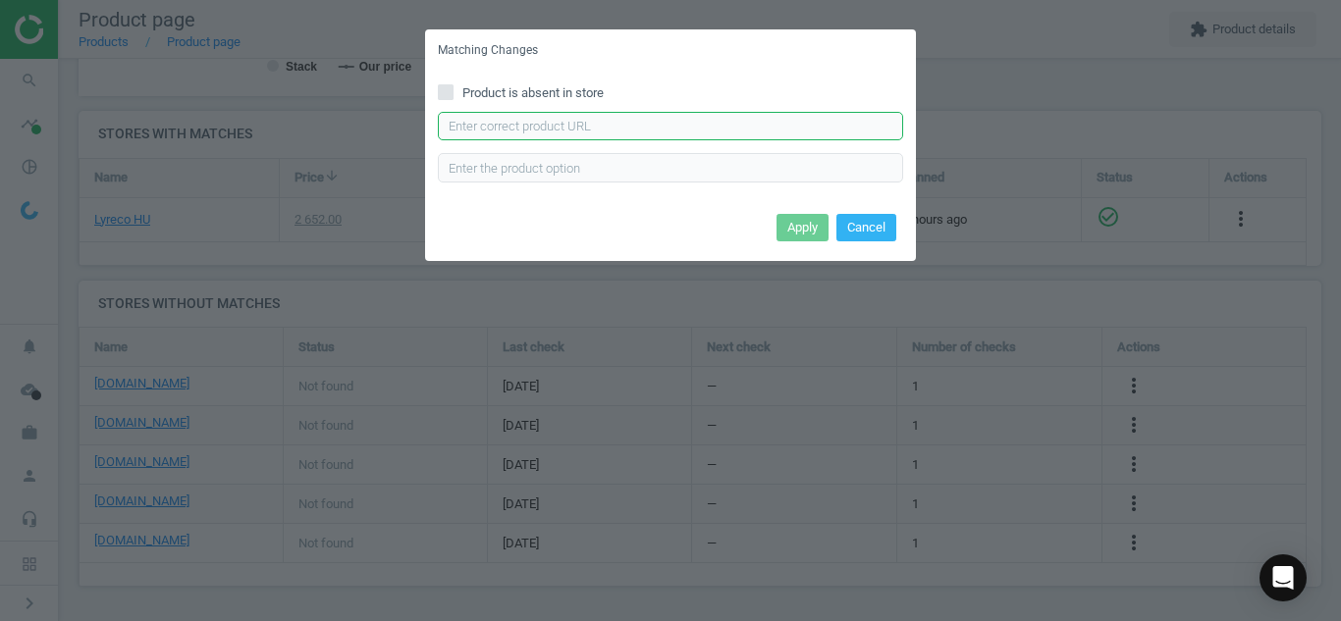
paste input "[URL][DOMAIN_NAME]"
click at [727, 124] on input "[URL][DOMAIN_NAME]" at bounding box center [670, 126] width 465 height 29
type input "[URL][DOMAIN_NAME]"
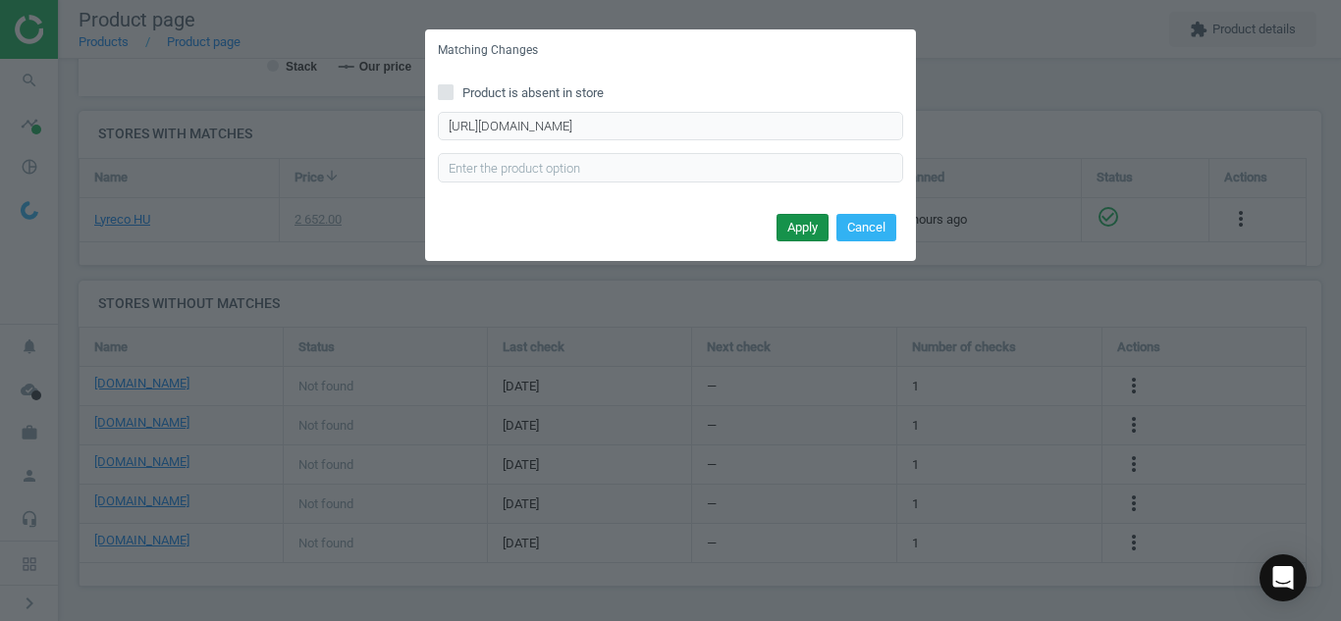
click at [794, 239] on button "Apply" at bounding box center [802, 227] width 52 height 27
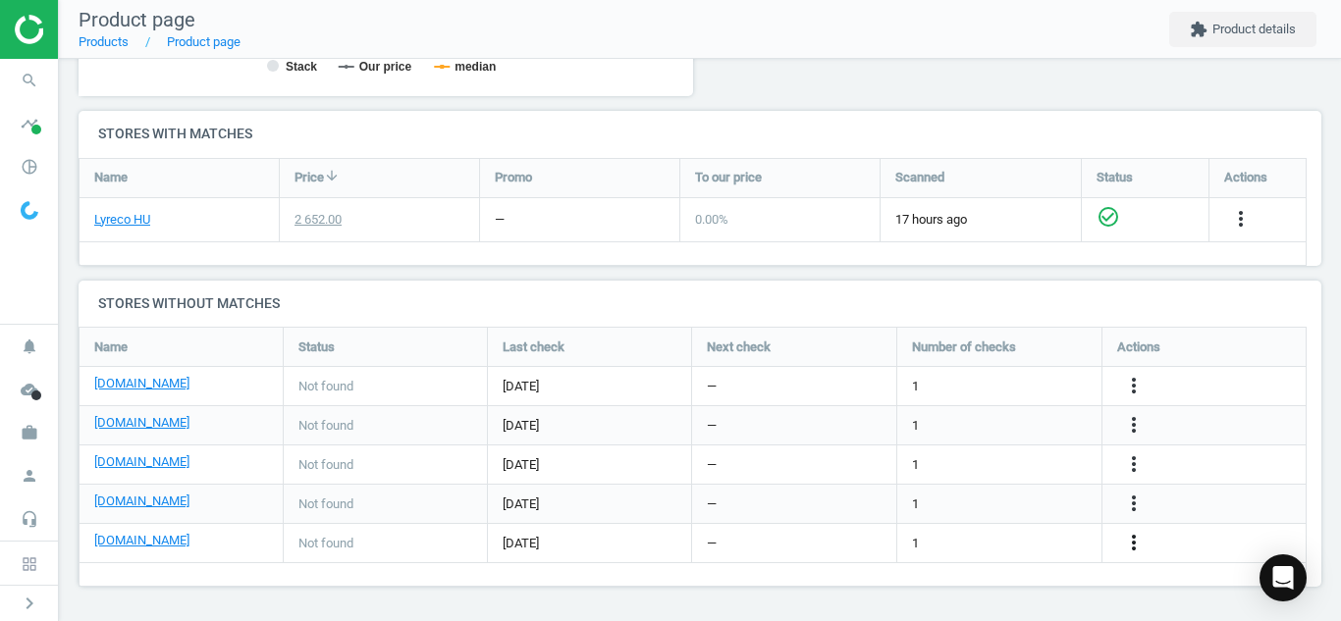
click at [1136, 554] on div "more_vert" at bounding box center [1204, 543] width 204 height 38
click at [1136, 554] on icon "more_vert" at bounding box center [1134, 543] width 24 height 24
click at [1004, 543] on link "Edit URL/product option" at bounding box center [980, 543] width 269 height 30
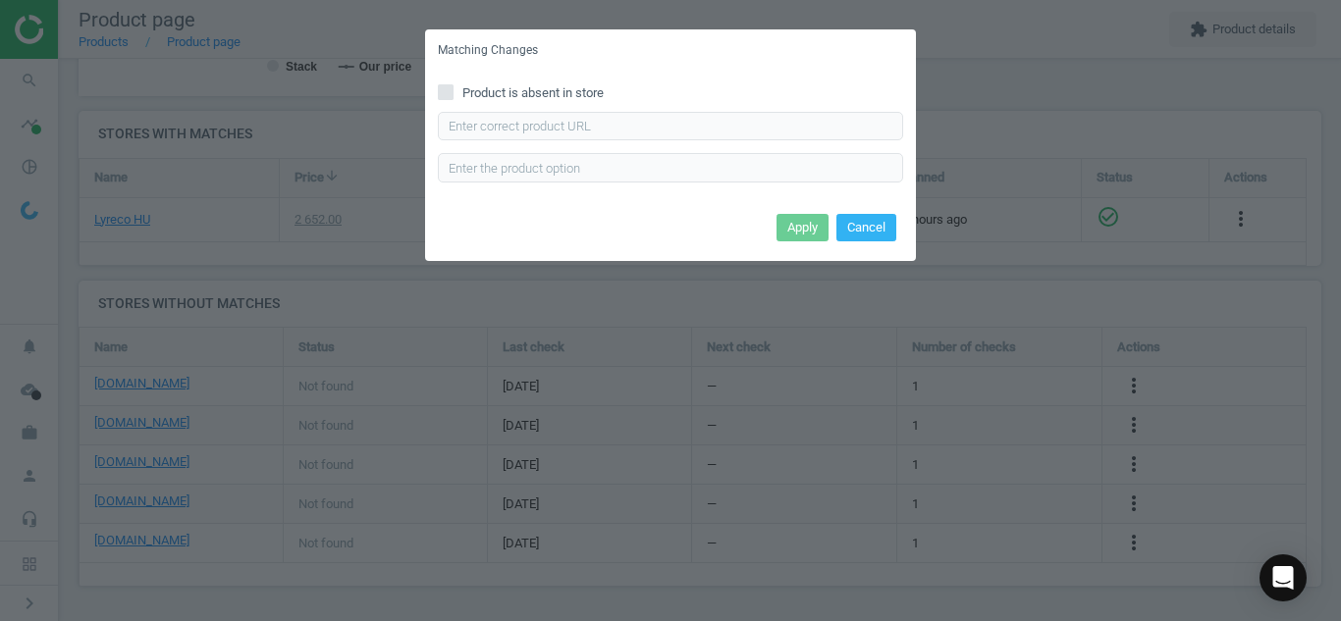
click at [452, 85] on icon at bounding box center [446, 92] width 16 height 16
click at [452, 85] on input "Product is absent in store" at bounding box center [446, 91] width 13 height 13
checkbox input "true"
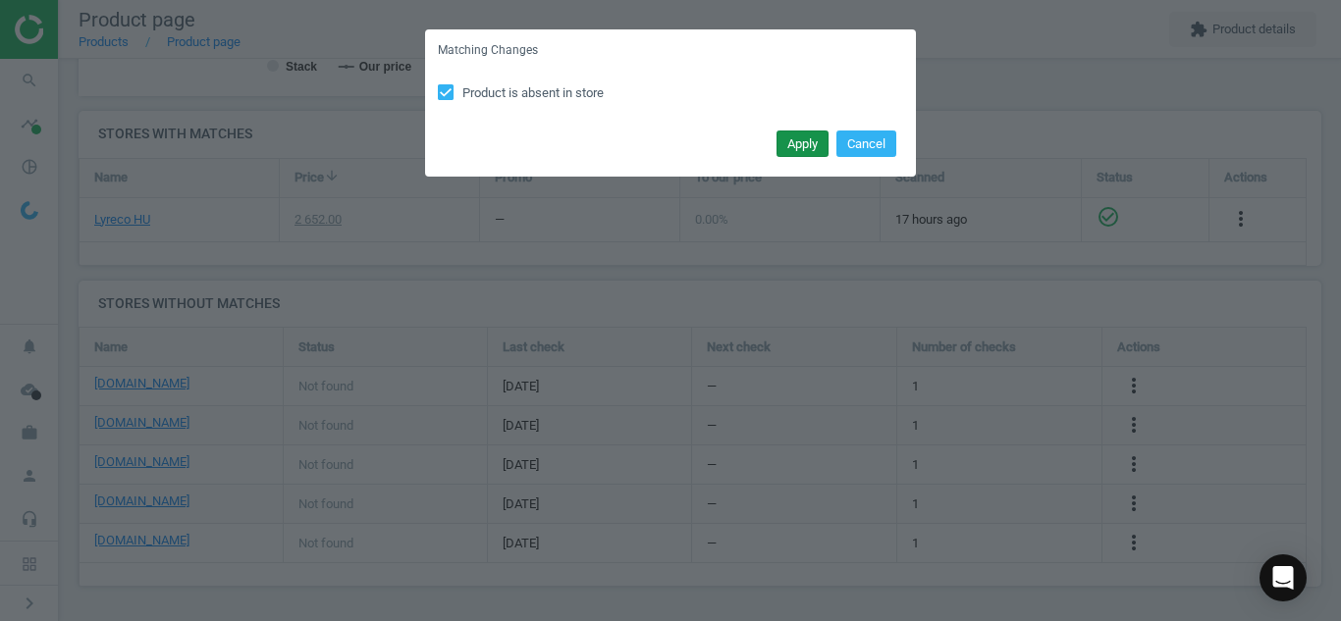
click at [794, 139] on button "Apply" at bounding box center [802, 144] width 52 height 27
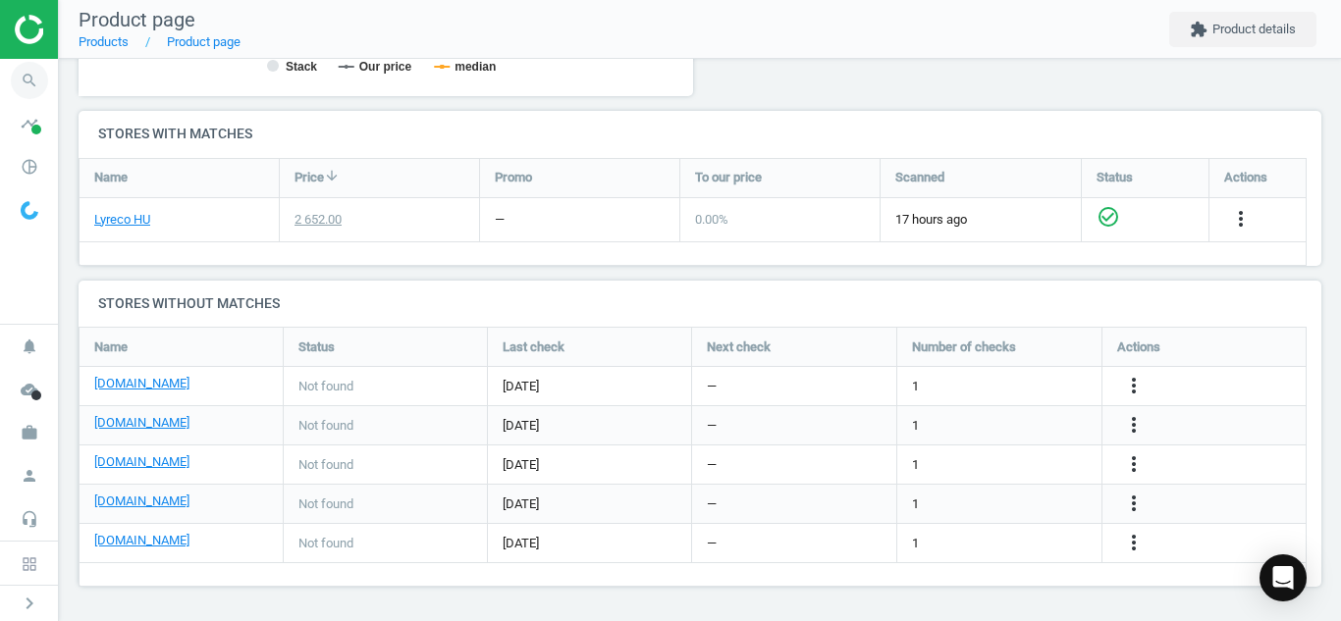
click at [32, 81] on icon "search" at bounding box center [29, 80] width 37 height 37
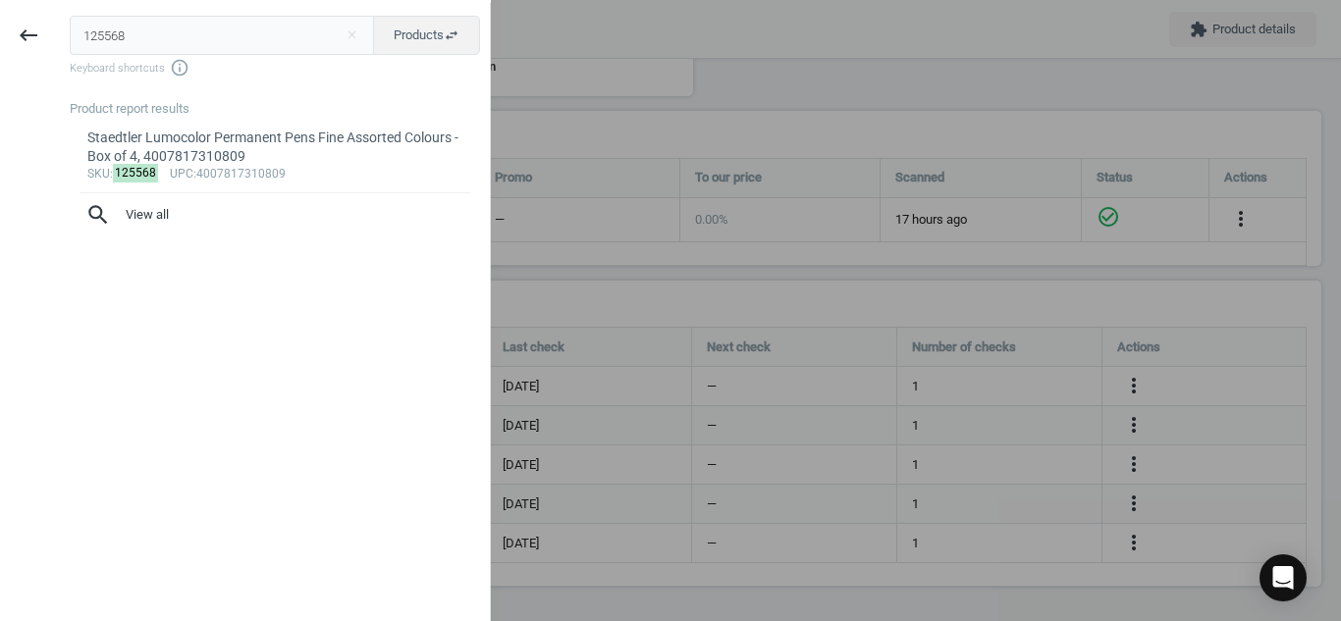
drag, startPoint x: 135, startPoint y: 38, endPoint x: 0, endPoint y: 55, distance: 136.5
click at [0, 55] on div "keyboard_backspace 125568 close Products swap_horiz Keyboard shortcuts info_out…" at bounding box center [245, 313] width 491 height 621
type input "9986621"
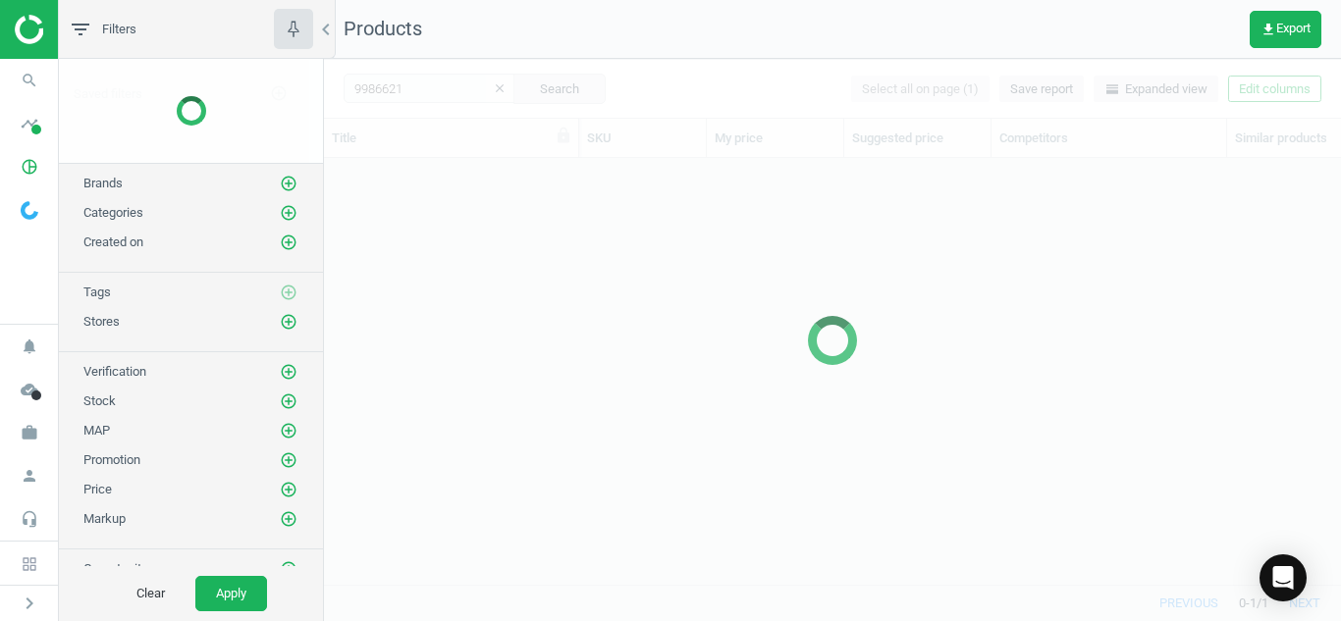
scroll to position [397, 1002]
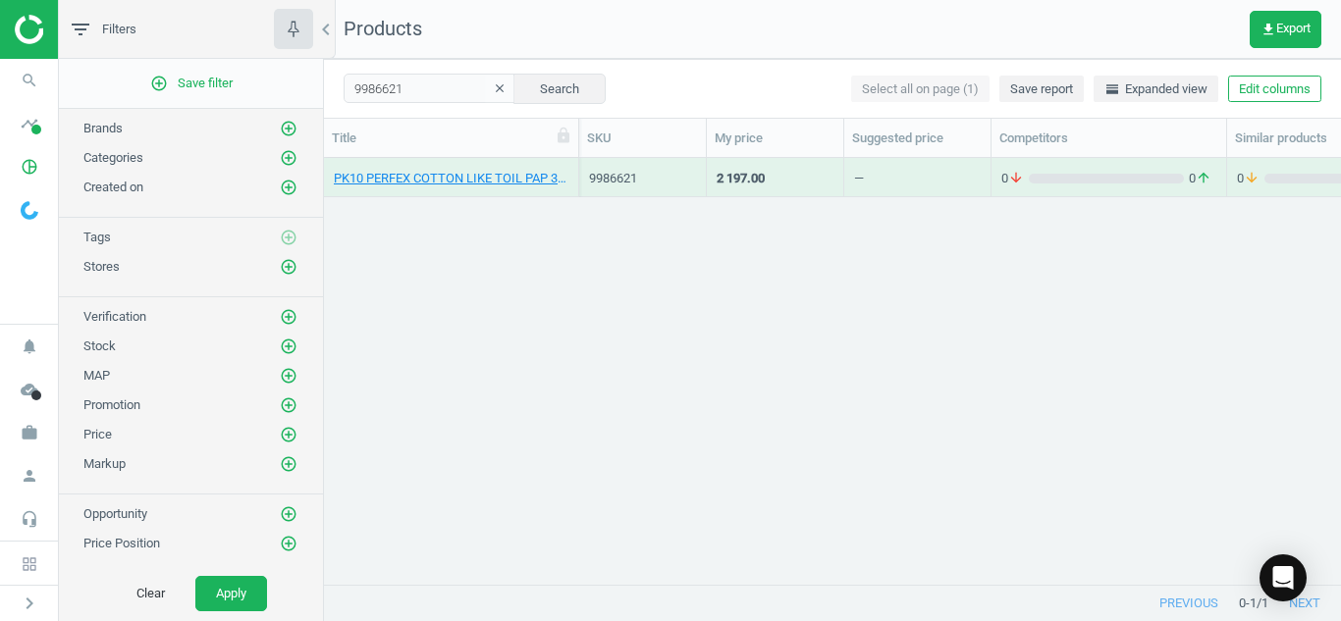
click at [408, 166] on div "PK10 PERFEX COTTON LIKE TOIL PAP 3 PLY, 8600101745200" at bounding box center [451, 177] width 235 height 34
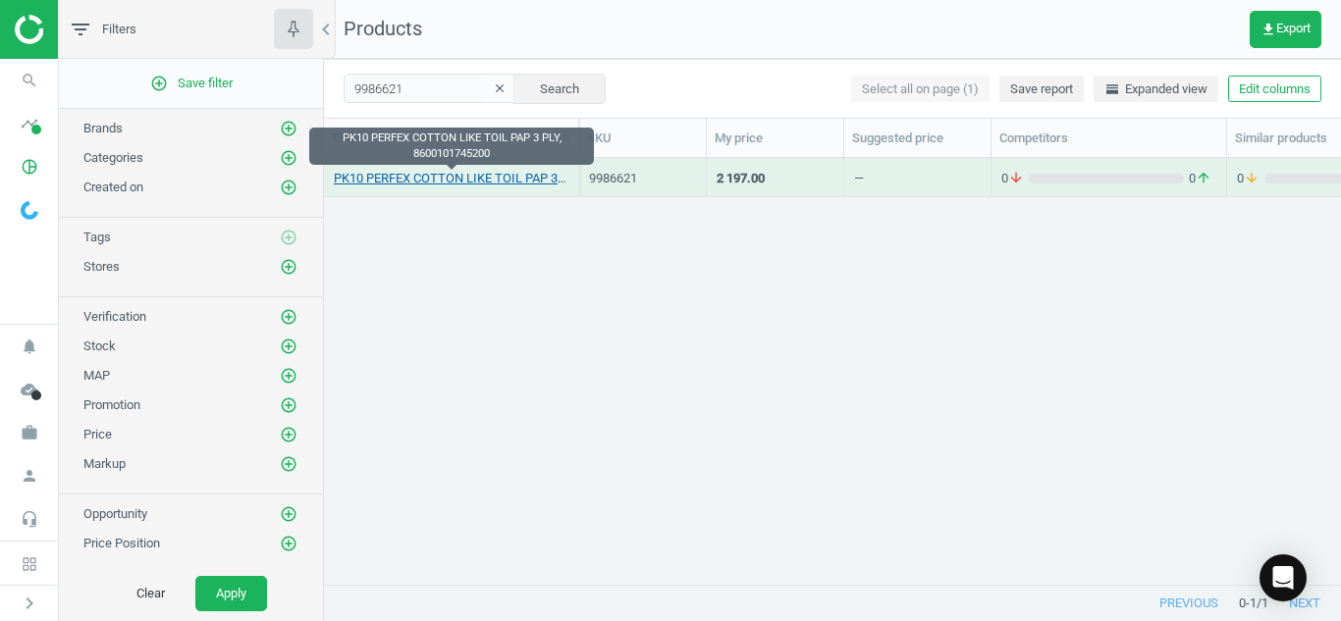
click at [408, 172] on link "PK10 PERFEX COTTON LIKE TOIL PAP 3 PLY, 8600101745200" at bounding box center [451, 179] width 235 height 18
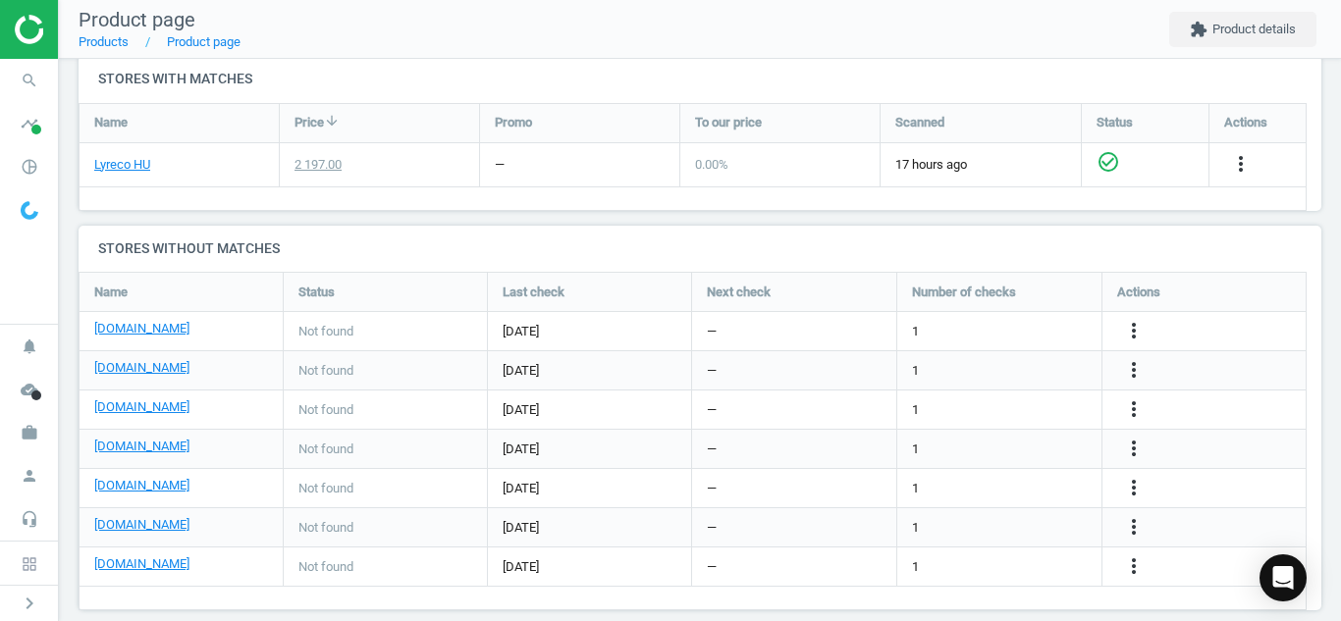
scroll to position [671, 0]
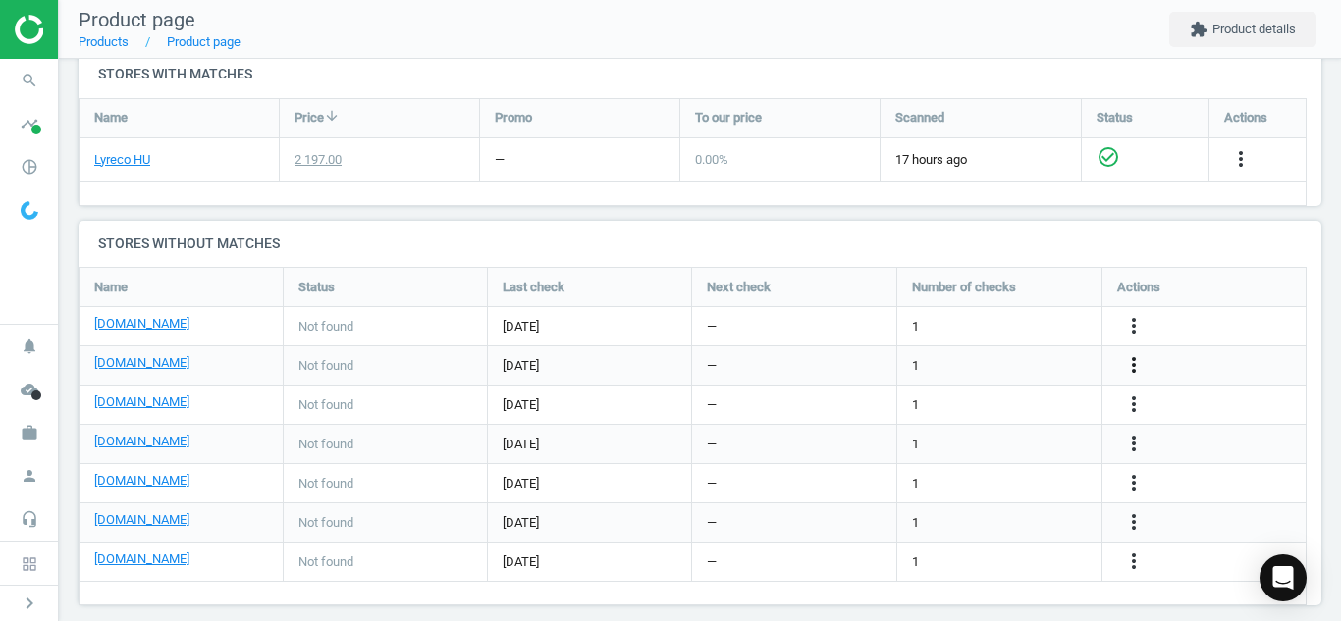
click at [1135, 361] on icon "more_vert" at bounding box center [1134, 365] width 24 height 24
click at [1058, 367] on link "Edit URL/product option" at bounding box center [980, 365] width 269 height 30
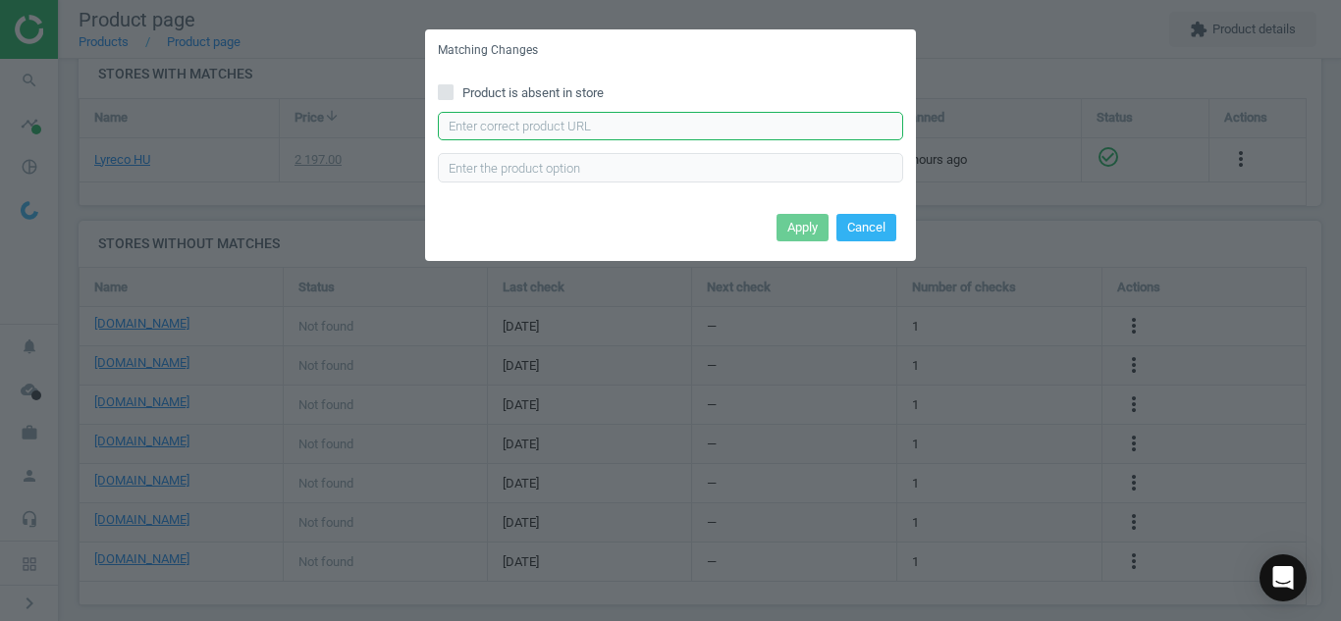
click at [790, 137] on input "text" at bounding box center [670, 126] width 465 height 29
paste input "[URL][DOMAIN_NAME][MEDICAL_DATA]"
type input "[URL][DOMAIN_NAME][MEDICAL_DATA]"
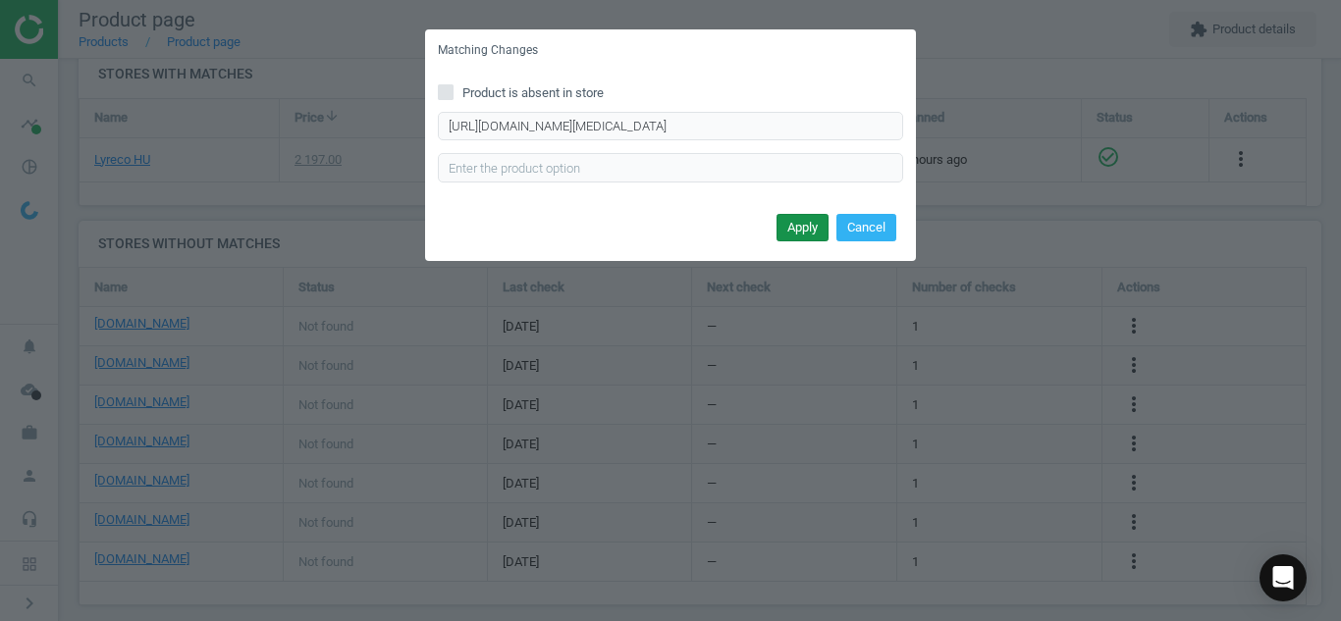
click at [806, 228] on button "Apply" at bounding box center [802, 227] width 52 height 27
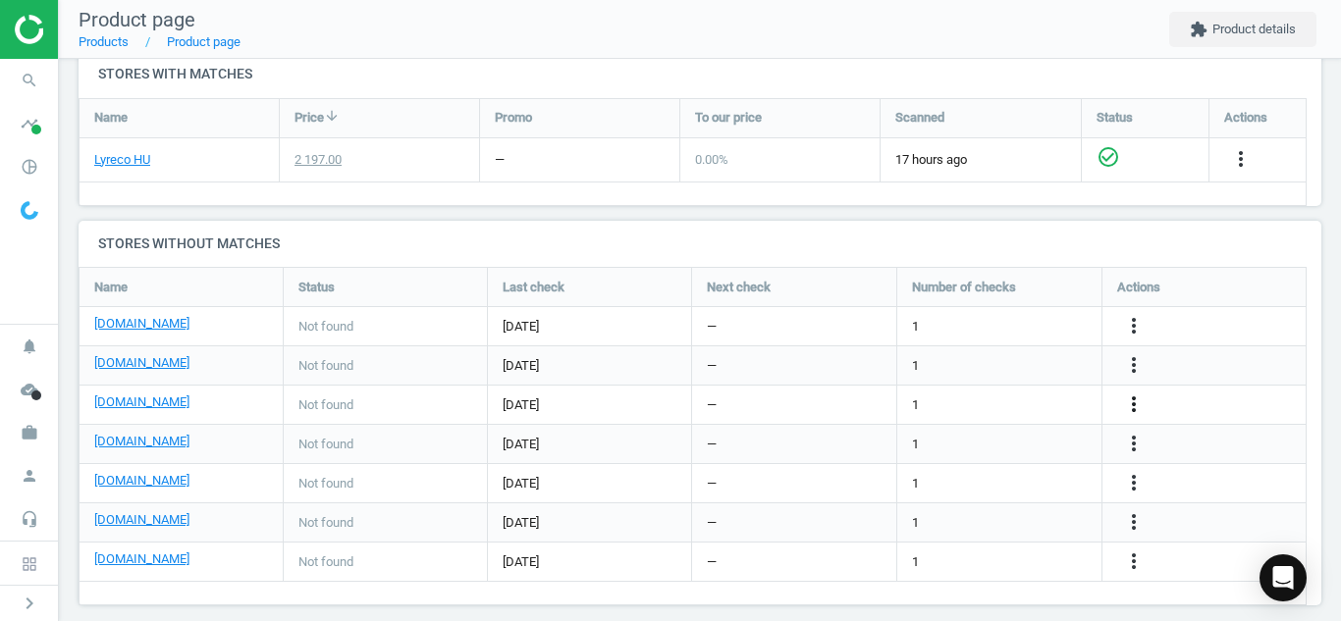
click at [1138, 393] on icon "more_vert" at bounding box center [1134, 405] width 24 height 24
click at [1049, 408] on link "Edit URL/product option" at bounding box center [980, 405] width 269 height 30
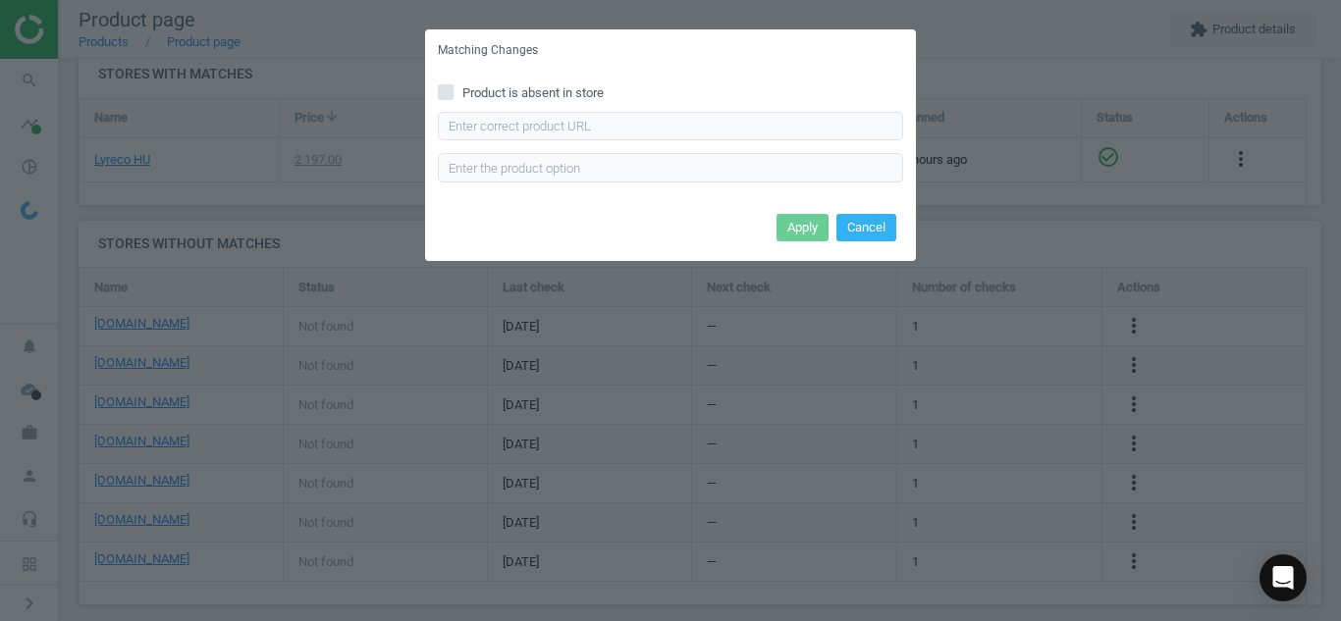
click at [456, 92] on label "Product is absent in store" at bounding box center [670, 93] width 465 height 18
click at [452, 92] on input "Product is absent in store" at bounding box center [446, 91] width 13 height 13
checkbox input "true"
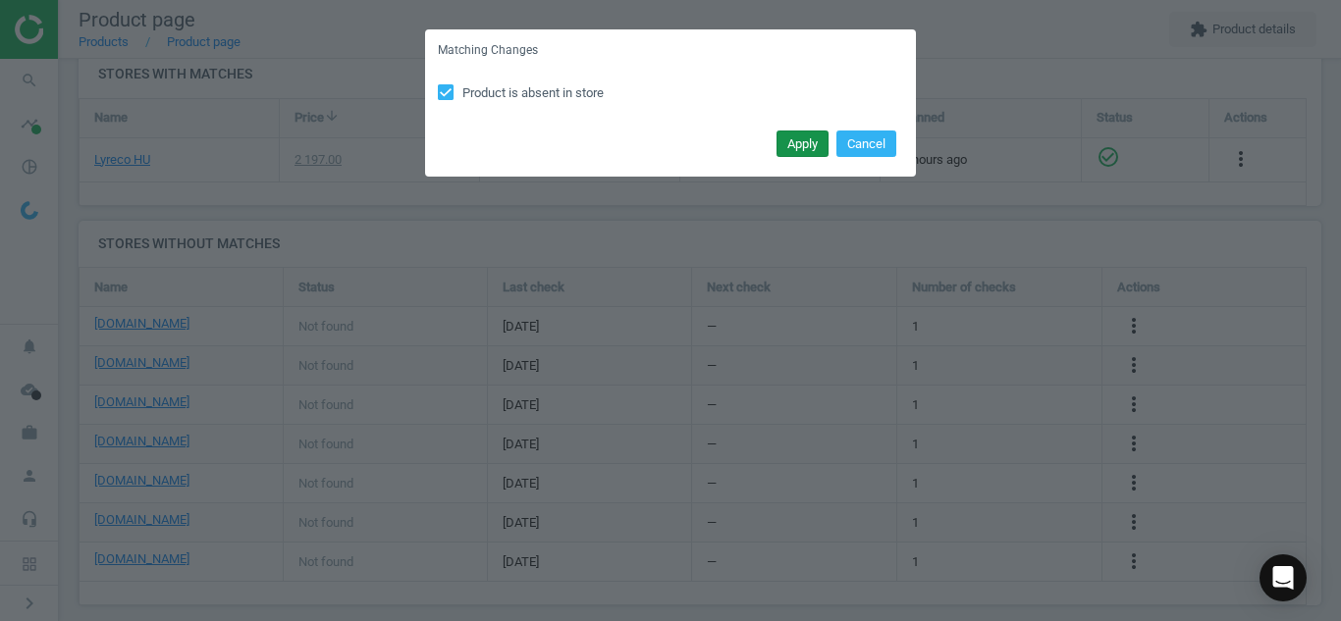
click at [790, 138] on button "Apply" at bounding box center [802, 144] width 52 height 27
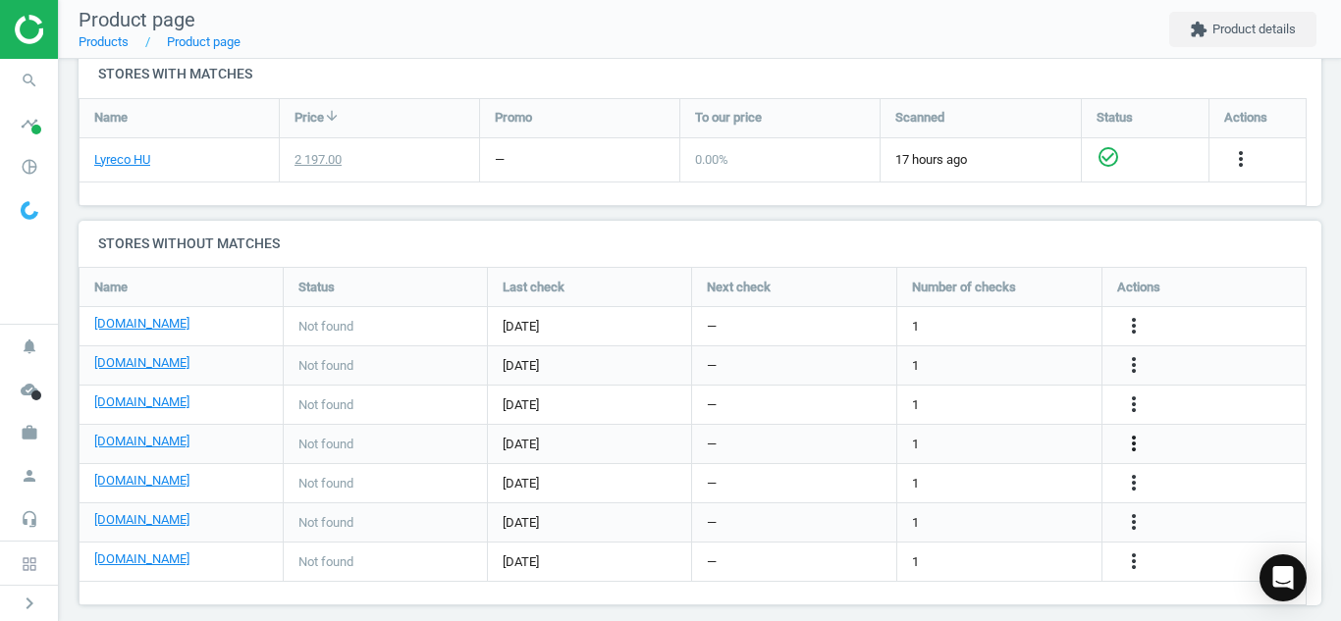
click at [1138, 436] on icon "more_vert" at bounding box center [1134, 444] width 24 height 24
click at [1038, 447] on link "Edit URL/product option" at bounding box center [980, 444] width 269 height 30
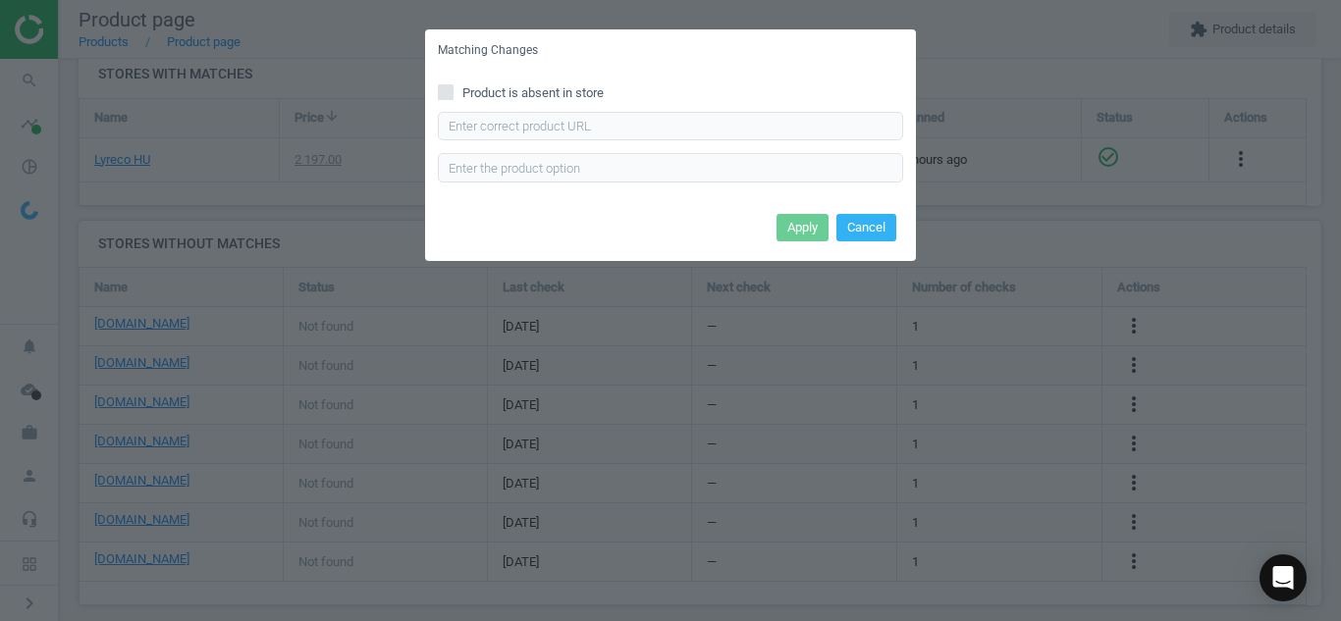
click at [455, 96] on label "Product is absent in store" at bounding box center [670, 93] width 465 height 18
click at [452, 96] on input "Product is absent in store" at bounding box center [446, 91] width 13 height 13
checkbox input "true"
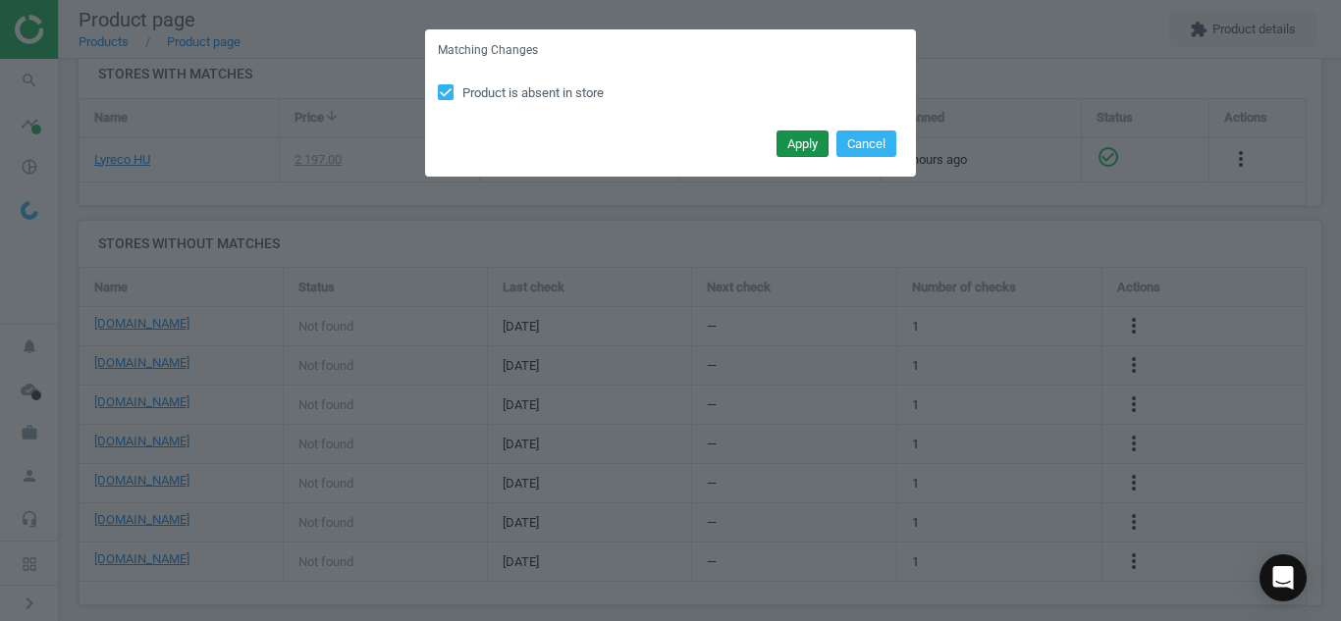
click at [787, 145] on button "Apply" at bounding box center [802, 144] width 52 height 27
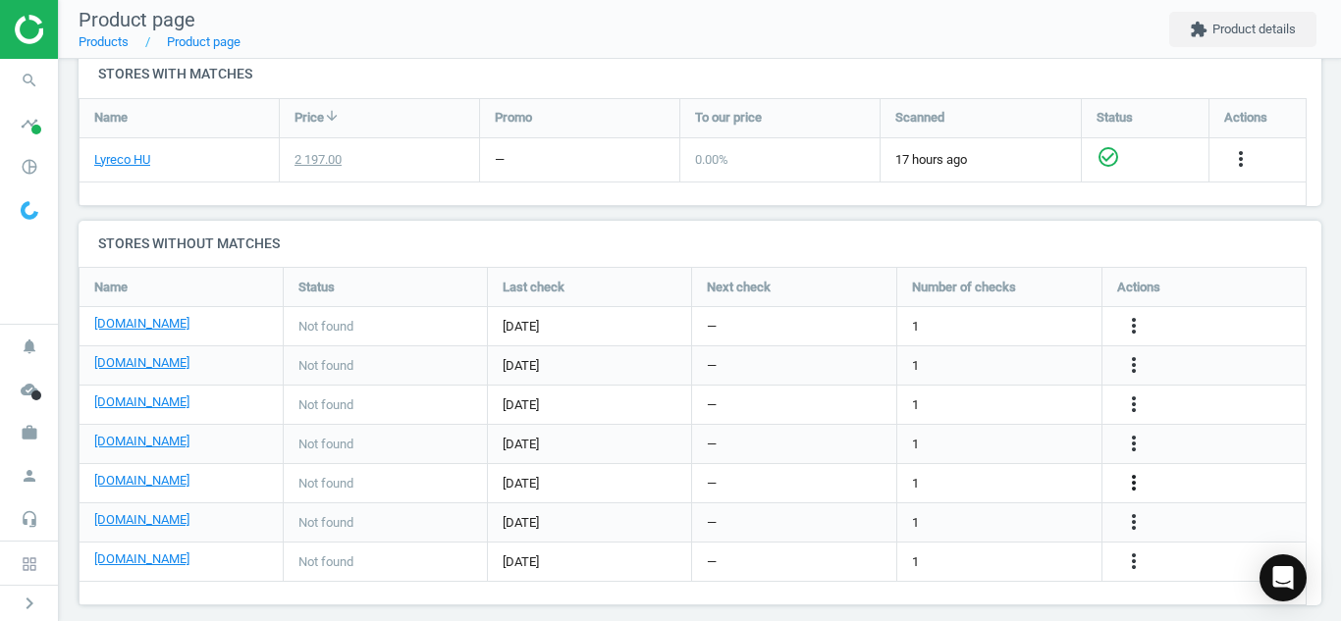
click at [1136, 483] on icon "more_vert" at bounding box center [1134, 483] width 24 height 24
click at [1053, 492] on link "Edit URL/product option" at bounding box center [980, 483] width 269 height 30
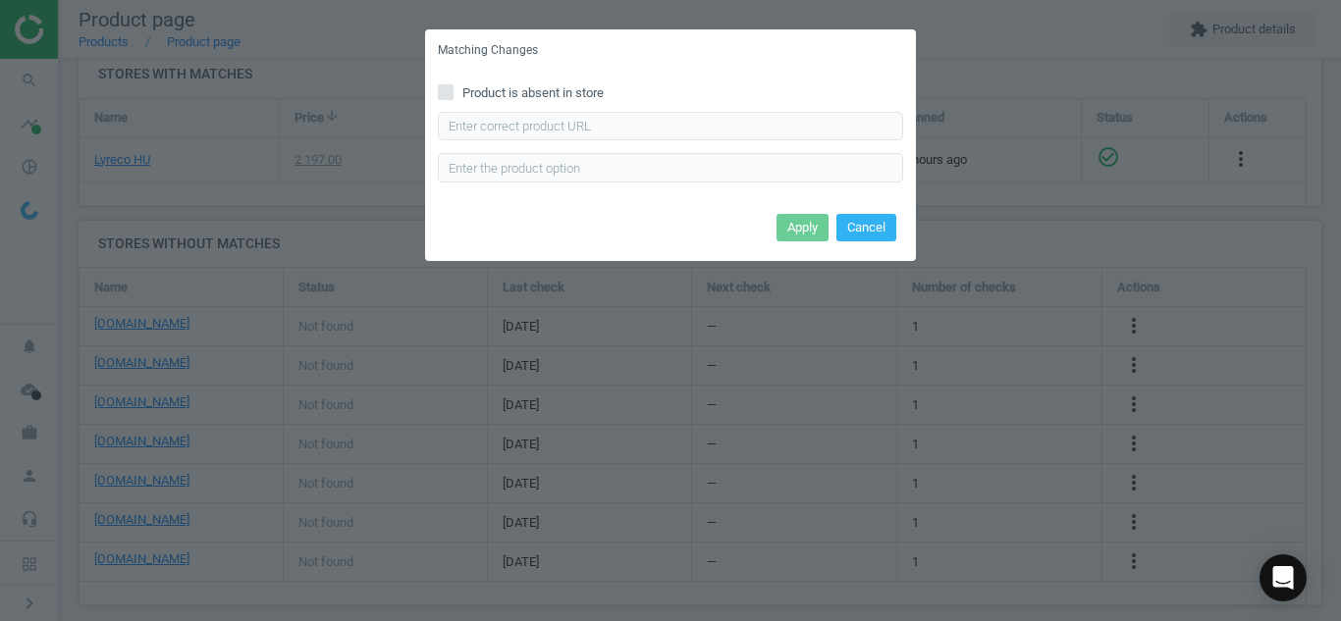
click at [457, 89] on label "Product is absent in store" at bounding box center [670, 93] width 465 height 18
click at [452, 89] on input "Product is absent in store" at bounding box center [446, 91] width 13 height 13
checkbox input "true"
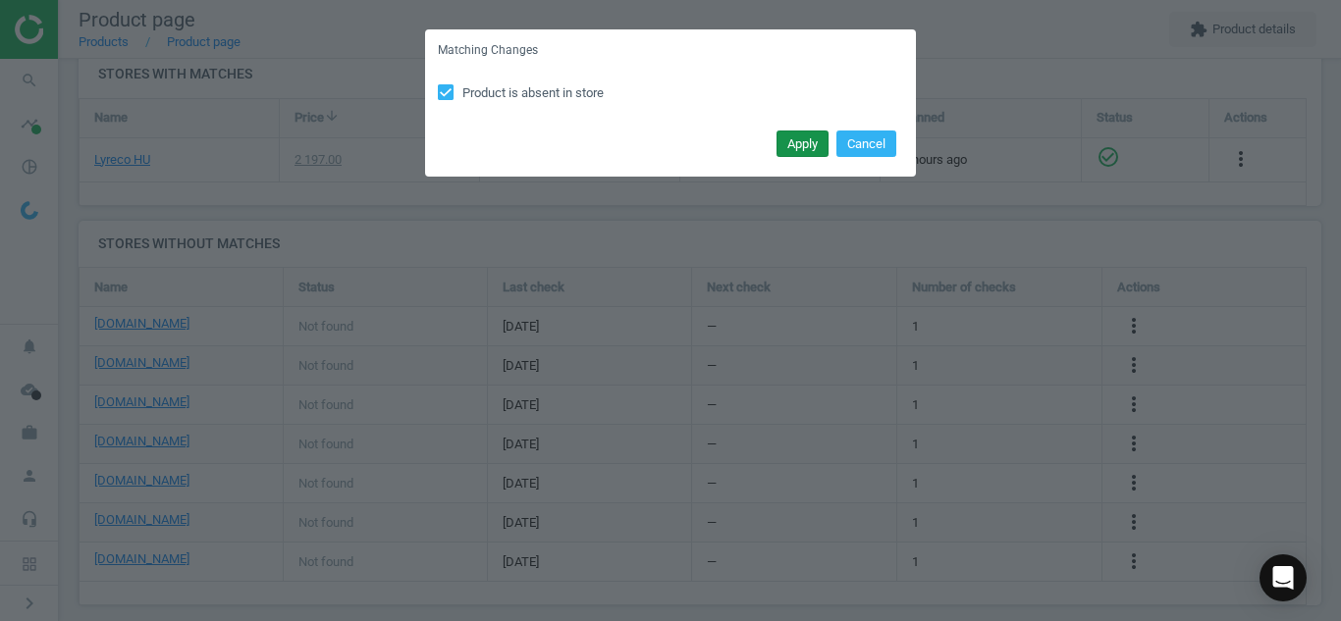
click at [791, 154] on button "Apply" at bounding box center [802, 144] width 52 height 27
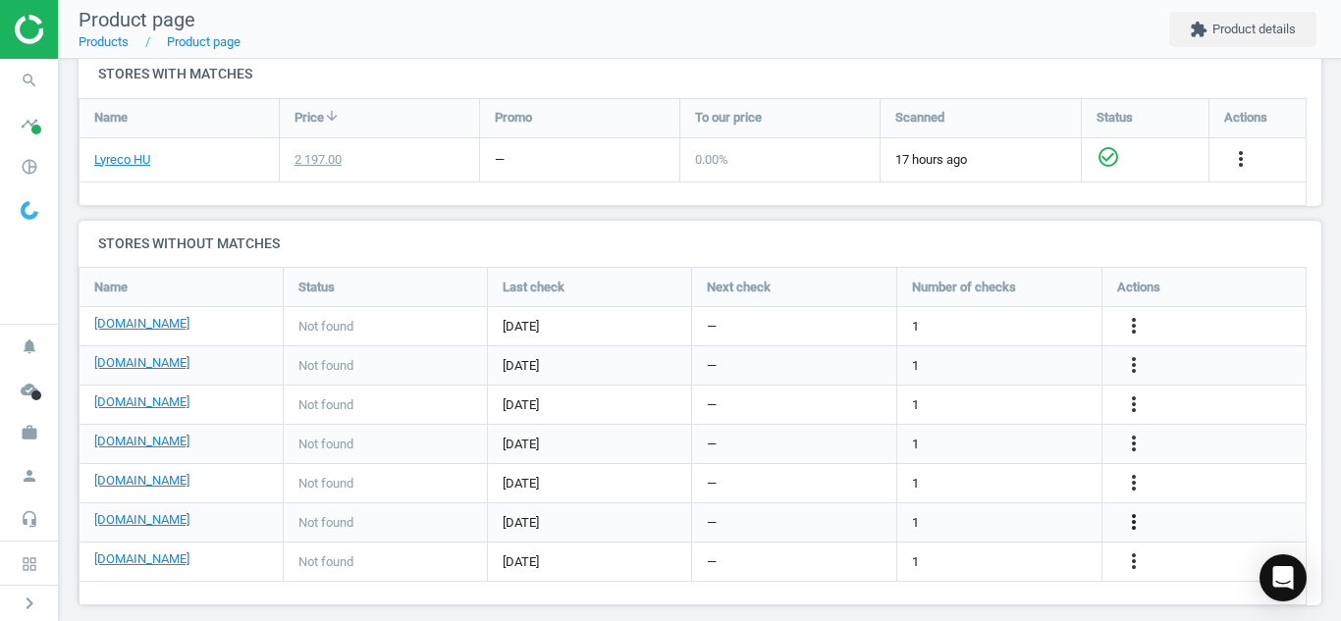
click at [1137, 522] on icon "more_vert" at bounding box center [1134, 522] width 24 height 24
click at [1010, 532] on link "Edit URL/product option" at bounding box center [980, 522] width 269 height 30
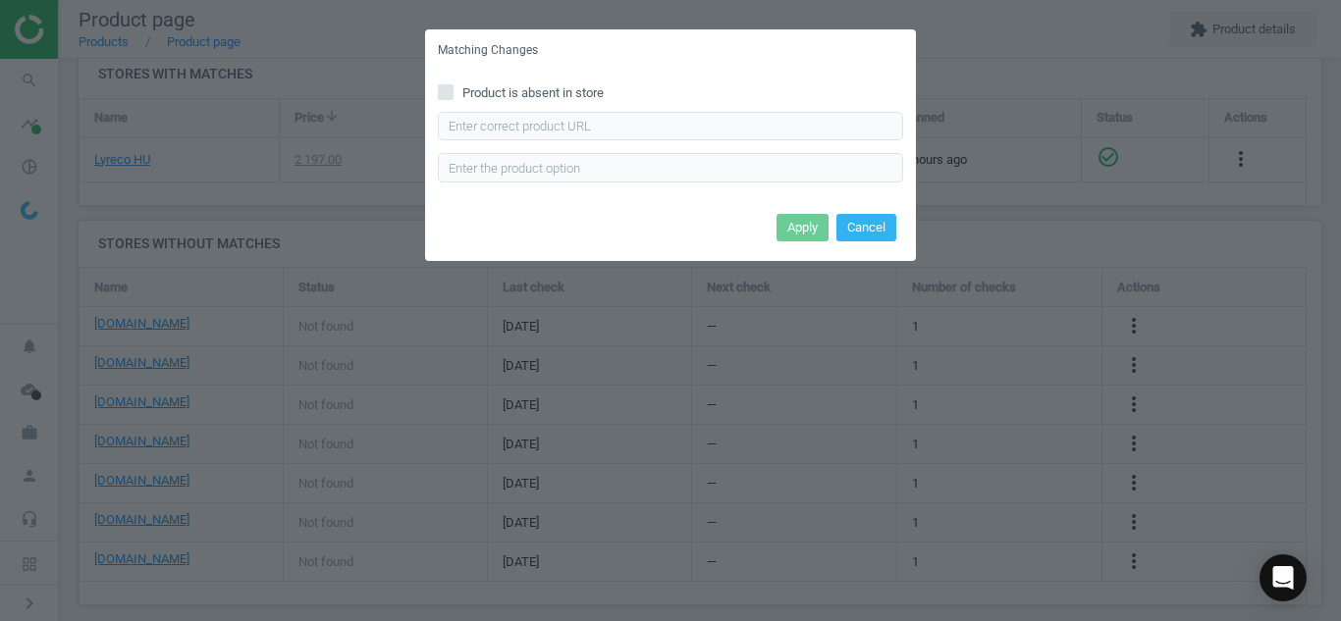
click at [443, 88] on input "Product is absent in store" at bounding box center [446, 91] width 13 height 13
checkbox input "true"
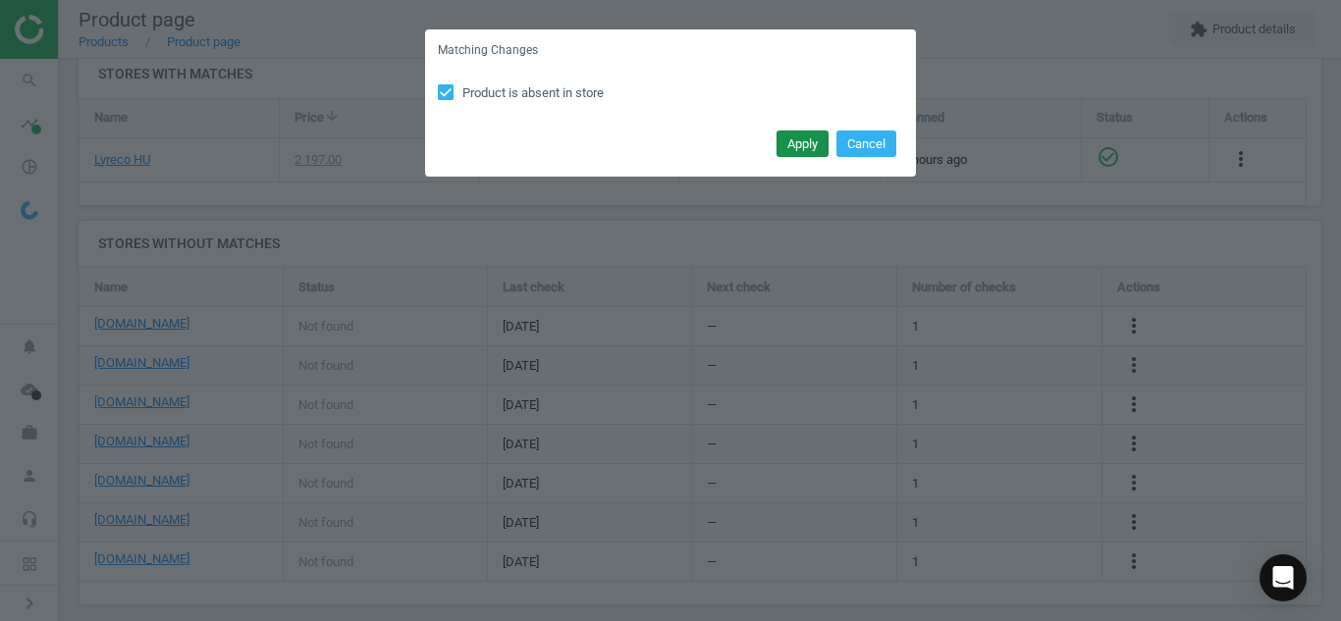
click at [777, 154] on button "Apply" at bounding box center [802, 144] width 52 height 27
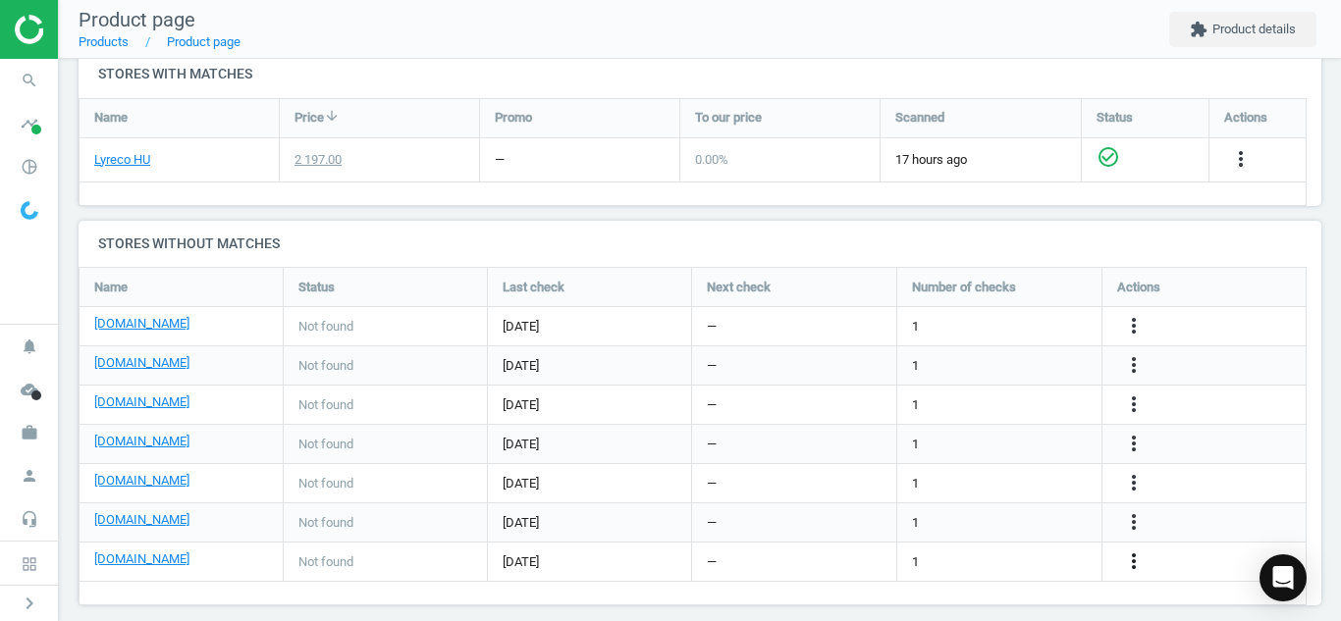
click at [1141, 566] on icon "more_vert" at bounding box center [1134, 562] width 24 height 24
click at [1058, 563] on link "Edit URL/product option" at bounding box center [980, 562] width 269 height 30
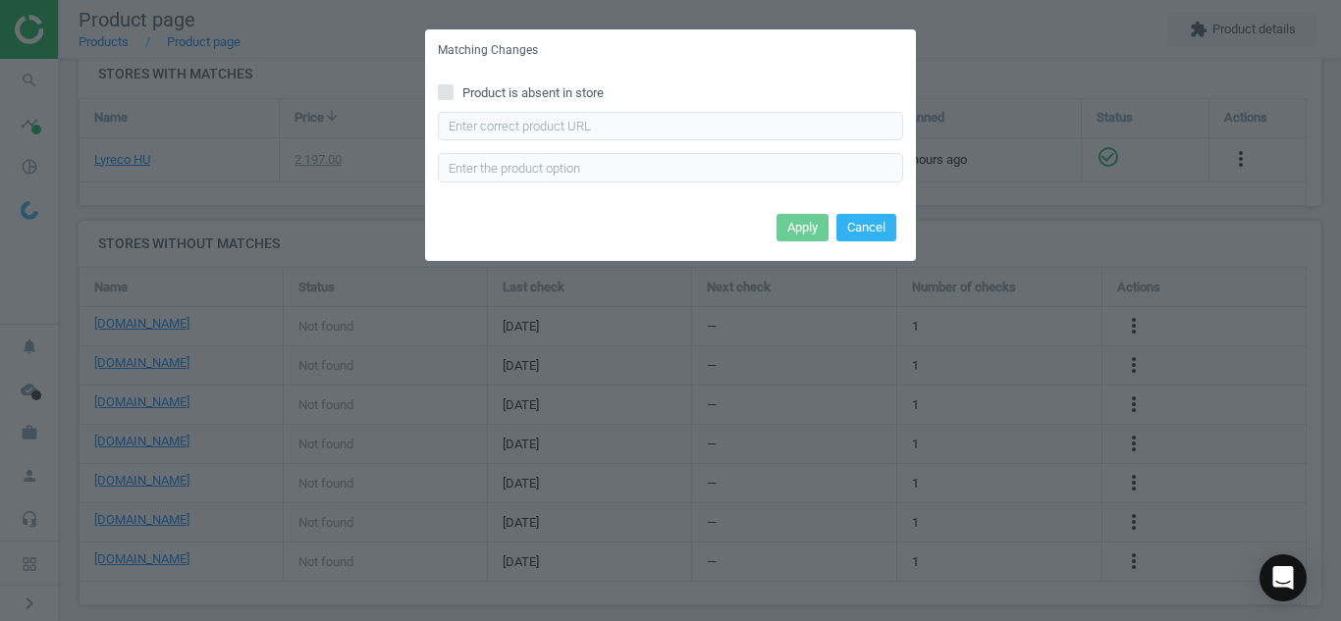
click at [441, 98] on input "Product is absent in store" at bounding box center [446, 91] width 13 height 13
checkbox input "true"
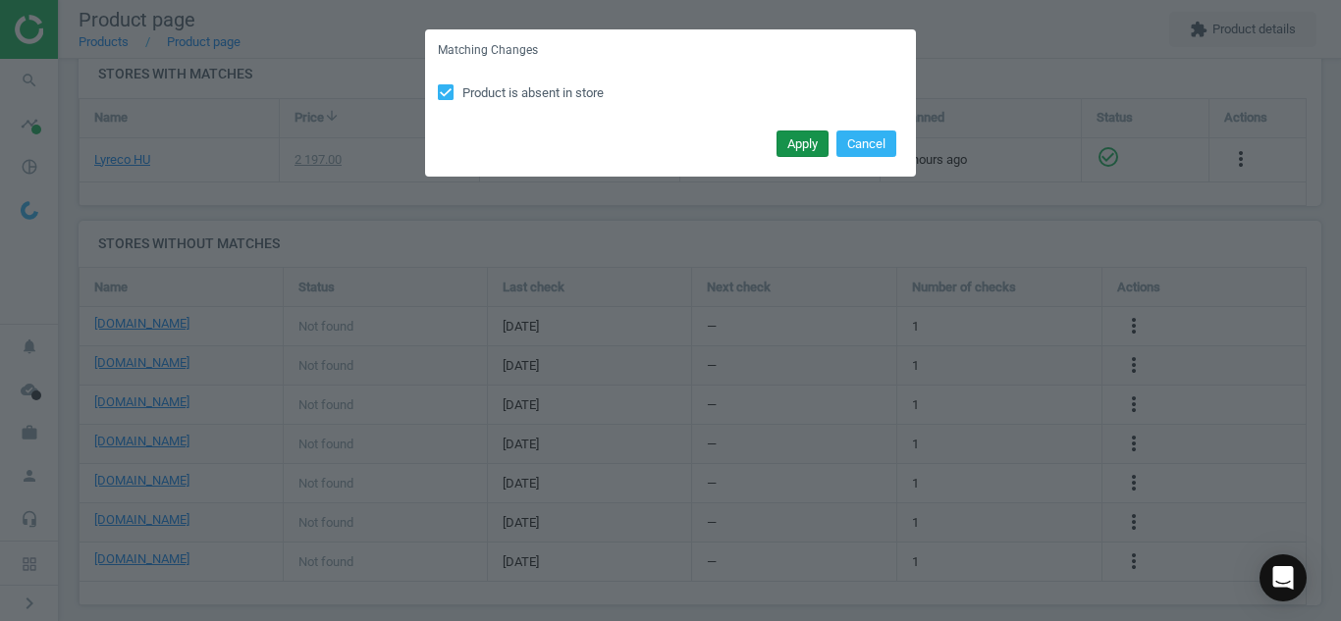
click at [800, 141] on button "Apply" at bounding box center [802, 144] width 52 height 27
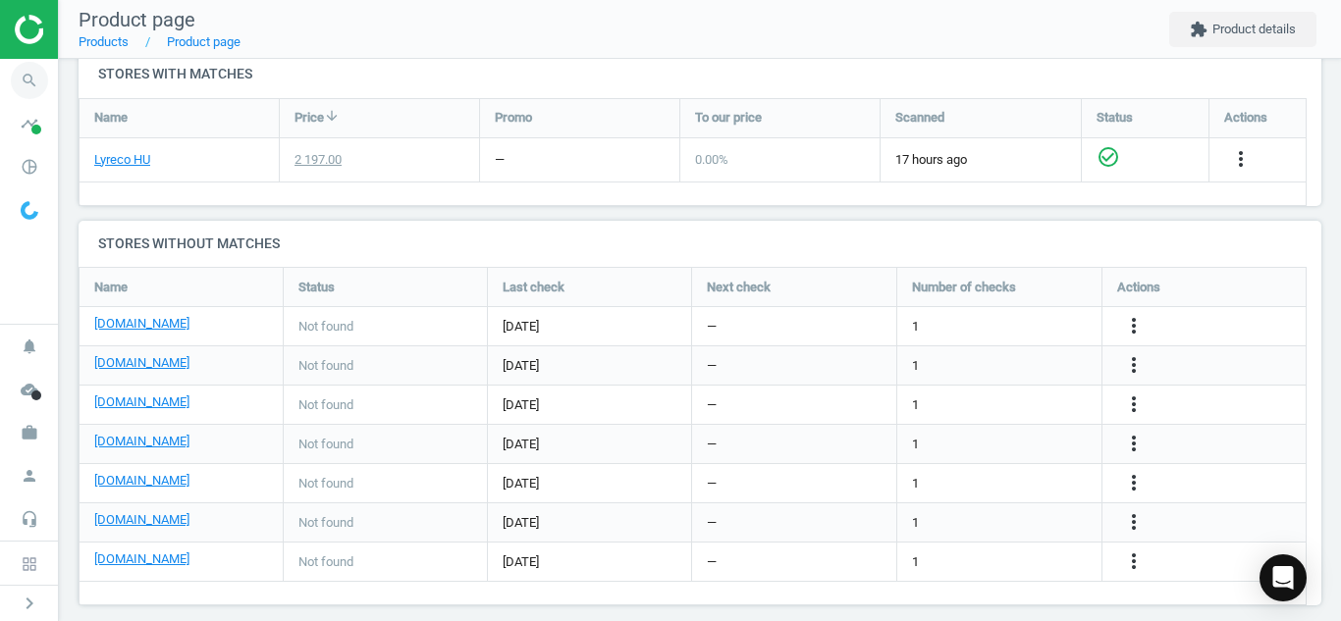
click at [29, 82] on icon "search" at bounding box center [29, 80] width 37 height 37
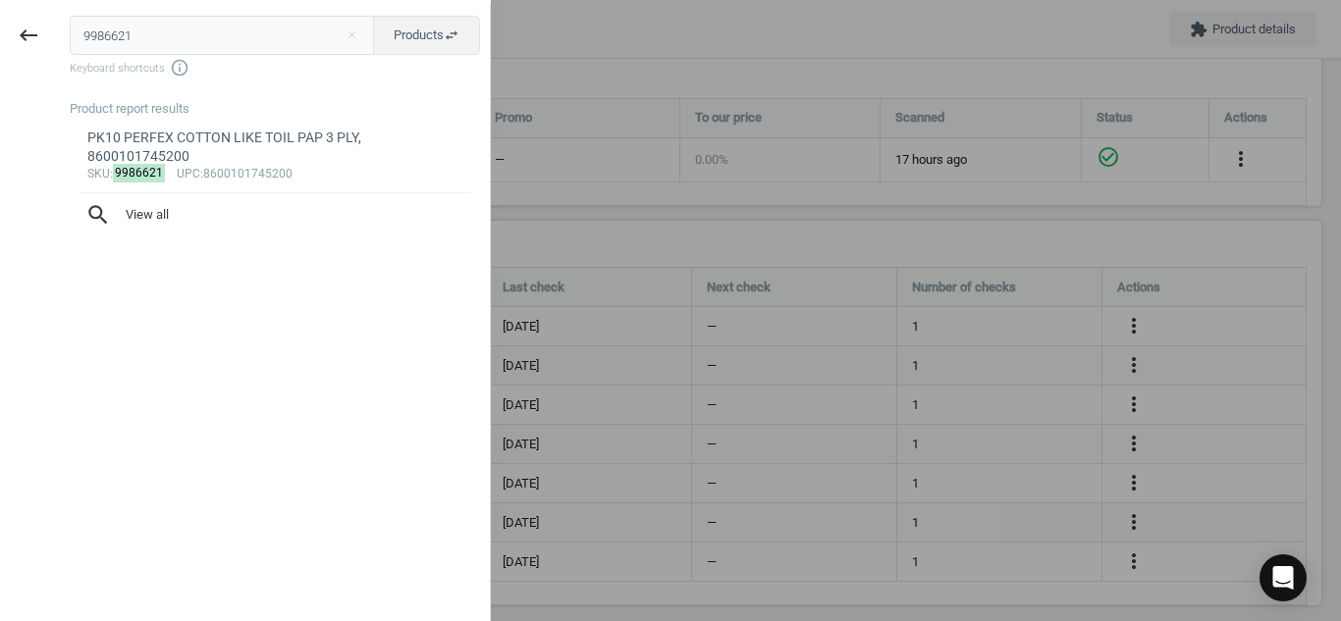
drag, startPoint x: 193, startPoint y: 27, endPoint x: 0, endPoint y: -5, distance: 196.0
click at [0, 0] on html "Group 2 Created with Sketch. ic/cloud_download/grey600 Created with Sketch. gra…" at bounding box center [670, 310] width 1341 height 621
type input "7660074"
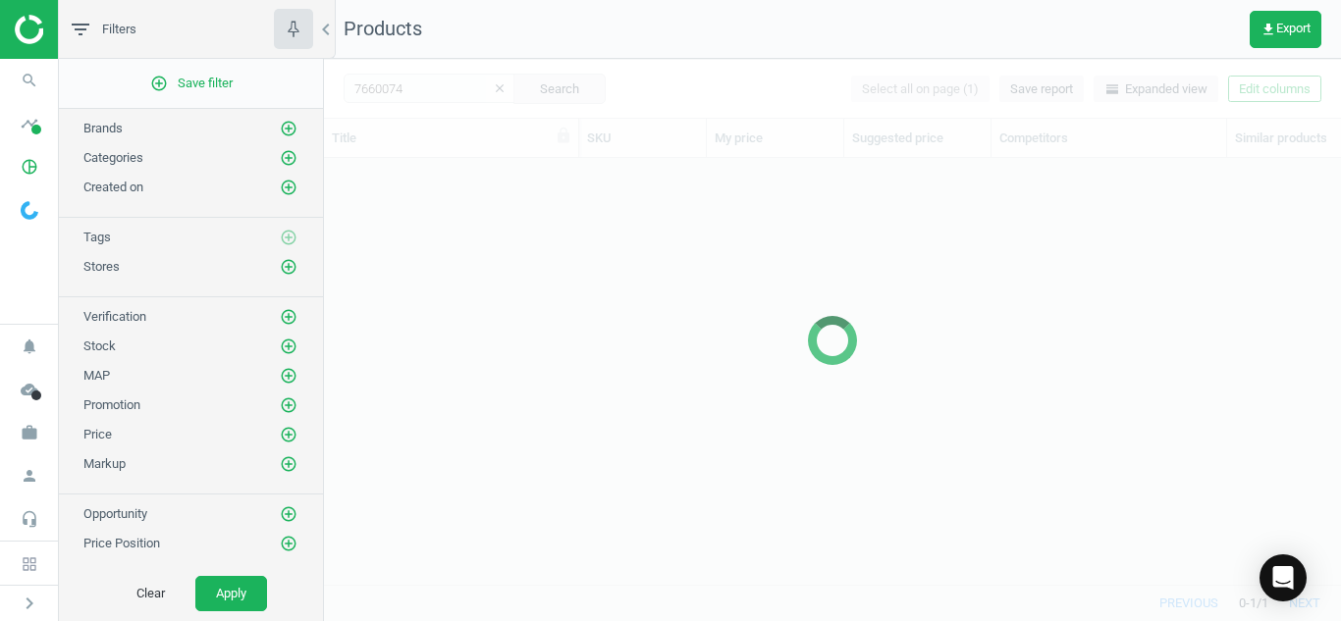
scroll to position [397, 1002]
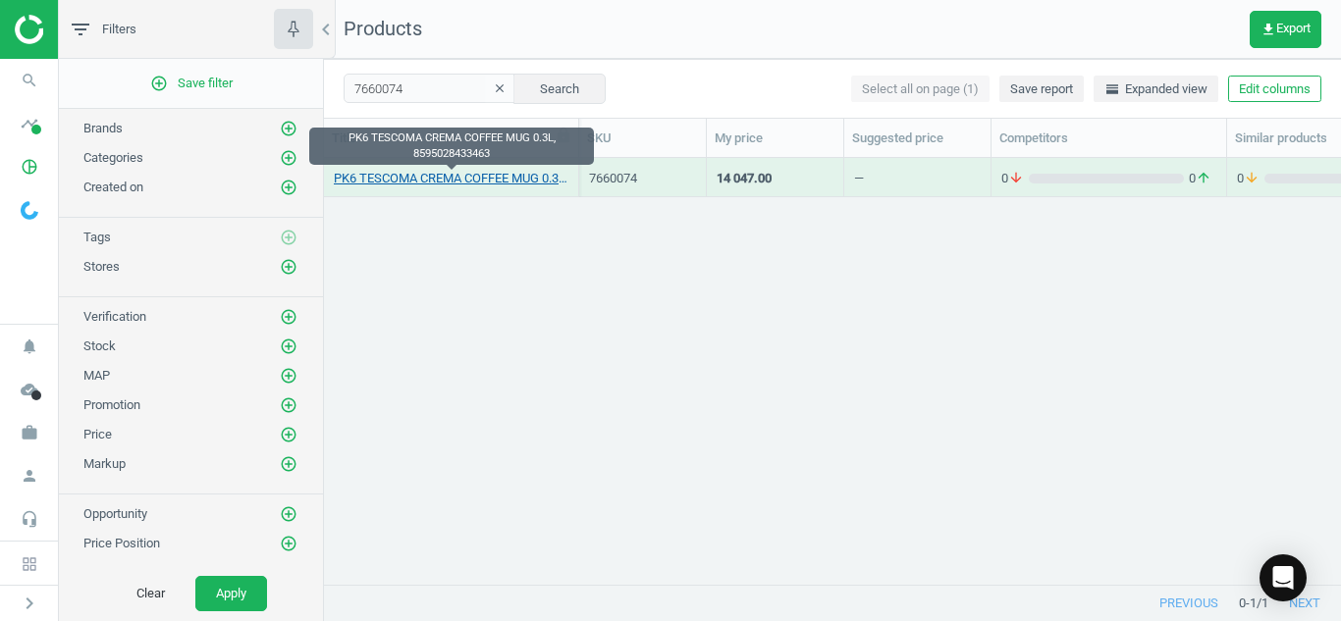
click at [434, 183] on link "PK6 TESCOMA CREMA COFFEE MUG 0.3L, 8595028433463" at bounding box center [451, 179] width 235 height 18
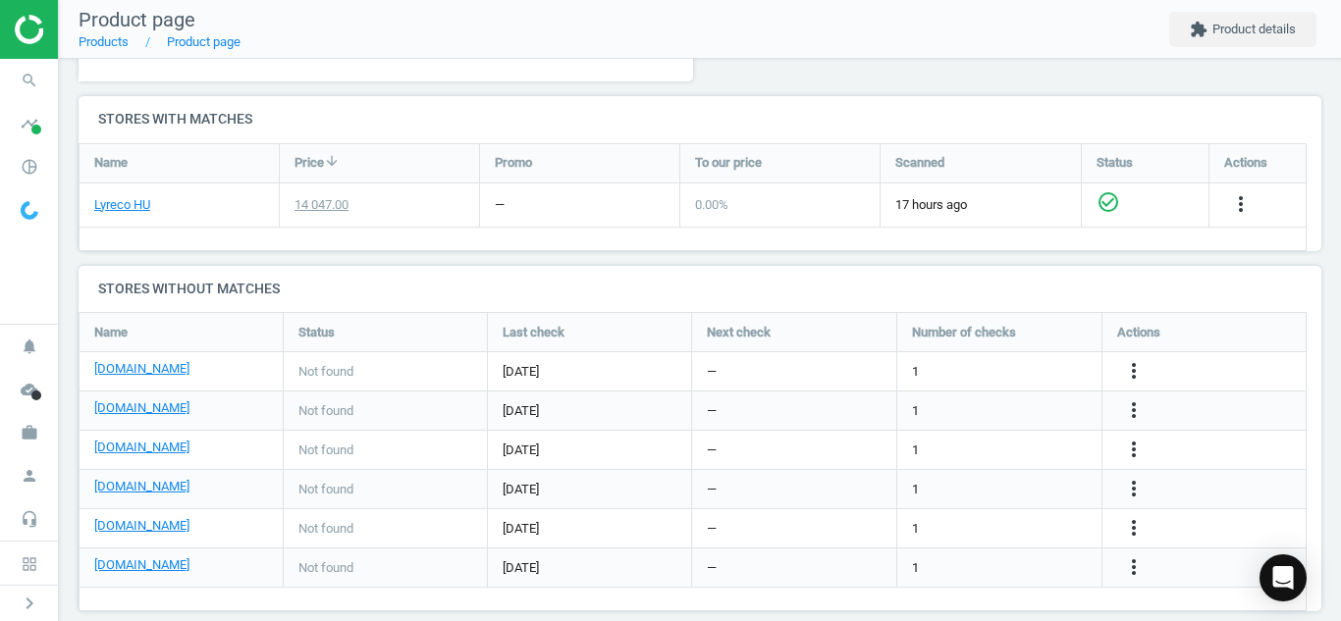
scroll to position [651, 0]
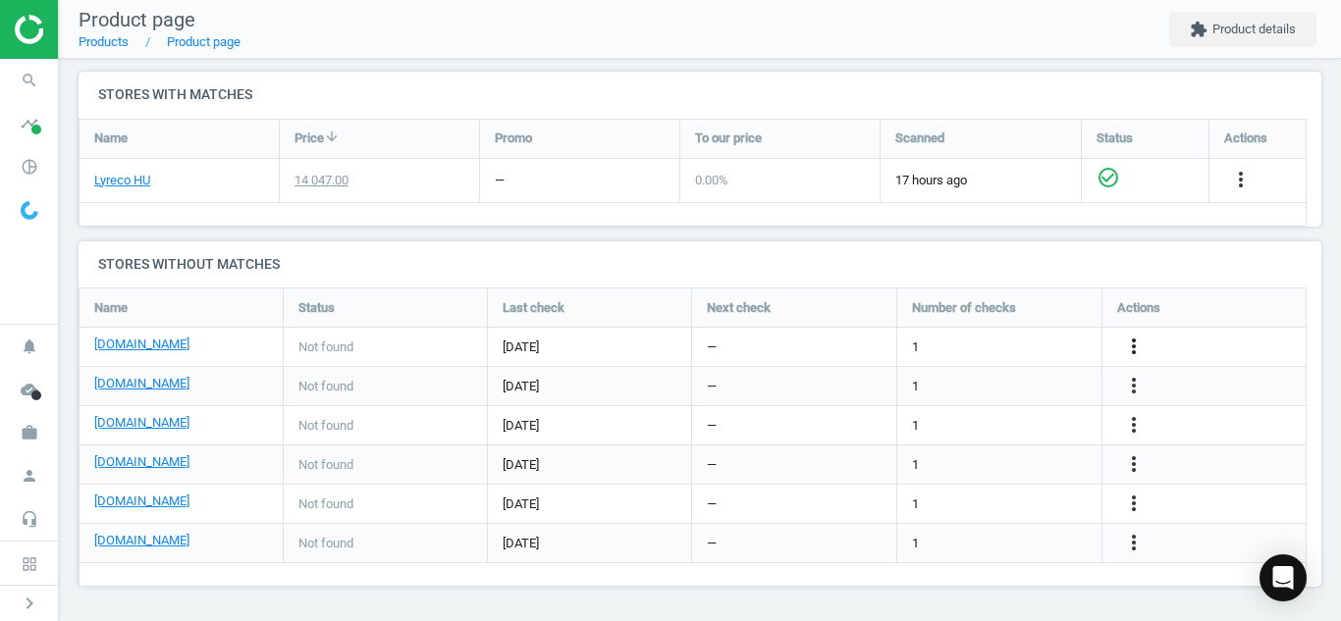
click at [1125, 354] on icon "more_vert" at bounding box center [1134, 347] width 24 height 24
click at [992, 334] on link "Edit URL/product option" at bounding box center [980, 347] width 269 height 30
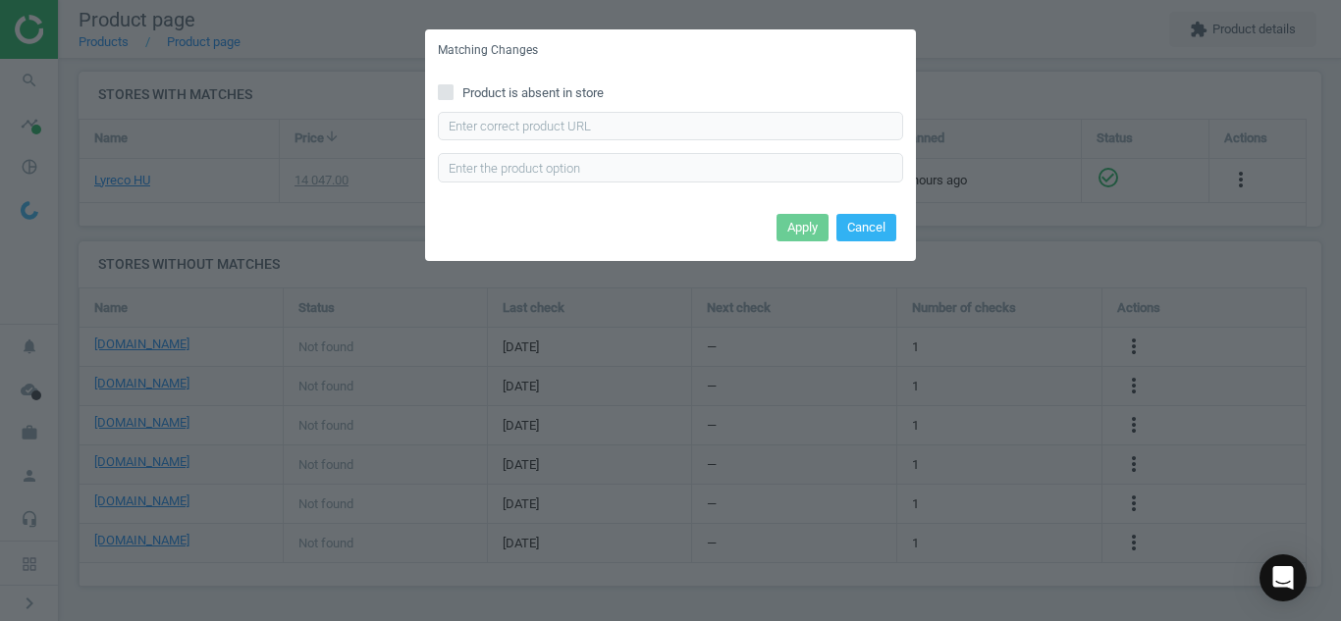
click at [444, 91] on input "Product is absent in store" at bounding box center [446, 91] width 13 height 13
checkbox input "true"
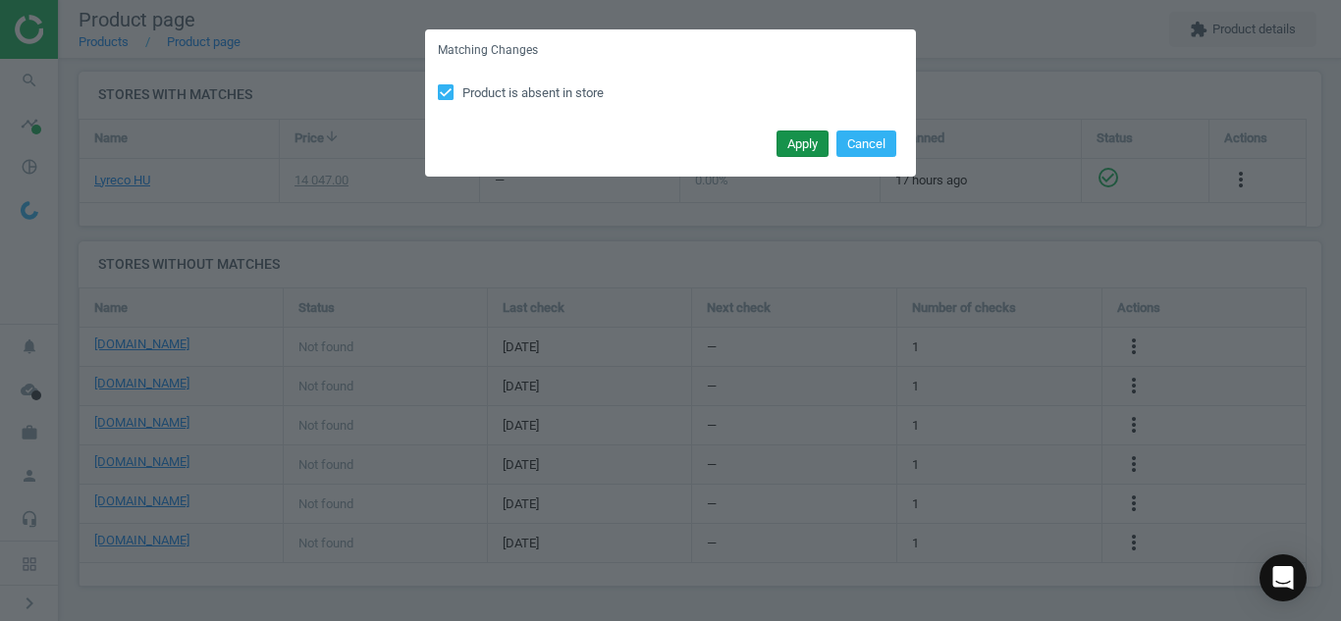
click at [788, 153] on button "Apply" at bounding box center [802, 144] width 52 height 27
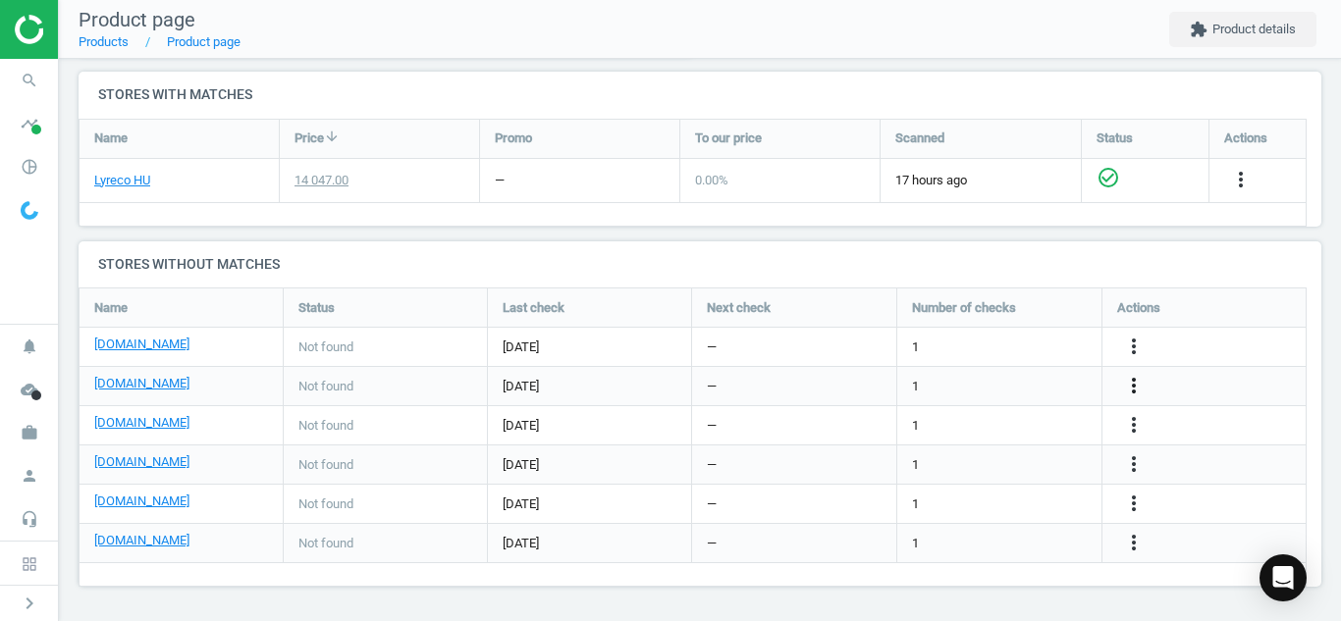
click at [1133, 384] on icon "more_vert" at bounding box center [1134, 386] width 24 height 24
click at [1055, 383] on link "Edit URL/product option" at bounding box center [980, 386] width 269 height 30
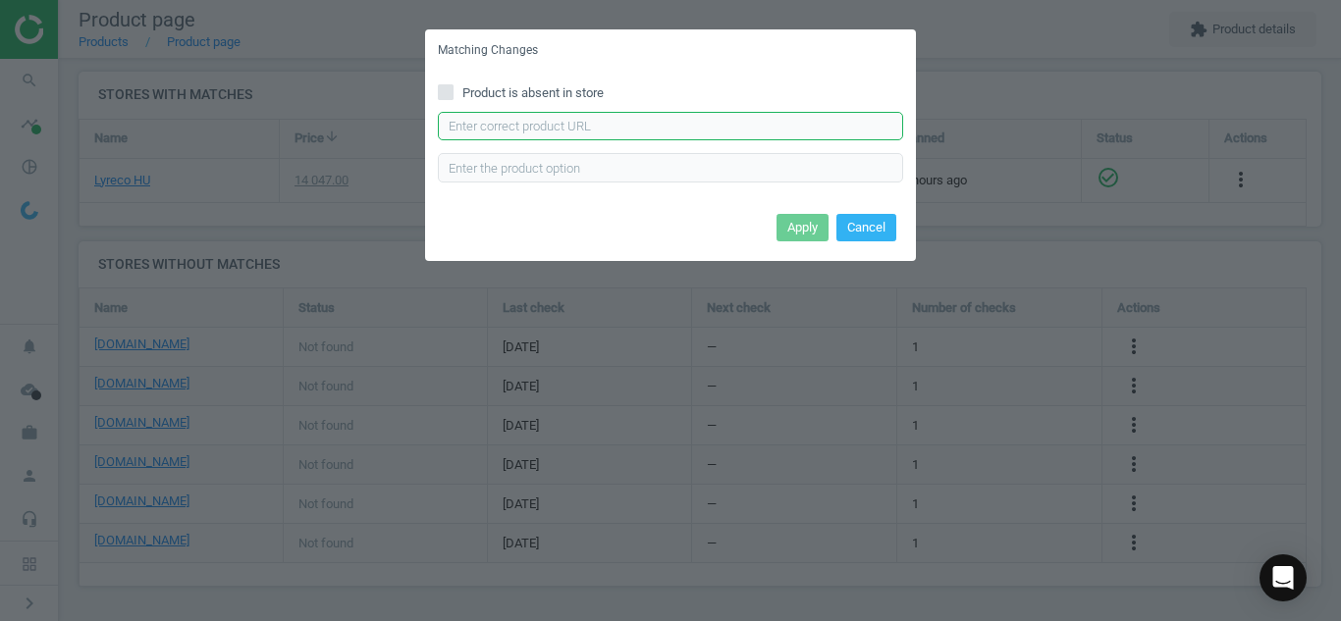
click at [798, 135] on input "text" at bounding box center [670, 126] width 465 height 29
paste input "[URL][DOMAIN_NAME][PERSON_NAME]"
type input "[URL][DOMAIN_NAME][PERSON_NAME]"
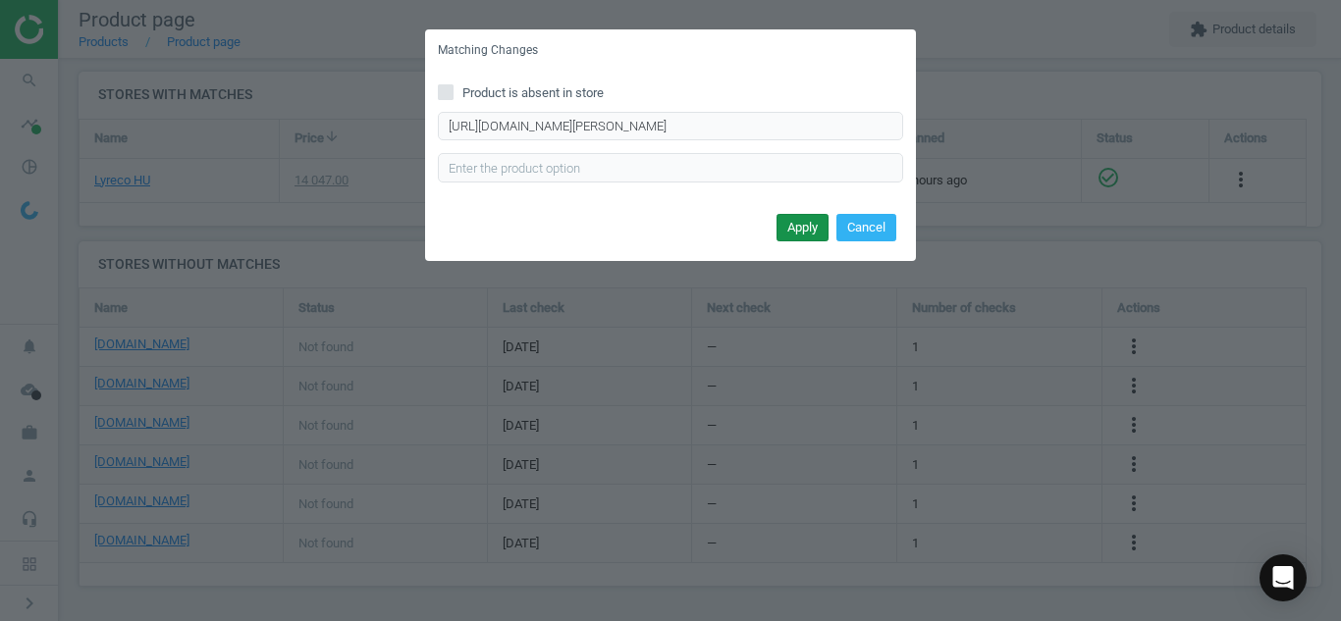
click at [794, 231] on button "Apply" at bounding box center [802, 227] width 52 height 27
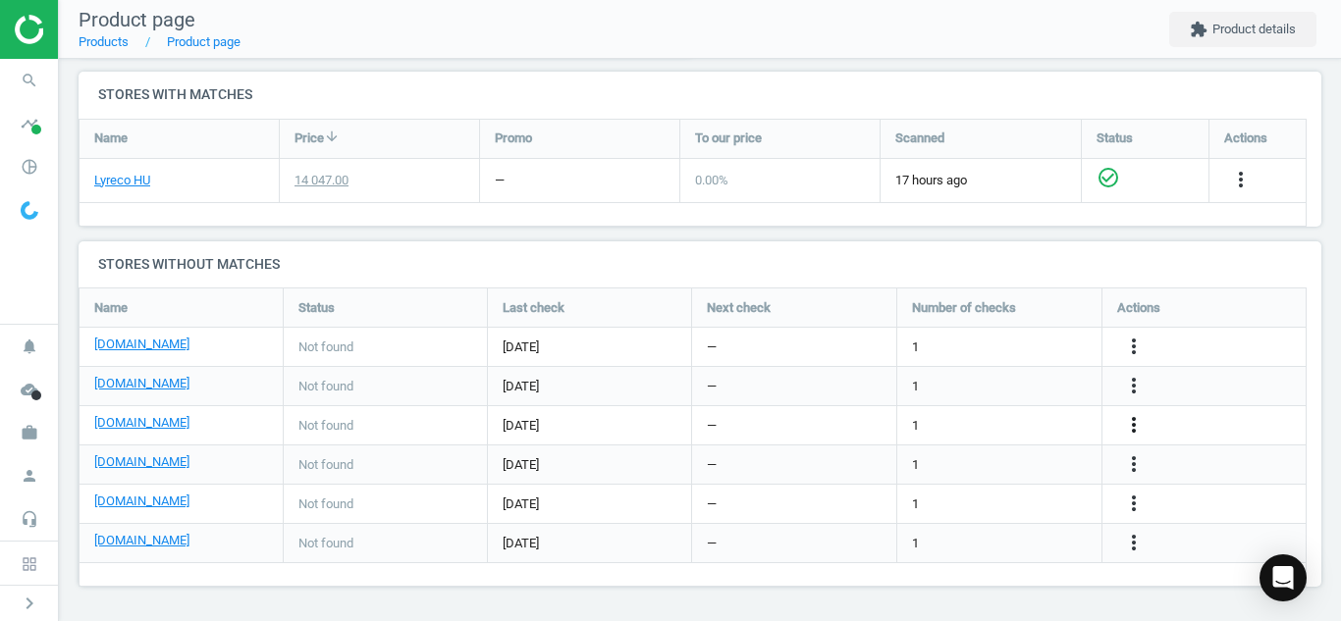
click at [1143, 432] on icon "more_vert" at bounding box center [1134, 425] width 24 height 24
click at [1037, 434] on link "Edit URL/product option" at bounding box center [980, 425] width 269 height 30
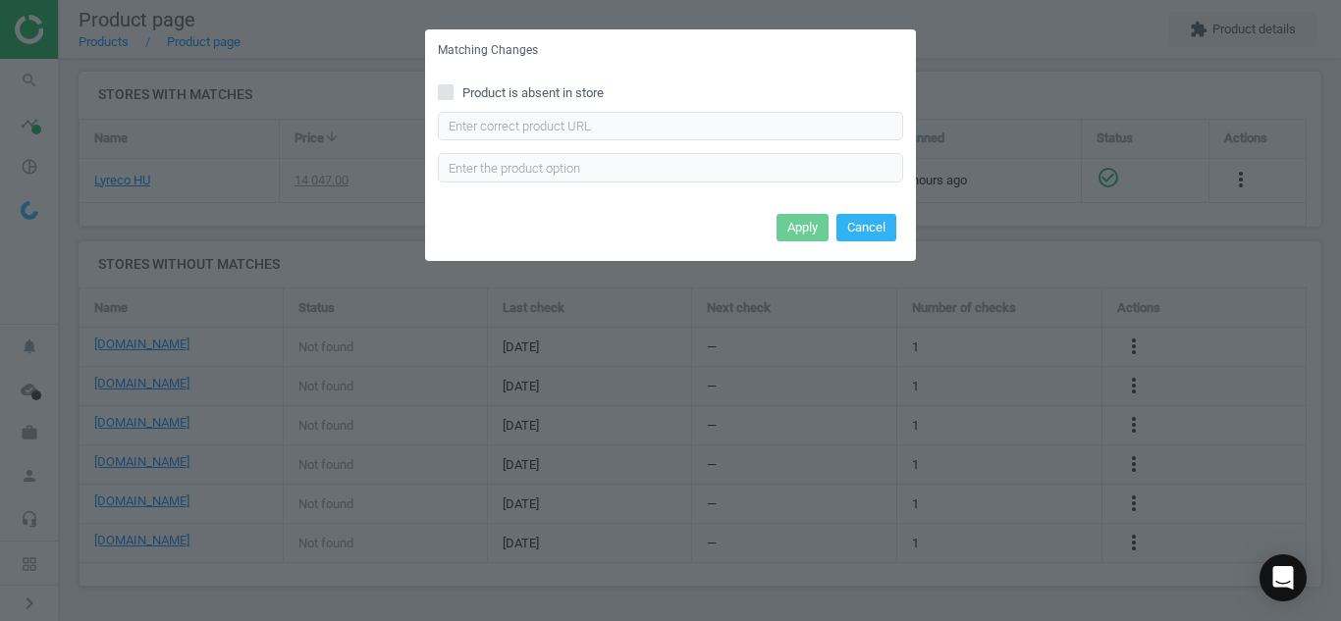
click at [442, 84] on icon at bounding box center [446, 92] width 16 height 16
click at [442, 85] on input "Product is absent in store" at bounding box center [446, 91] width 13 height 13
checkbox input "true"
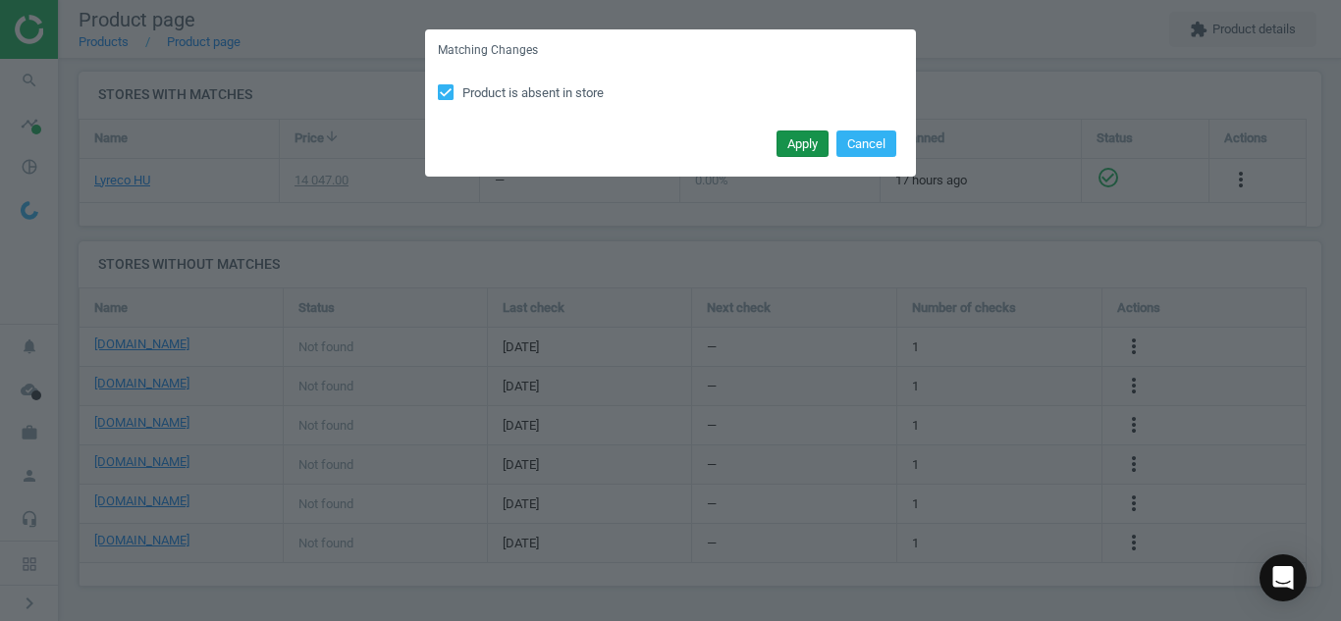
click at [784, 153] on button "Apply" at bounding box center [802, 144] width 52 height 27
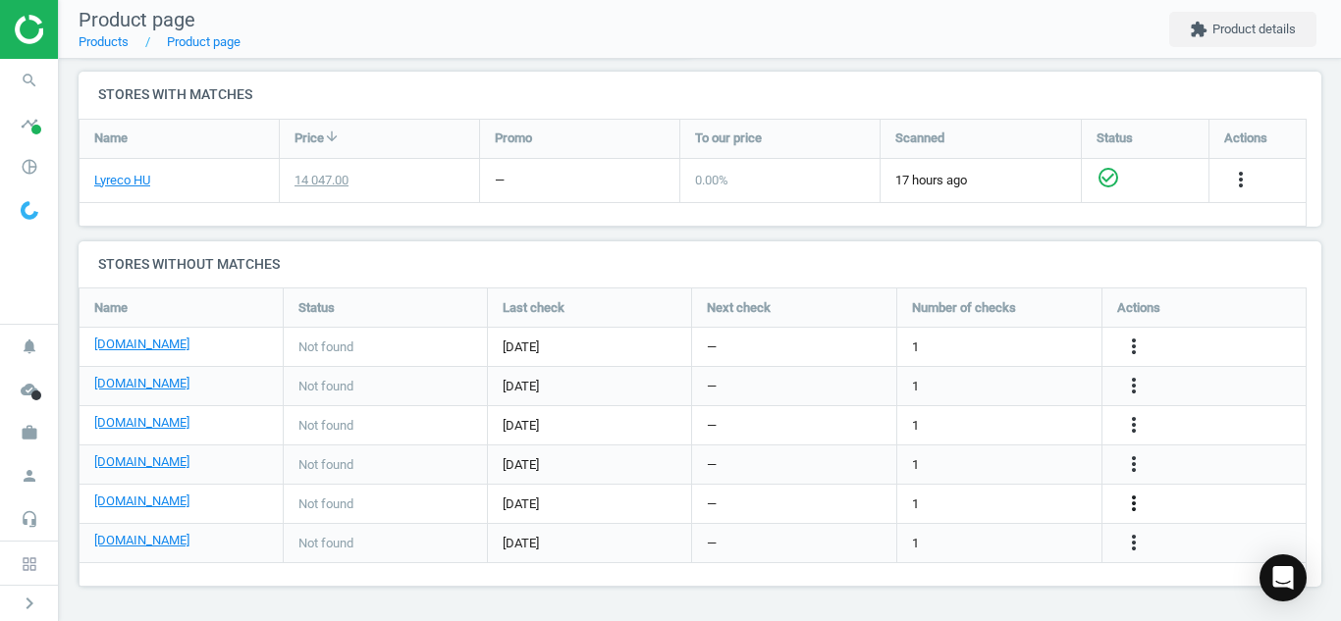
click at [1124, 503] on icon "more_vert" at bounding box center [1134, 504] width 24 height 24
click at [1000, 504] on link "Edit URL/product option" at bounding box center [980, 504] width 269 height 30
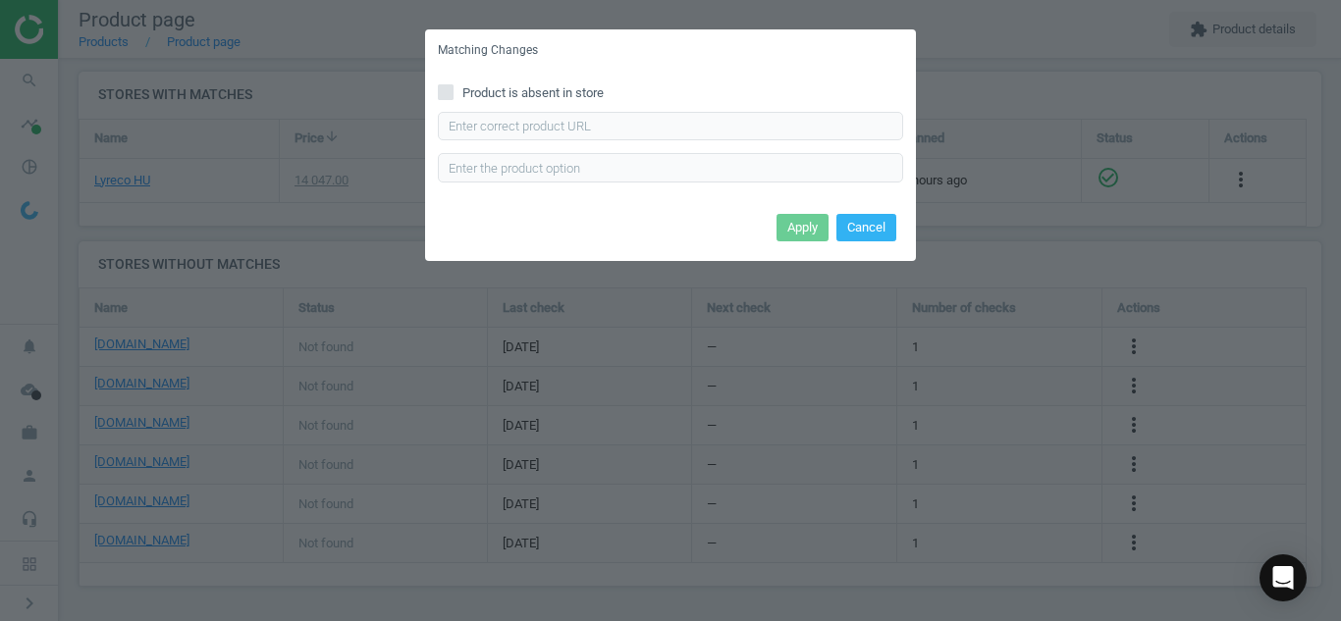
click at [450, 84] on icon at bounding box center [446, 92] width 16 height 16
click at [450, 85] on input "Product is absent in store" at bounding box center [446, 91] width 13 height 13
checkbox input "true"
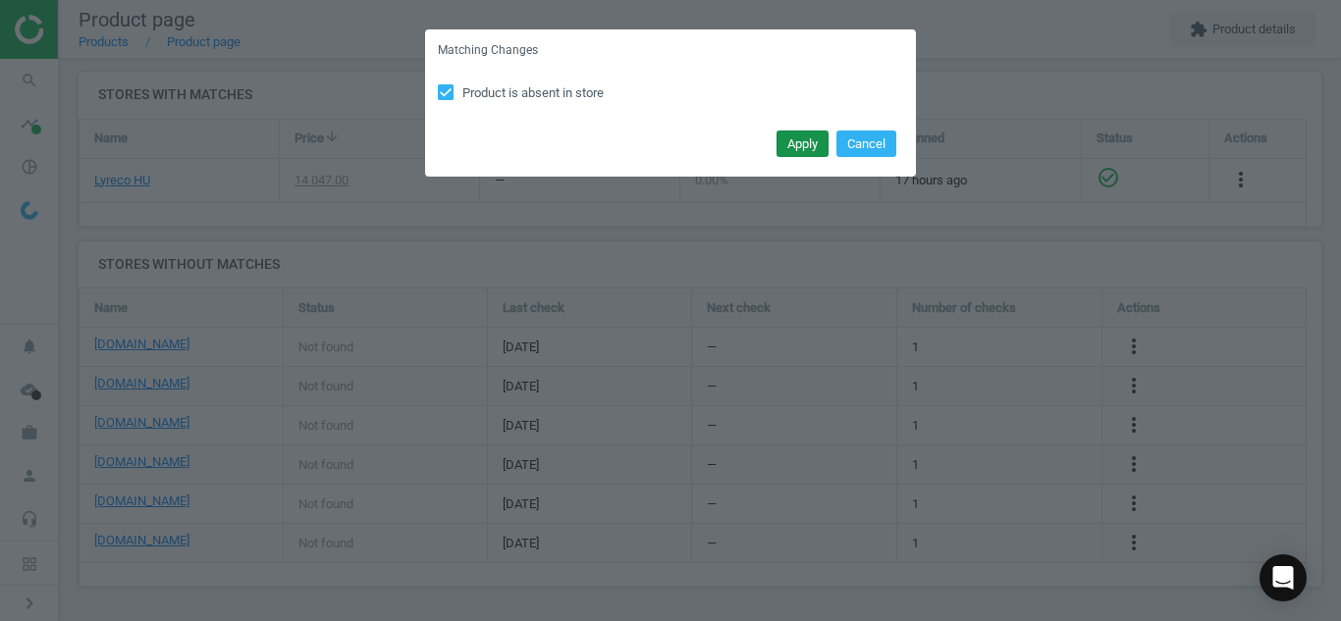
click at [788, 138] on button "Apply" at bounding box center [802, 144] width 52 height 27
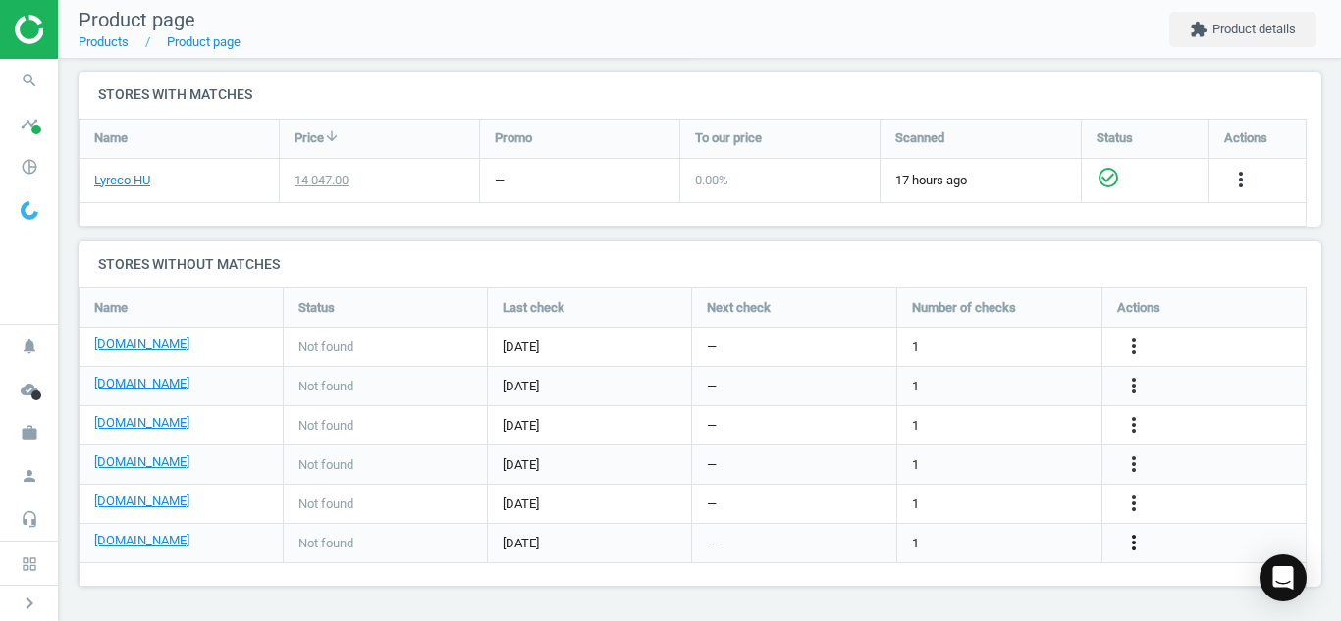
click at [1134, 542] on icon "more_vert" at bounding box center [1134, 543] width 24 height 24
click at [1012, 543] on link "Edit URL/product option" at bounding box center [980, 543] width 269 height 30
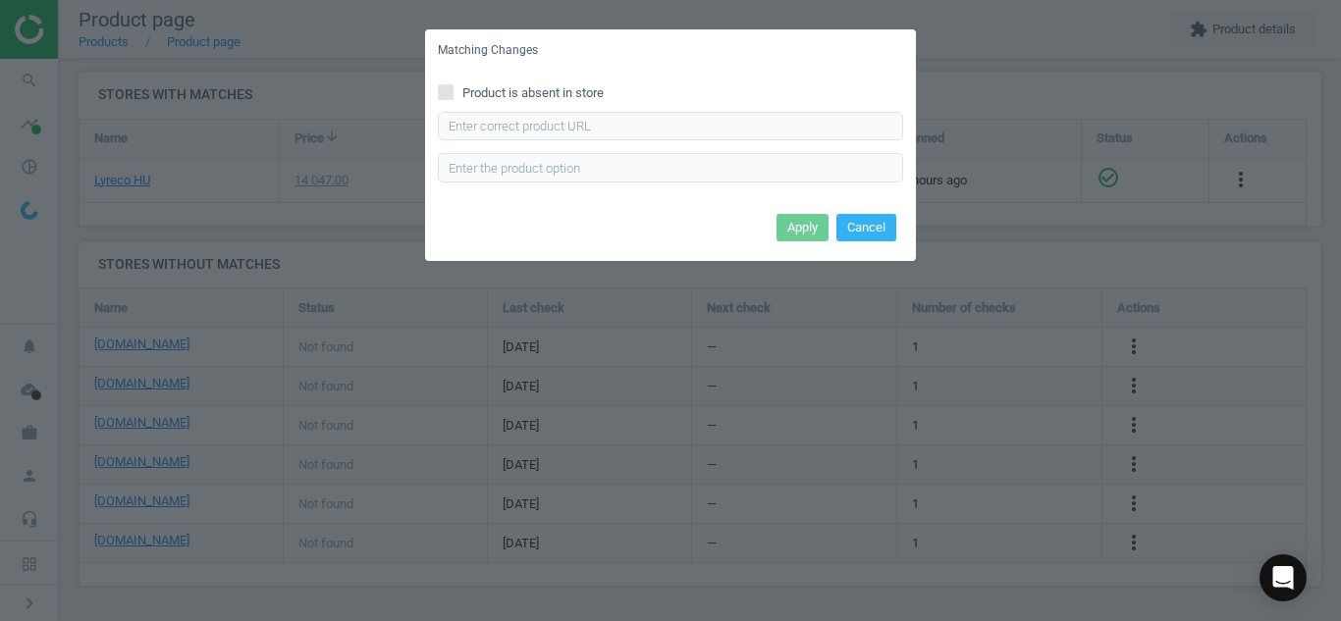
click at [443, 86] on input "Product is absent in store" at bounding box center [446, 91] width 13 height 13
checkbox input "true"
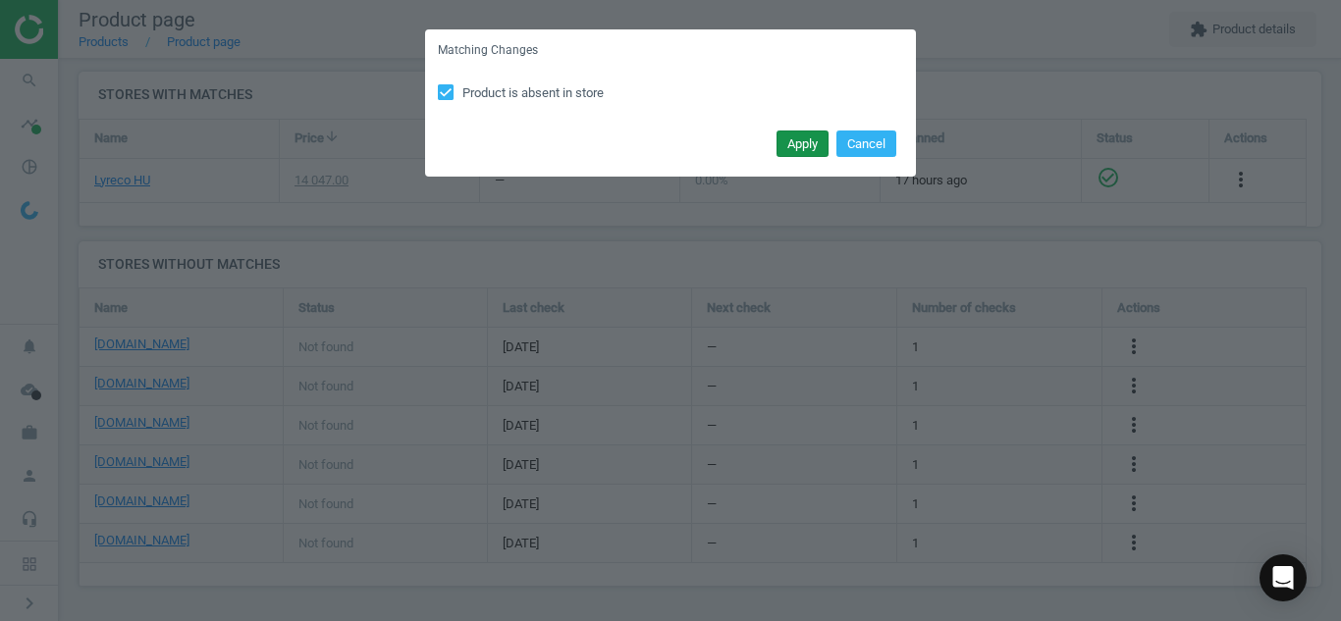
click at [793, 138] on button "Apply" at bounding box center [802, 144] width 52 height 27
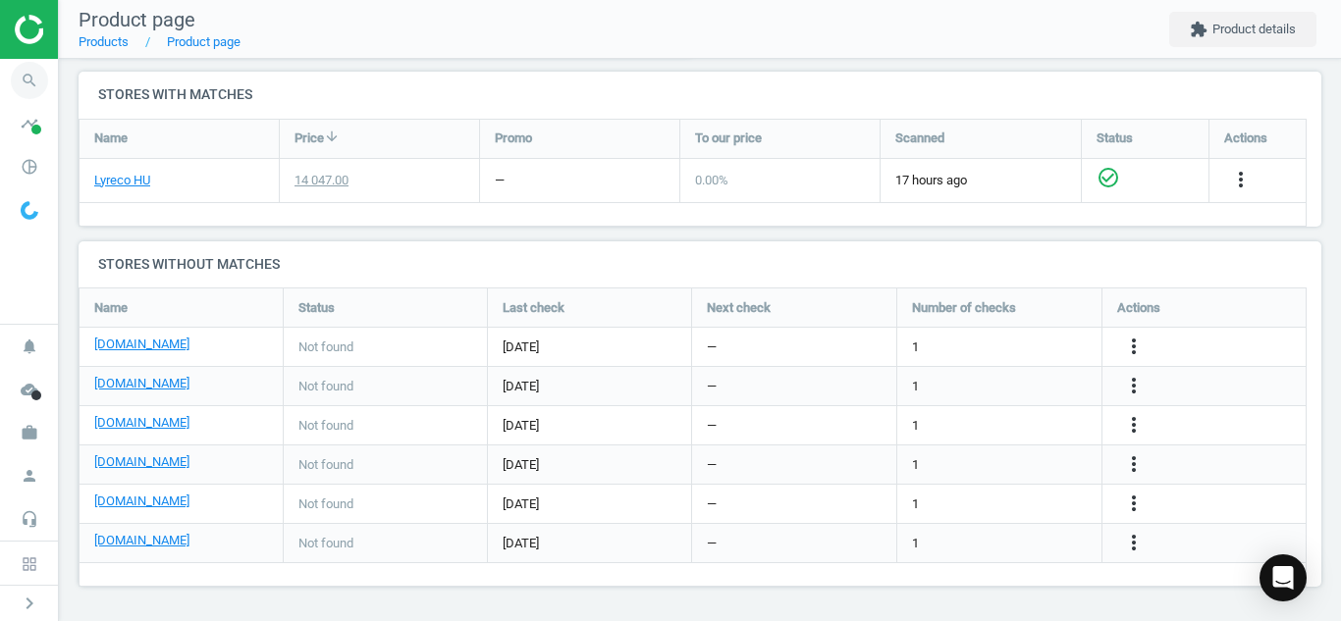
click at [27, 71] on icon "search" at bounding box center [29, 80] width 37 height 37
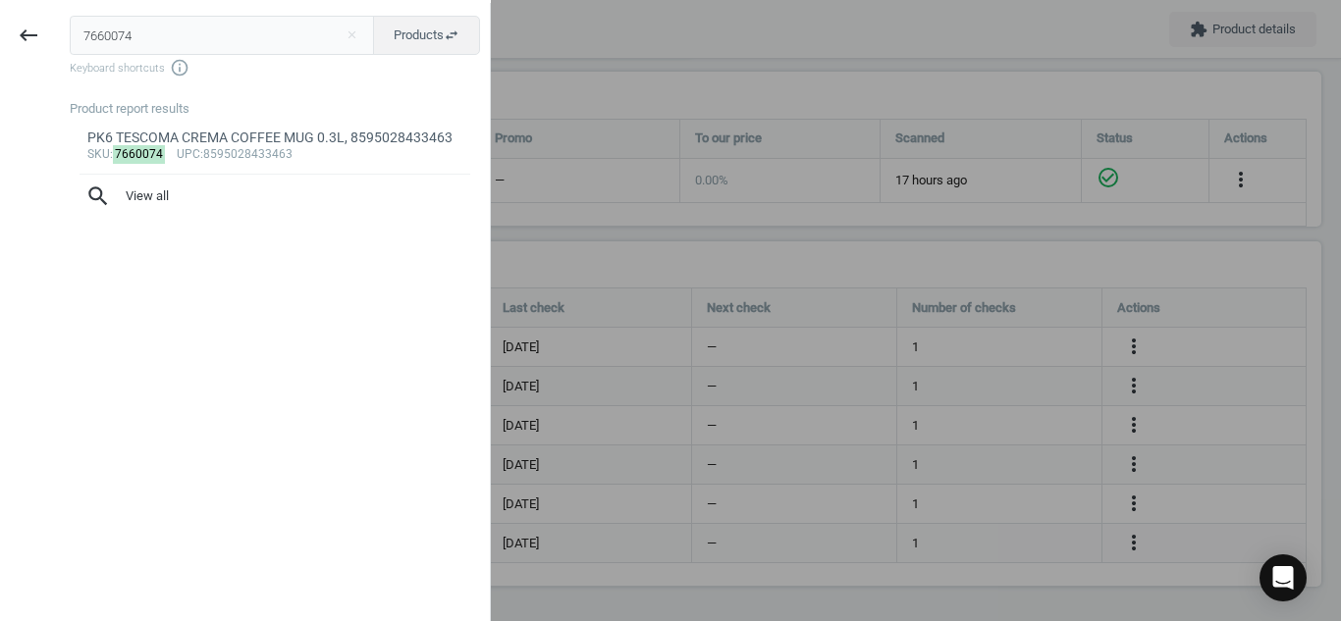
drag, startPoint x: 178, startPoint y: 31, endPoint x: 0, endPoint y: 38, distance: 177.8
click at [0, 38] on div "keyboard_backspace 7660074 close Products swap_horiz Keyboard shortcuts info_ou…" at bounding box center [245, 313] width 491 height 621
type input "9065641"
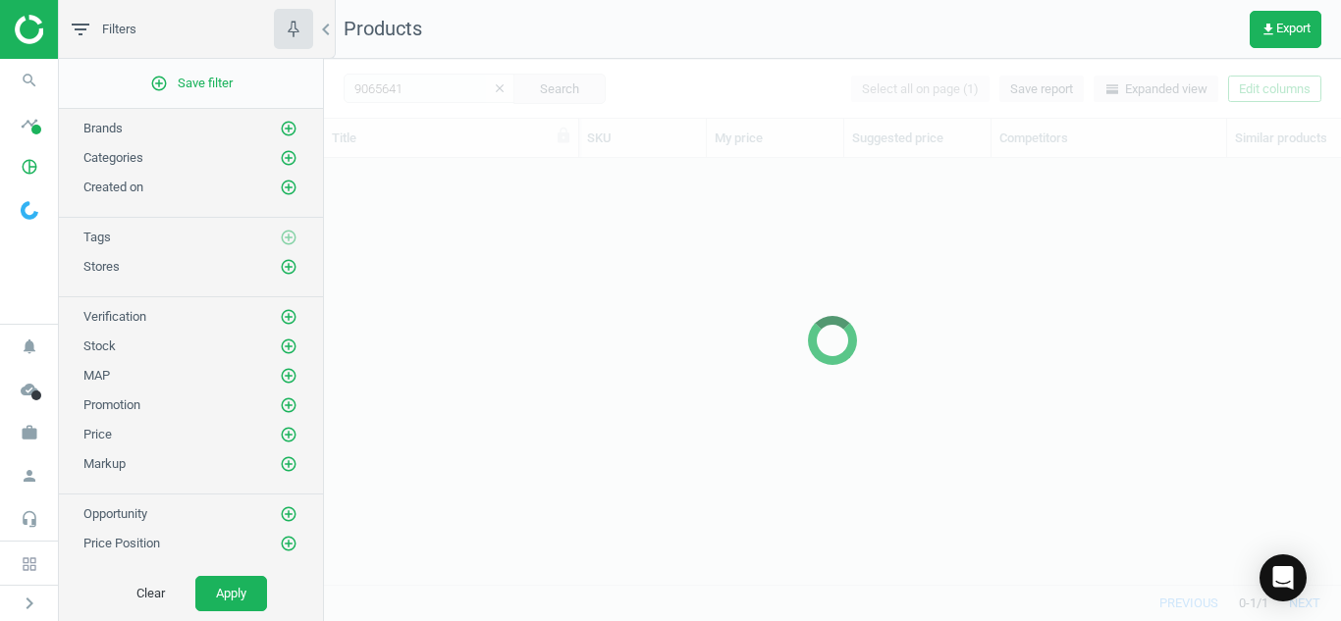
scroll to position [397, 1002]
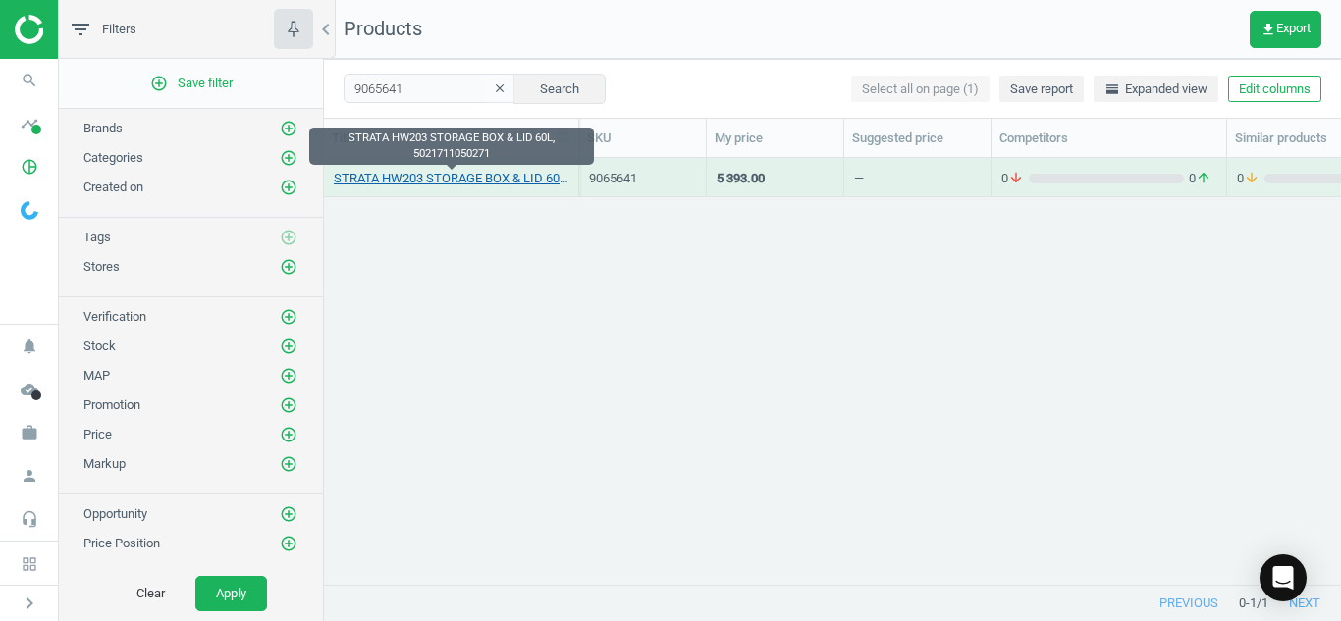
click at [463, 173] on link "STRATA HW203 STORAGE BOX & LID 60L, 5021711050271" at bounding box center [451, 179] width 235 height 18
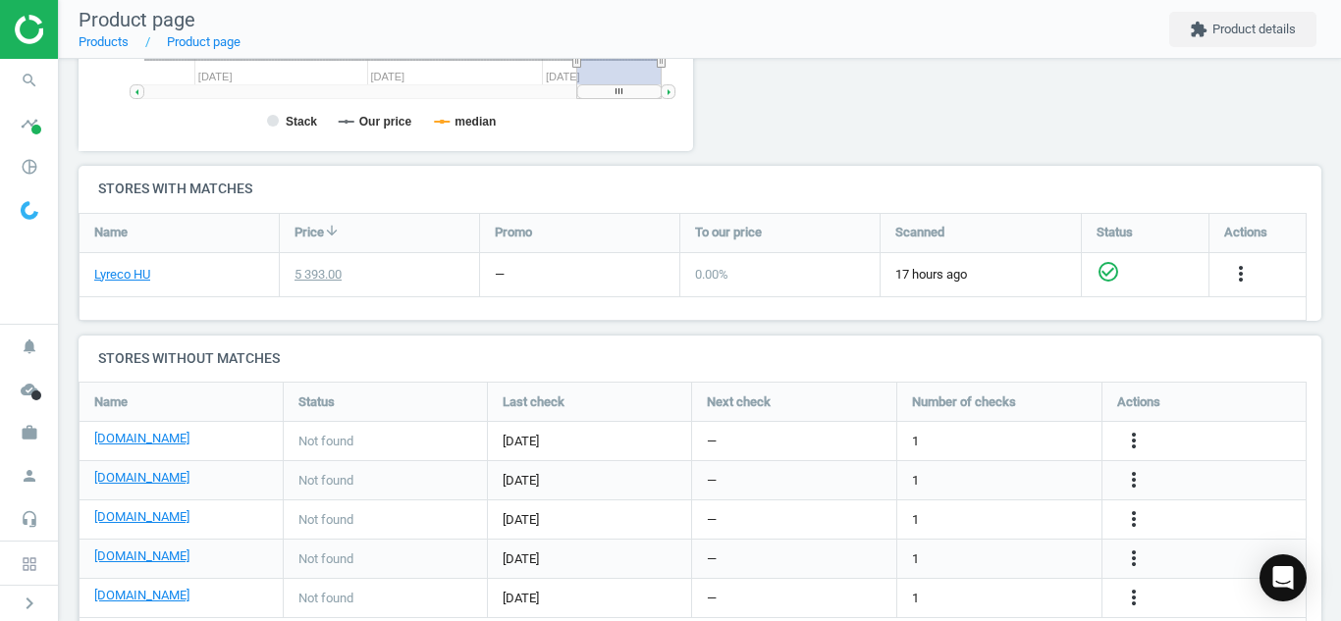
scroll to position [611, 0]
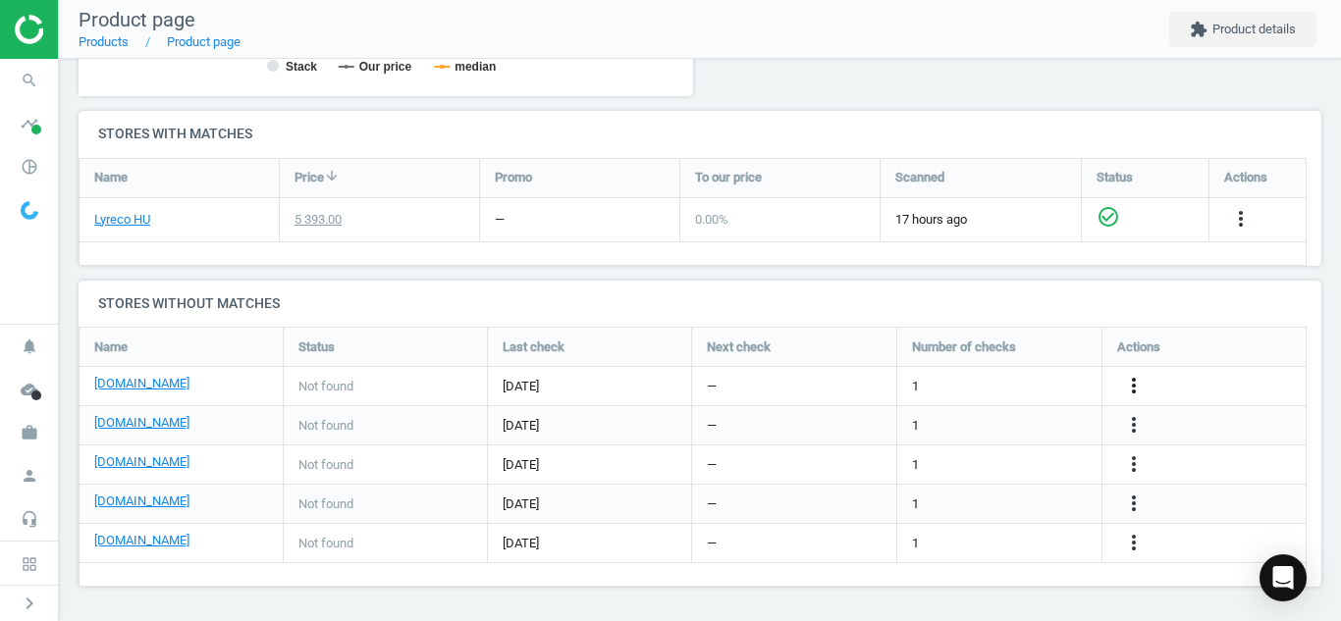
click at [1133, 388] on icon "more_vert" at bounding box center [1134, 386] width 24 height 24
click at [949, 391] on link "Edit URL/product option" at bounding box center [980, 386] width 269 height 30
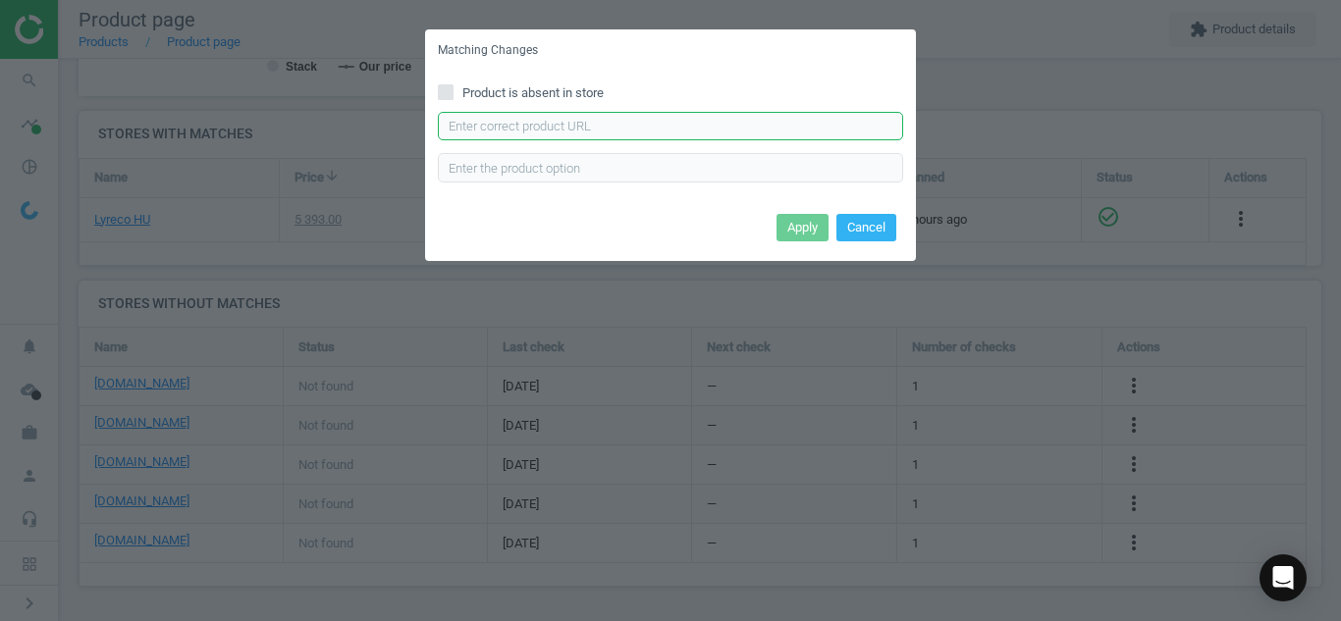
paste input "[URL][DOMAIN_NAME]"
click at [719, 115] on input "[URL][DOMAIN_NAME]" at bounding box center [670, 126] width 465 height 29
type input "[URL][DOMAIN_NAME]"
click at [798, 237] on button "Apply" at bounding box center [802, 227] width 52 height 27
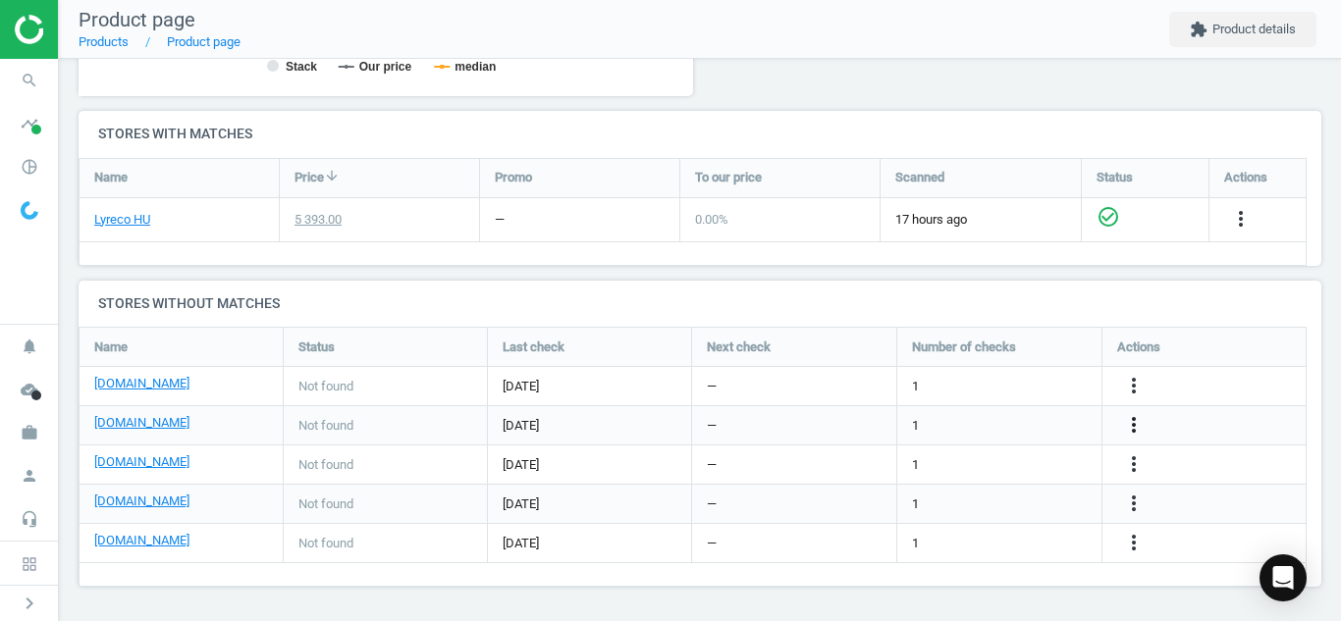
click at [1134, 426] on icon "more_vert" at bounding box center [1134, 425] width 24 height 24
click at [959, 425] on link "Edit URL/product option" at bounding box center [980, 425] width 269 height 30
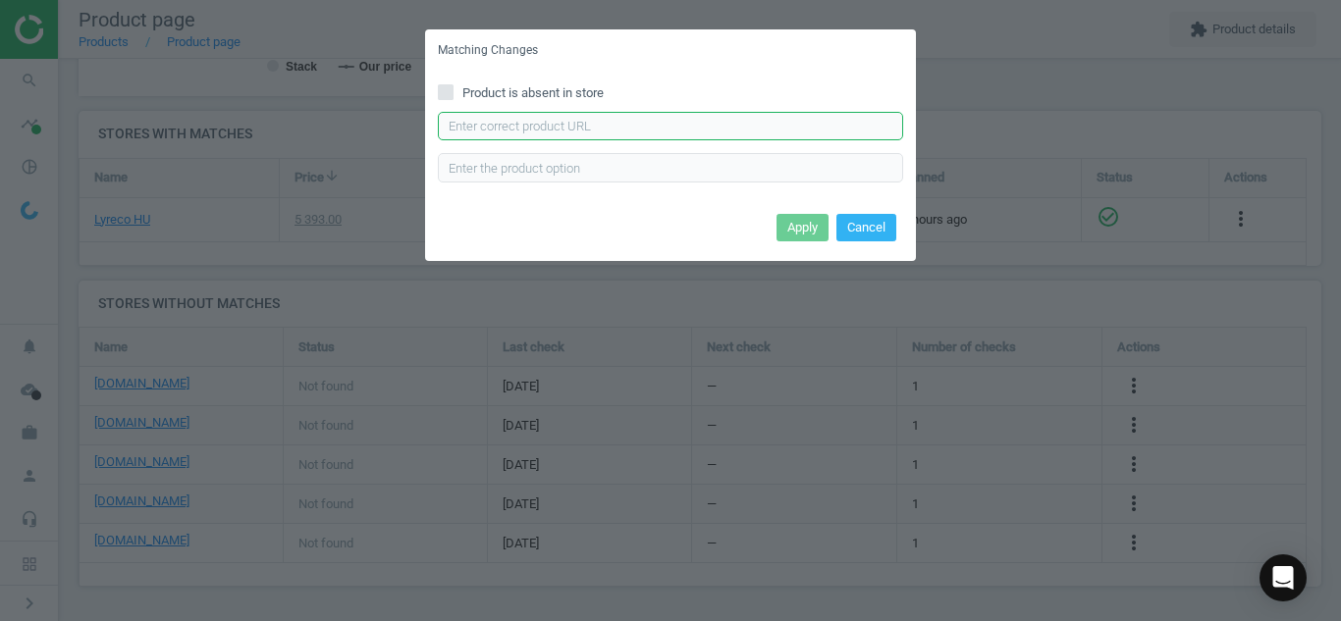
paste input "[URL][DOMAIN_NAME]"
click at [695, 131] on input "[URL][DOMAIN_NAME]" at bounding box center [670, 126] width 465 height 29
type input "[URL][DOMAIN_NAME]"
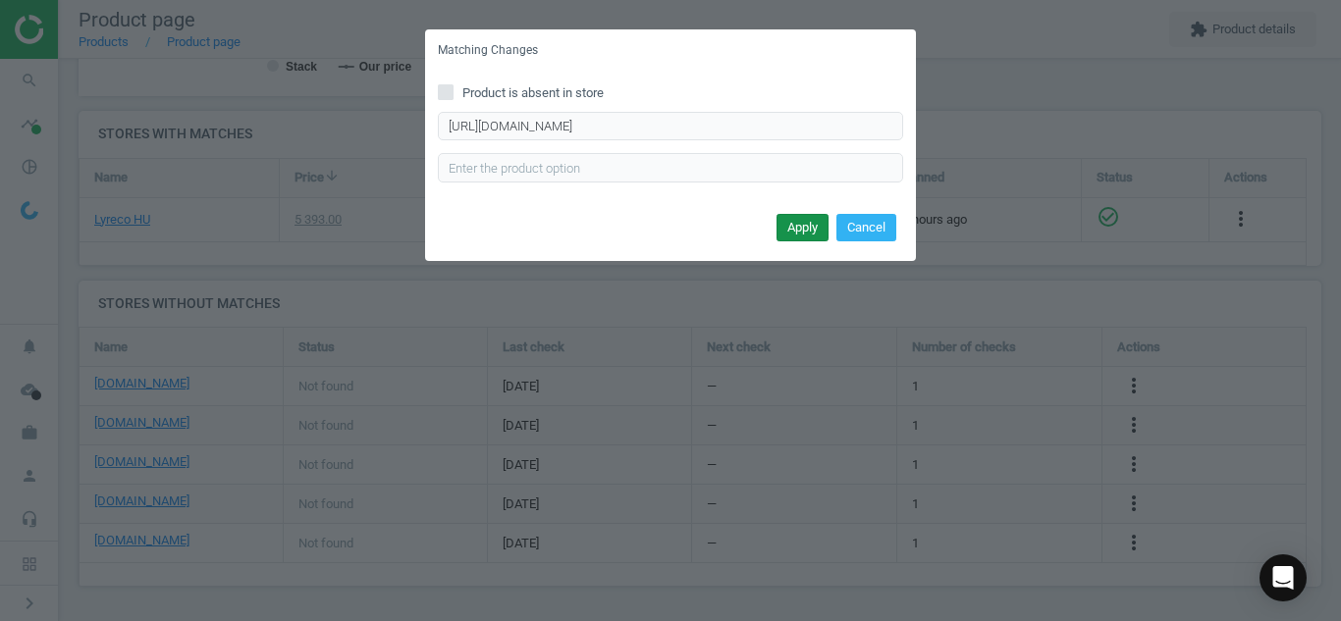
click at [793, 232] on button "Apply" at bounding box center [802, 227] width 52 height 27
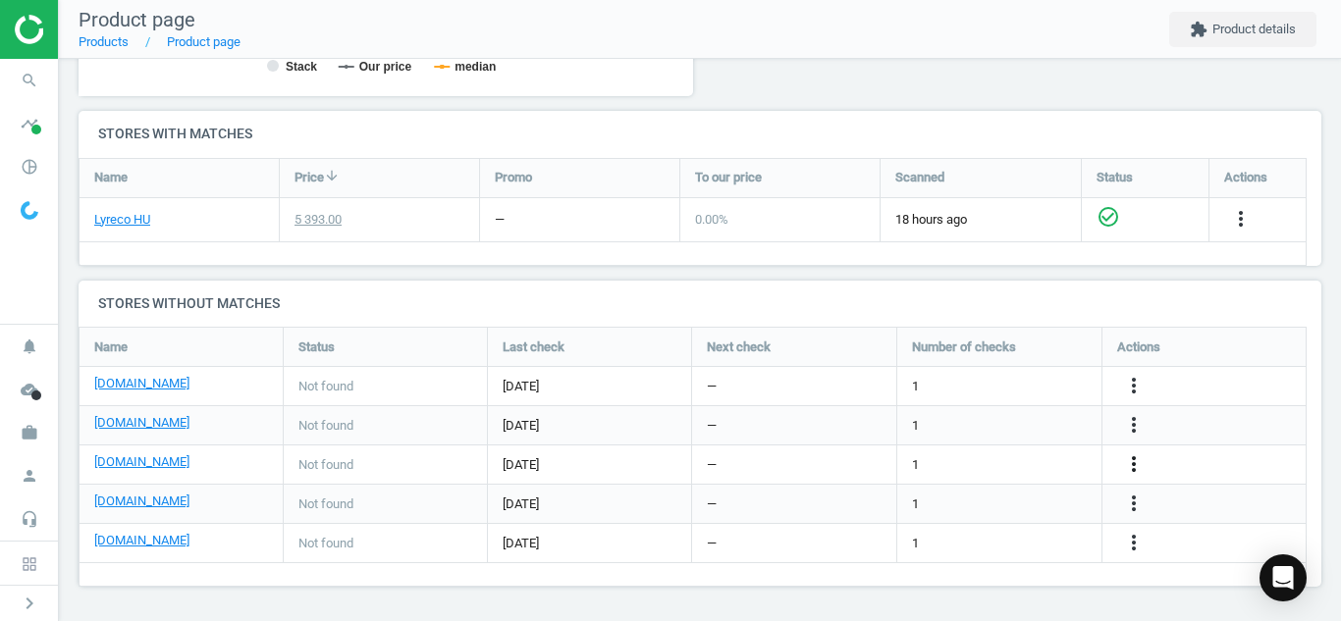
click at [1137, 467] on icon "more_vert" at bounding box center [1134, 464] width 24 height 24
click at [1019, 461] on link "Edit URL/product option" at bounding box center [980, 465] width 269 height 30
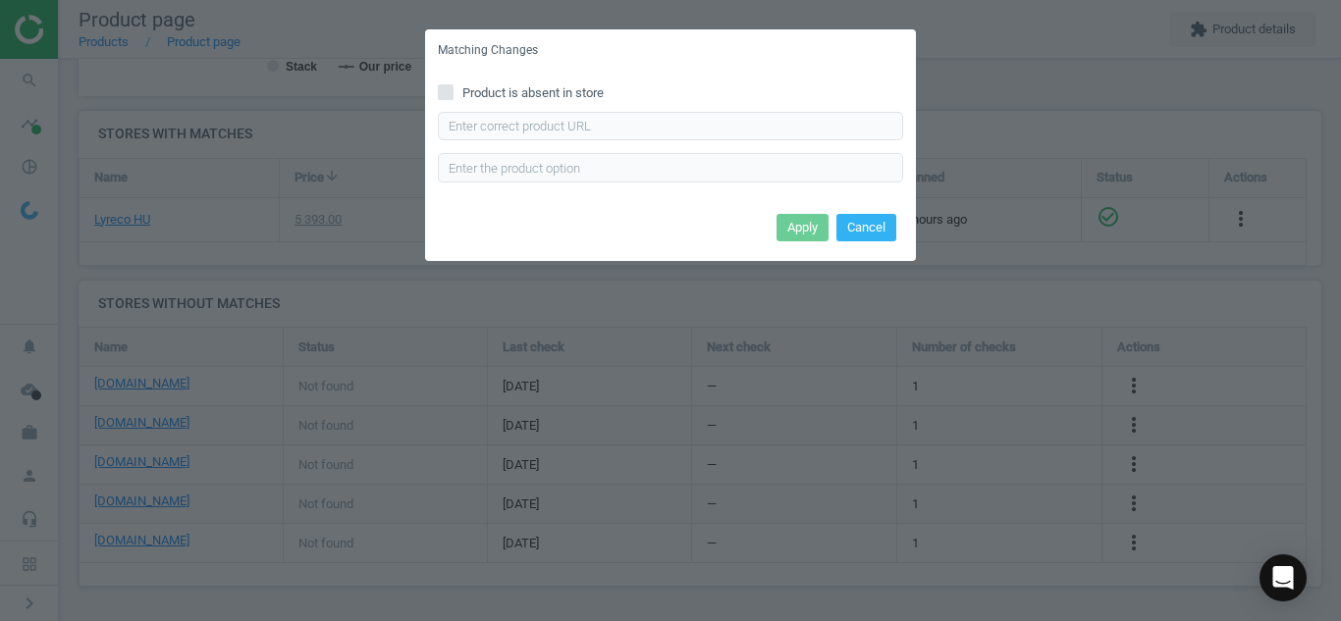
drag, startPoint x: 778, startPoint y: 110, endPoint x: 768, endPoint y: 116, distance: 11.4
click at [768, 116] on div "Product is absent in store Enter correct product url" at bounding box center [670, 140] width 491 height 136
click at [768, 116] on input "text" at bounding box center [670, 126] width 465 height 29
paste input "[URL][DOMAIN_NAME][PERSON_NAME][PERSON_NAME]"
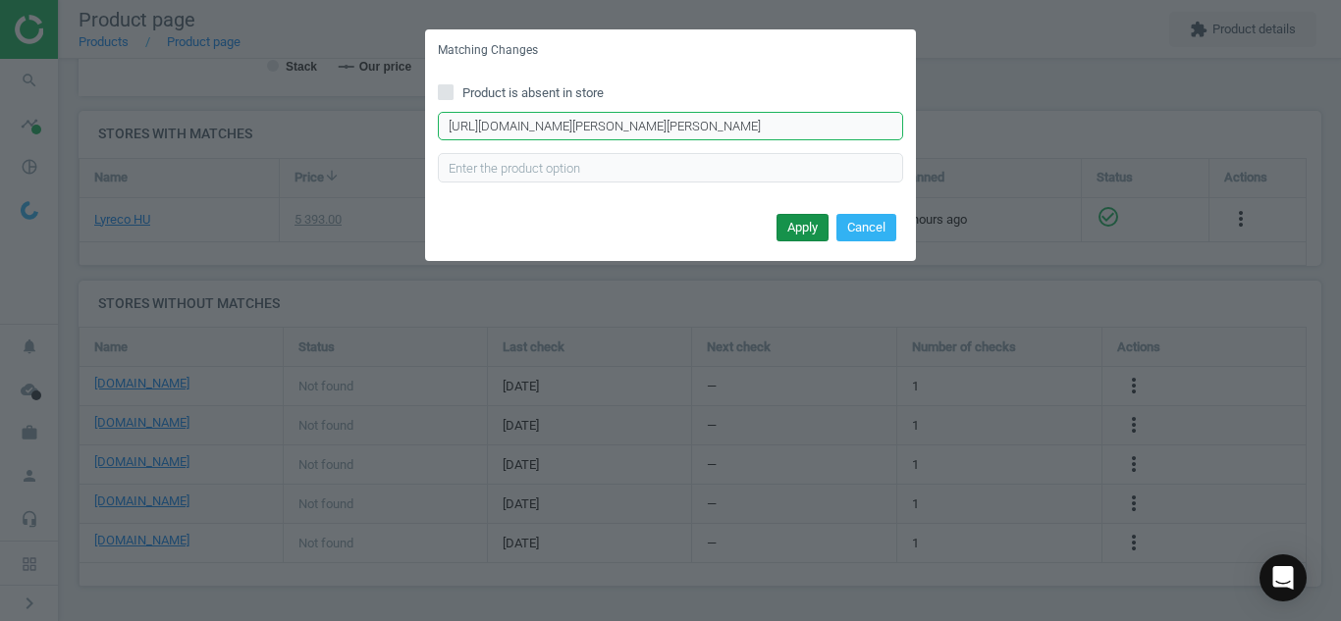
type input "[URL][DOMAIN_NAME][PERSON_NAME][PERSON_NAME]"
click at [793, 235] on button "Apply" at bounding box center [802, 227] width 52 height 27
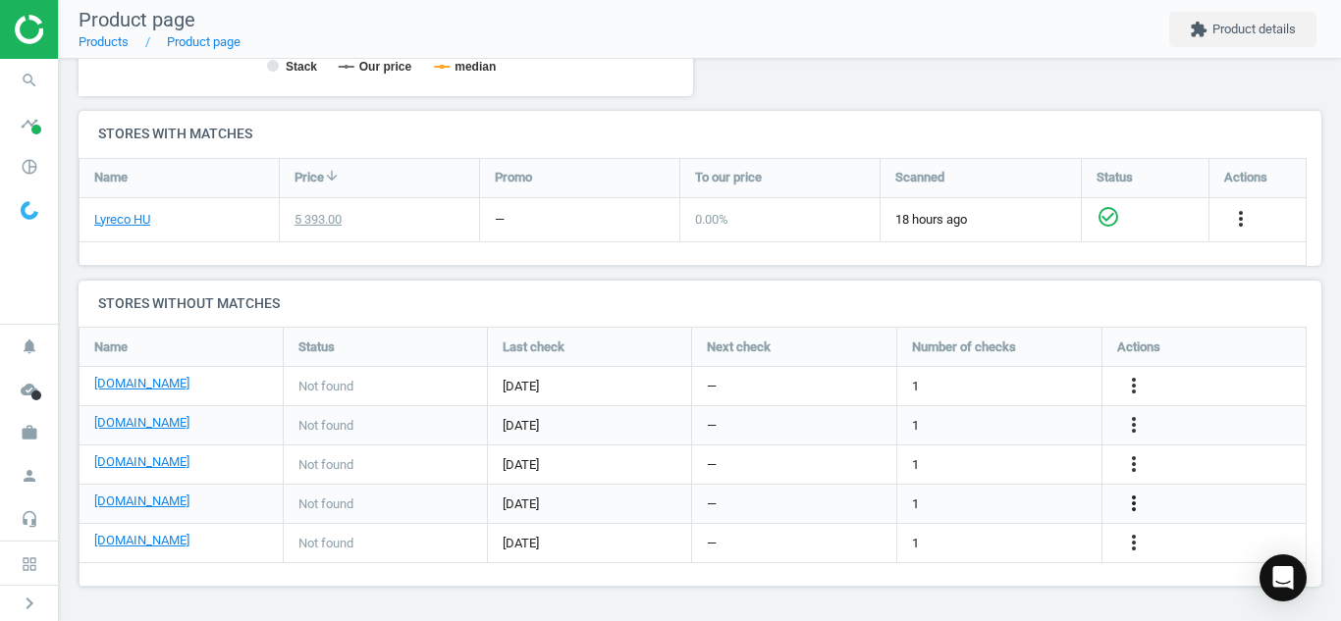
click at [1124, 500] on icon "more_vert" at bounding box center [1134, 504] width 24 height 24
click at [1068, 500] on link "Edit URL/product option" at bounding box center [980, 504] width 269 height 30
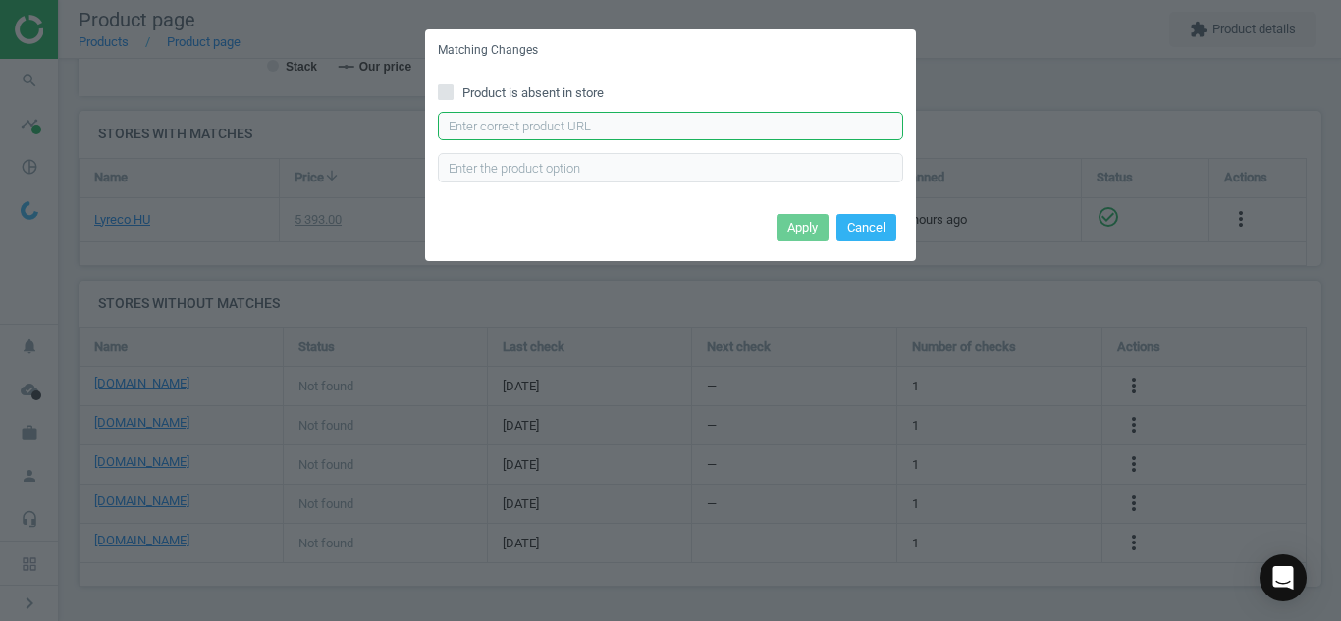
click at [810, 121] on input "text" at bounding box center [670, 126] width 465 height 29
paste input "[URL][DOMAIN_NAME]"
type input "[URL][DOMAIN_NAME]"
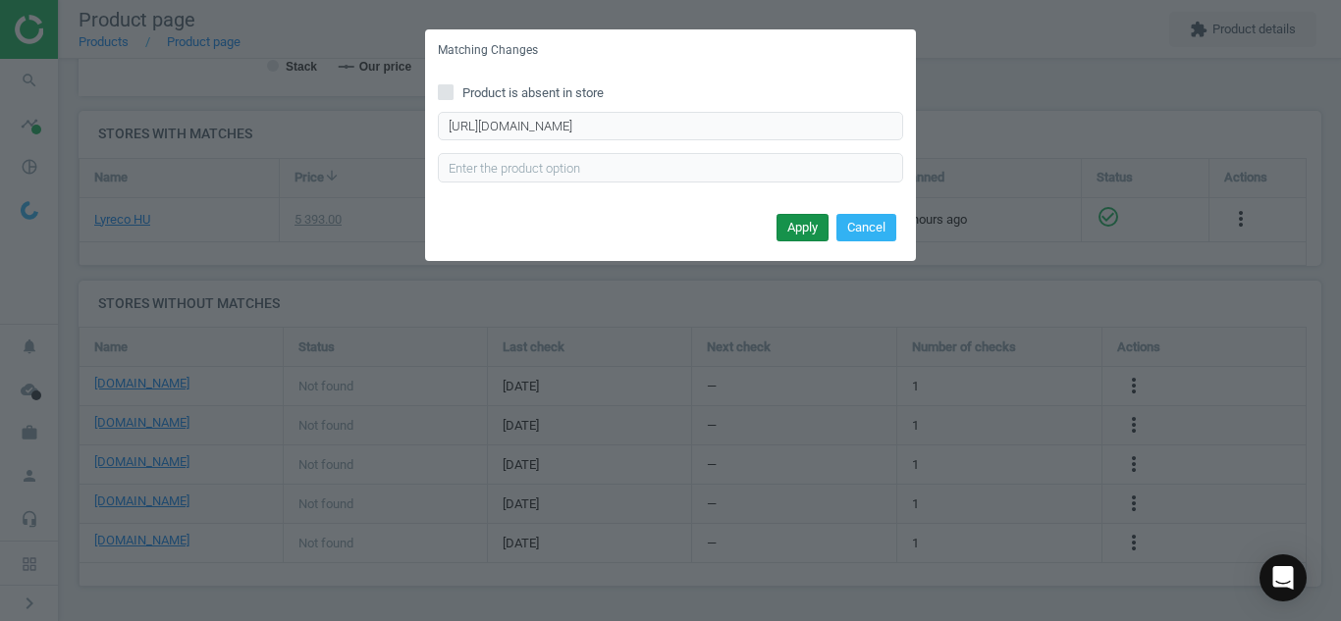
click at [788, 225] on button "Apply" at bounding box center [802, 227] width 52 height 27
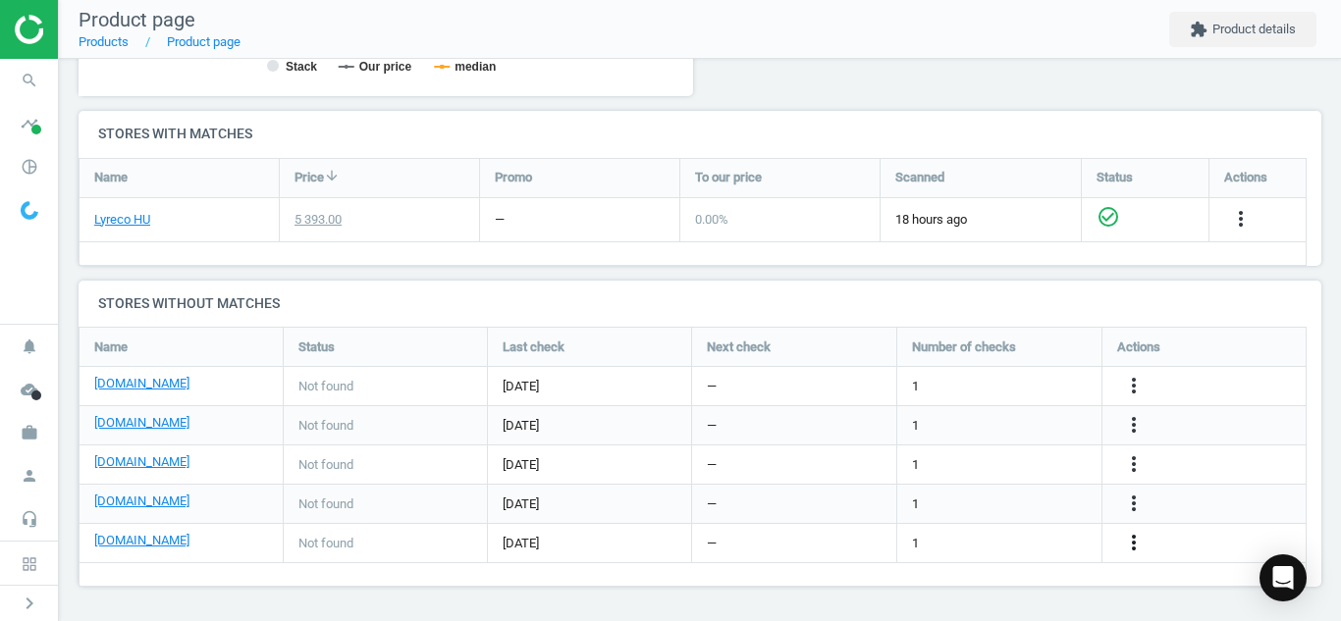
click at [1134, 542] on icon "more_vert" at bounding box center [1134, 543] width 24 height 24
click at [993, 543] on link "Edit URL/product option" at bounding box center [980, 543] width 269 height 30
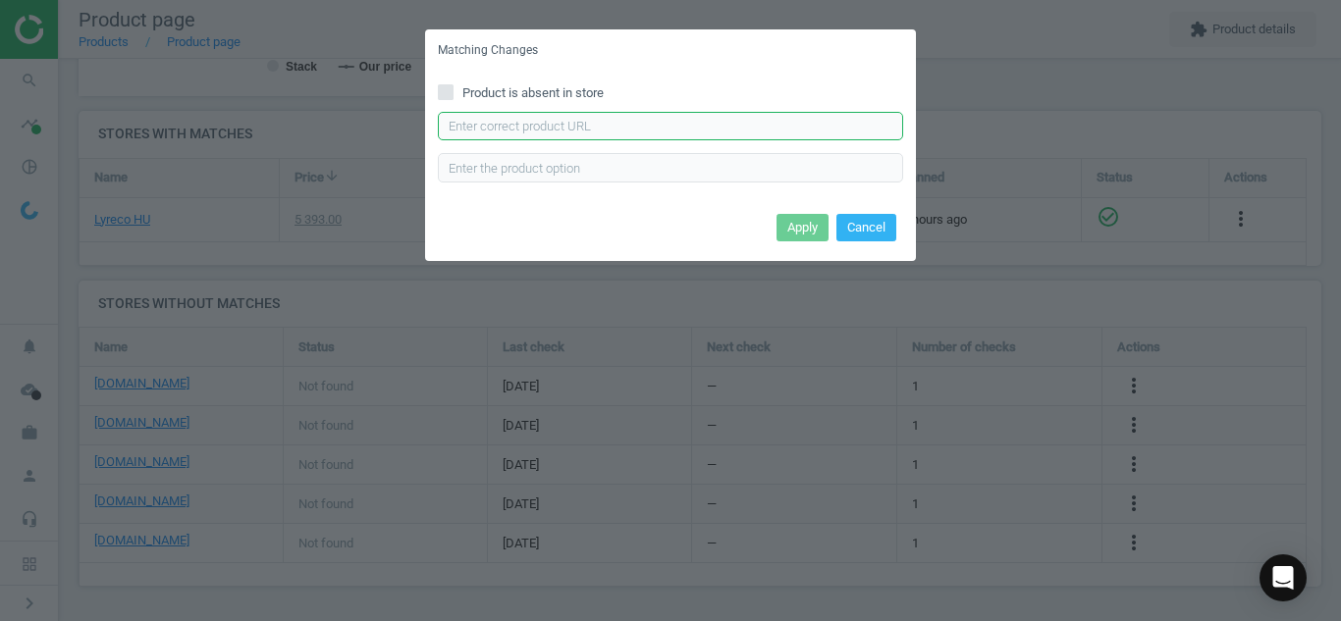
paste input "[URL][DOMAIN_NAME]"
click at [609, 122] on input "[URL][DOMAIN_NAME]" at bounding box center [670, 126] width 465 height 29
type input "[URL][DOMAIN_NAME]"
click at [788, 226] on button "Apply" at bounding box center [802, 227] width 52 height 27
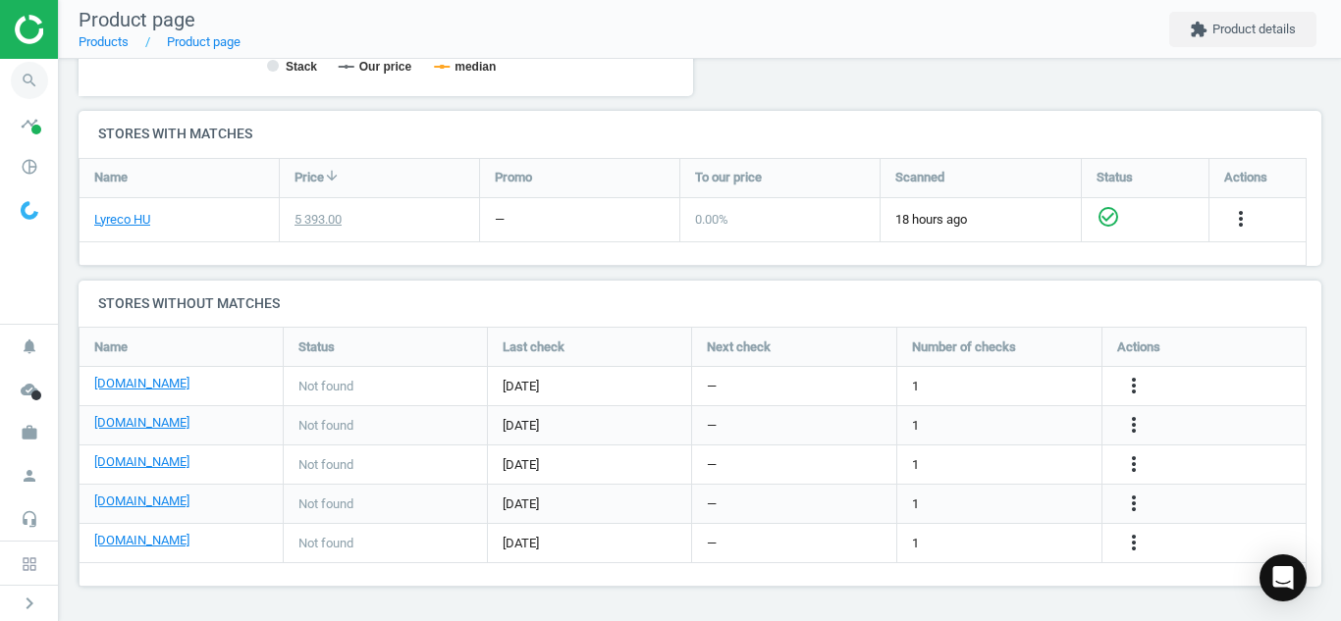
click at [21, 83] on icon "search" at bounding box center [29, 80] width 37 height 37
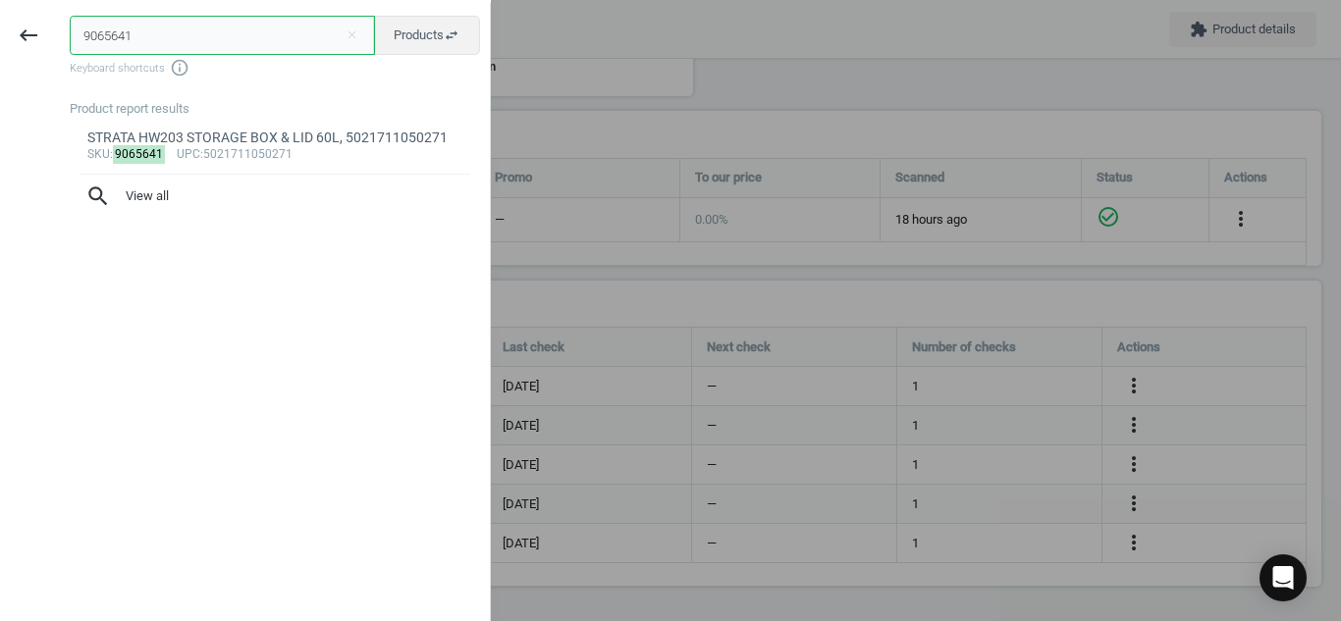
drag, startPoint x: 142, startPoint y: 41, endPoint x: 0, endPoint y: 4, distance: 147.1
click at [0, 4] on div "keyboard_backspace 9065641 close Products swap_horiz Keyboard shortcuts info_ou…" at bounding box center [245, 313] width 491 height 621
paste input "10235828"
type input "10235828"
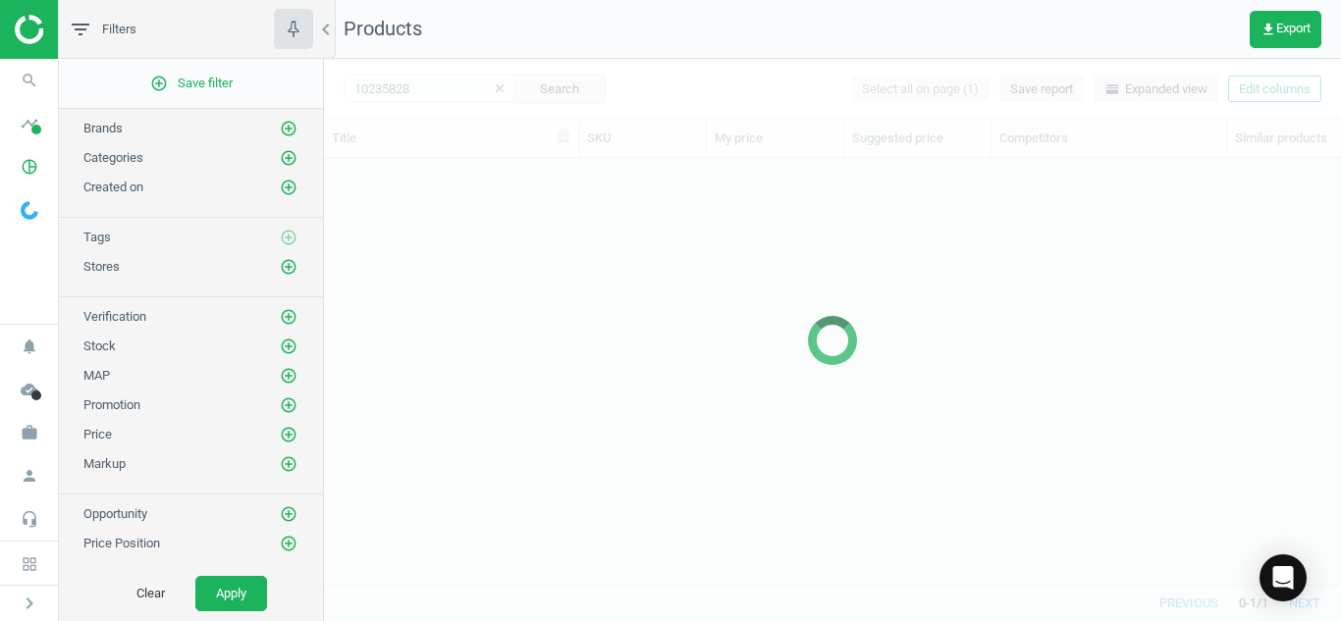
scroll to position [397, 1002]
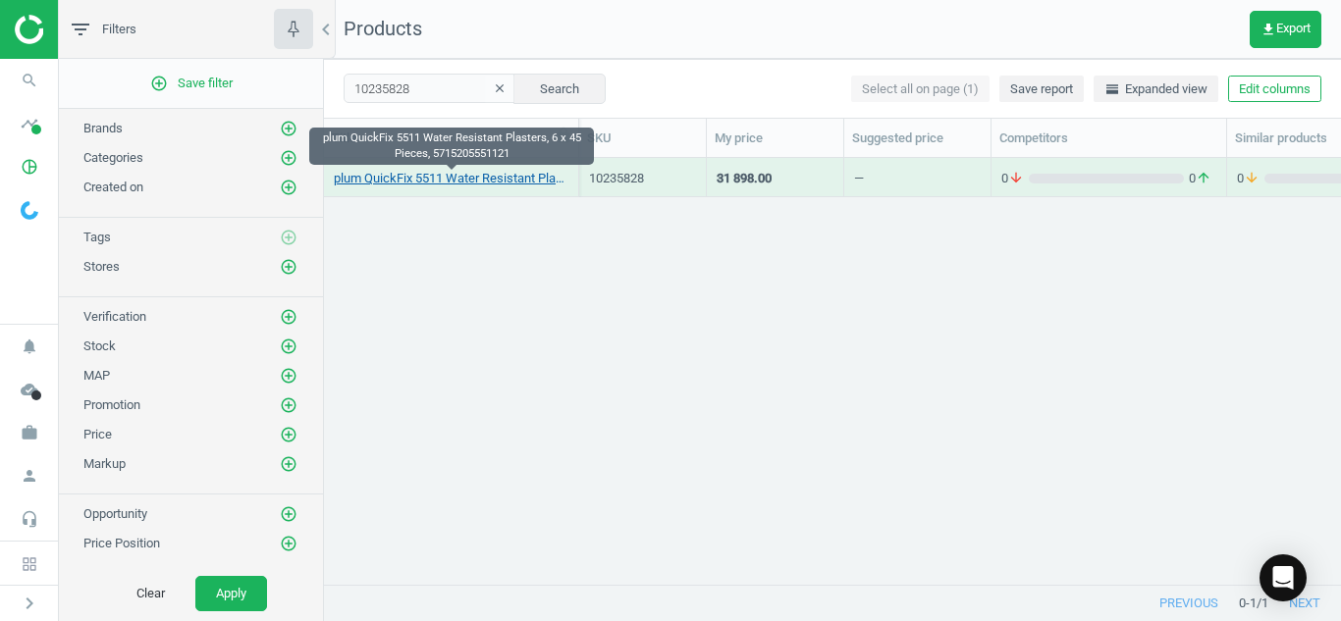
click at [401, 183] on link "plum QuickFix 5511 Water Resistant Plasters, 6 x 45 Pieces, 5715205551121" at bounding box center [451, 179] width 235 height 18
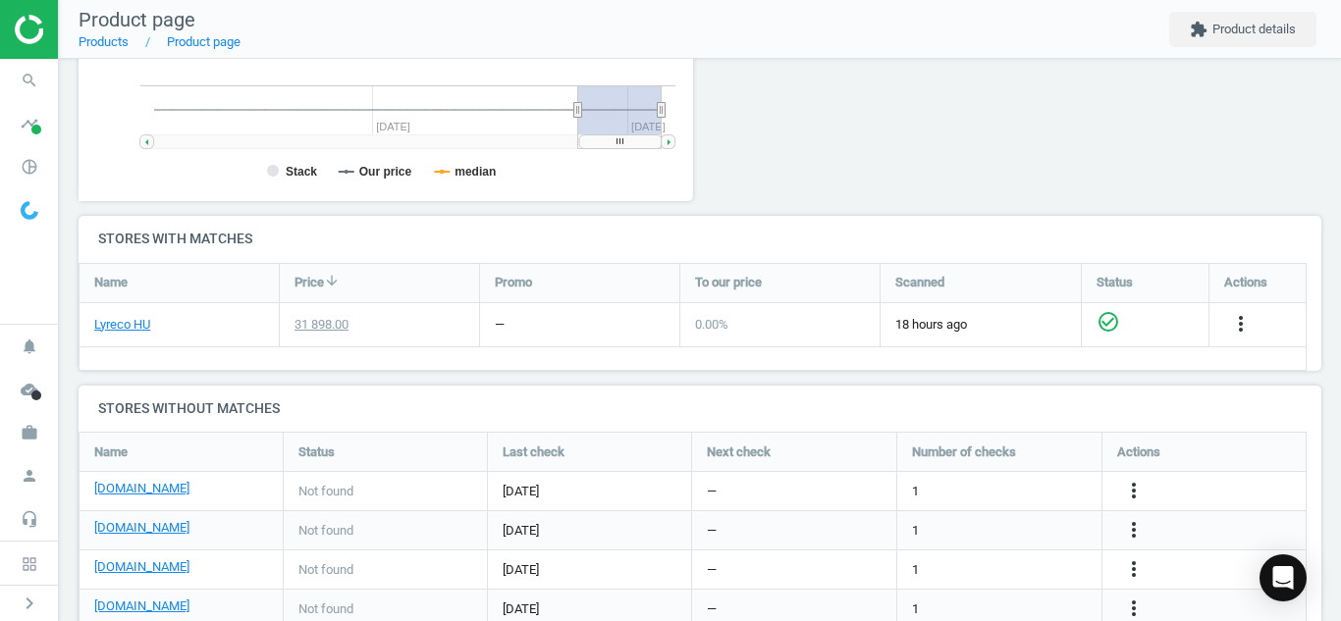
scroll to position [526, 0]
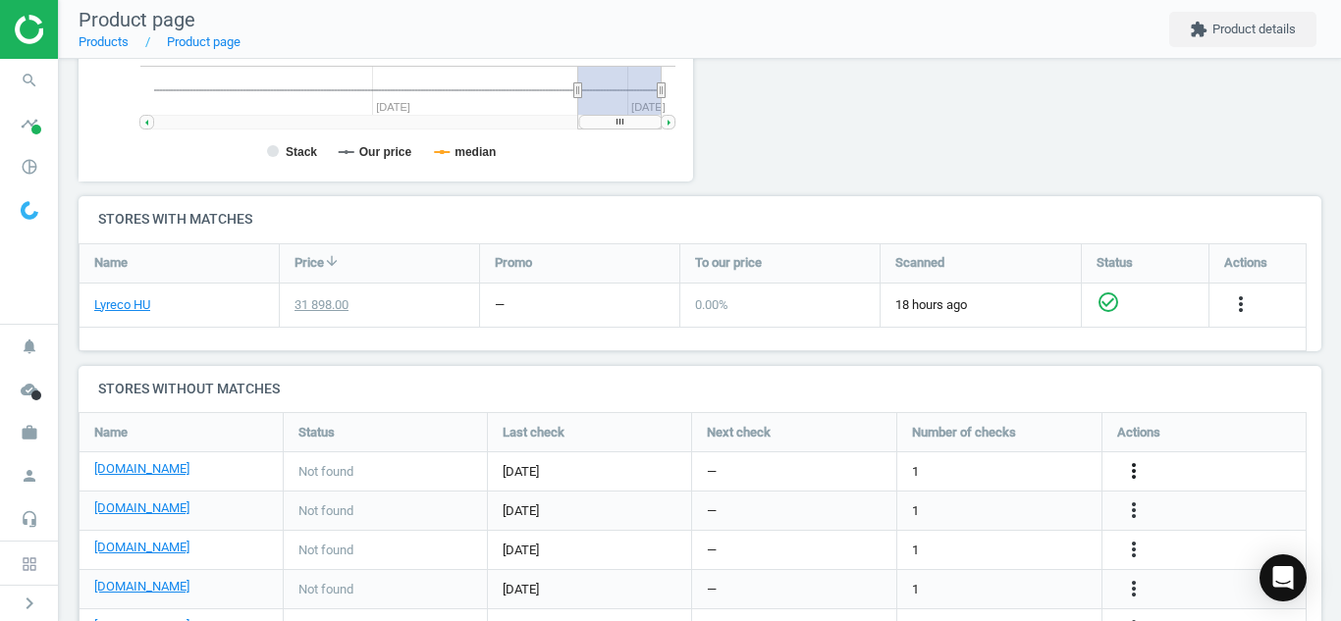
click at [1136, 478] on icon "more_vert" at bounding box center [1134, 471] width 24 height 24
click at [1022, 471] on link "Edit URL/product option" at bounding box center [980, 471] width 269 height 30
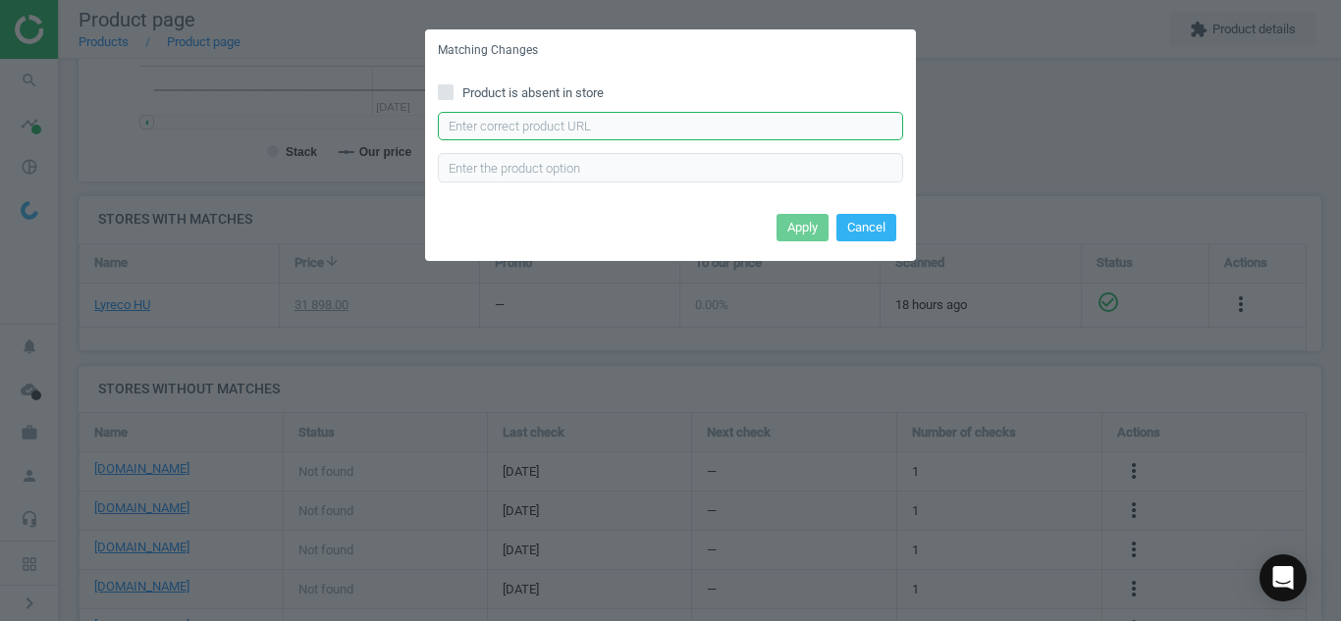
click at [659, 131] on input "text" at bounding box center [670, 126] width 465 height 29
paste input "[URL][DOMAIN_NAME]"
type input "[URL][DOMAIN_NAME]"
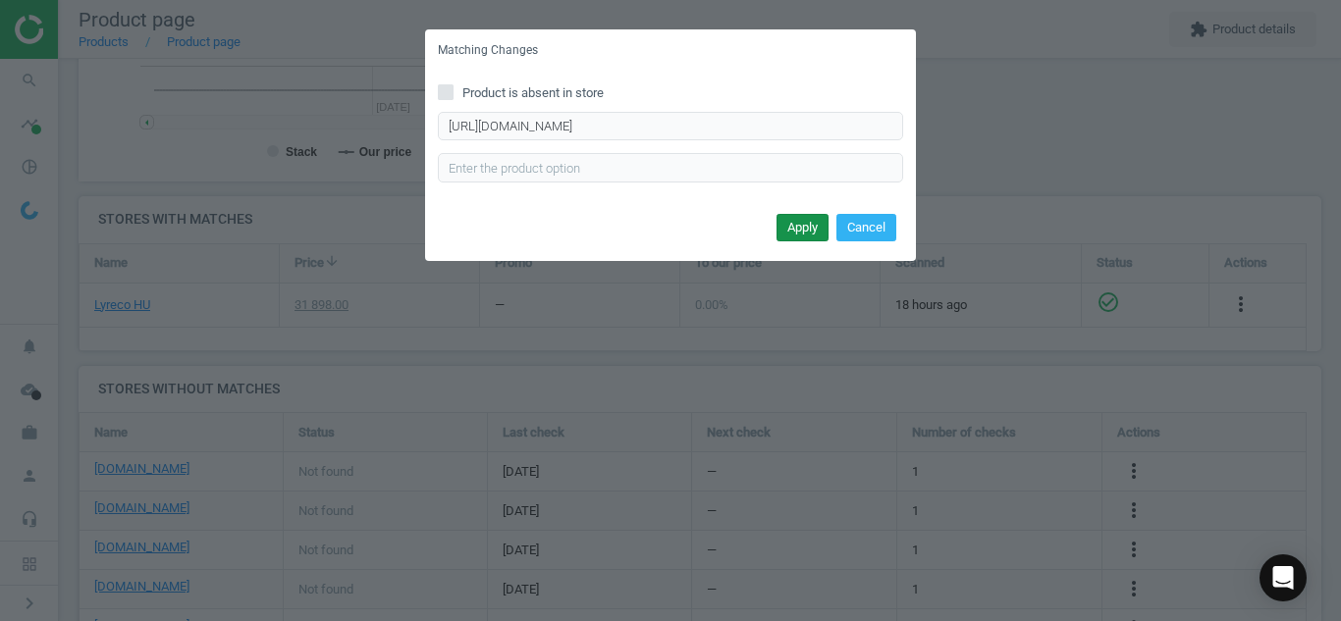
click at [791, 229] on button "Apply" at bounding box center [802, 227] width 52 height 27
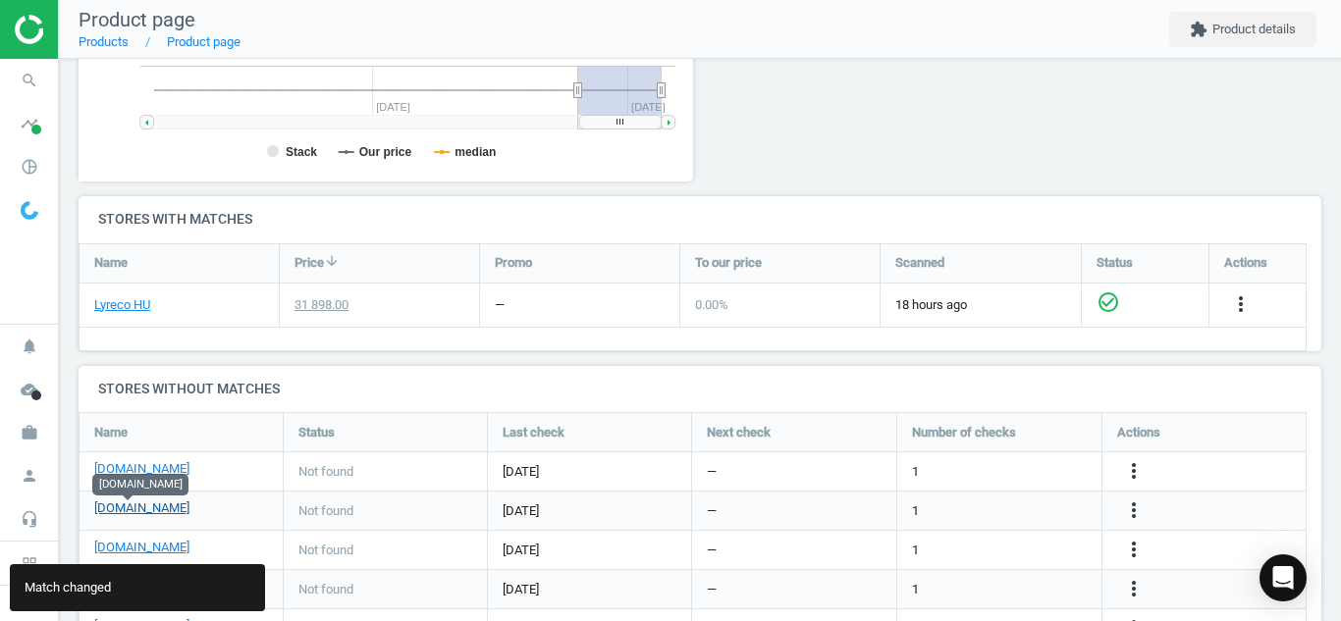
click at [135, 505] on link "[DOMAIN_NAME]" at bounding box center [141, 509] width 95 height 18
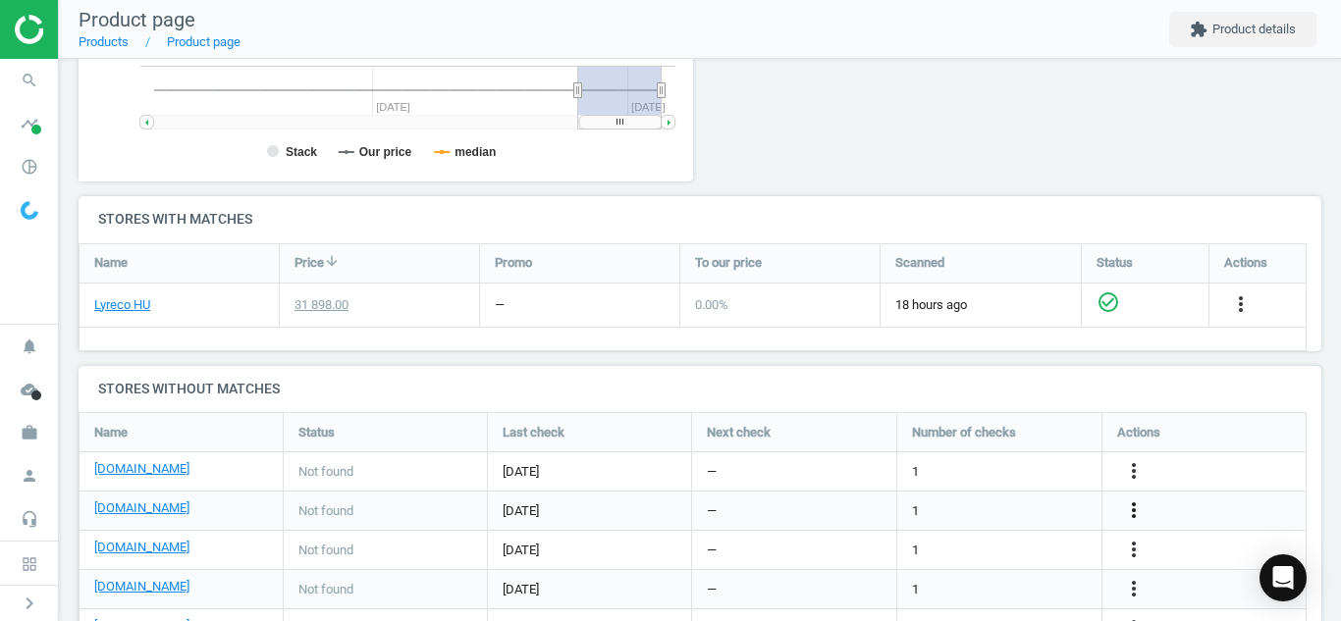
click at [1135, 514] on icon "more_vert" at bounding box center [1134, 511] width 24 height 24
click at [1063, 512] on link "Edit URL/product option" at bounding box center [980, 511] width 269 height 30
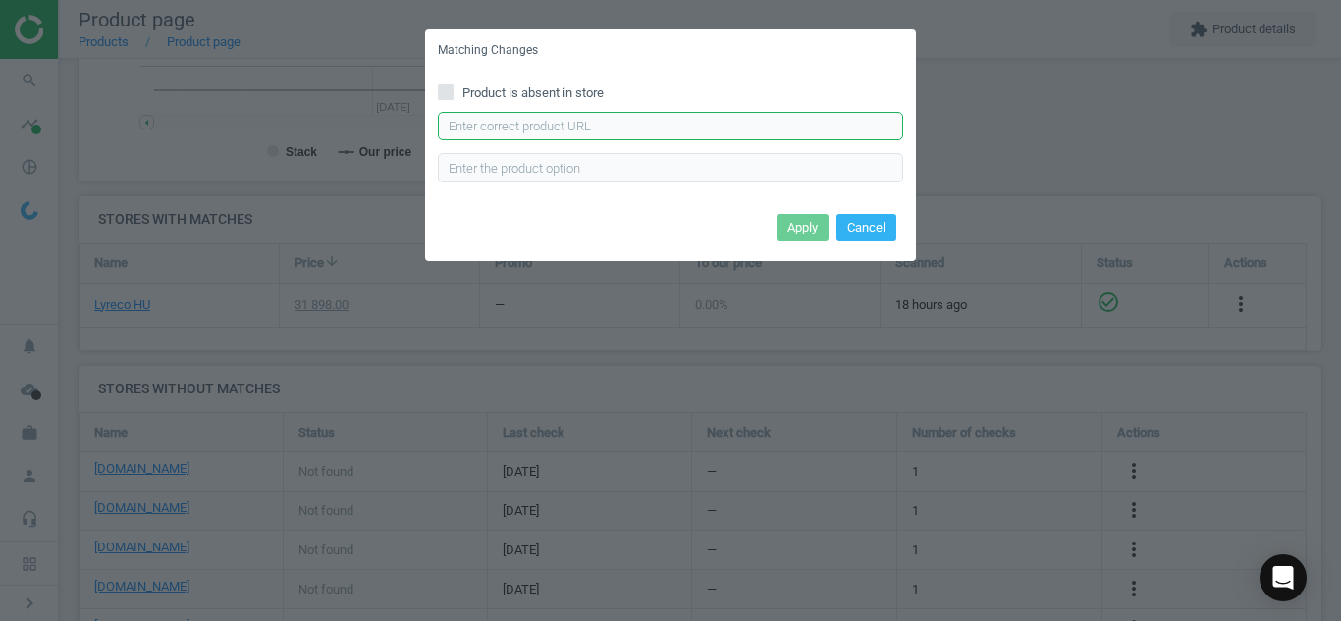
click at [849, 127] on input "text" at bounding box center [670, 126] width 465 height 29
paste input "[URL][DOMAIN_NAME]"
type input "[URL][DOMAIN_NAME]"
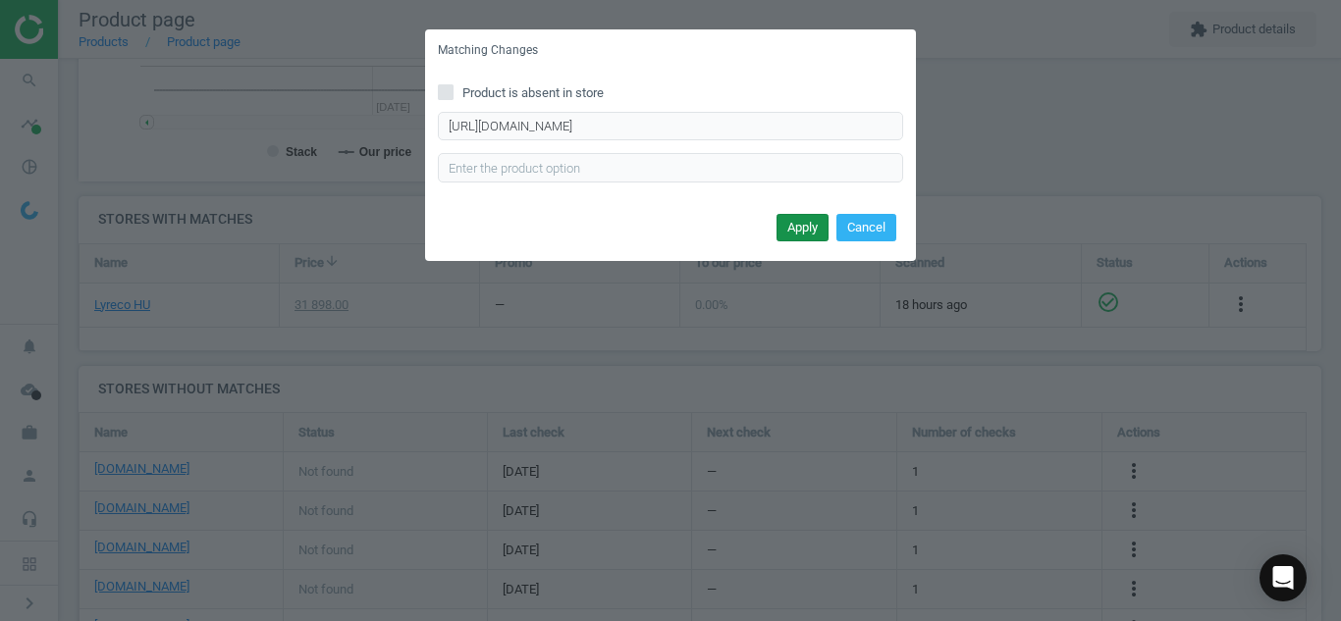
click at [784, 227] on button "Apply" at bounding box center [802, 227] width 52 height 27
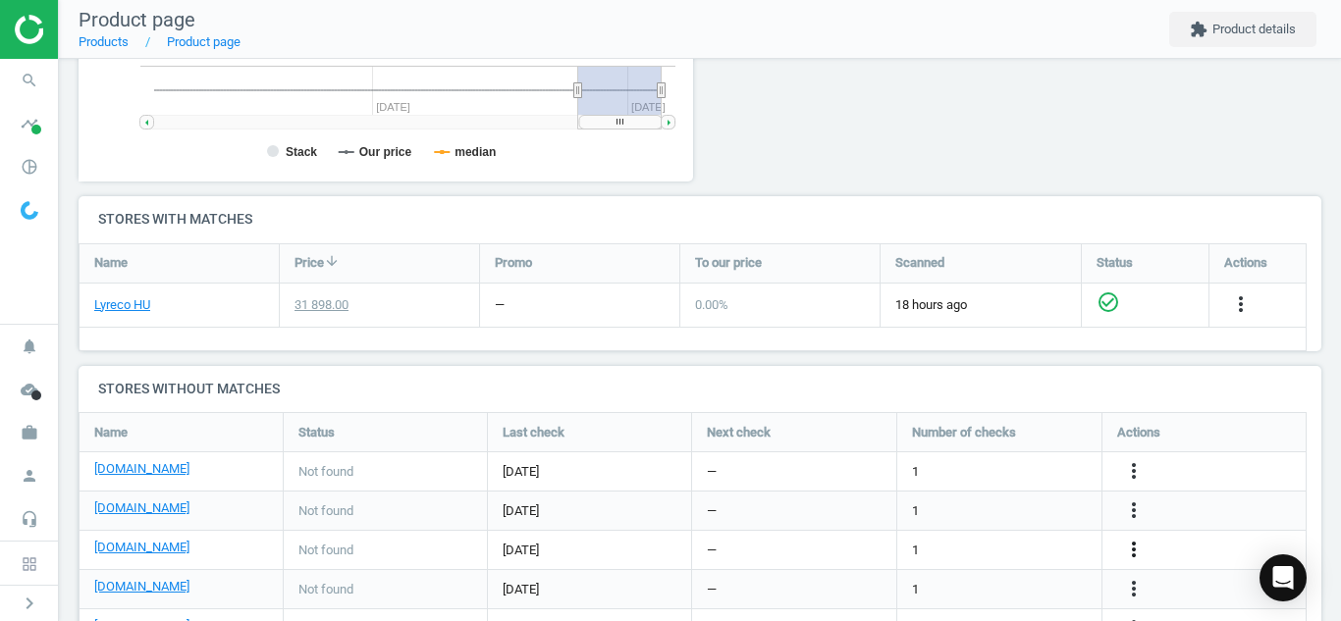
click at [1138, 548] on icon "more_vert" at bounding box center [1134, 550] width 24 height 24
click at [1056, 550] on link "Edit URL/product option" at bounding box center [980, 550] width 269 height 30
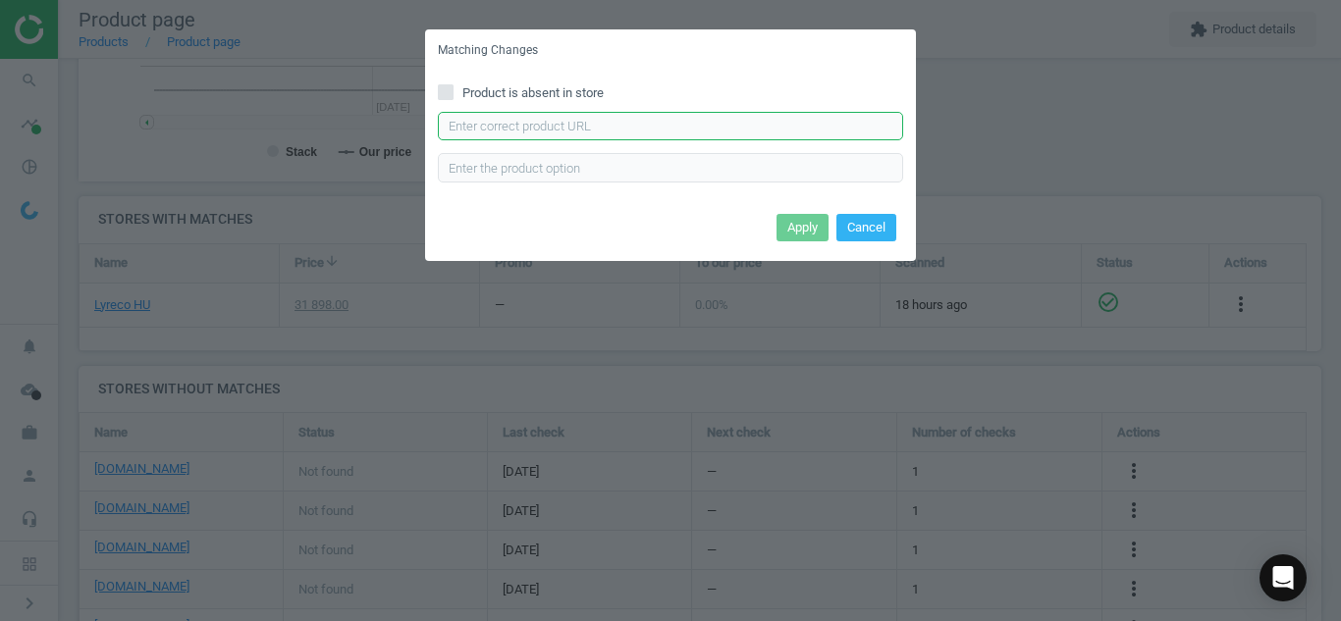
click at [746, 137] on input "text" at bounding box center [670, 126] width 465 height 29
paste input "[URL][DOMAIN_NAME]"
type input "[URL][DOMAIN_NAME]"
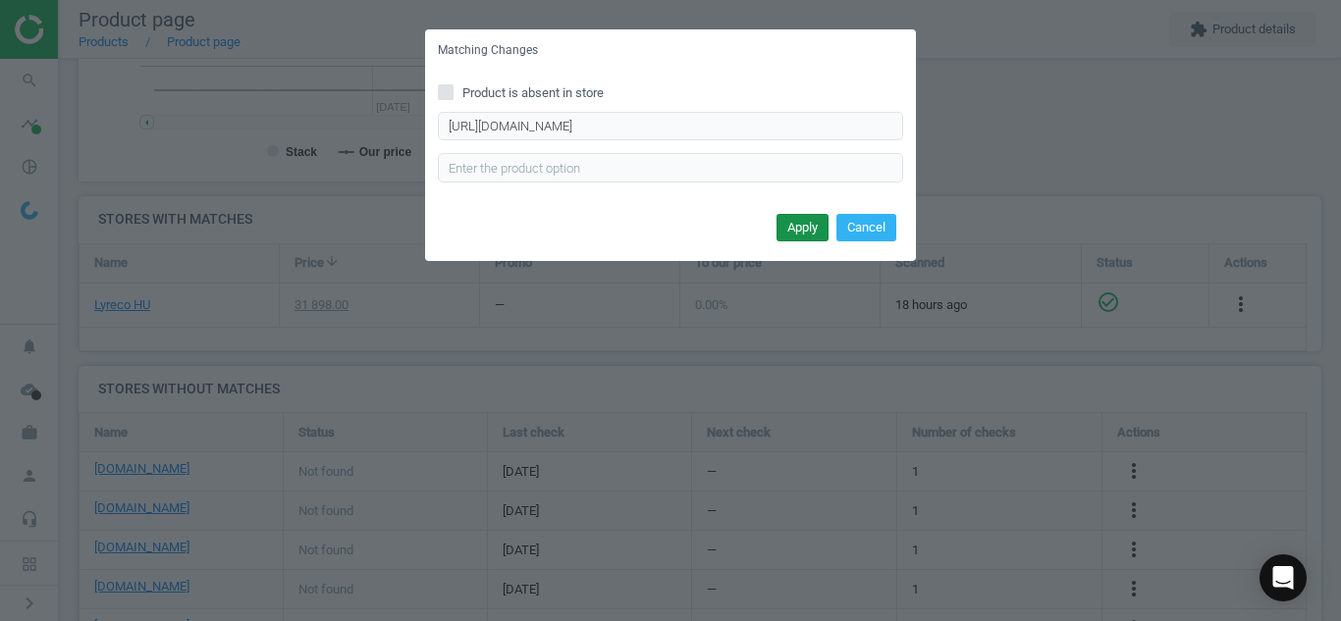
click at [799, 230] on button "Apply" at bounding box center [802, 227] width 52 height 27
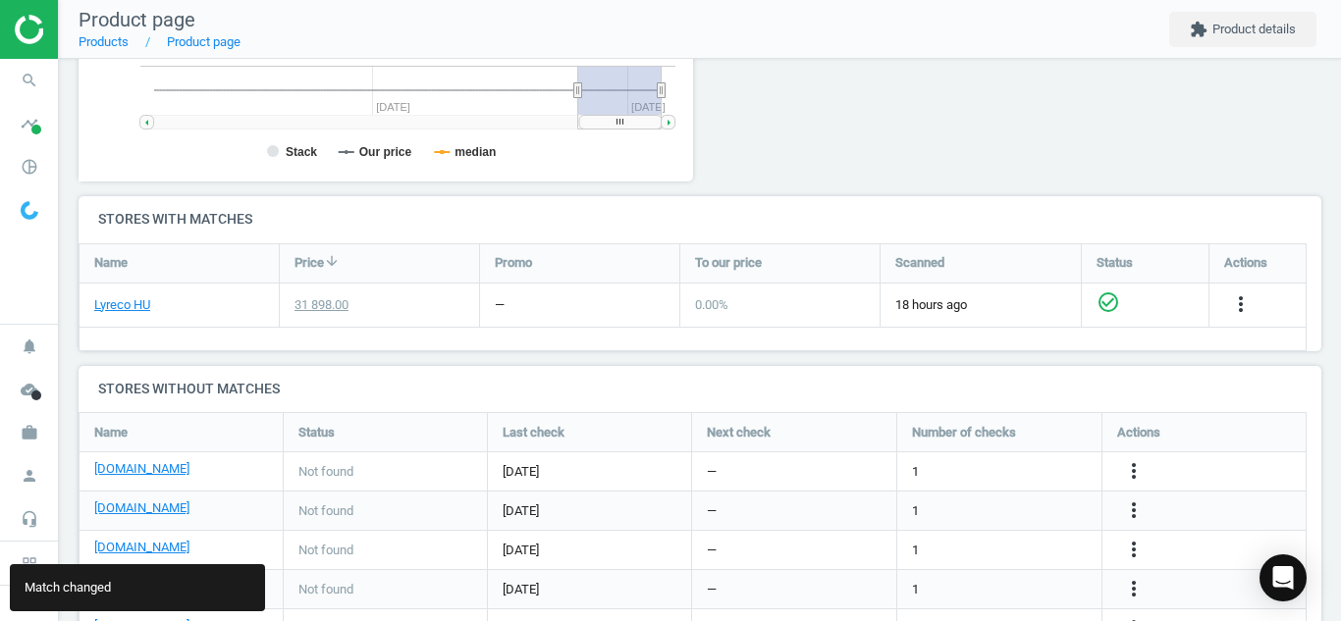
scroll to position [651, 0]
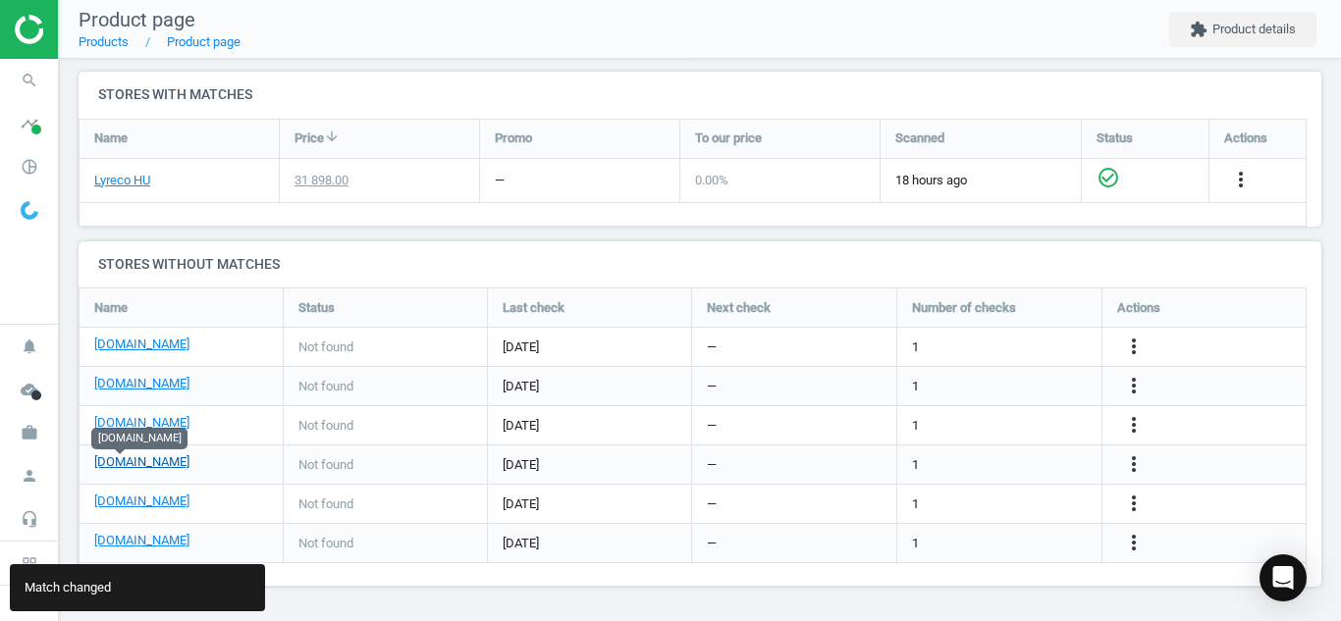
click at [102, 457] on link "[DOMAIN_NAME]" at bounding box center [141, 462] width 95 height 18
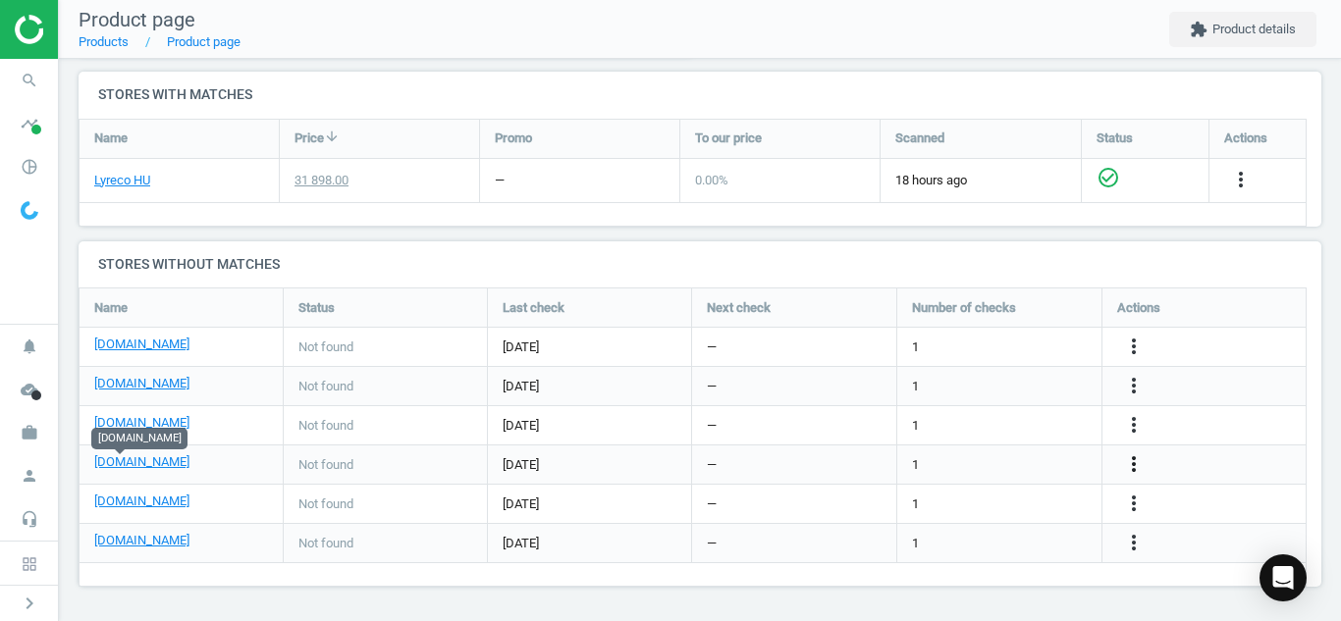
click at [1135, 471] on icon "more_vert" at bounding box center [1134, 464] width 24 height 24
click at [1018, 464] on link "Edit URL/product option" at bounding box center [980, 465] width 269 height 30
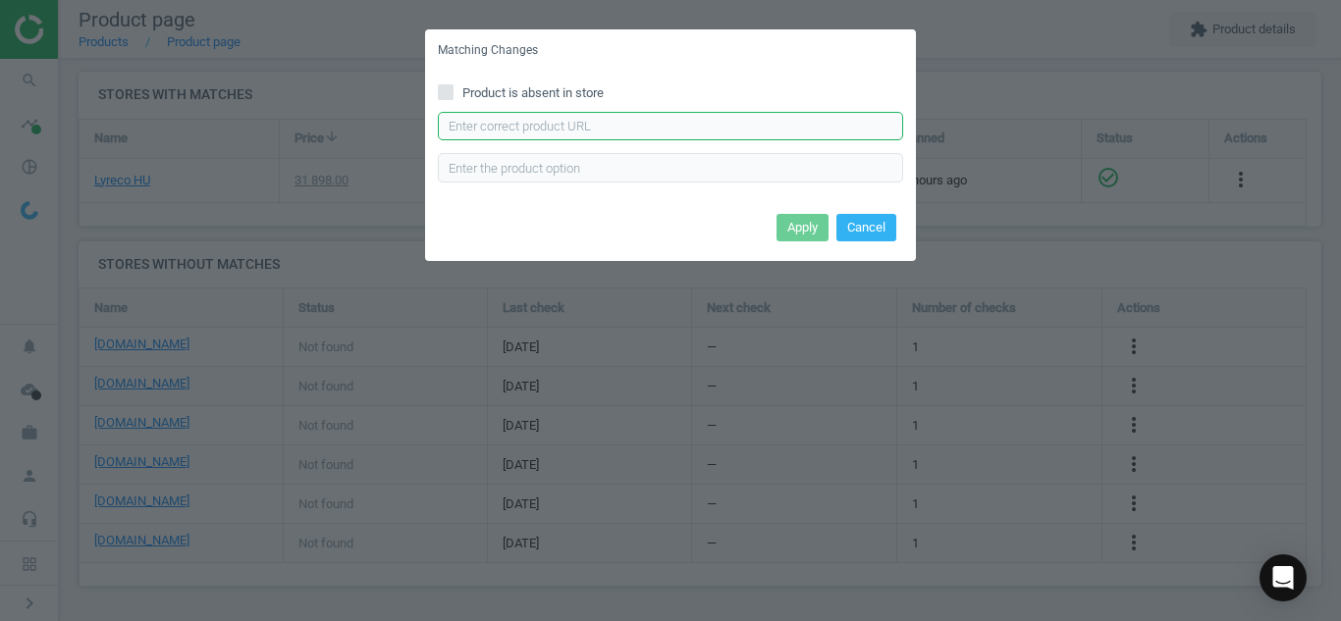
click at [660, 131] on input "text" at bounding box center [670, 126] width 465 height 29
paste input "[URL][DOMAIN_NAME]"
type input "[URL][DOMAIN_NAME]"
click at [802, 226] on button "Apply" at bounding box center [802, 227] width 52 height 27
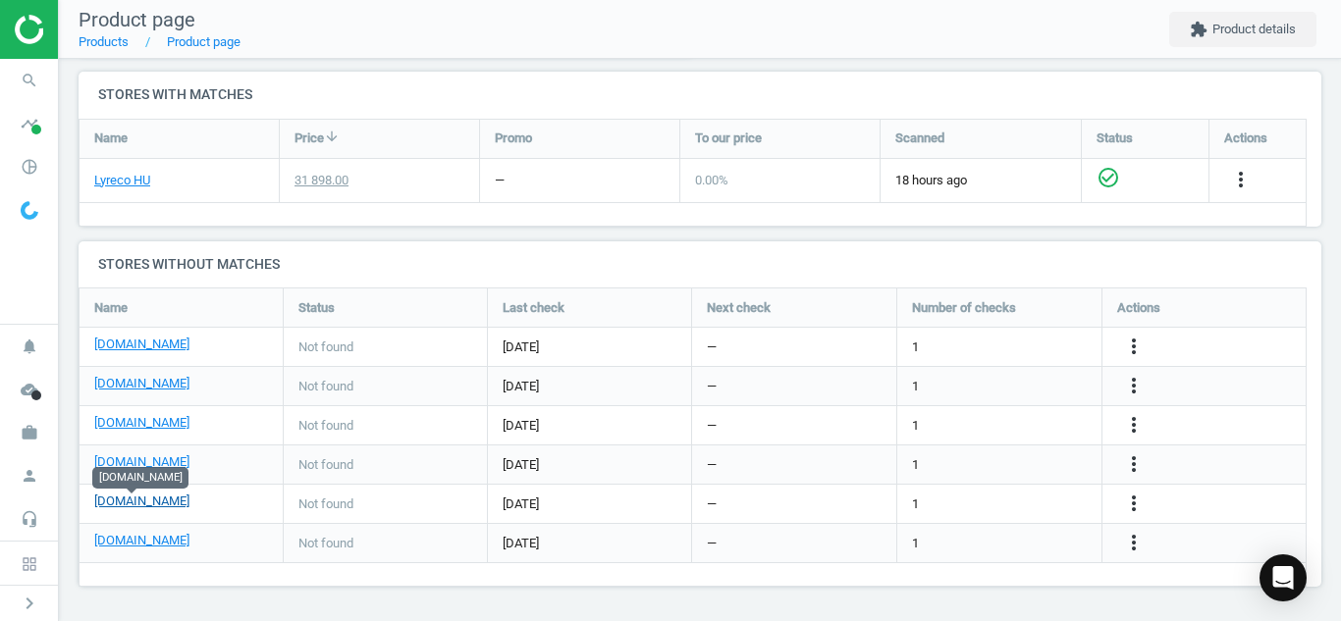
click at [137, 505] on link "[DOMAIN_NAME]" at bounding box center [141, 502] width 95 height 18
click at [1135, 496] on icon "more_vert" at bounding box center [1134, 504] width 24 height 24
click at [993, 504] on link "Edit URL/product option" at bounding box center [980, 504] width 269 height 30
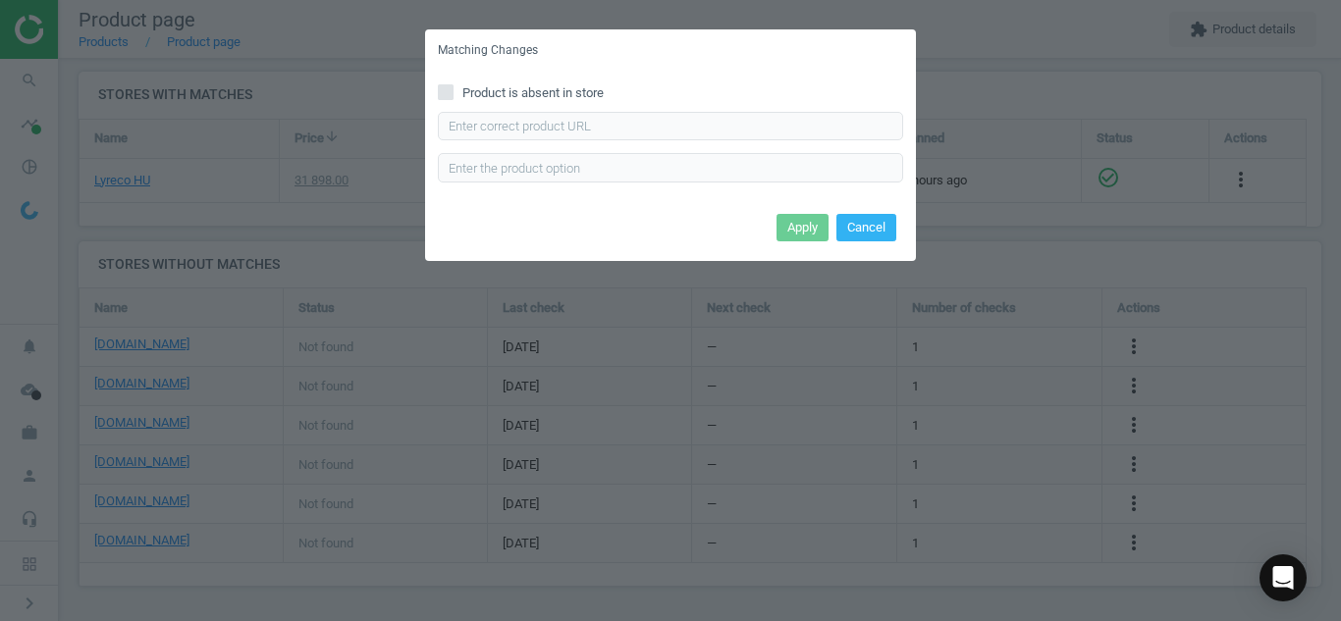
click at [450, 101] on span at bounding box center [446, 95] width 16 height 15
click at [450, 98] on input "Product is absent in store" at bounding box center [446, 91] width 13 height 13
checkbox input "true"
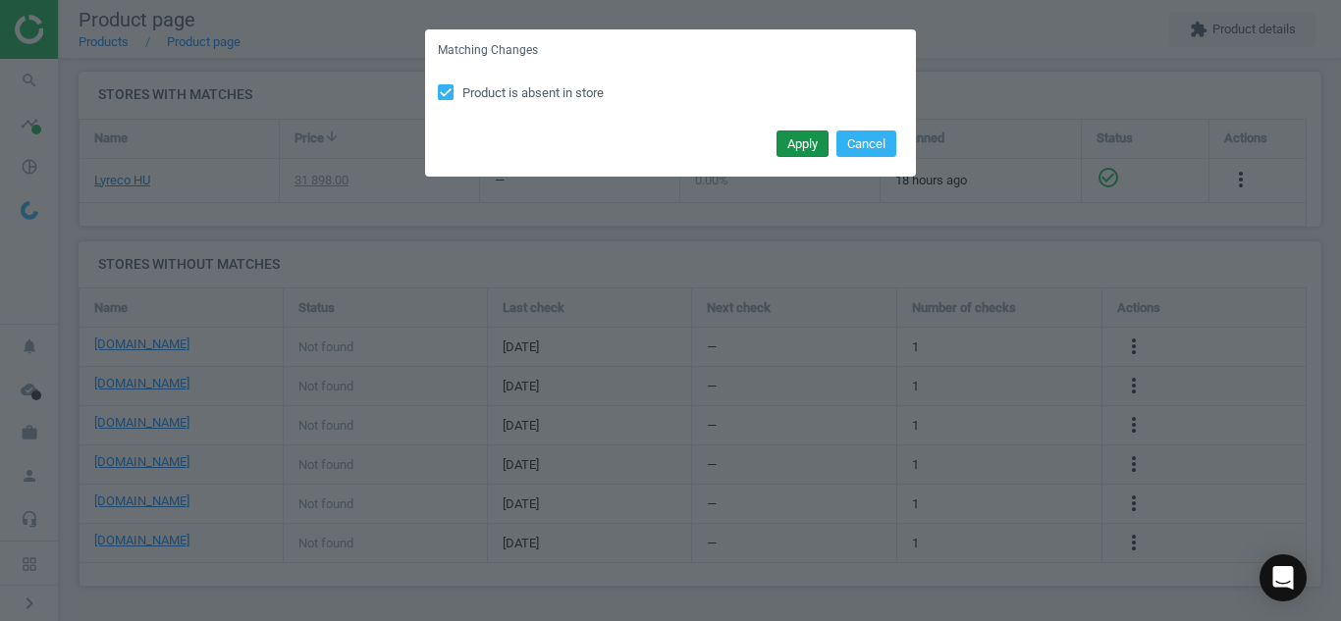
click at [796, 143] on button "Apply" at bounding box center [802, 144] width 52 height 27
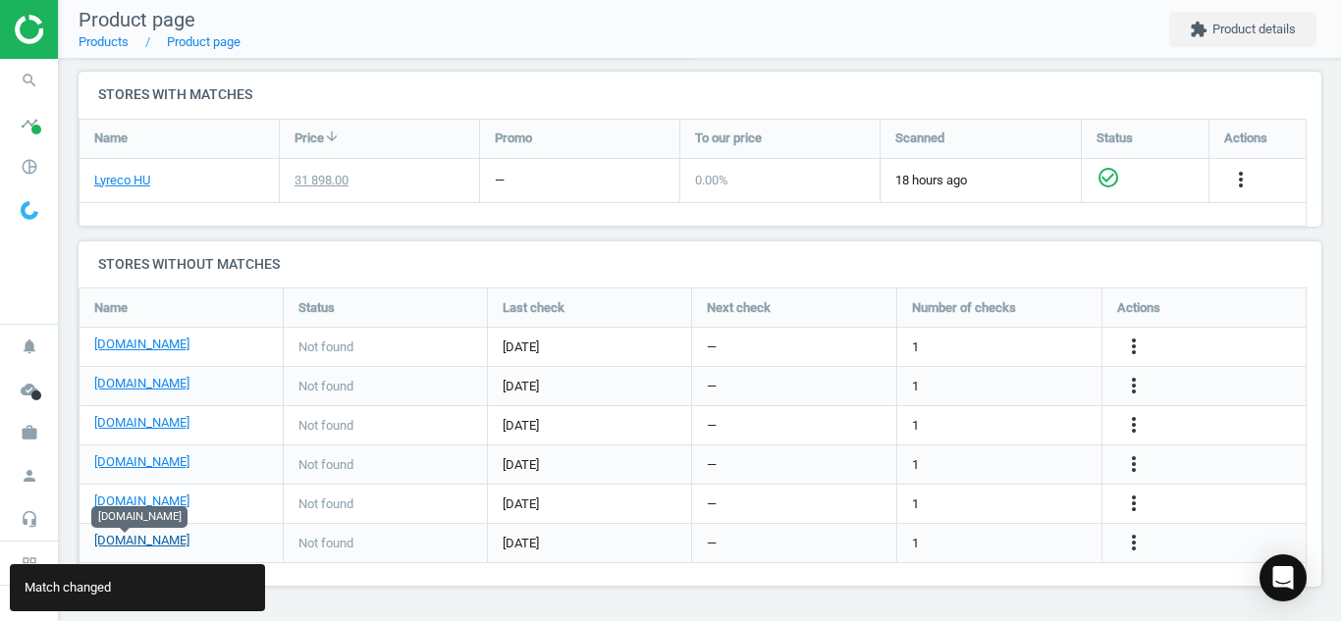
click at [129, 543] on link "[DOMAIN_NAME]" at bounding box center [141, 541] width 95 height 18
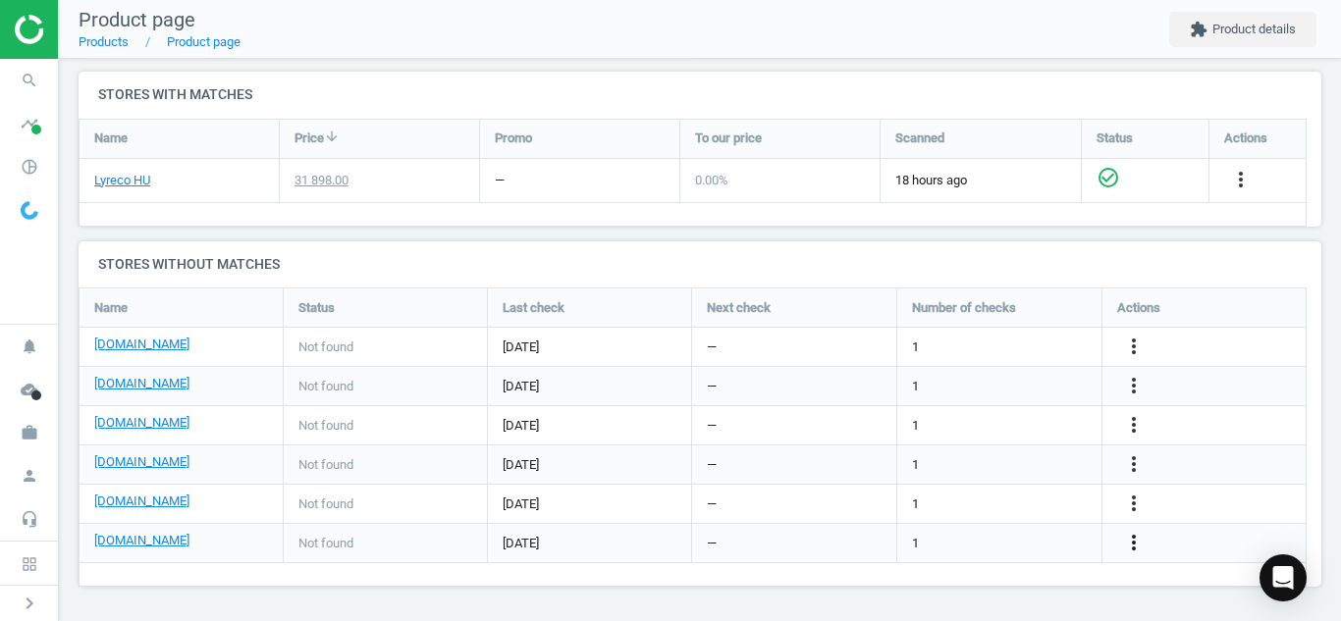
click at [1140, 549] on icon "more_vert" at bounding box center [1134, 543] width 24 height 24
click at [1043, 536] on link "Edit URL/product option" at bounding box center [980, 543] width 269 height 30
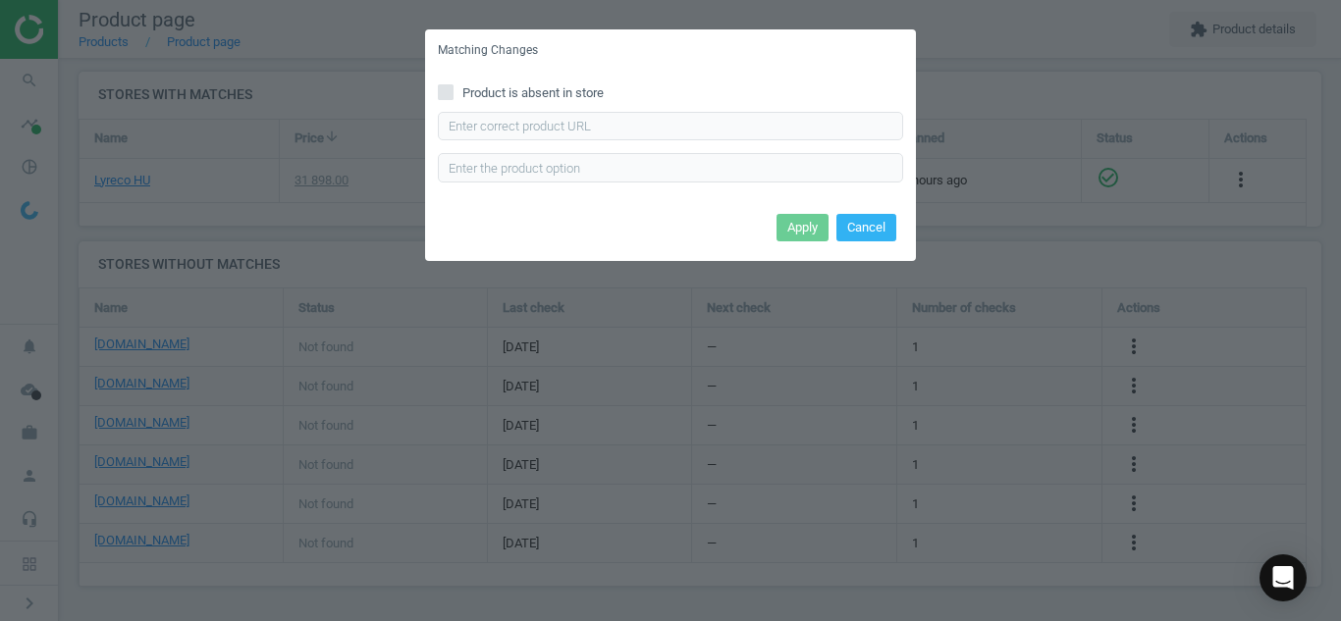
click at [450, 98] on input "Product is absent in store" at bounding box center [446, 91] width 13 height 13
checkbox input "true"
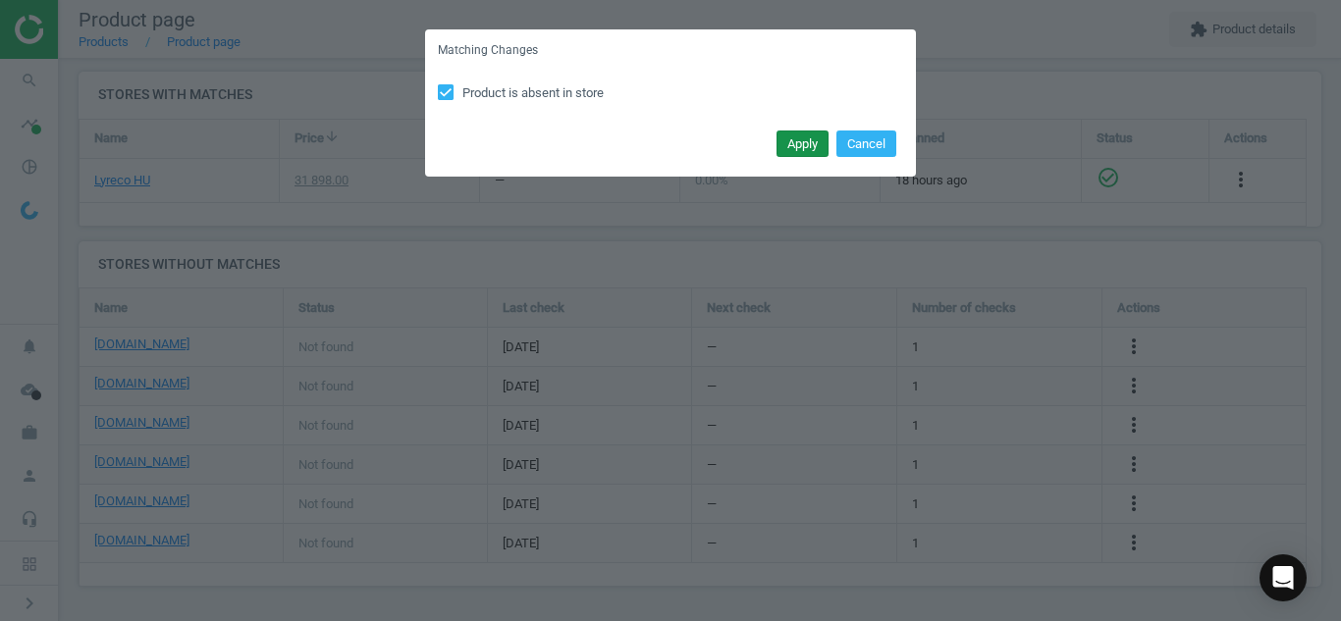
click at [789, 151] on button "Apply" at bounding box center [802, 144] width 52 height 27
